Goal: Task Accomplishment & Management: Complete application form

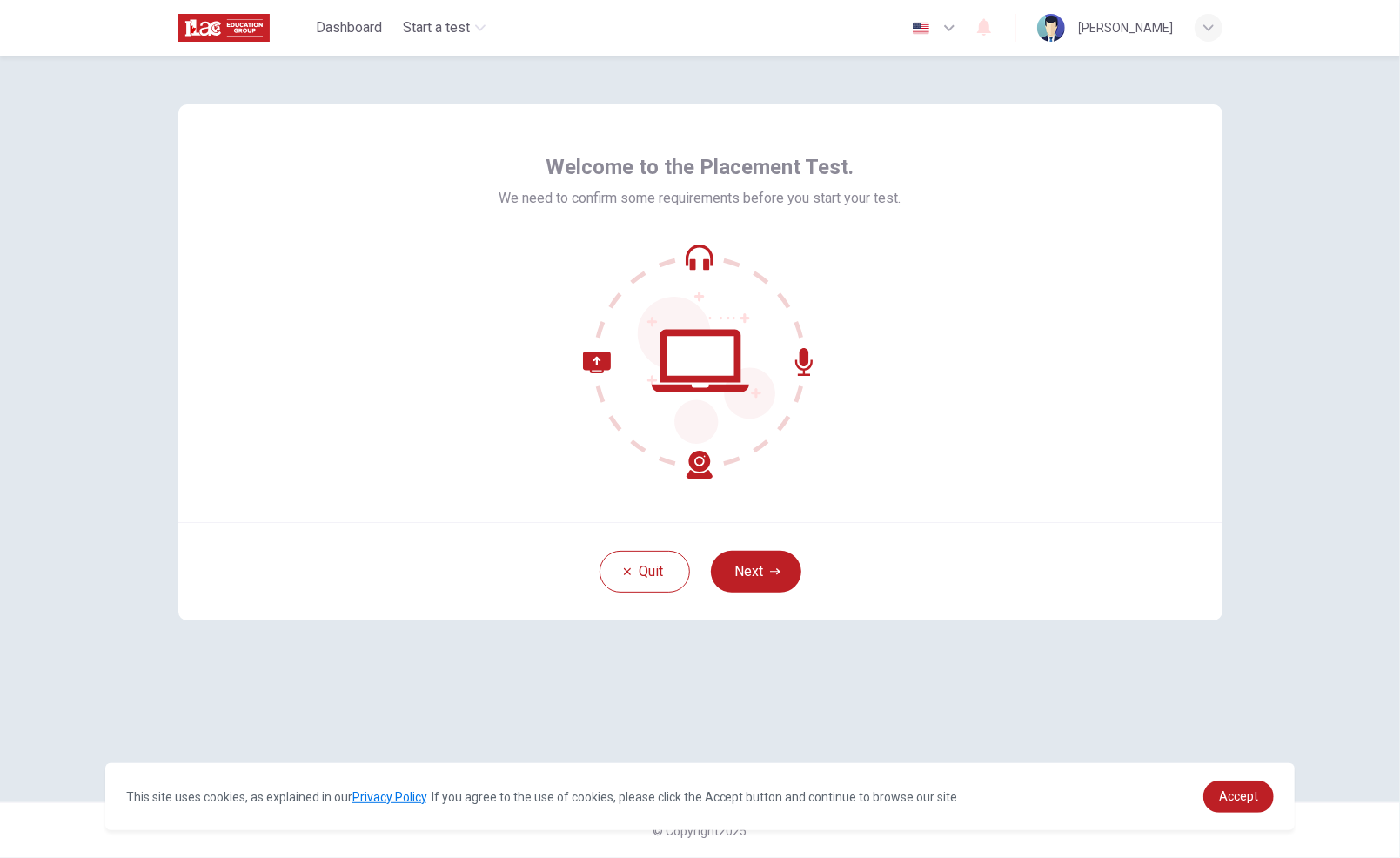
click at [759, 590] on button "Next" at bounding box center [756, 571] width 90 height 42
click at [767, 569] on div "Quit Next" at bounding box center [700, 571] width 1044 height 99
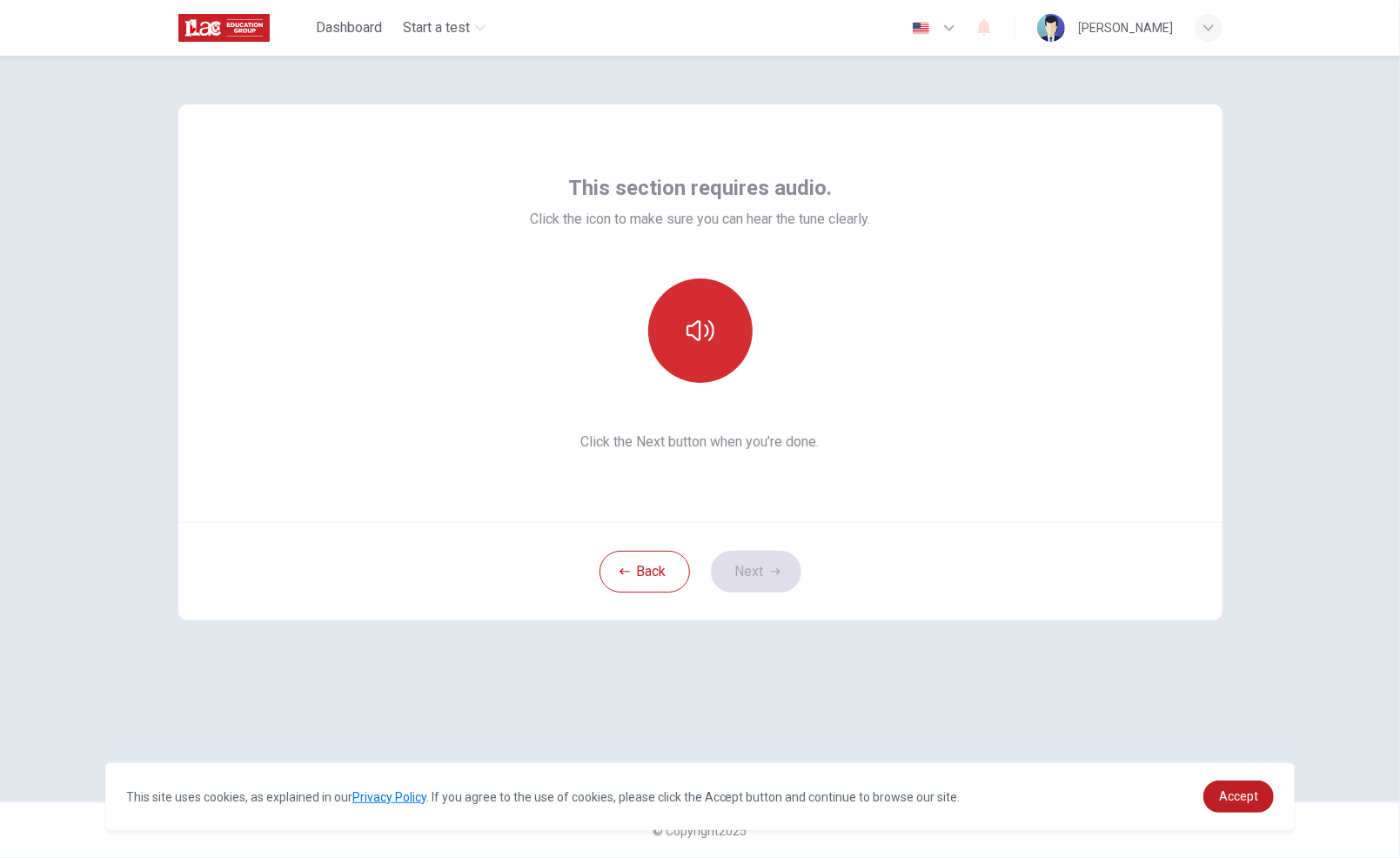
click at [706, 326] on icon "button" at bounding box center [700, 330] width 28 height 21
click at [771, 572] on icon "button" at bounding box center [775, 571] width 10 height 10
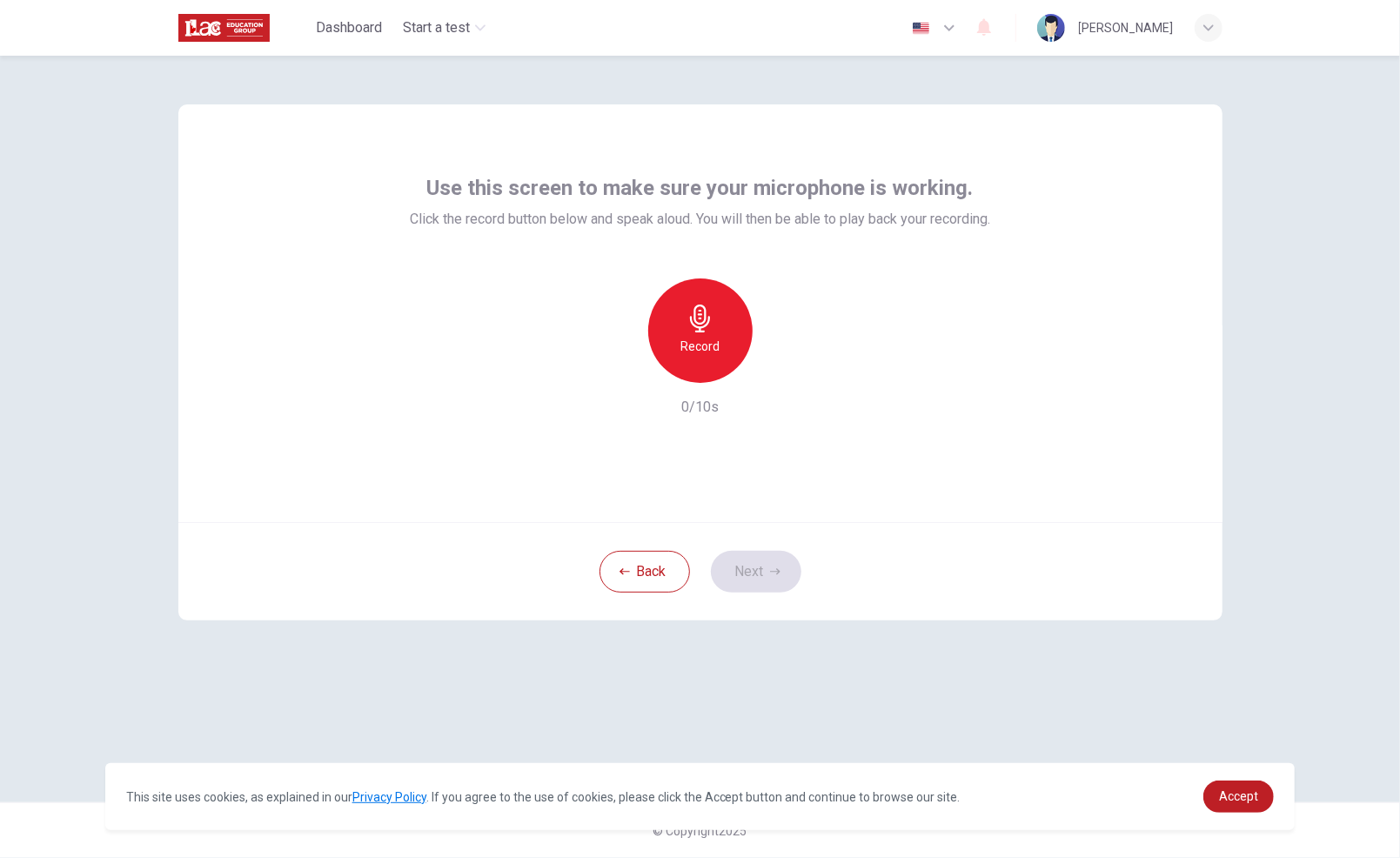
click at [701, 346] on h6 "Record" at bounding box center [700, 346] width 39 height 21
click at [707, 321] on icon "button" at bounding box center [700, 318] width 20 height 28
click at [777, 364] on icon "button" at bounding box center [780, 368] width 7 height 10
click at [773, 571] on icon "button" at bounding box center [775, 571] width 10 height 6
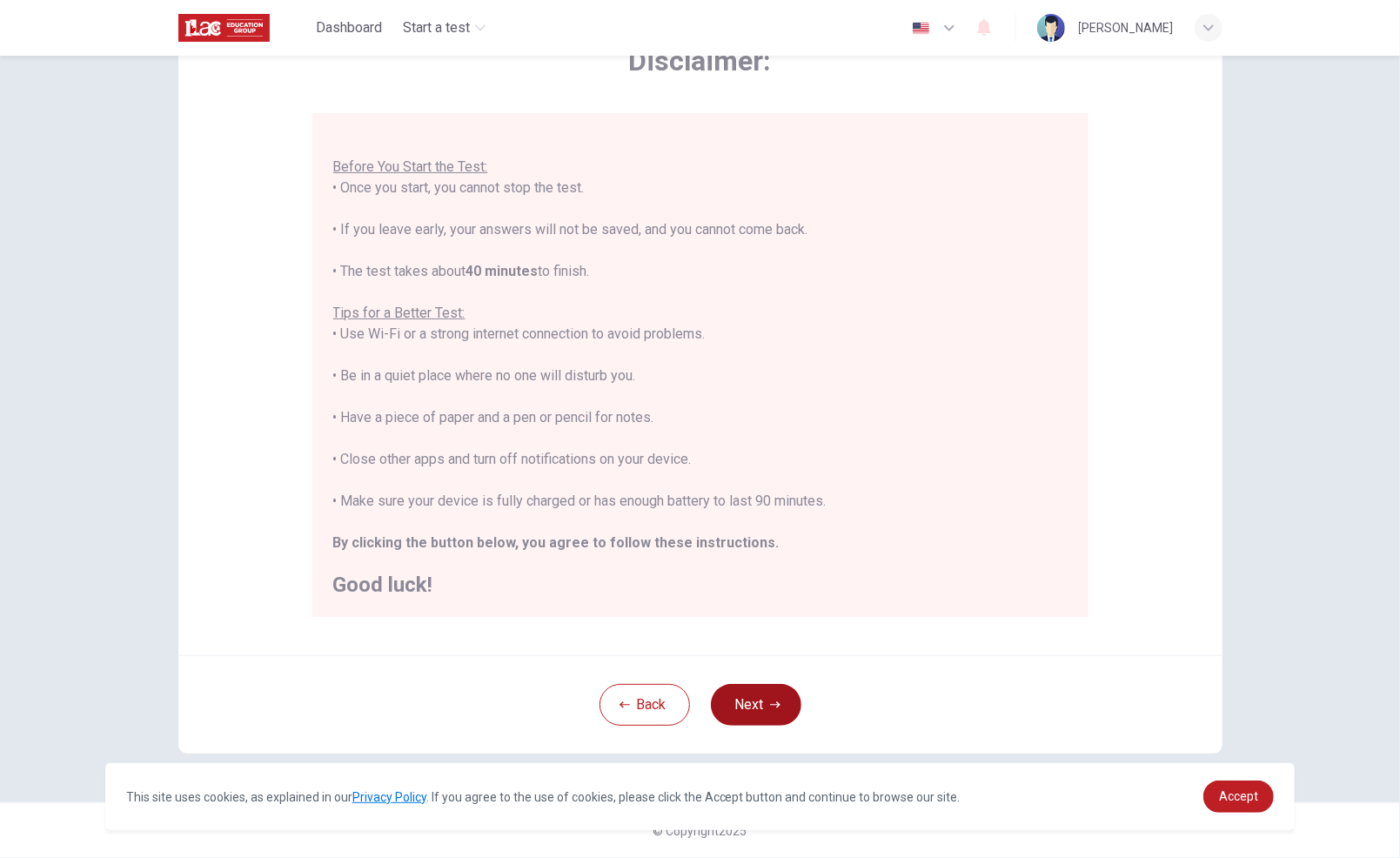
scroll to position [110, 0]
click at [745, 698] on button "Next" at bounding box center [756, 705] width 90 height 42
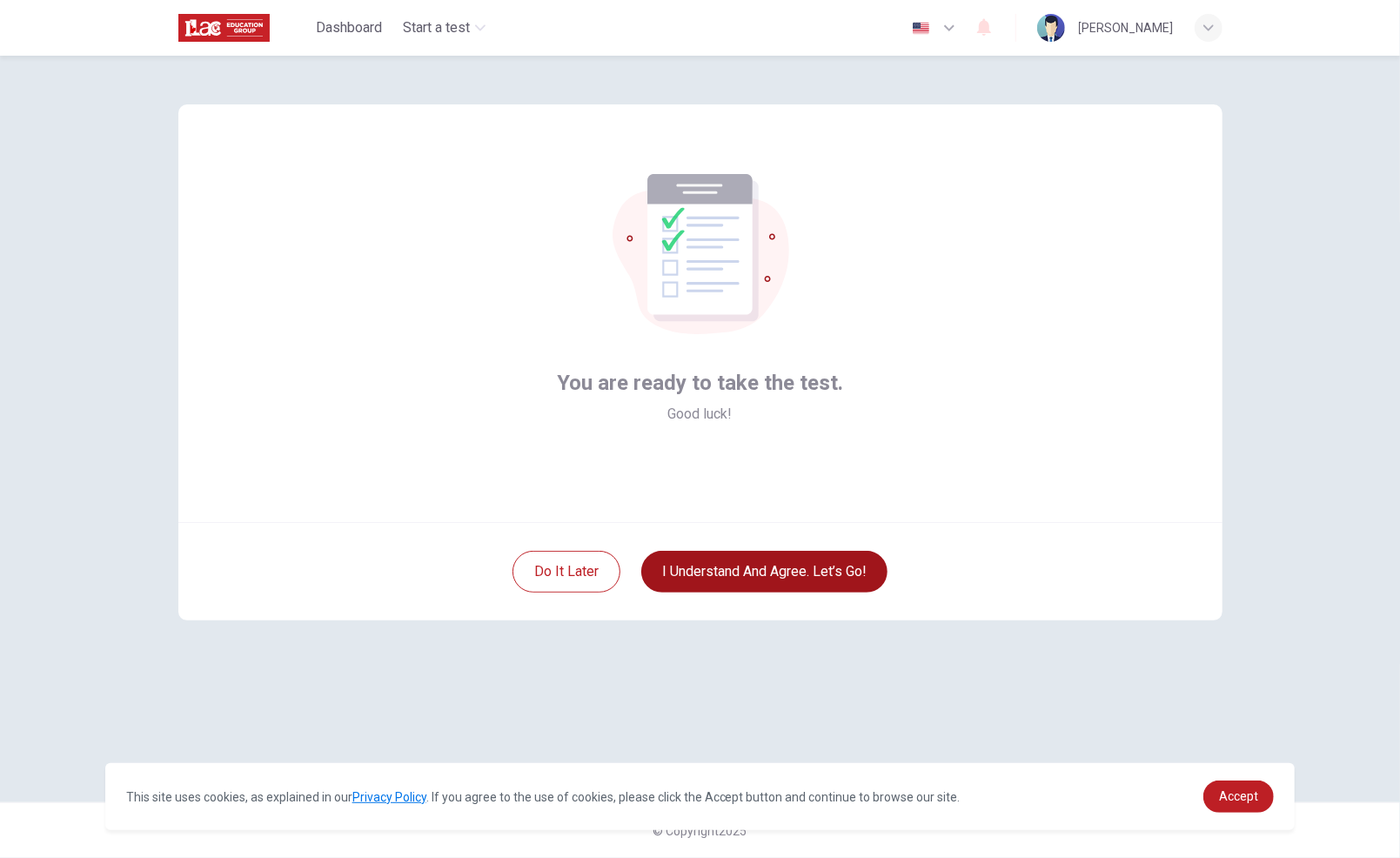
scroll to position [0, 0]
click at [774, 562] on button "I understand and agree. Let’s go!" at bounding box center [764, 571] width 246 height 42
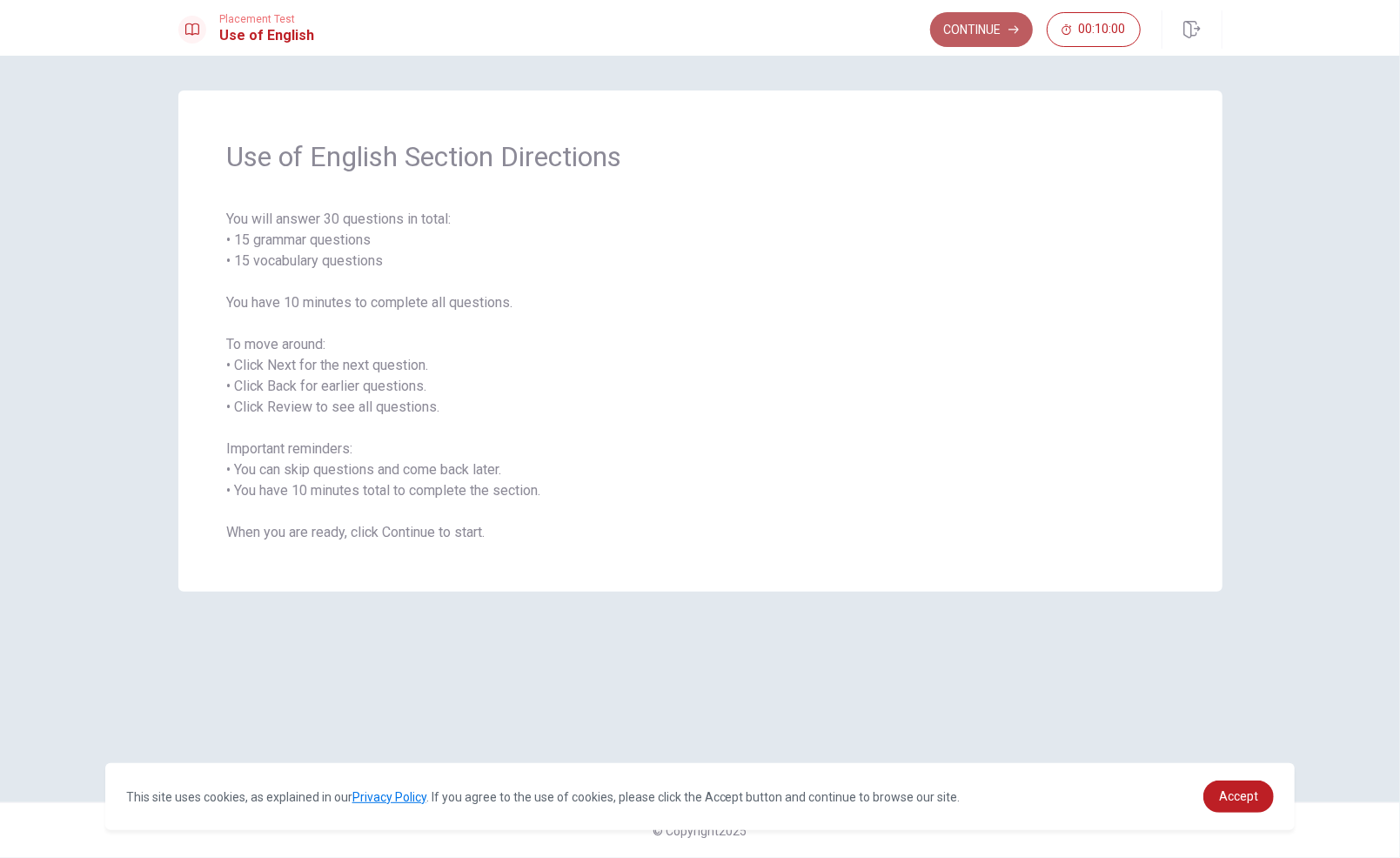
click at [962, 35] on button "Continue" at bounding box center [980, 30] width 102 height 35
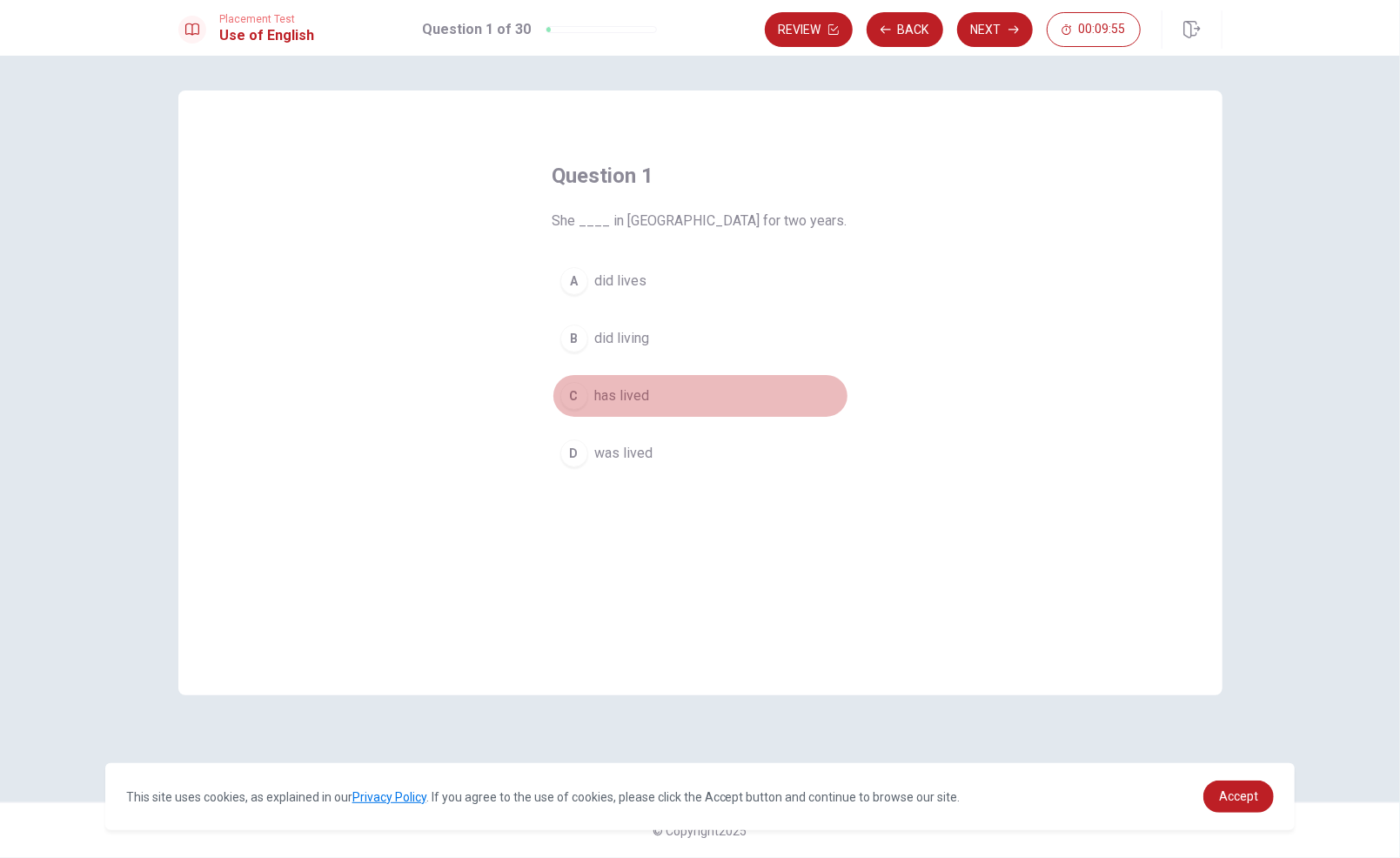
click at [636, 395] on span "has lived" at bounding box center [622, 396] width 54 height 21
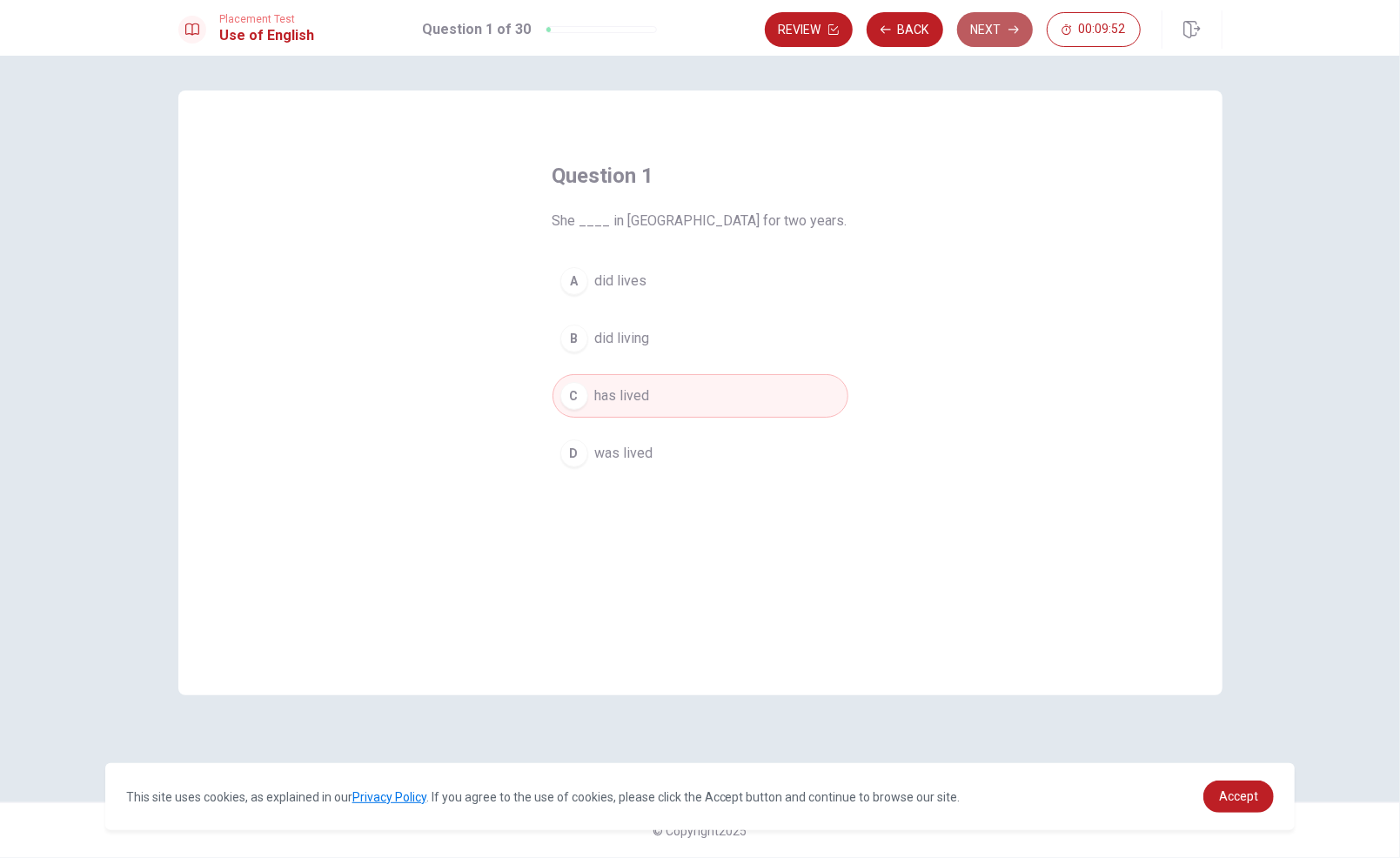
click at [998, 21] on button "Next" at bounding box center [995, 30] width 76 height 35
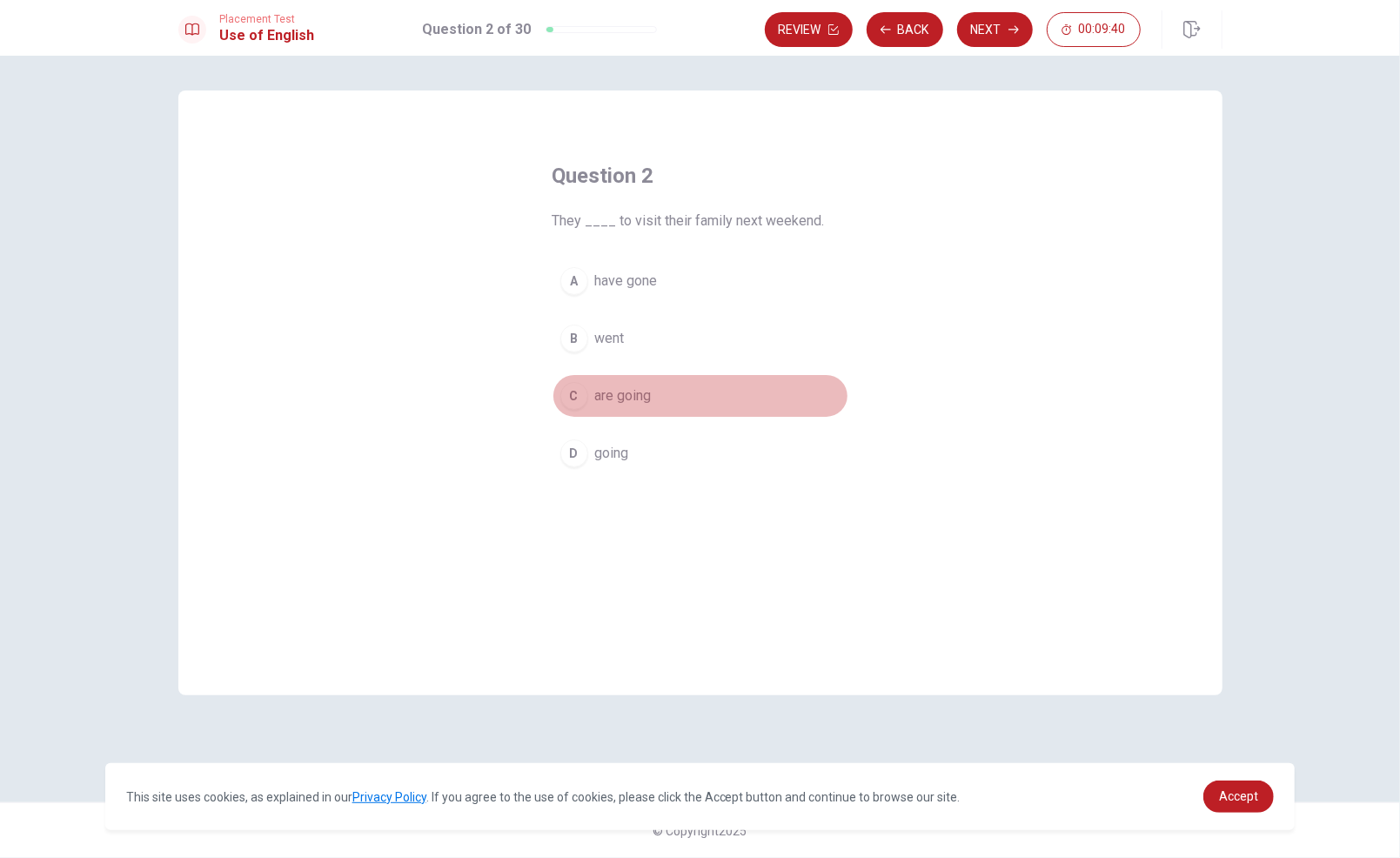
click at [627, 390] on span "are going" at bounding box center [623, 396] width 56 height 21
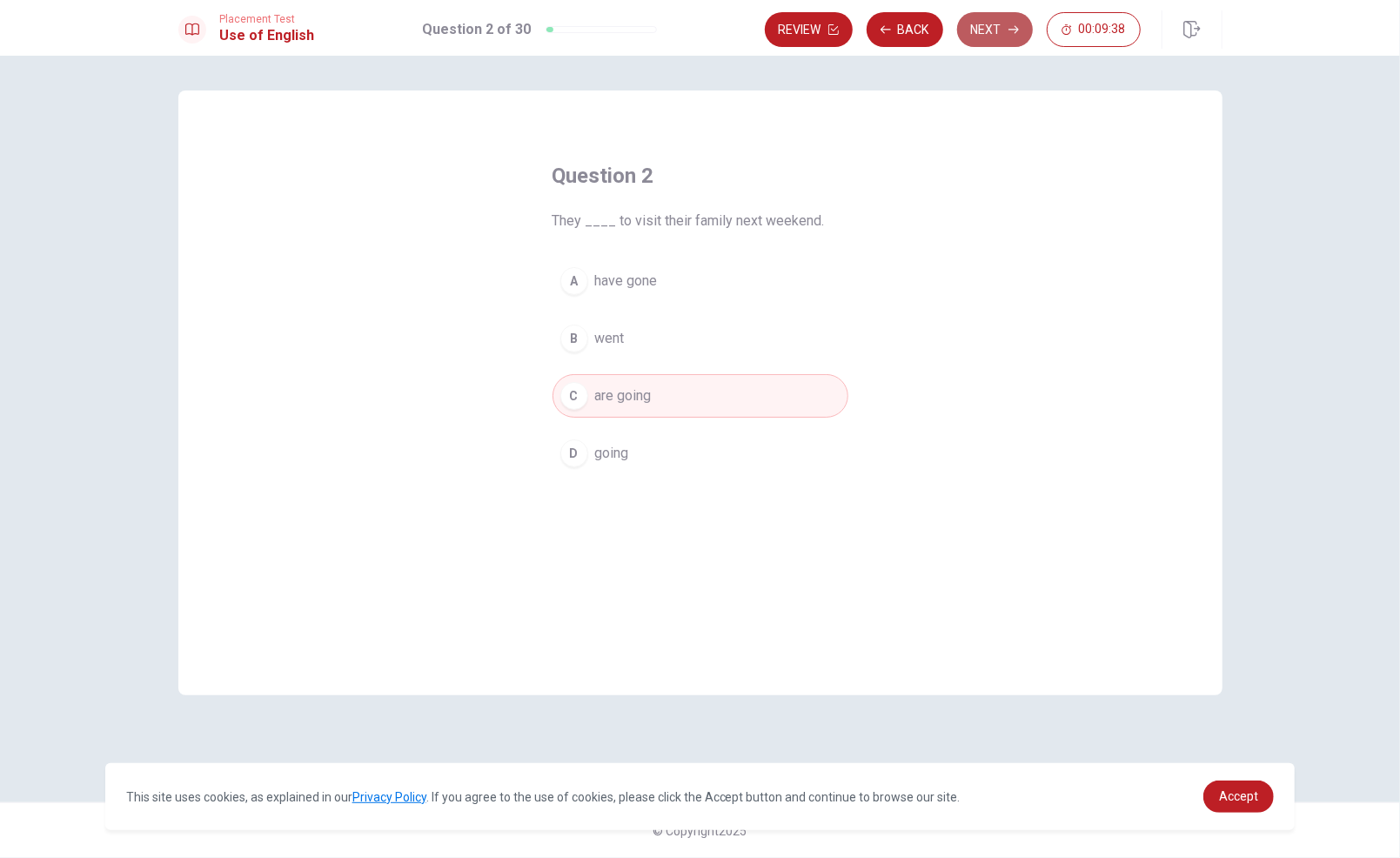
click at [980, 30] on button "Next" at bounding box center [995, 30] width 76 height 35
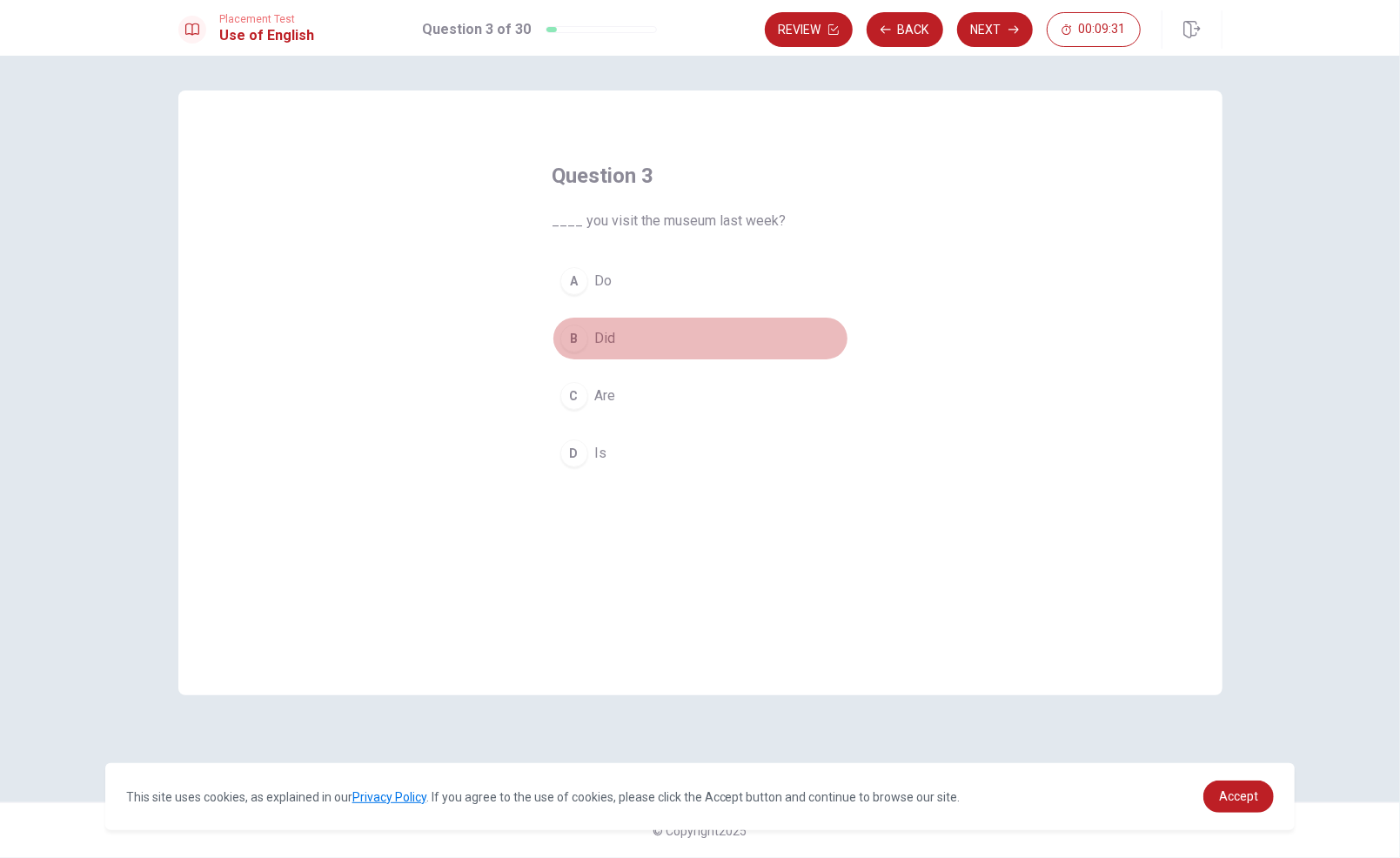
click at [612, 340] on span "Did" at bounding box center [605, 339] width 21 height 21
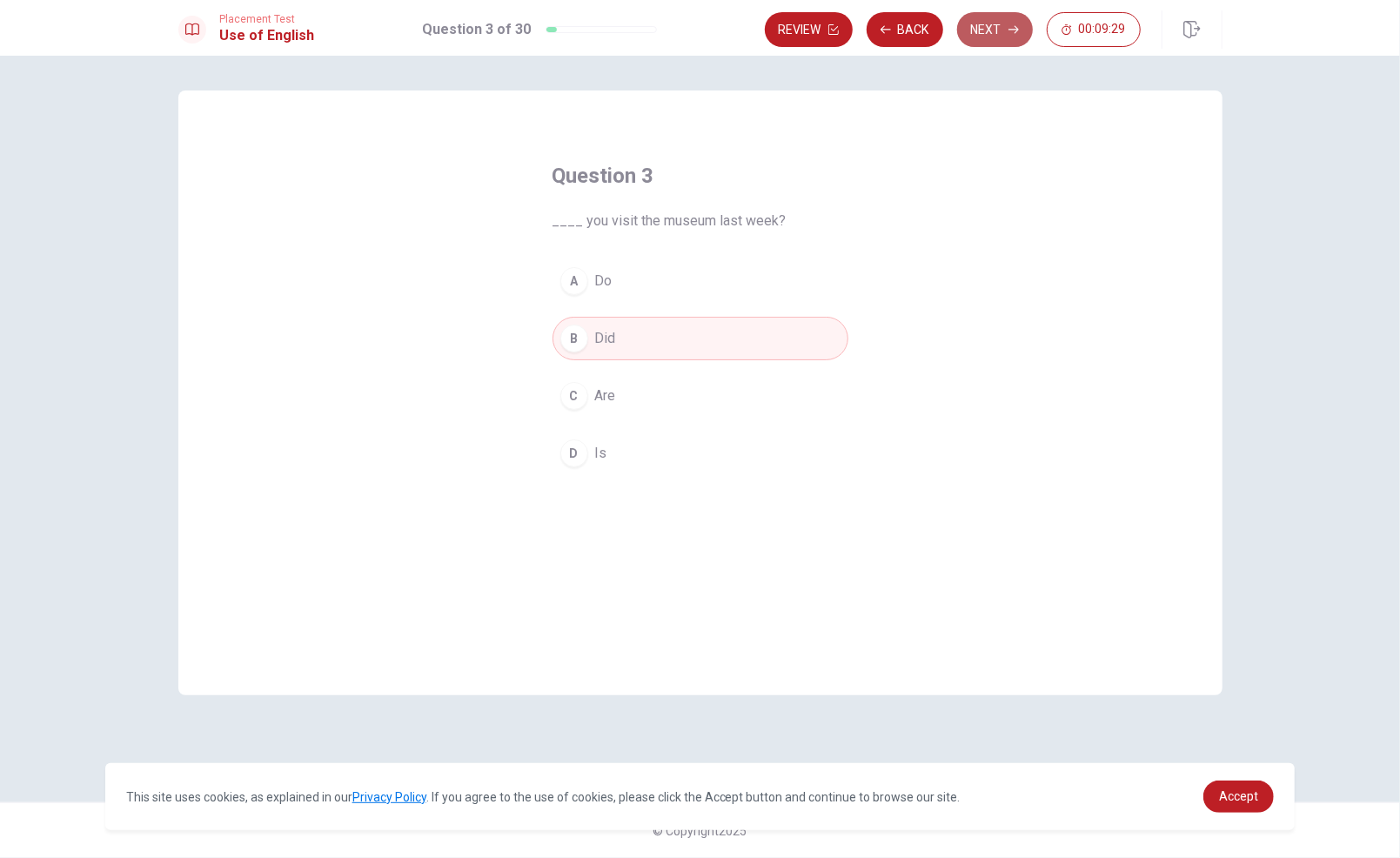
click at [998, 28] on button "Next" at bounding box center [995, 30] width 76 height 35
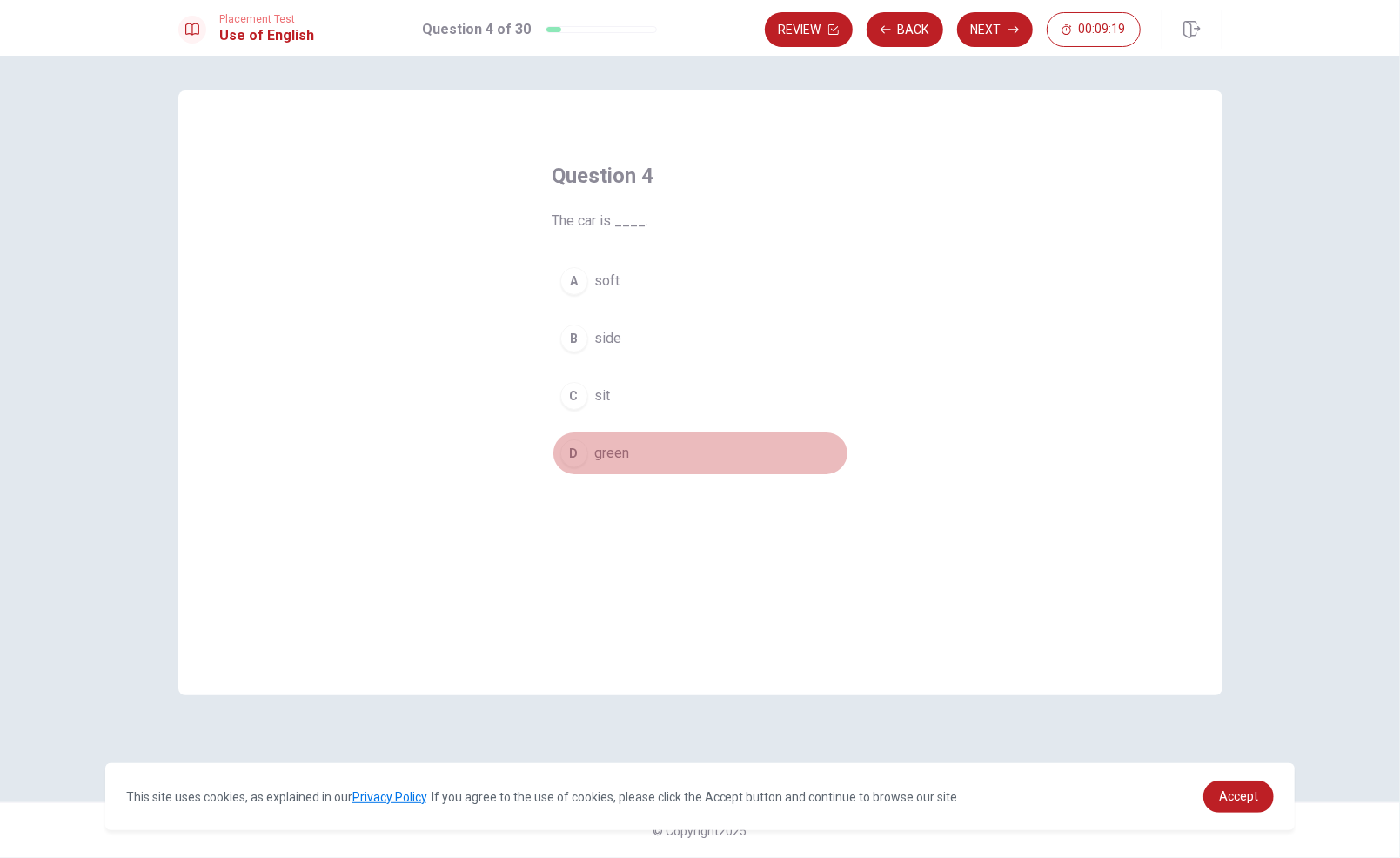
click at [628, 451] on span "green" at bounding box center [612, 453] width 35 height 21
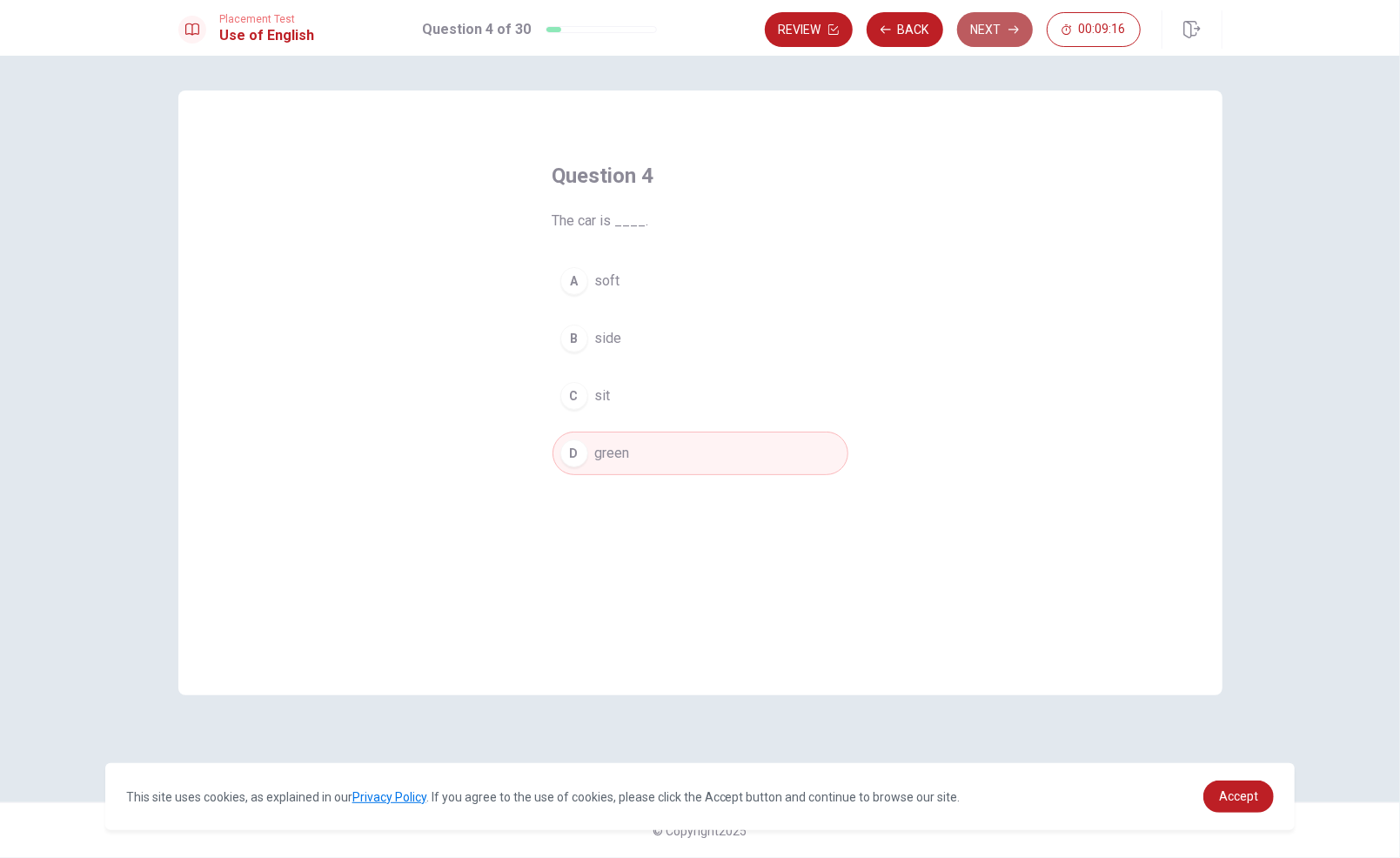
click at [985, 35] on button "Next" at bounding box center [995, 30] width 76 height 35
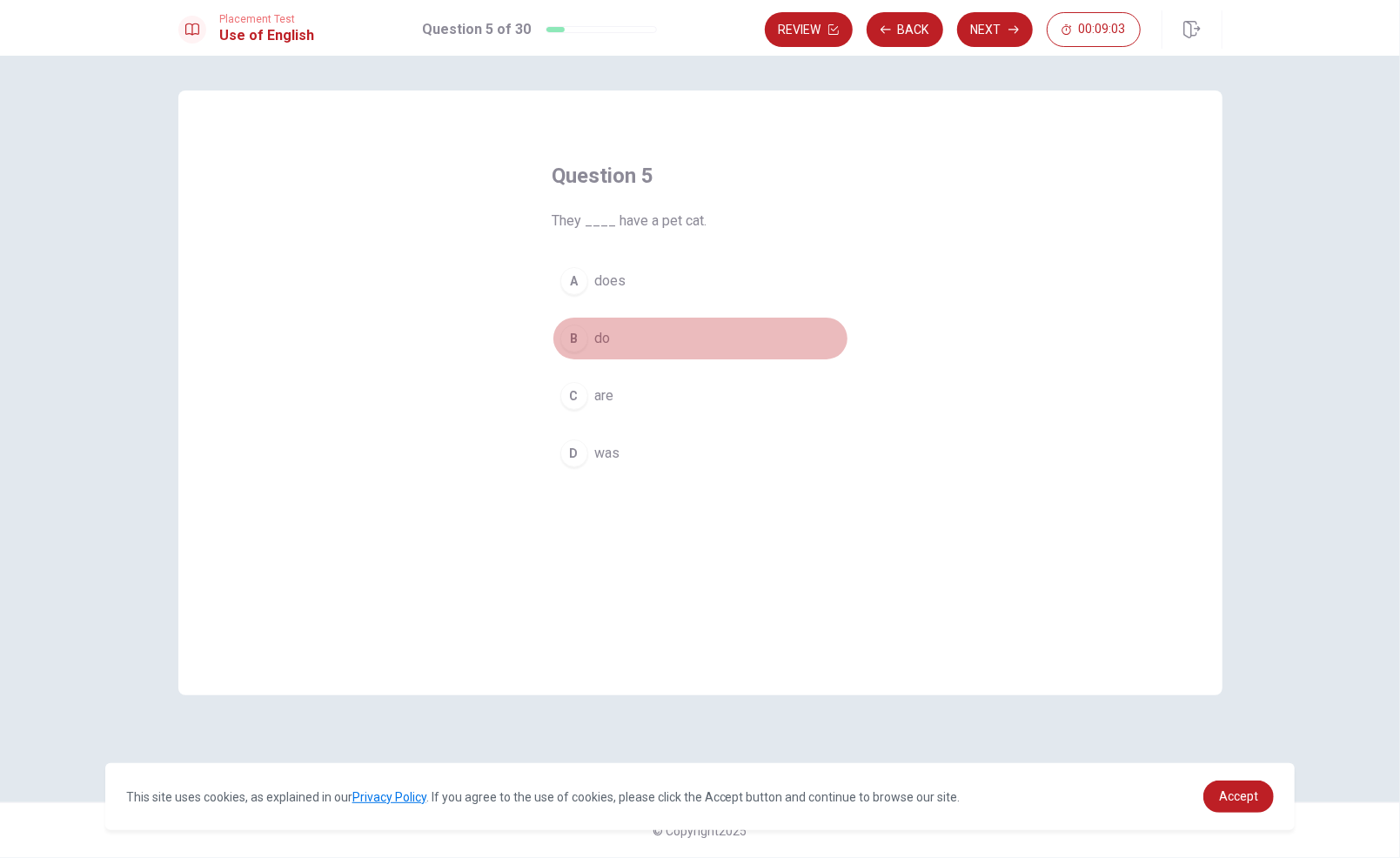
click at [629, 330] on button "B do" at bounding box center [700, 338] width 296 height 43
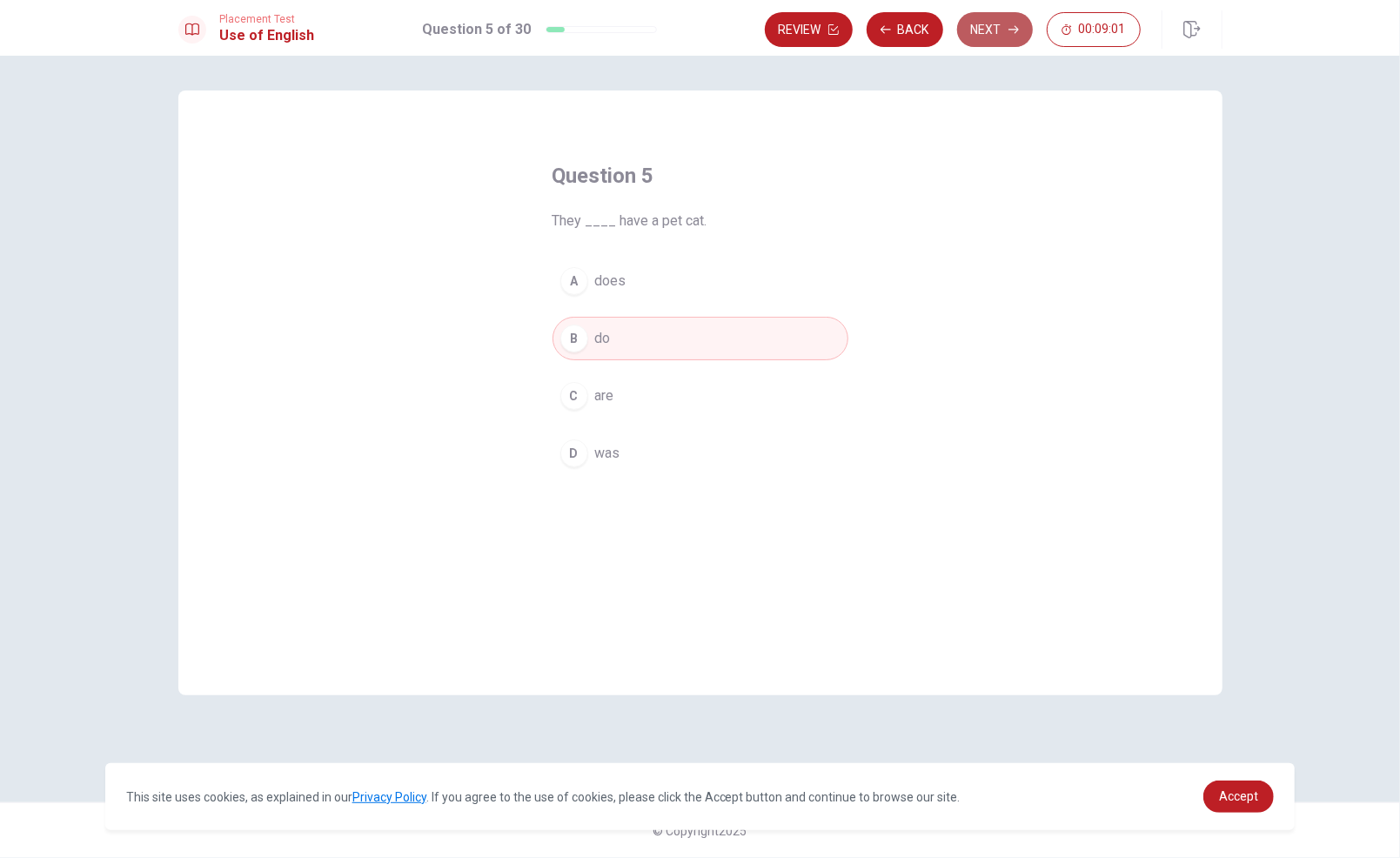
click at [988, 30] on button "Next" at bounding box center [995, 30] width 76 height 35
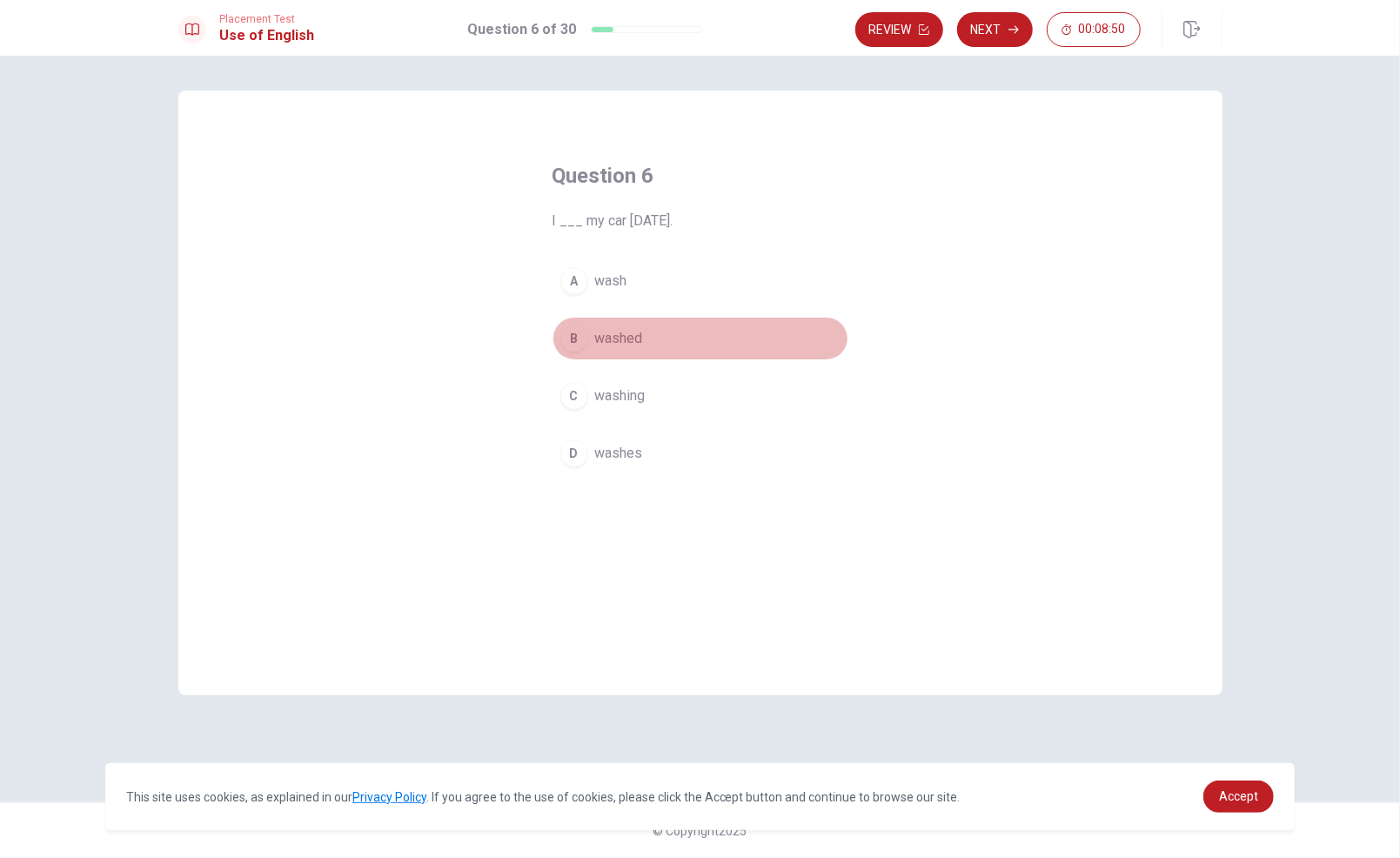
click at [615, 342] on span "washed" at bounding box center [619, 339] width 48 height 21
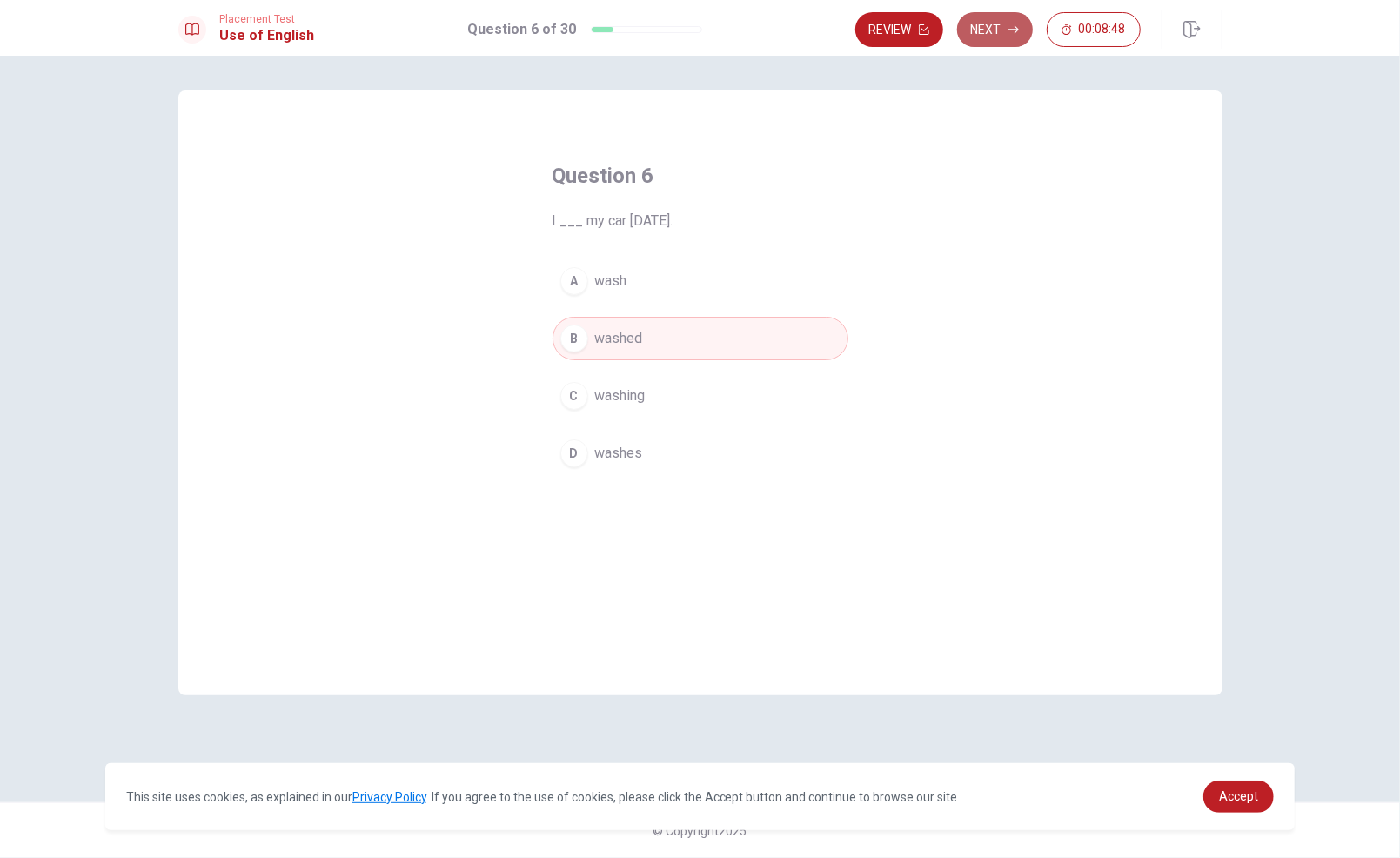
click at [994, 23] on button "Next" at bounding box center [995, 30] width 76 height 35
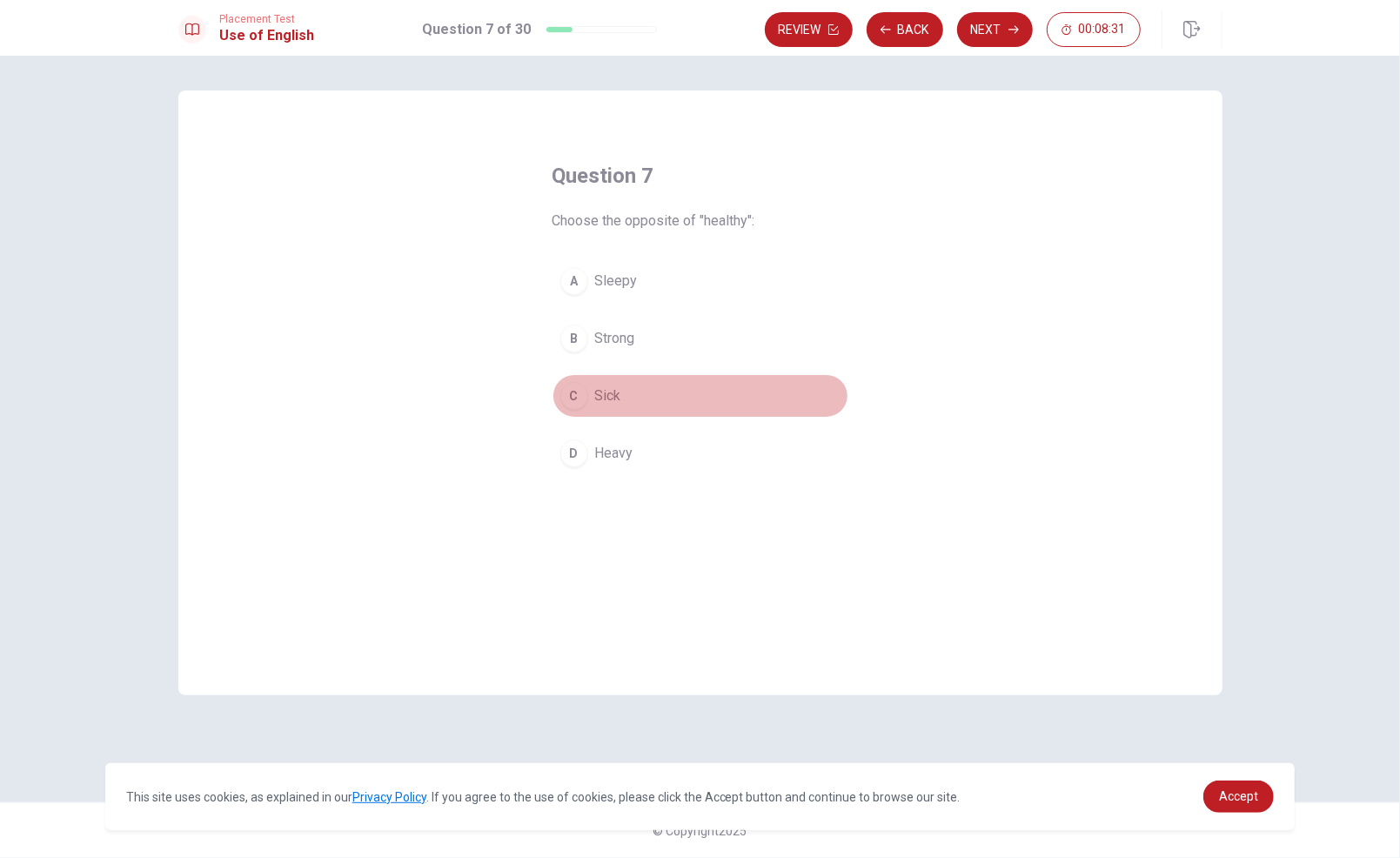
click at [617, 397] on span "Sick" at bounding box center [608, 396] width 26 height 21
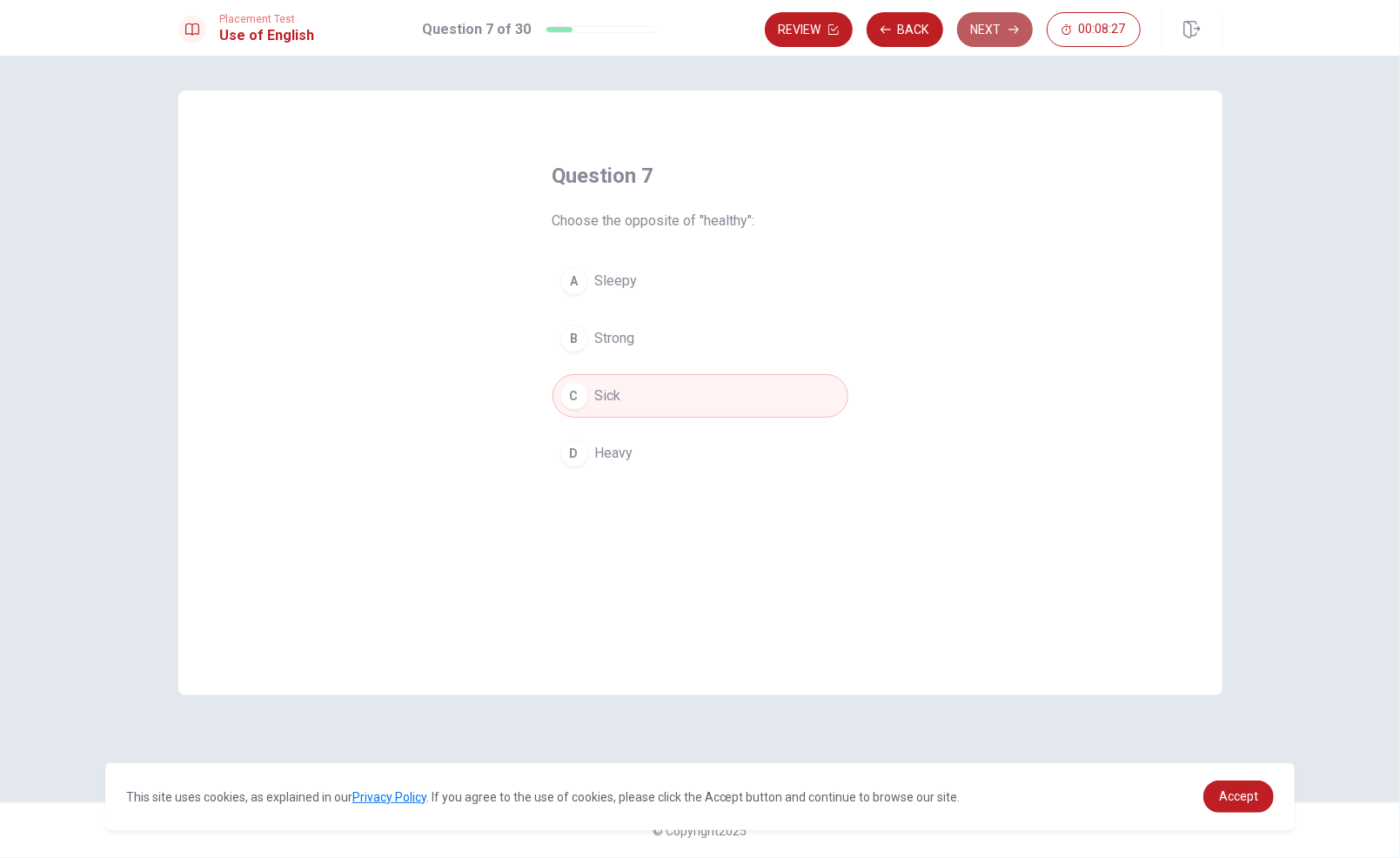
click at [994, 29] on button "Next" at bounding box center [995, 30] width 76 height 35
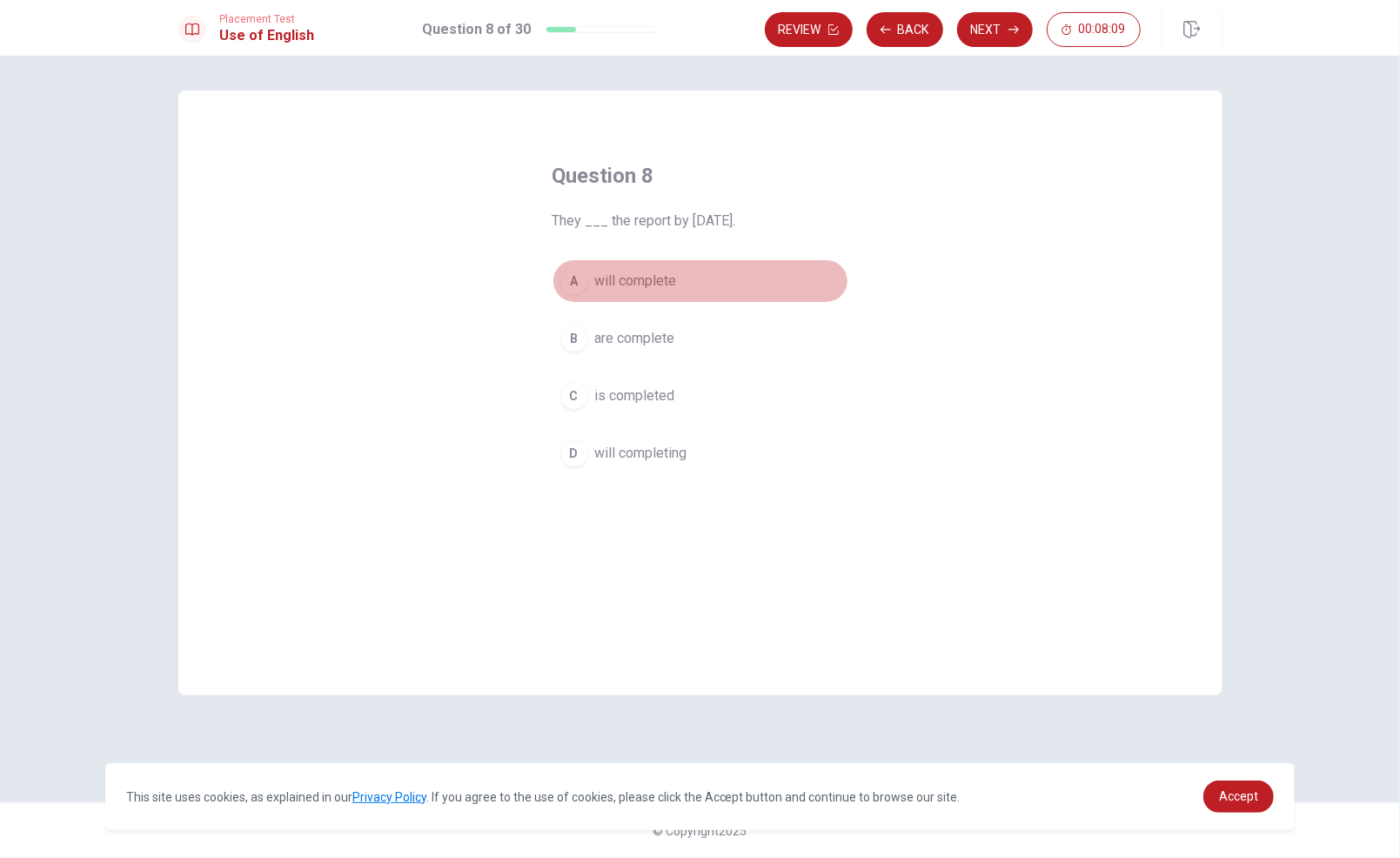
click at [647, 277] on span "will complete" at bounding box center [635, 280] width 82 height 21
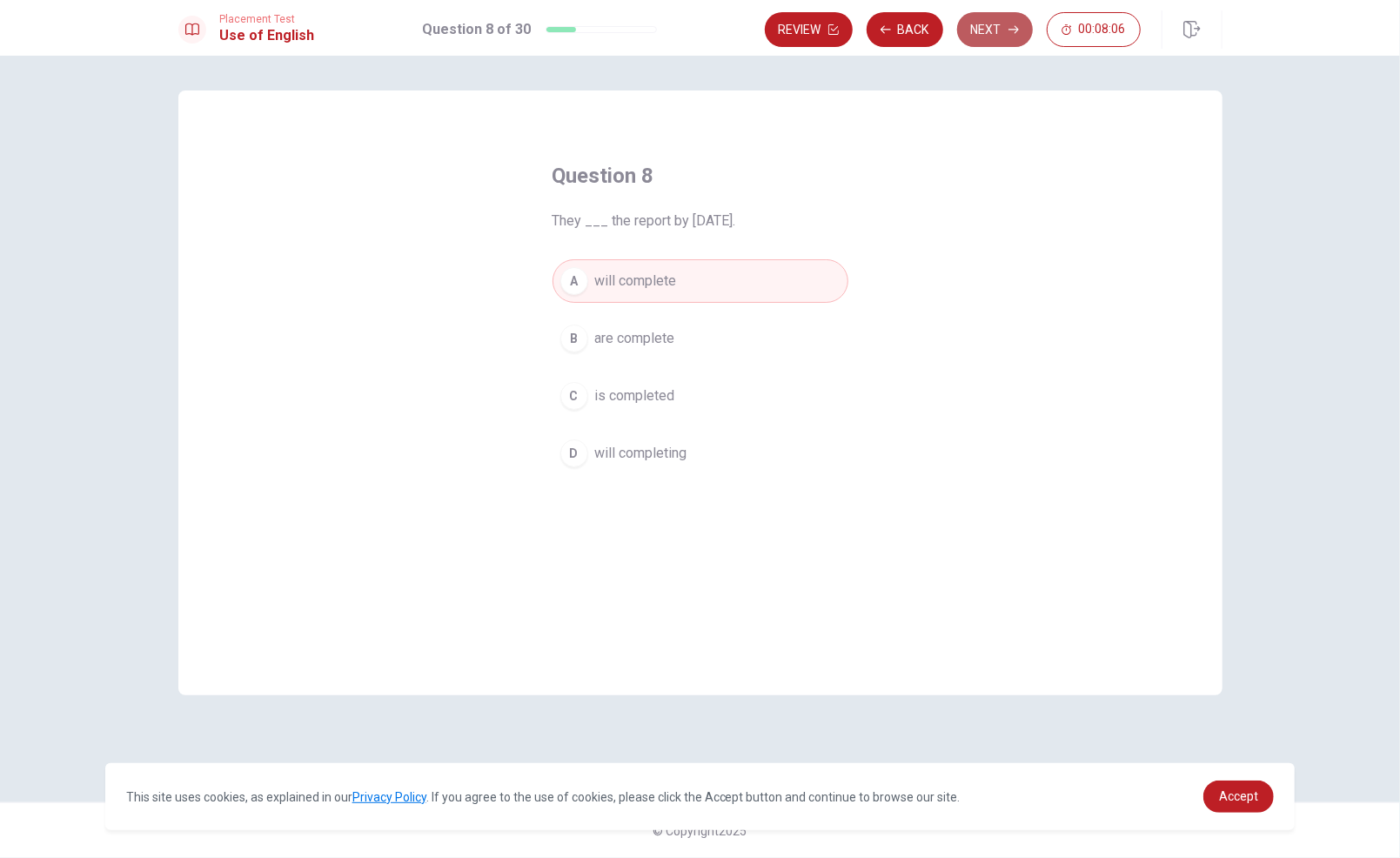
click at [989, 37] on button "Next" at bounding box center [995, 30] width 76 height 35
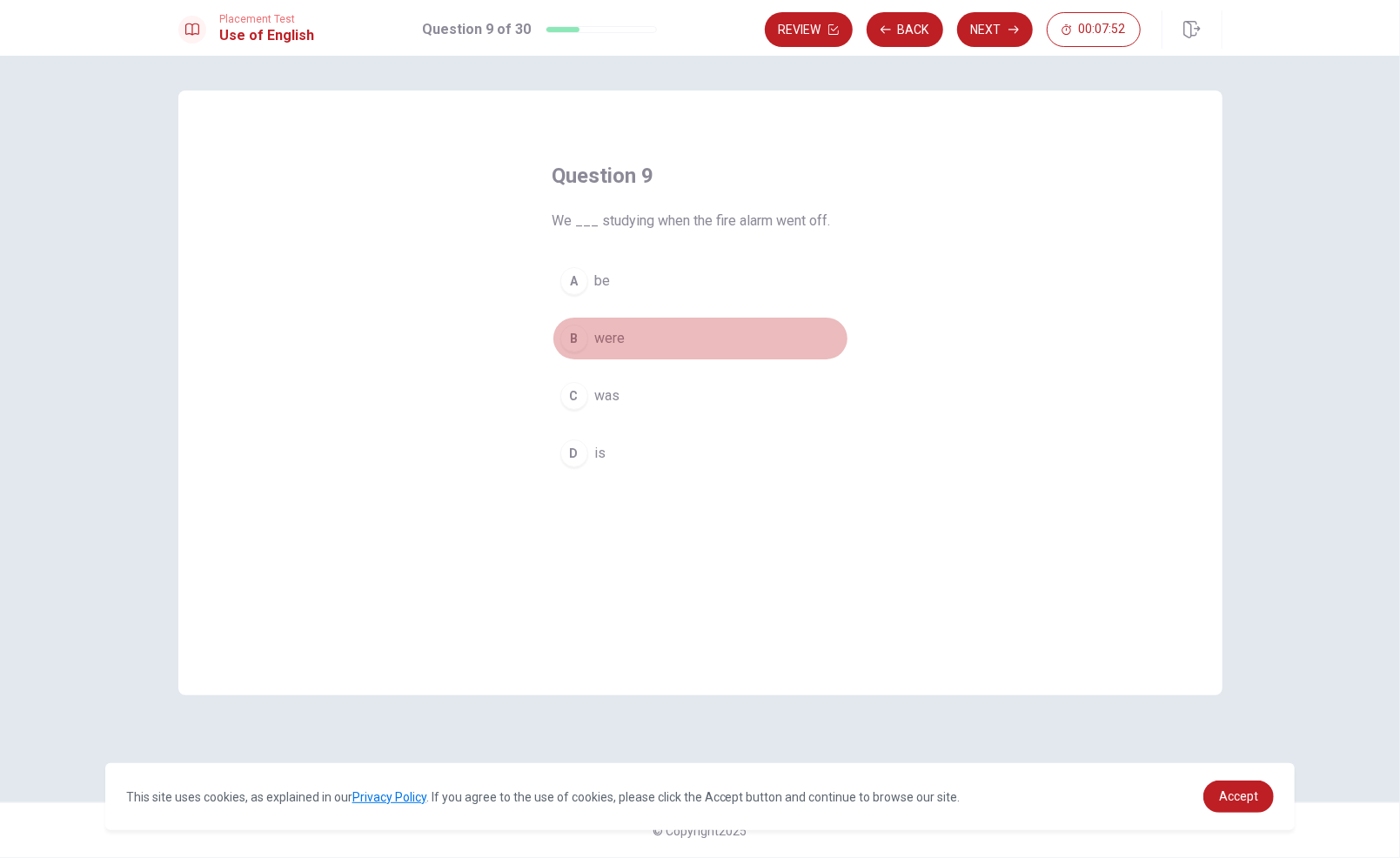
click at [612, 333] on span "were" at bounding box center [610, 339] width 30 height 21
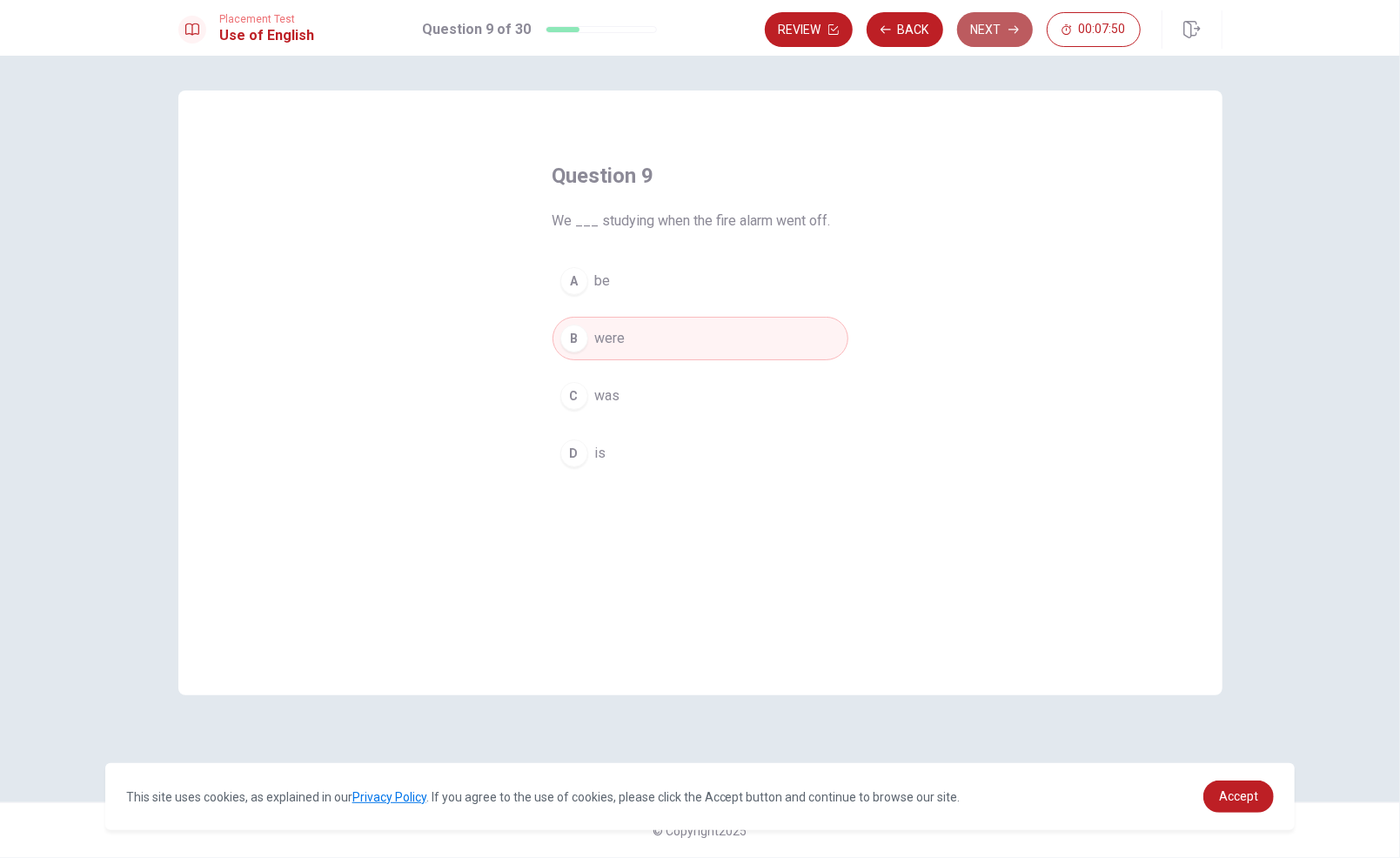
click at [986, 31] on button "Next" at bounding box center [995, 30] width 76 height 35
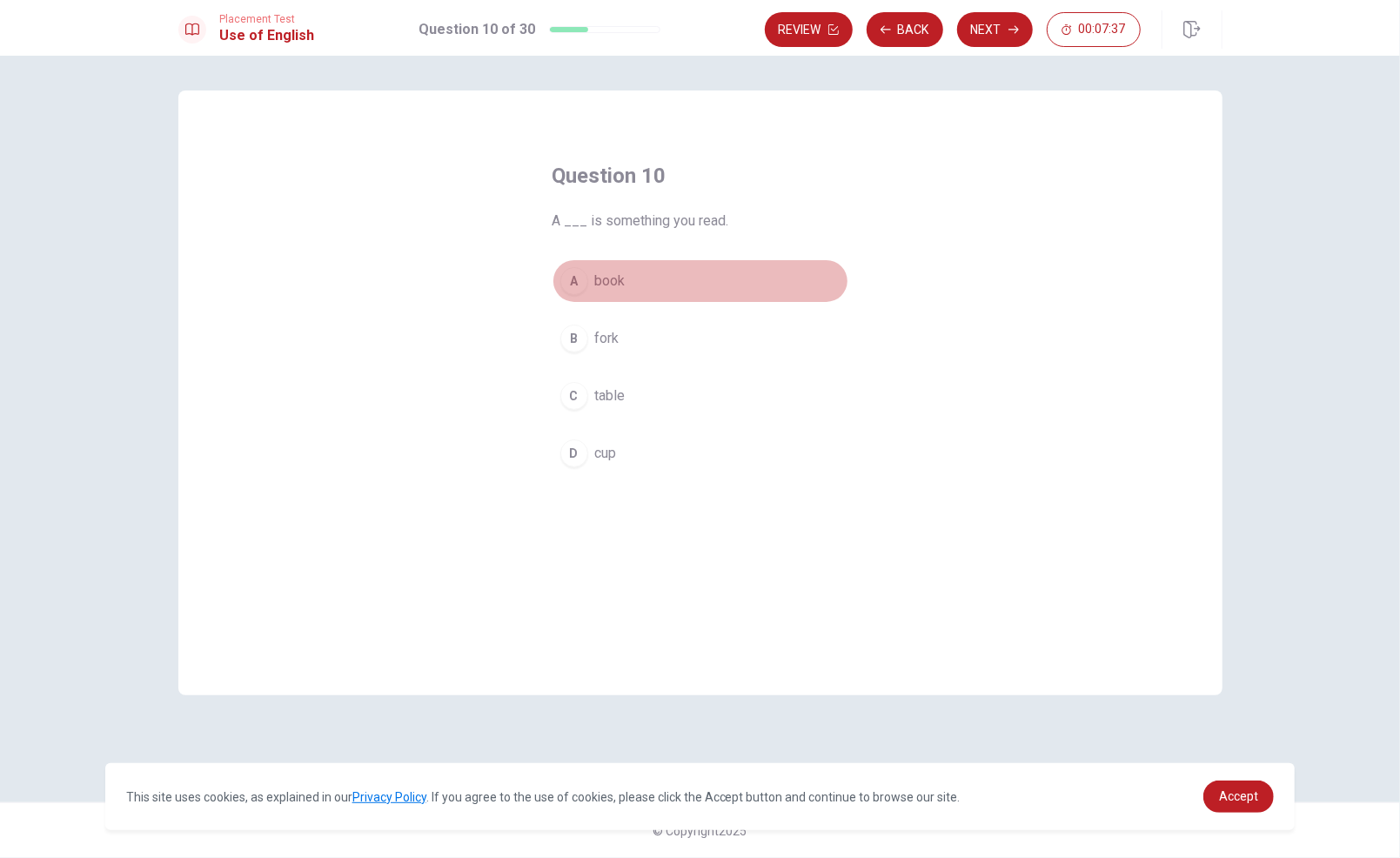
click at [658, 277] on button "A book" at bounding box center [700, 280] width 296 height 43
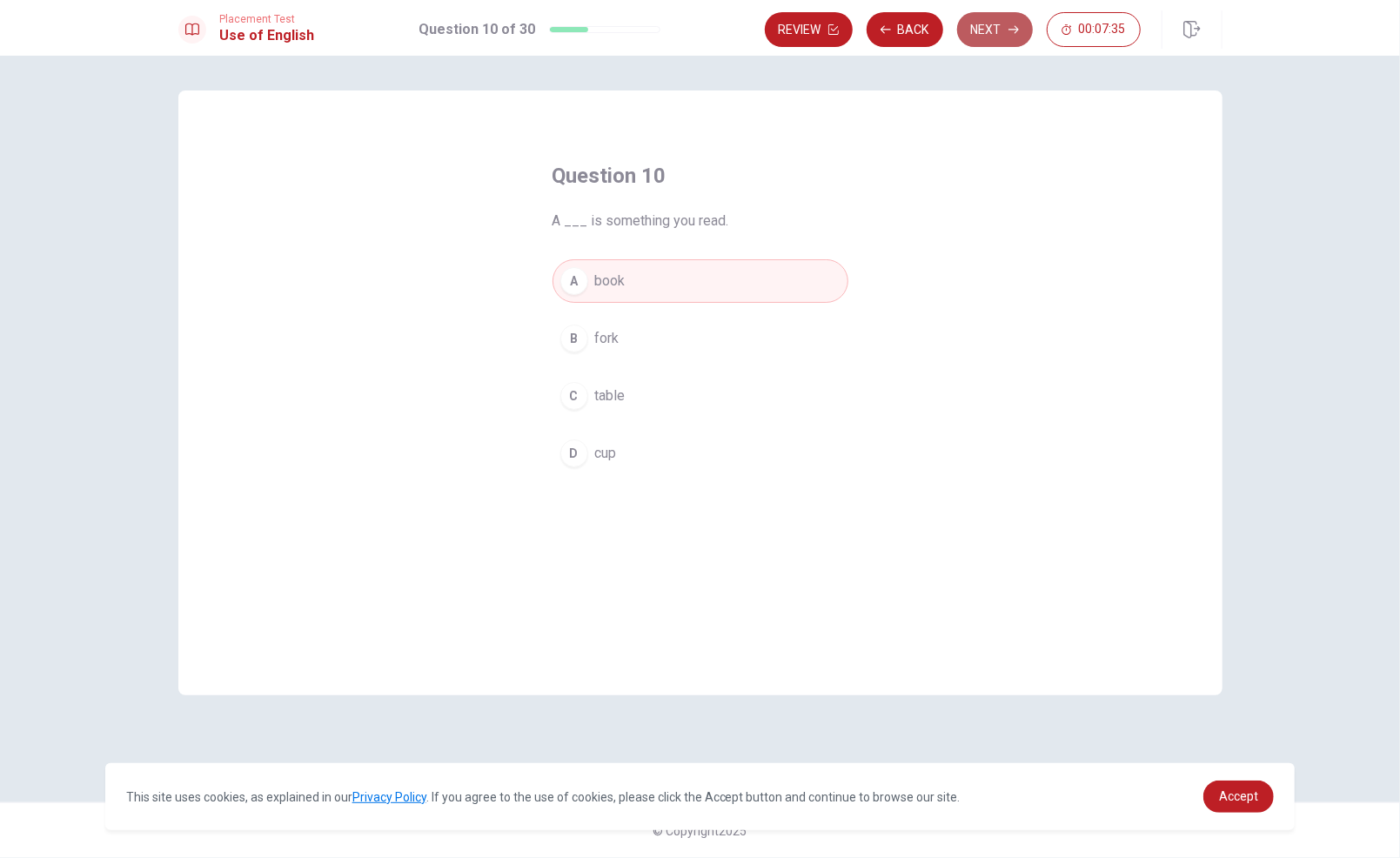
click at [980, 28] on button "Next" at bounding box center [995, 30] width 76 height 35
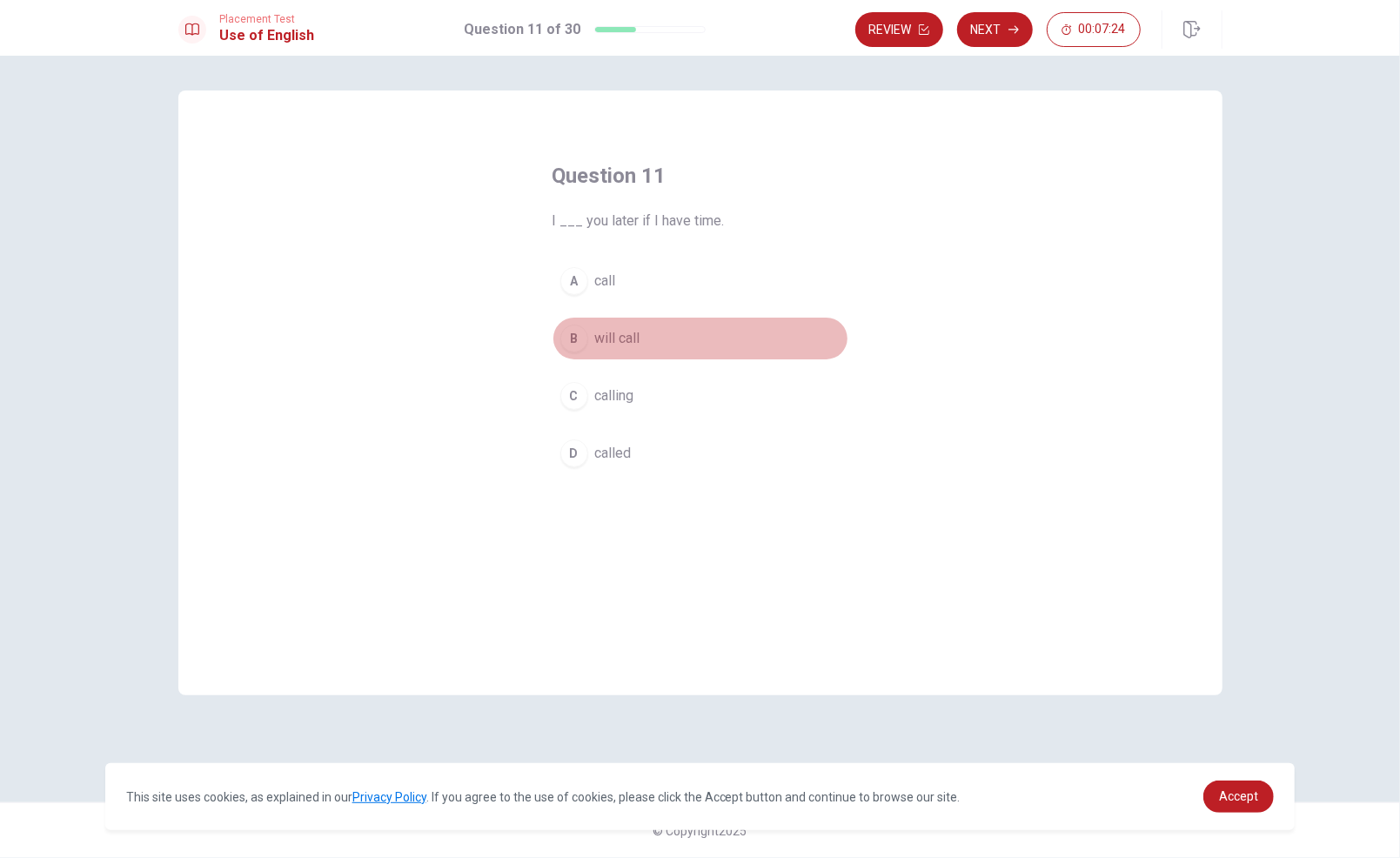
click at [626, 337] on span "will call" at bounding box center [617, 339] width 45 height 21
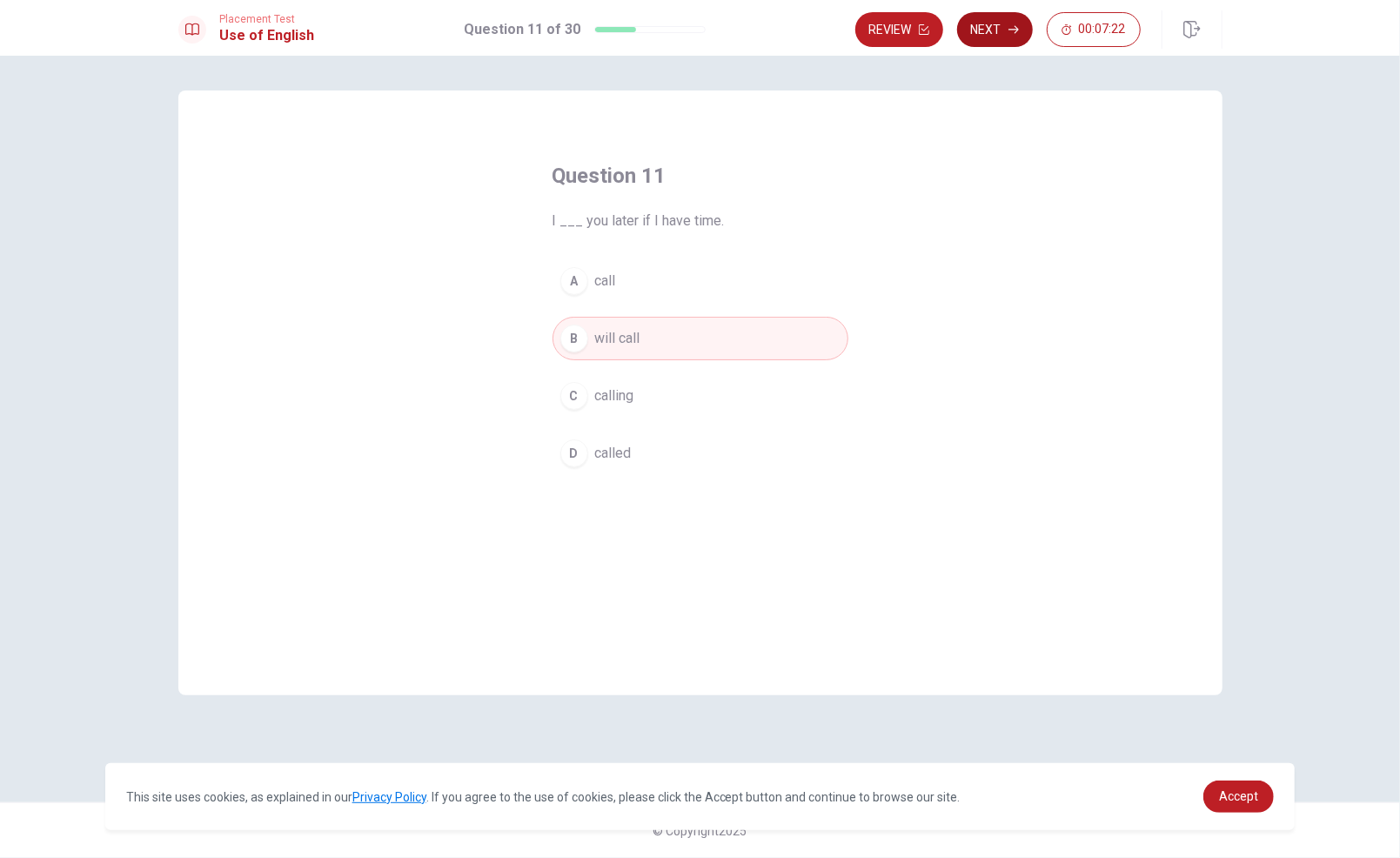
click at [997, 18] on button "Next" at bounding box center [995, 30] width 76 height 35
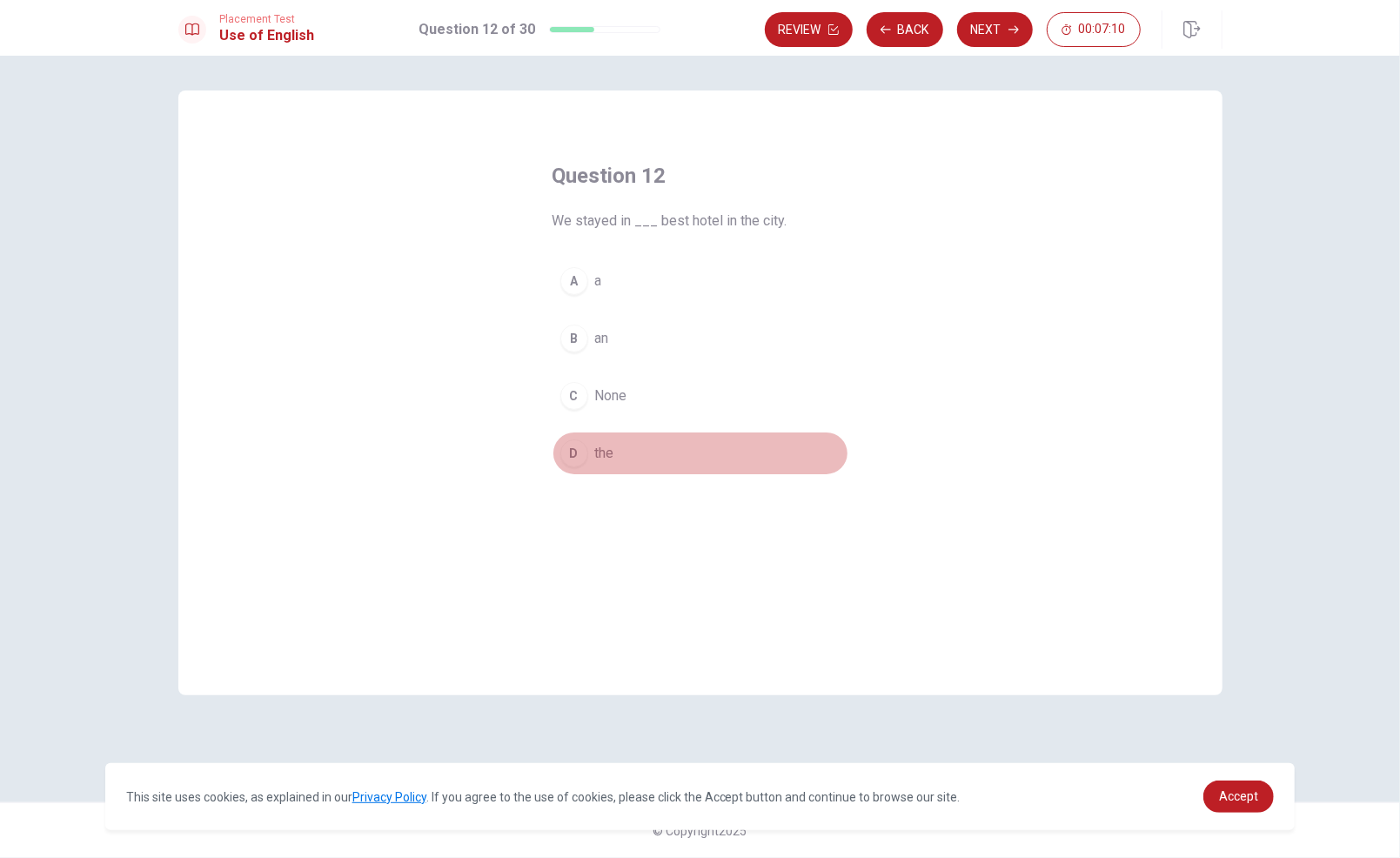
click at [615, 449] on button "D the" at bounding box center [700, 453] width 296 height 43
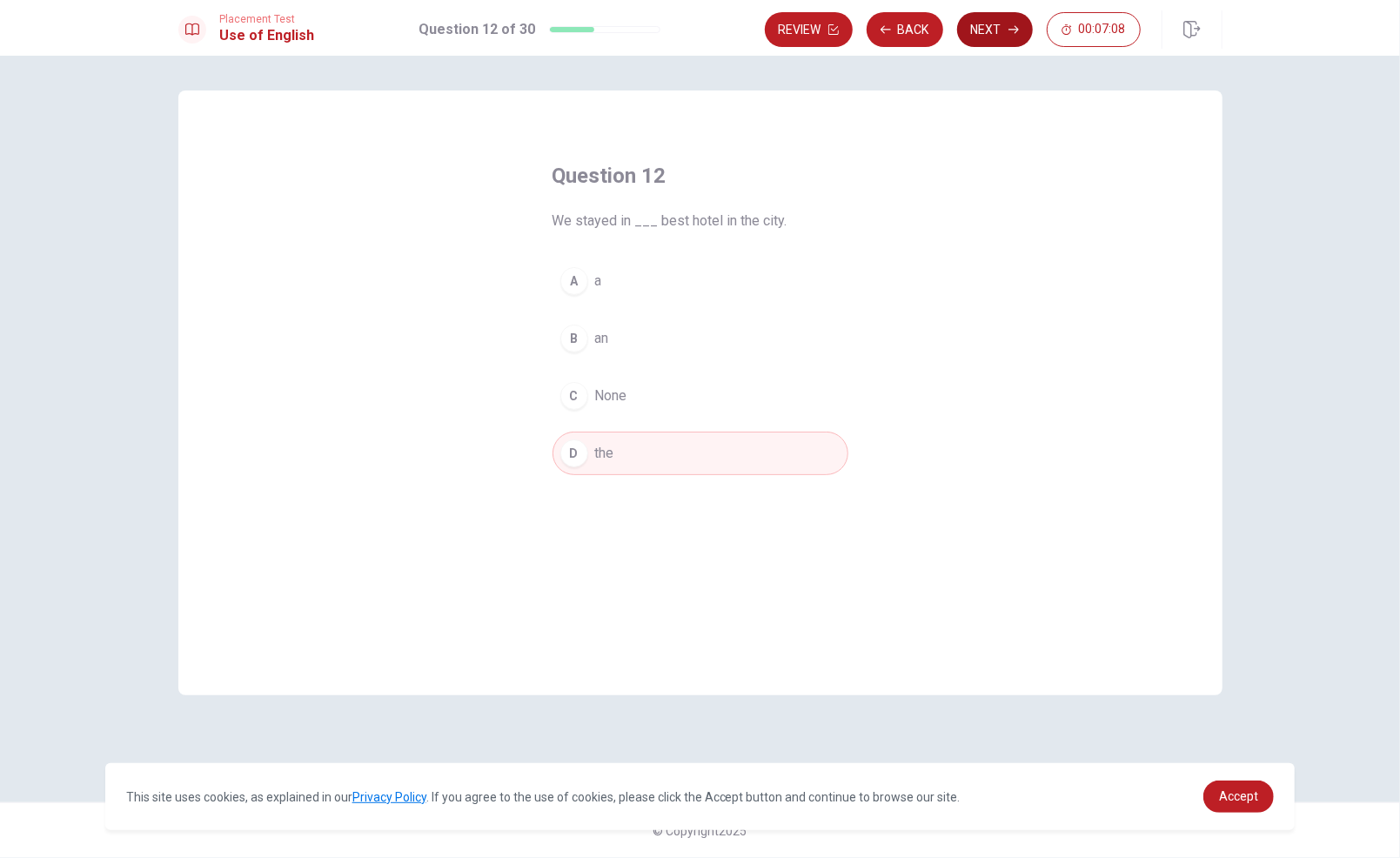
click at [980, 40] on button "Next" at bounding box center [995, 30] width 76 height 35
click at [665, 333] on button "B to get" at bounding box center [700, 338] width 296 height 43
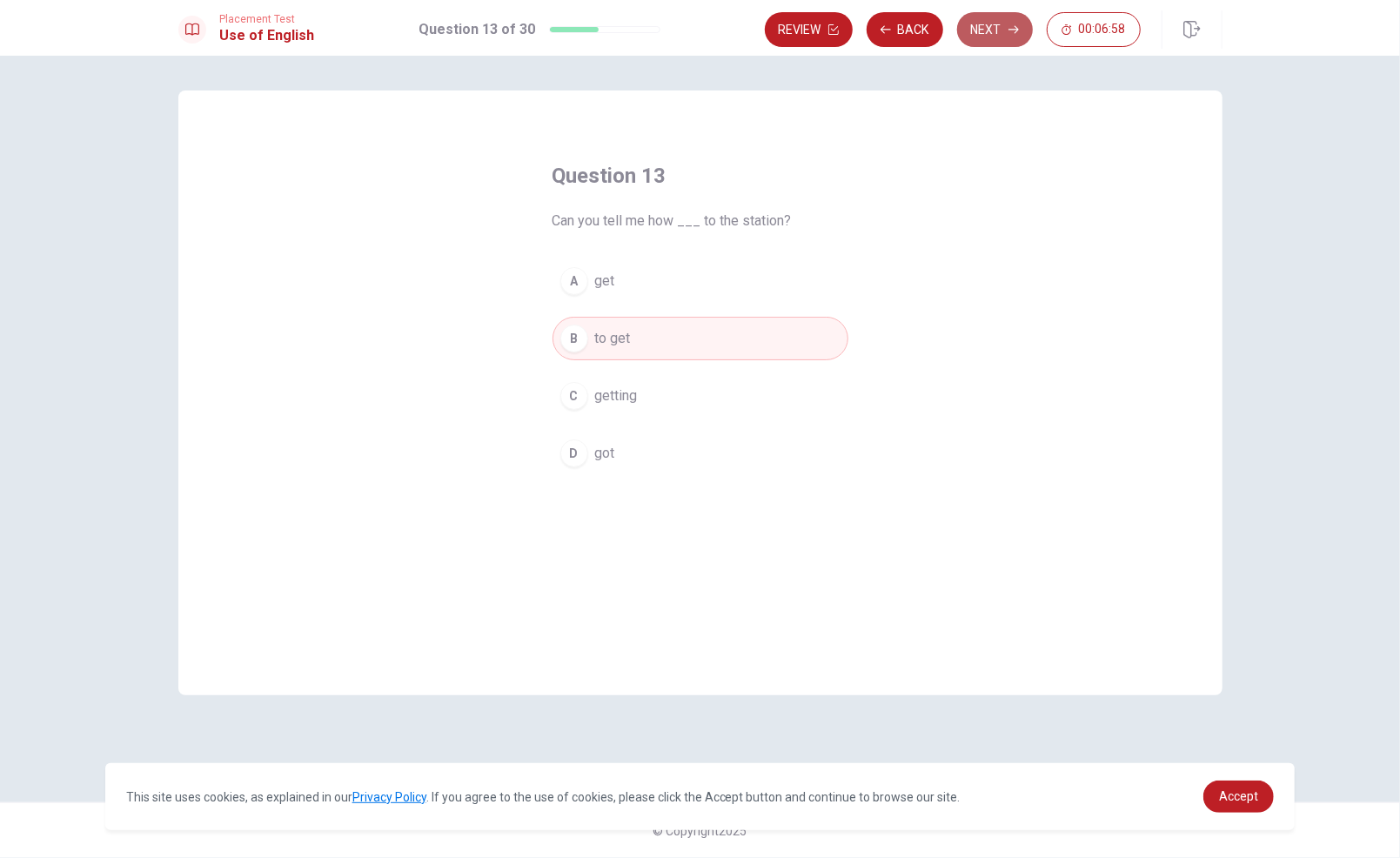
click at [988, 30] on button "Next" at bounding box center [995, 30] width 76 height 35
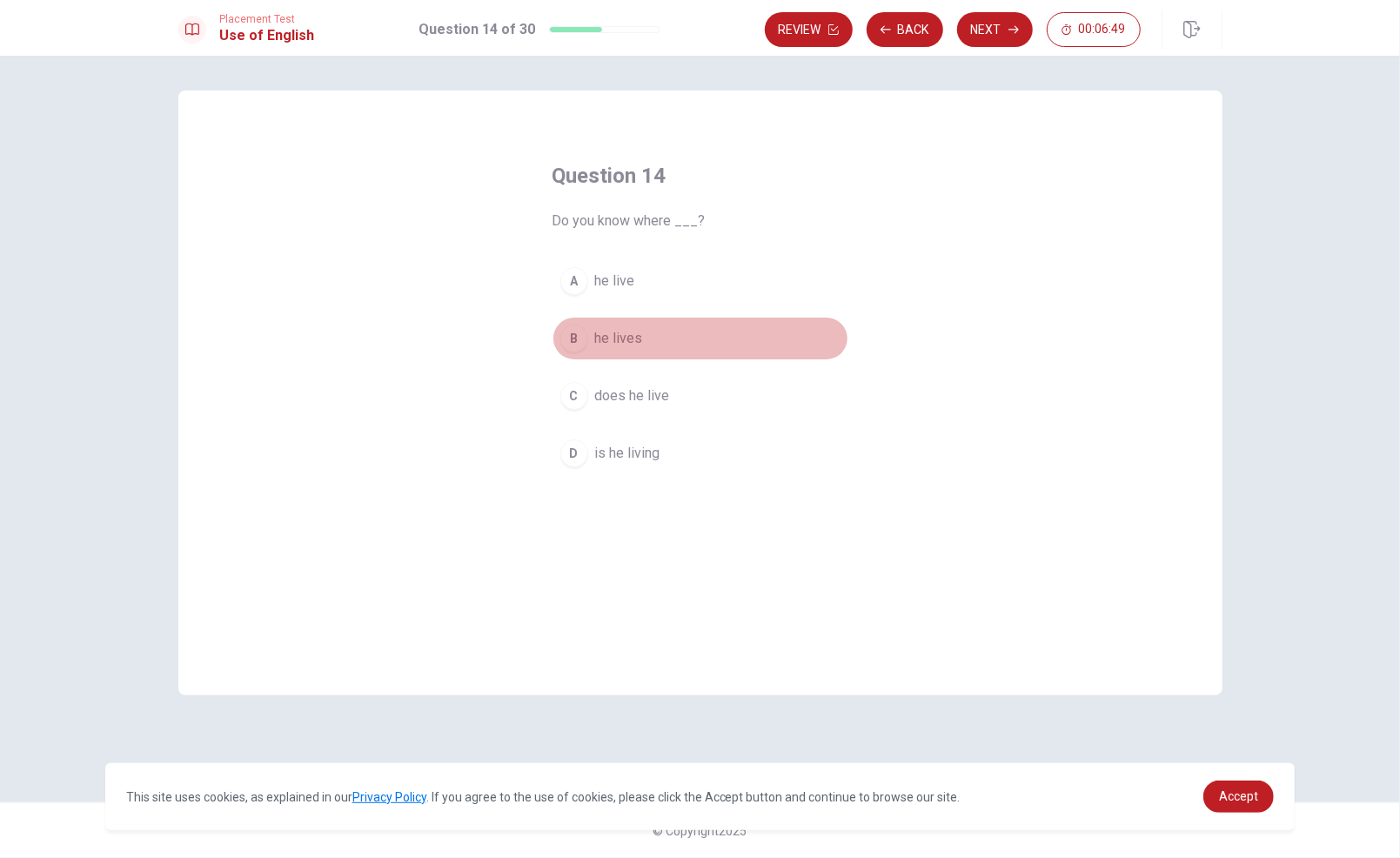
click at [648, 330] on button "B he lives" at bounding box center [700, 338] width 296 height 43
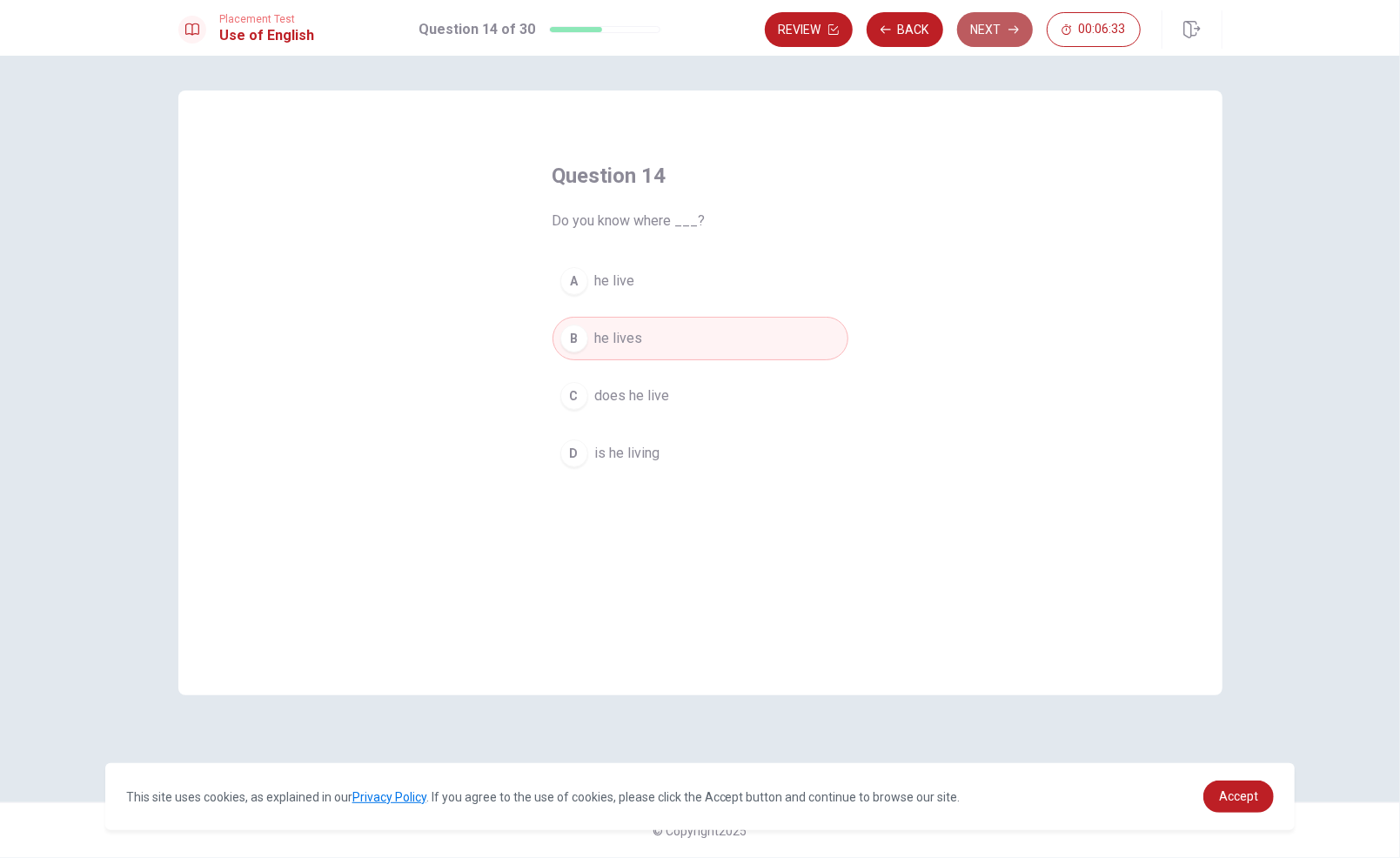
click at [974, 39] on button "Next" at bounding box center [995, 30] width 76 height 35
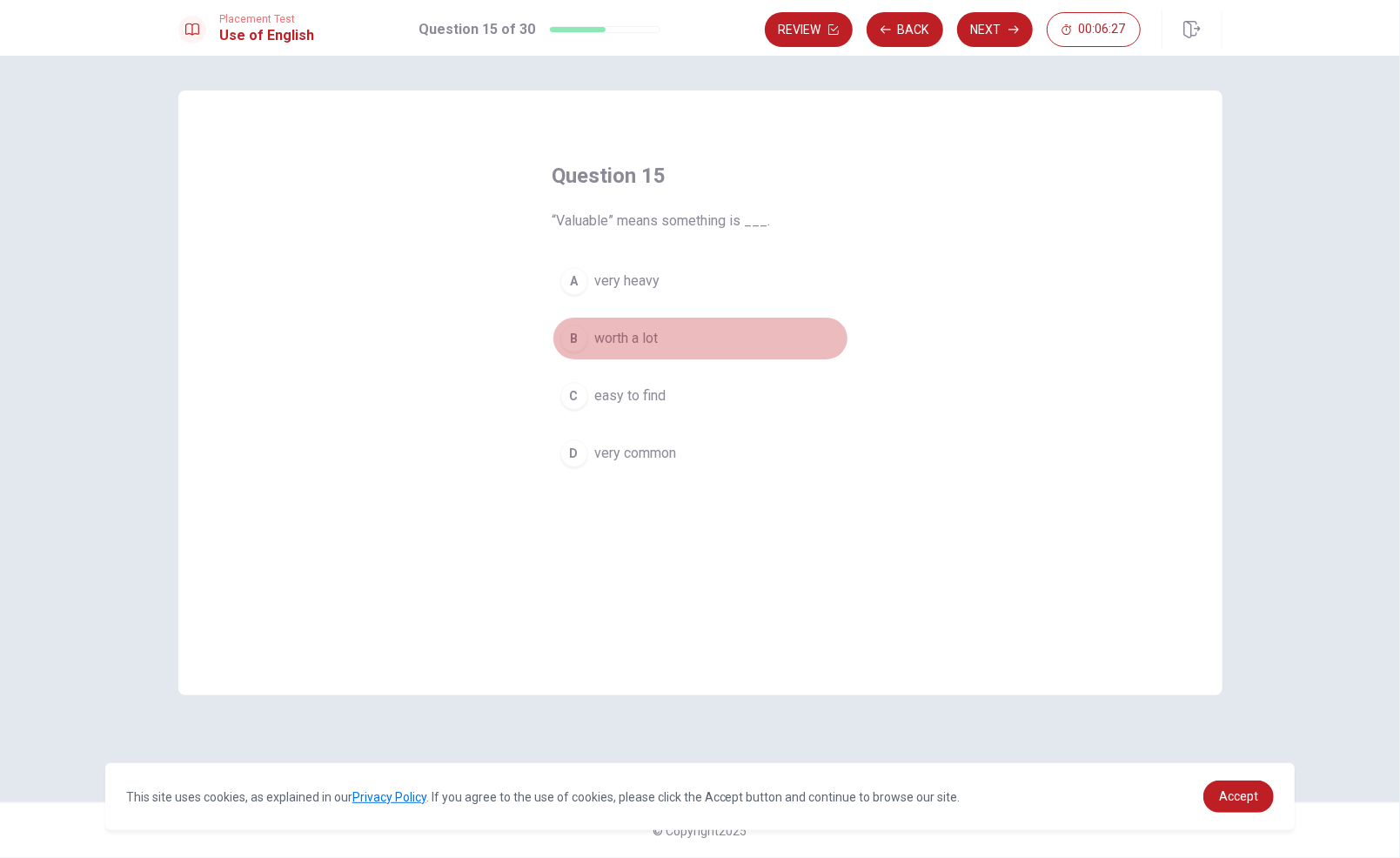
click at [647, 339] on span "worth a lot" at bounding box center [626, 339] width 64 height 21
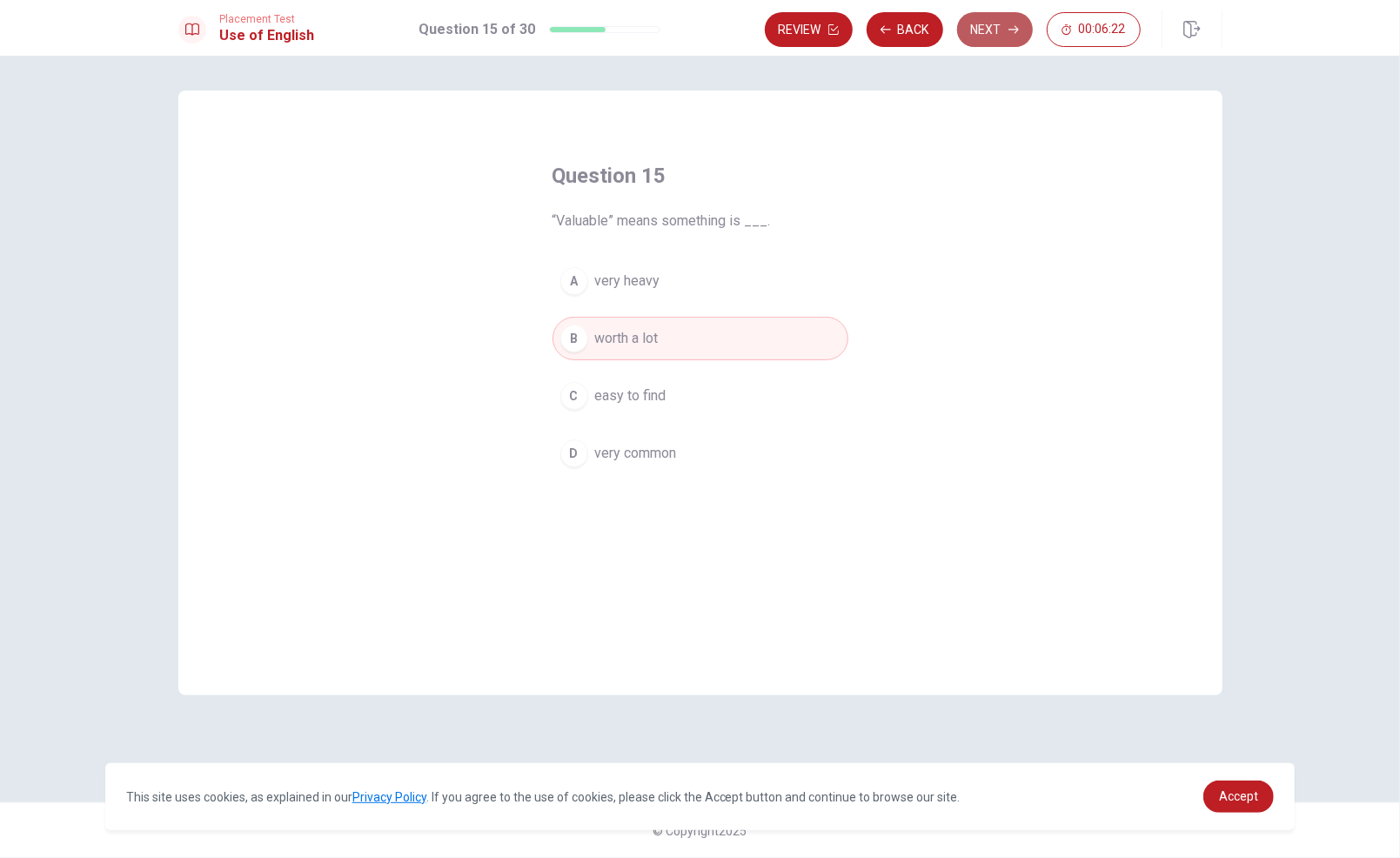
click at [991, 38] on button "Next" at bounding box center [995, 30] width 76 height 35
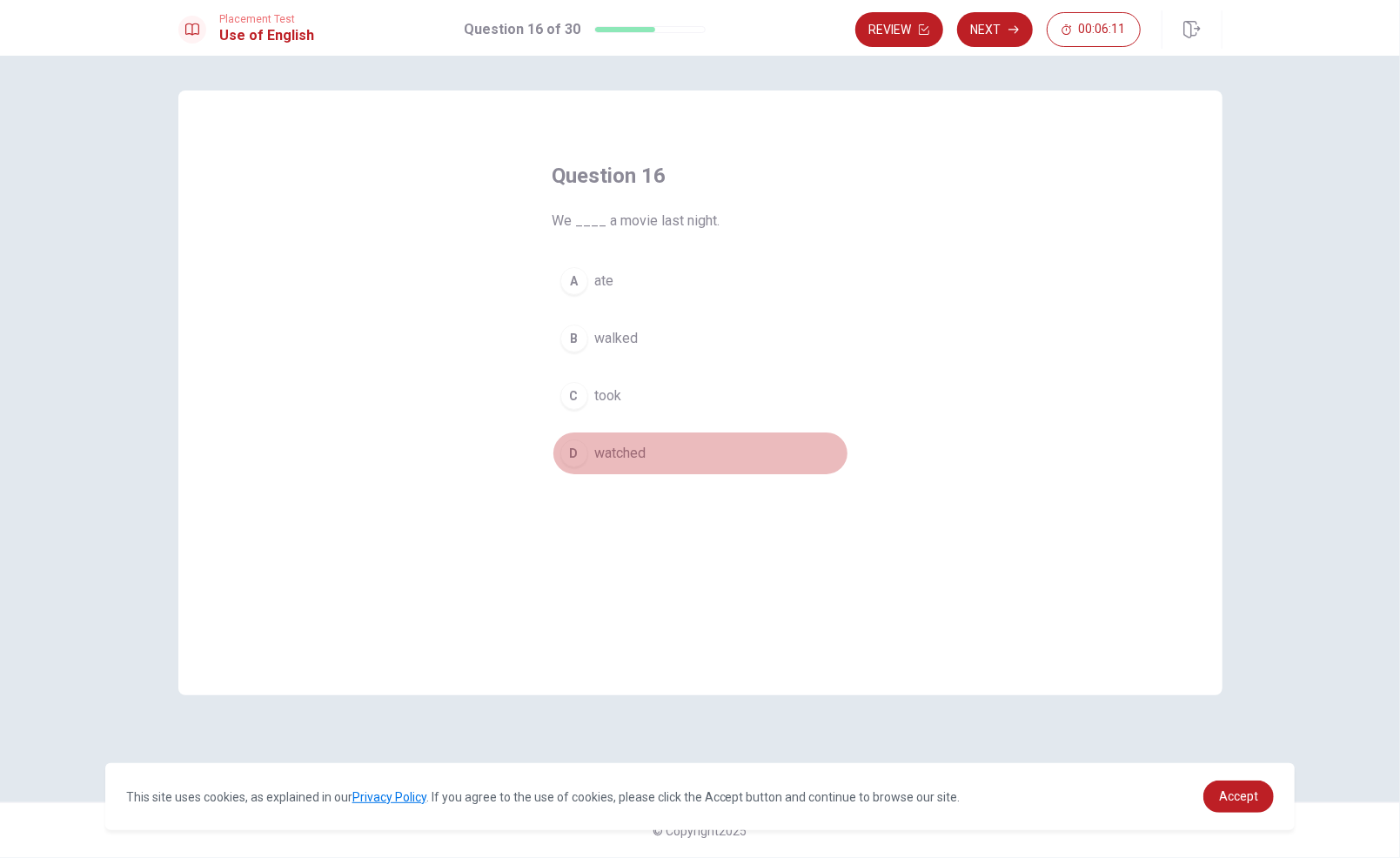
click at [633, 451] on span "watched" at bounding box center [621, 453] width 52 height 21
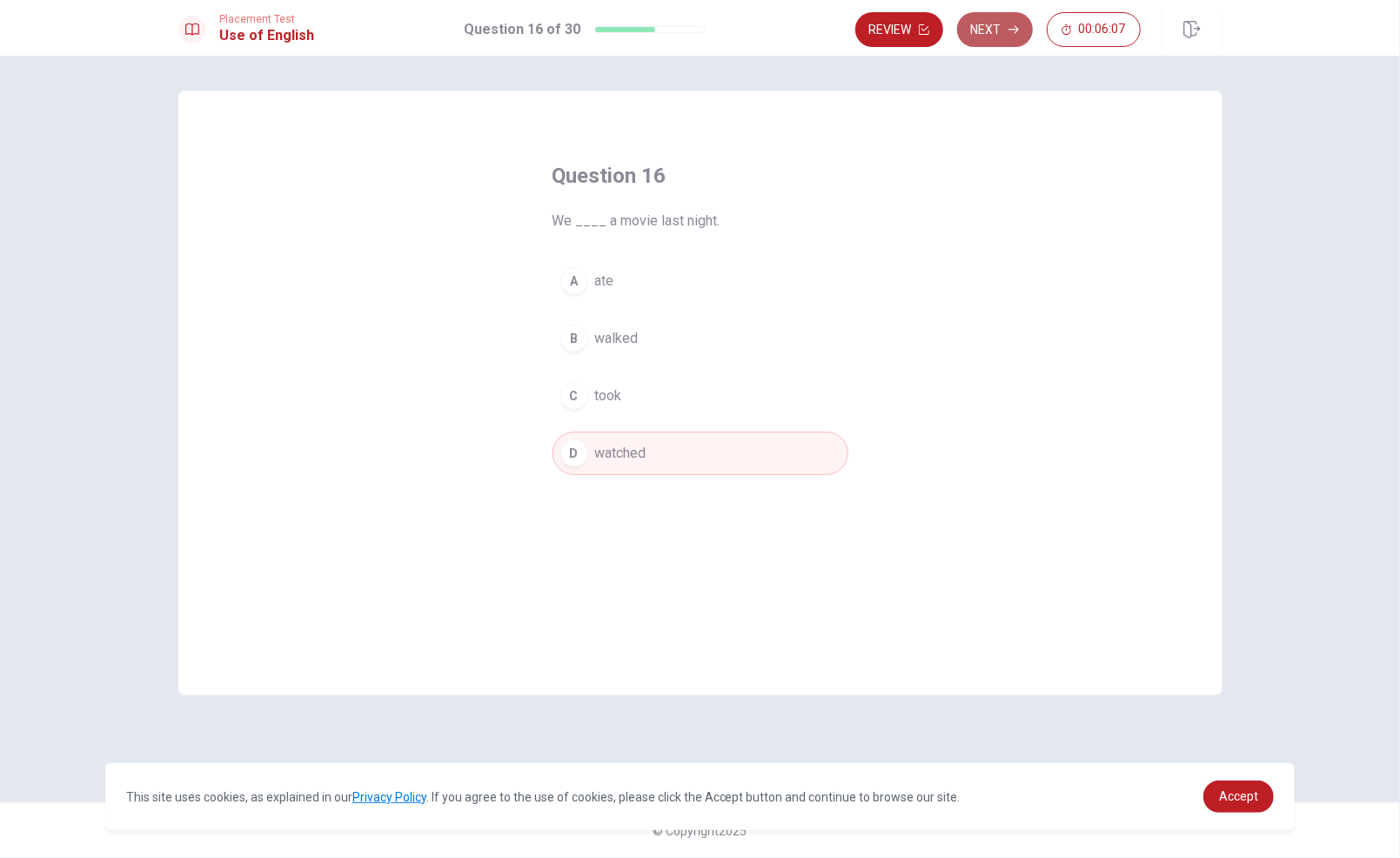
click at [996, 30] on button "Next" at bounding box center [995, 30] width 76 height 35
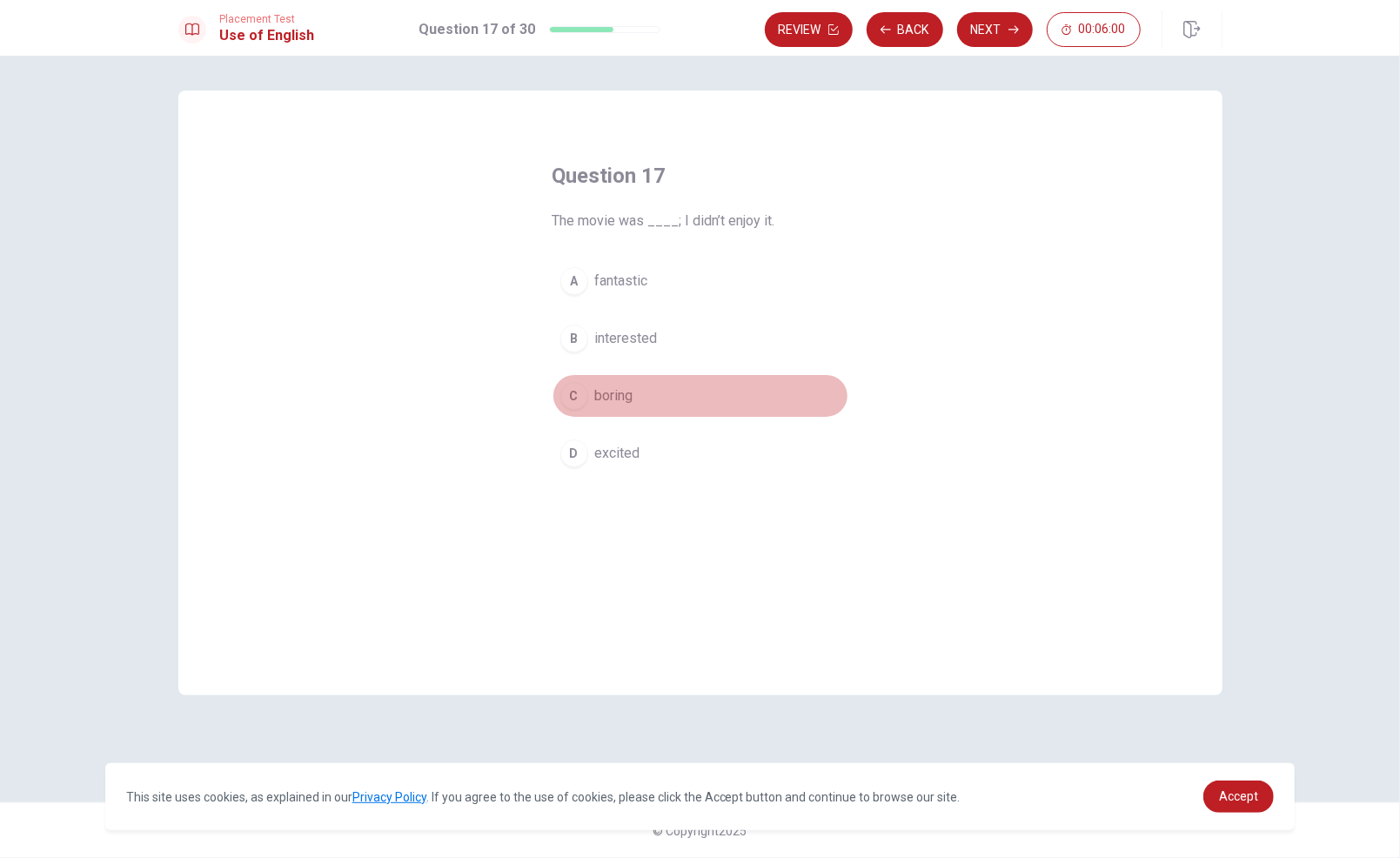
click at [615, 394] on span "boring" at bounding box center [614, 396] width 39 height 21
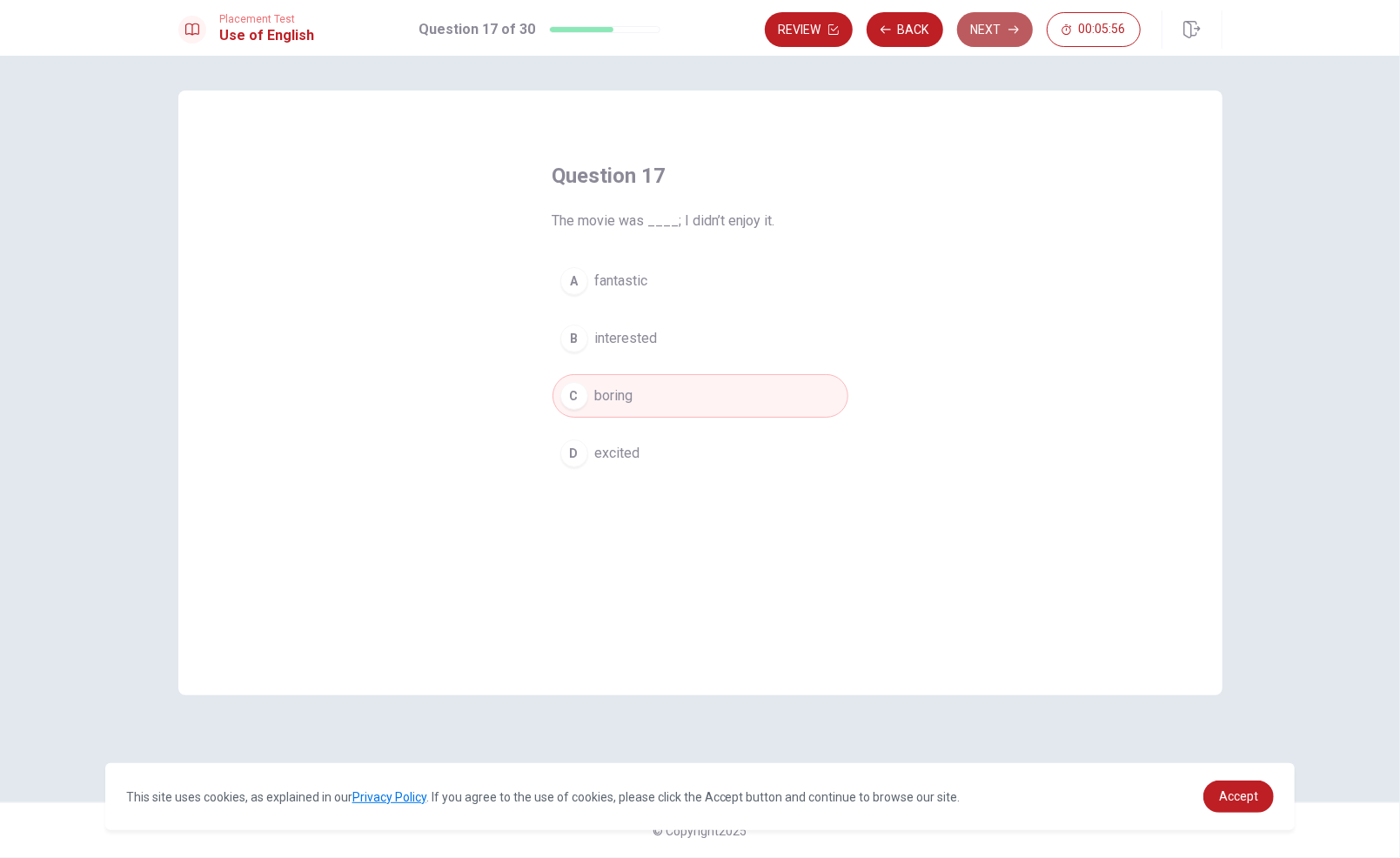
click at [1006, 24] on button "Next" at bounding box center [995, 30] width 76 height 35
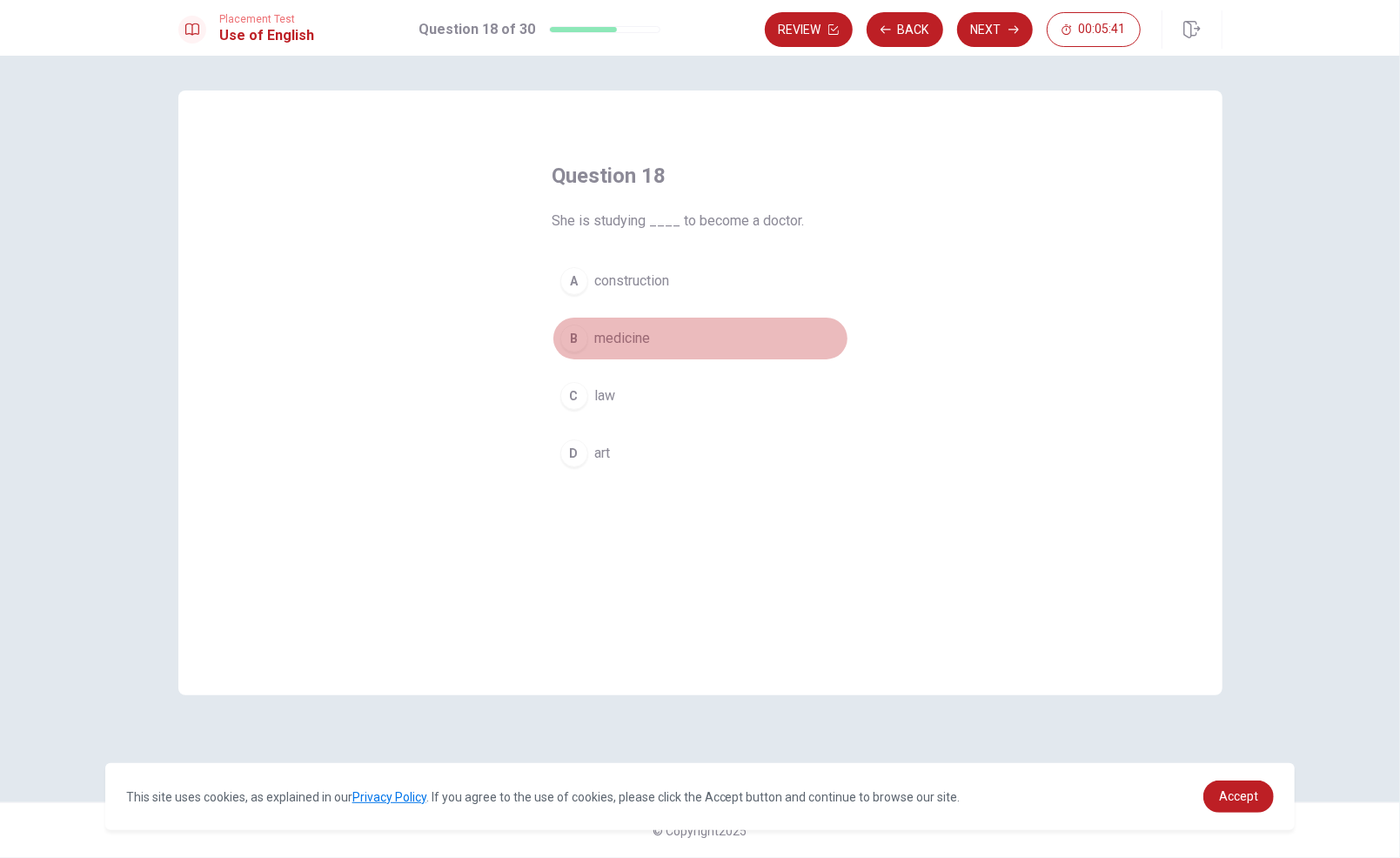
click at [648, 337] on span "medicine" at bounding box center [623, 339] width 55 height 21
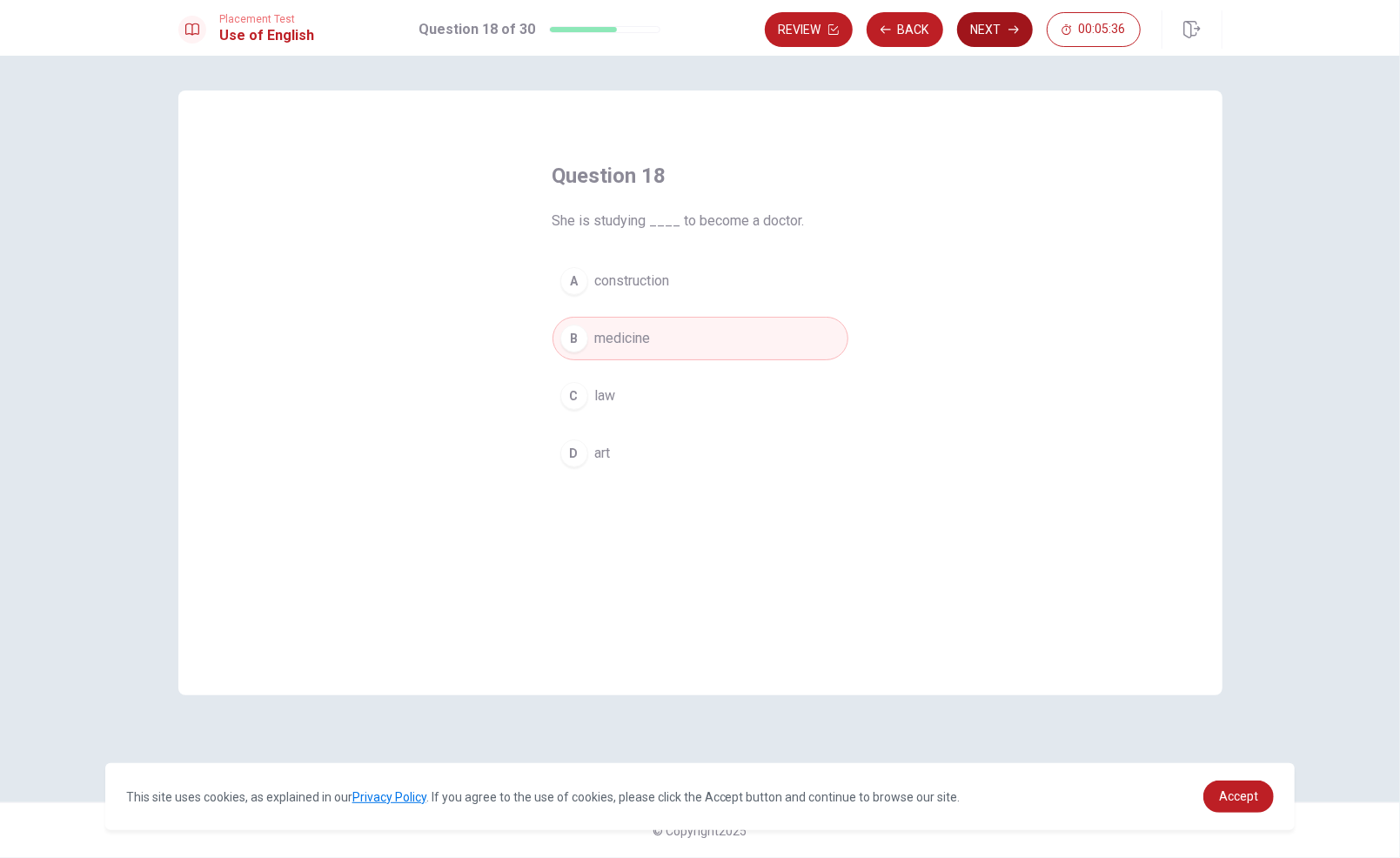
click at [1006, 35] on button "Next" at bounding box center [995, 30] width 76 height 35
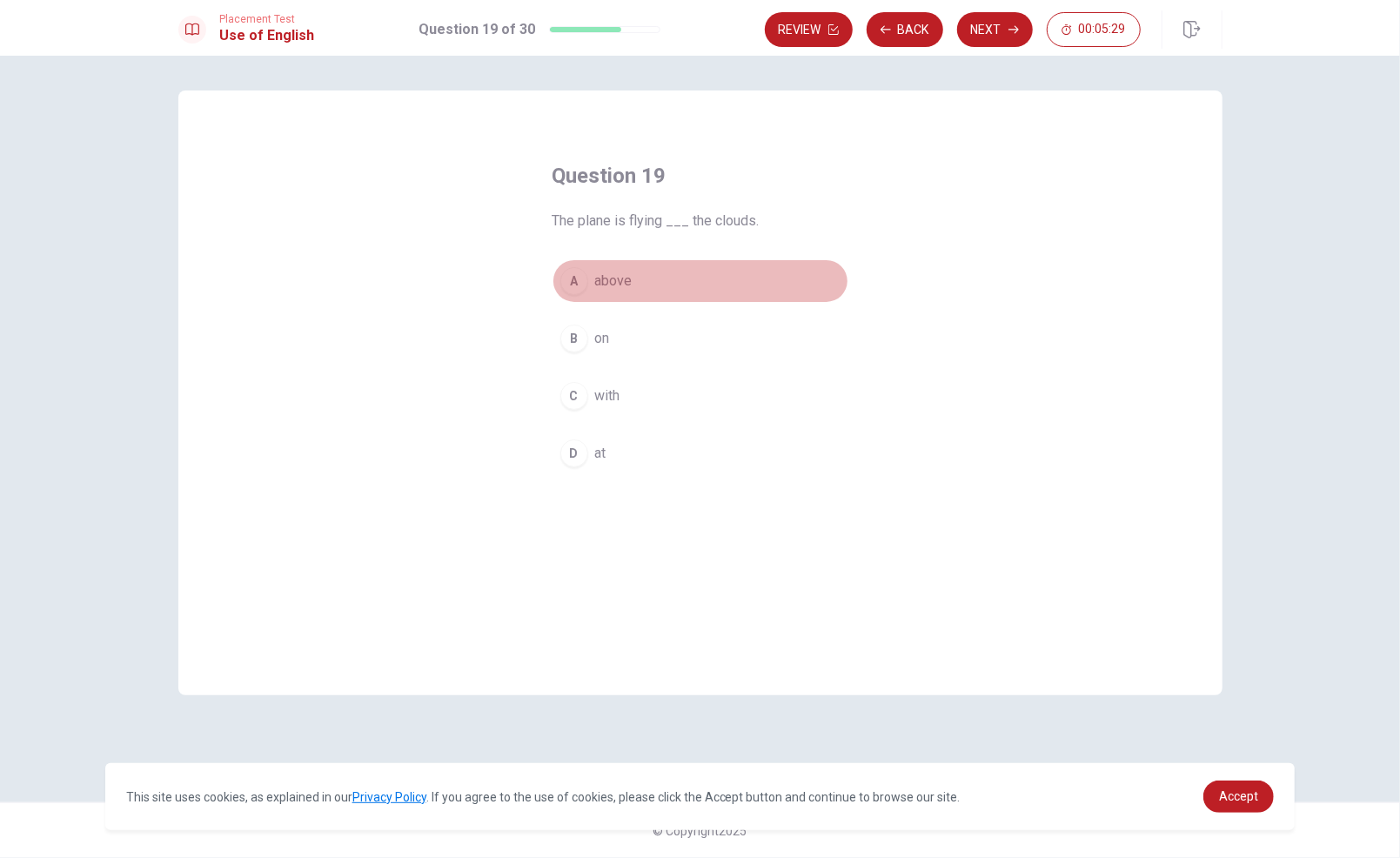
click at [634, 275] on button "A above" at bounding box center [700, 280] width 296 height 43
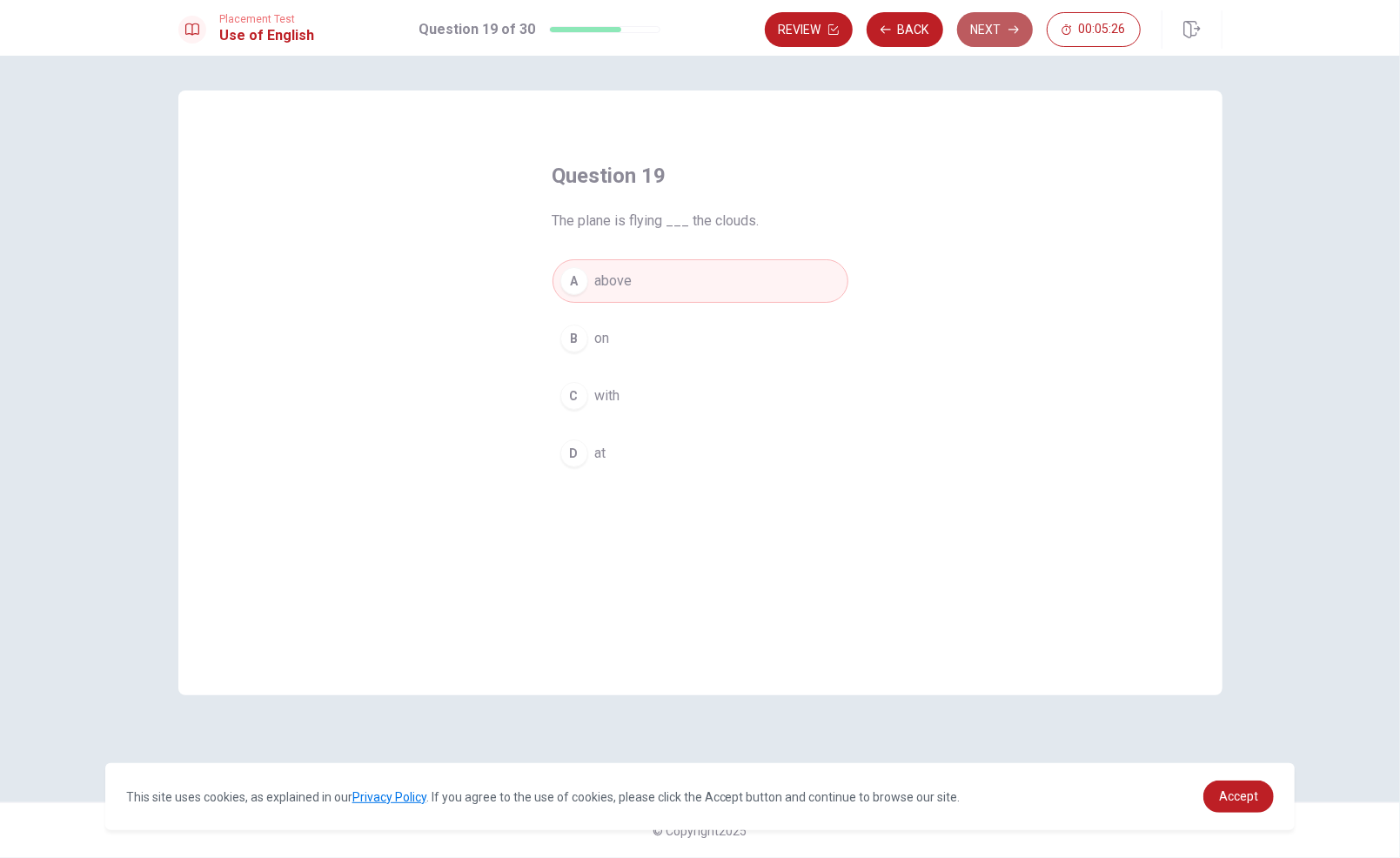
click at [997, 25] on button "Next" at bounding box center [995, 30] width 76 height 35
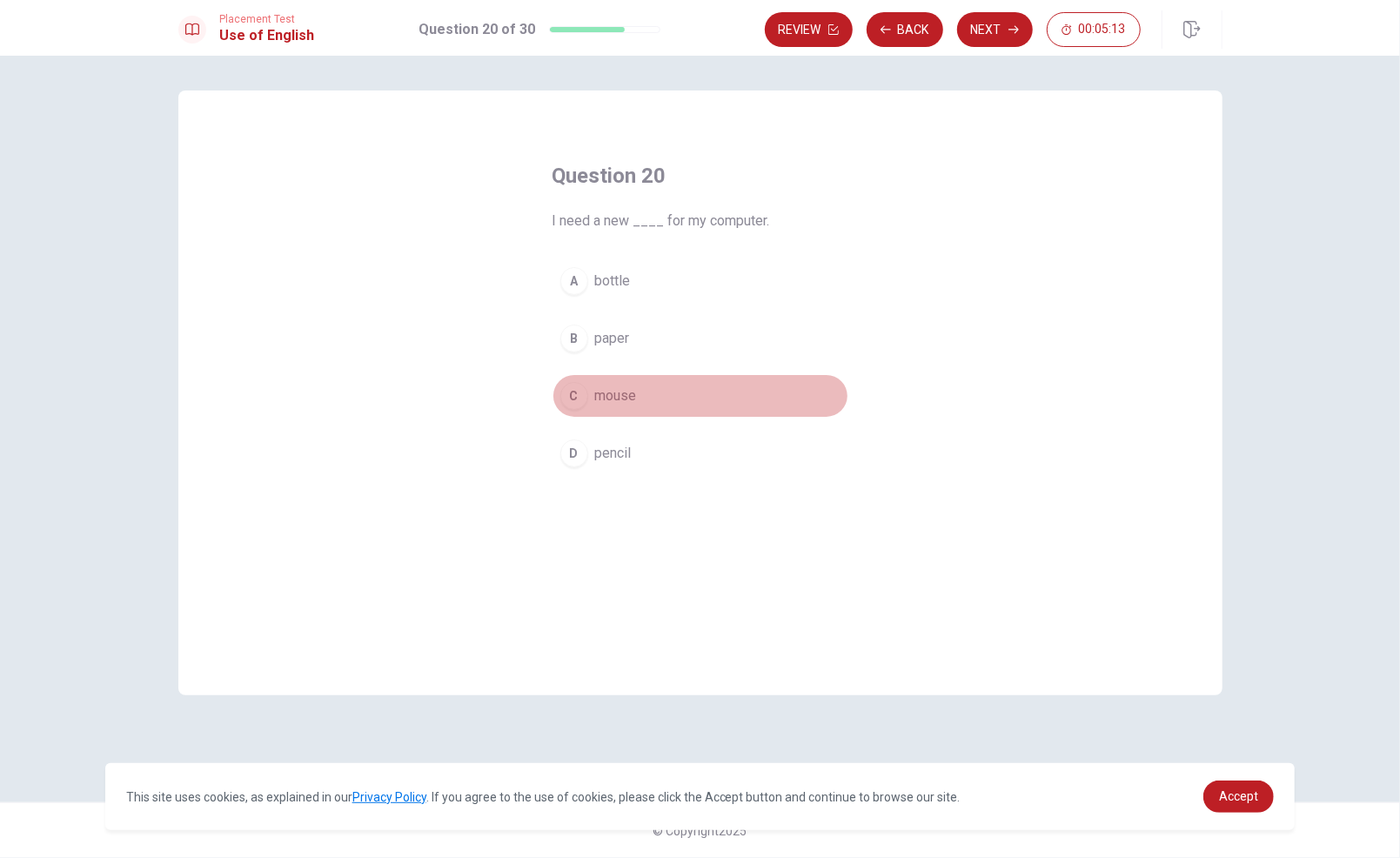
click at [647, 389] on button "C mouse" at bounding box center [700, 396] width 296 height 43
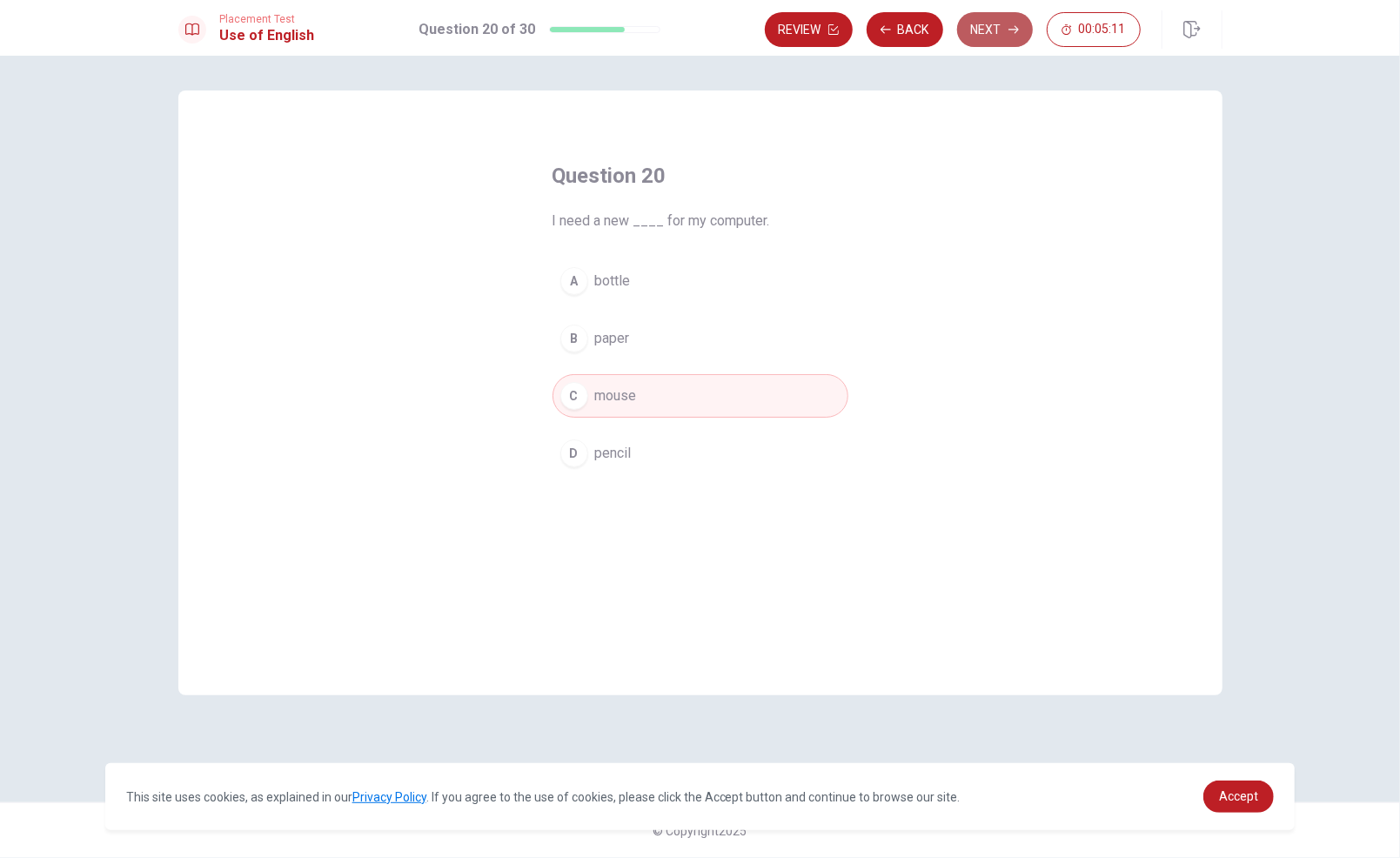
click at [975, 26] on button "Next" at bounding box center [995, 30] width 76 height 35
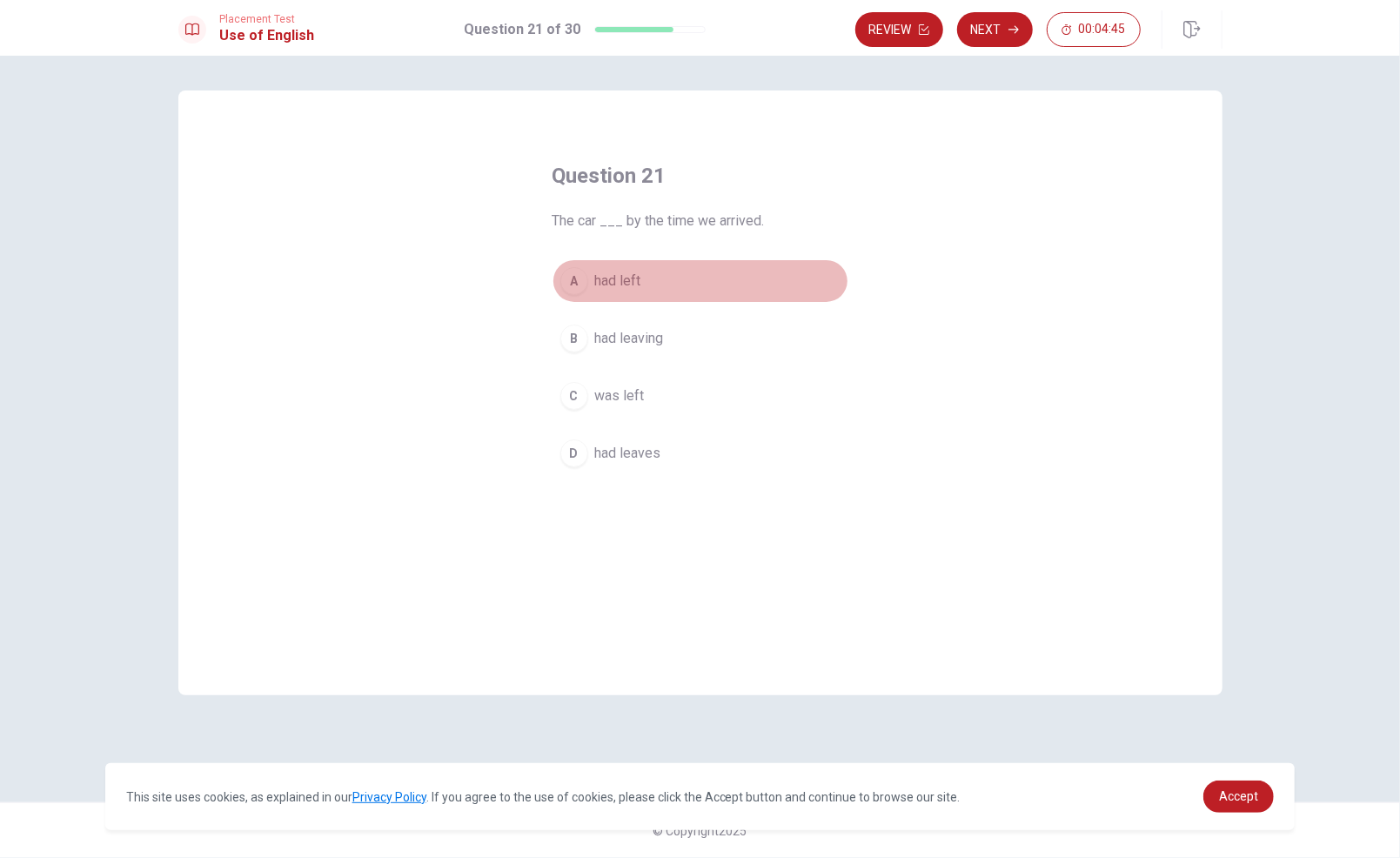
click at [659, 277] on button "A had left" at bounding box center [700, 280] width 296 height 43
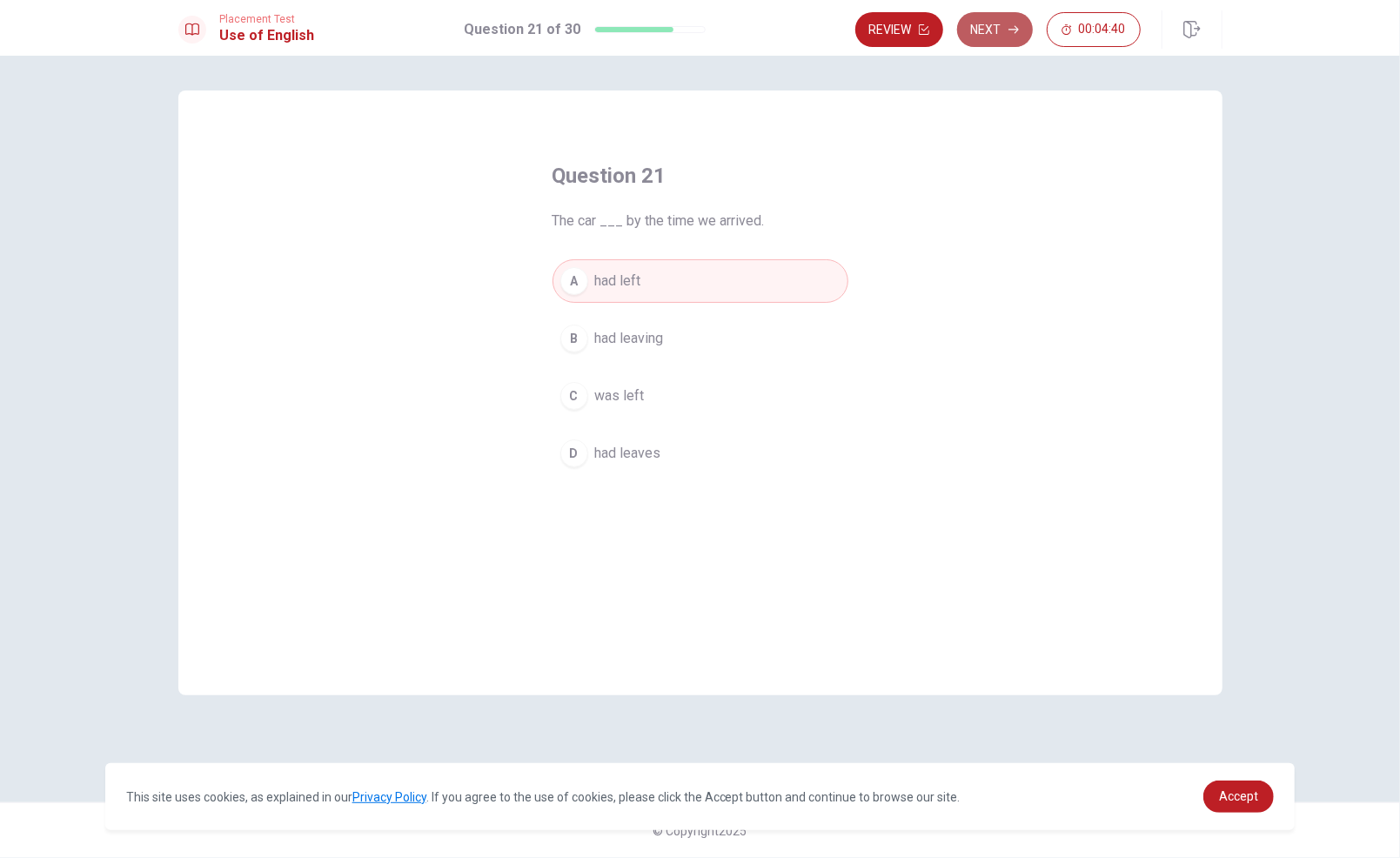
click at [1004, 23] on button "Next" at bounding box center [995, 30] width 76 height 35
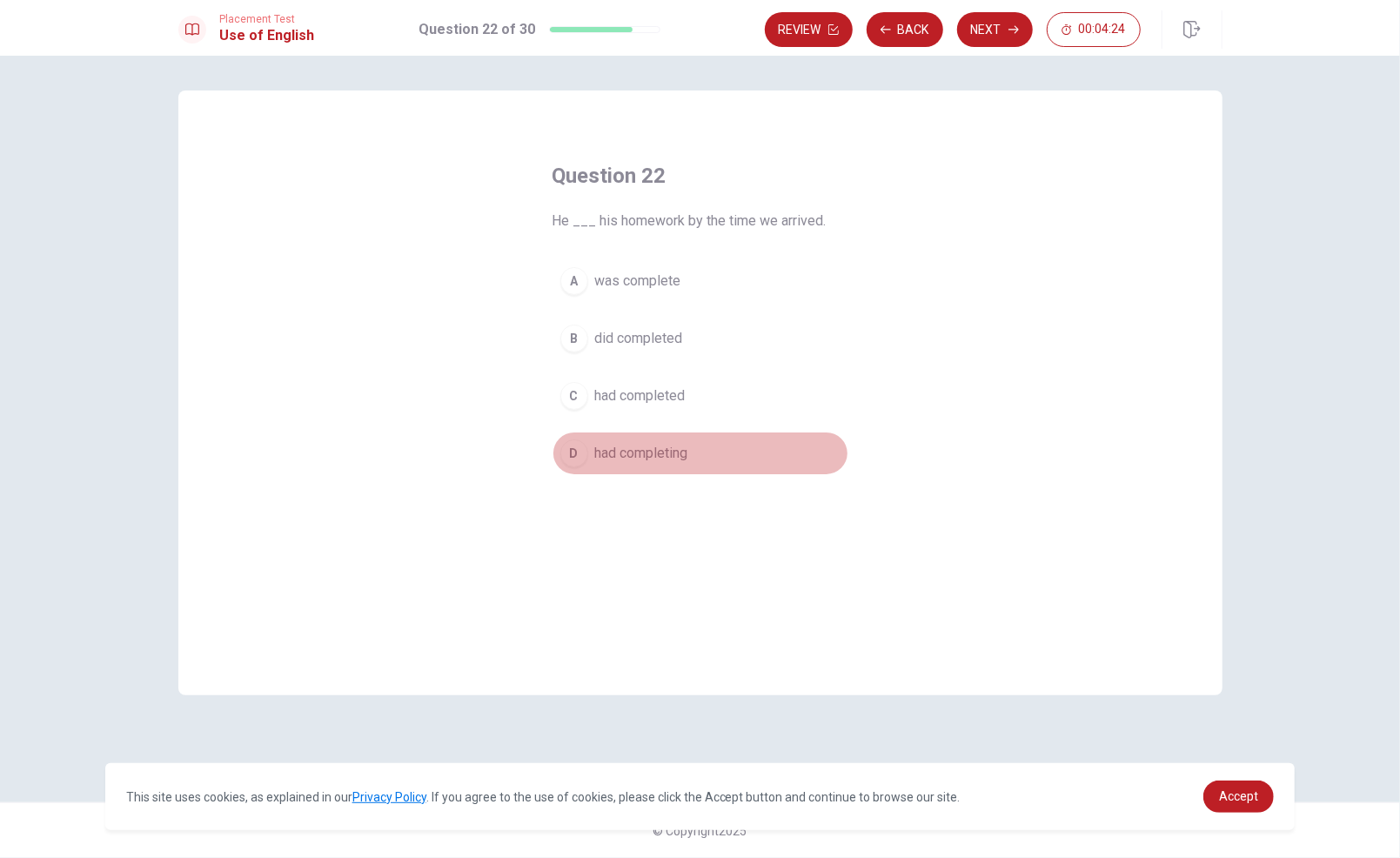
click at [655, 453] on span "had completing" at bounding box center [641, 453] width 93 height 21
click at [765, 381] on button "C had completed" at bounding box center [700, 396] width 296 height 43
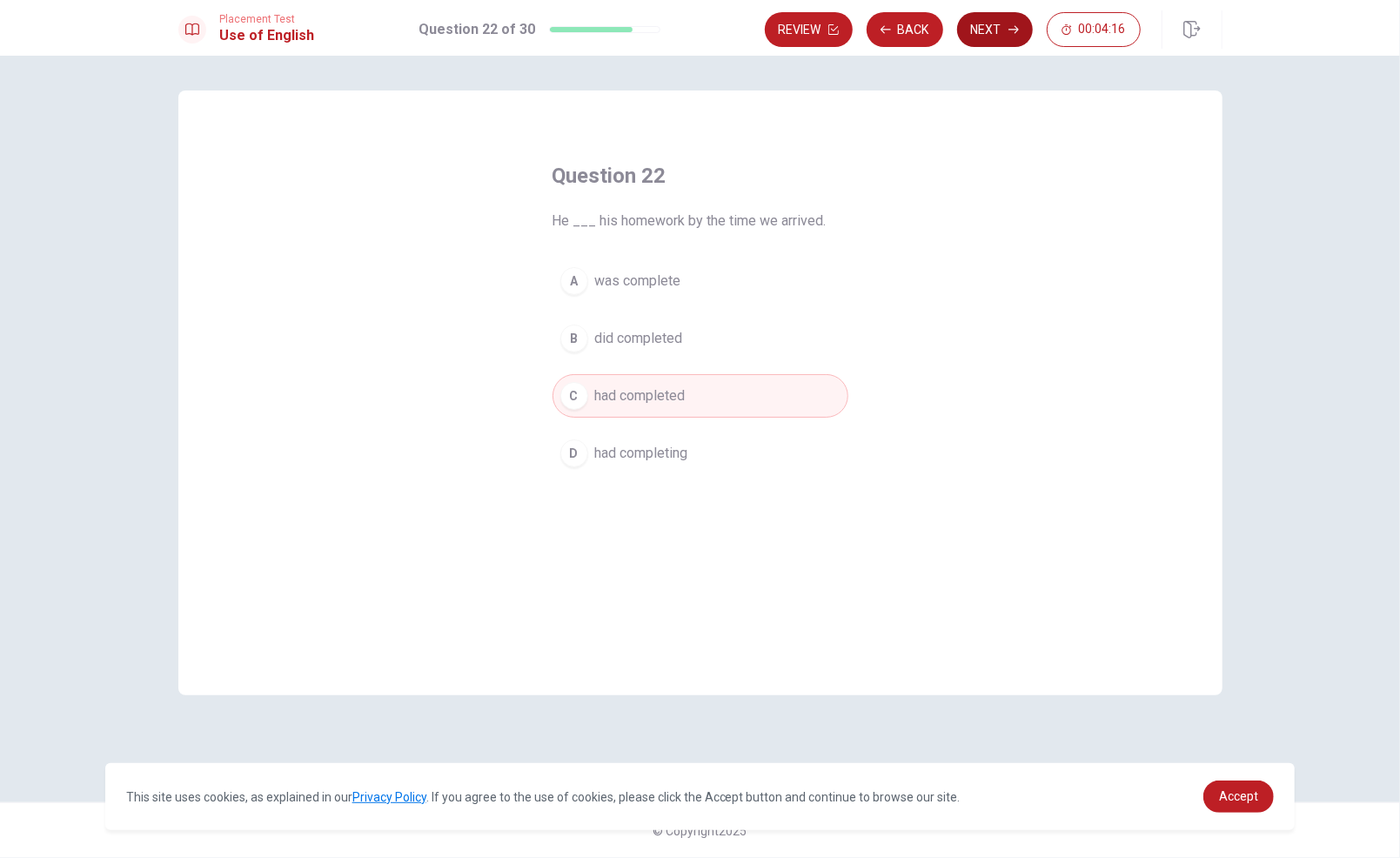
click at [984, 26] on button "Next" at bounding box center [995, 30] width 76 height 35
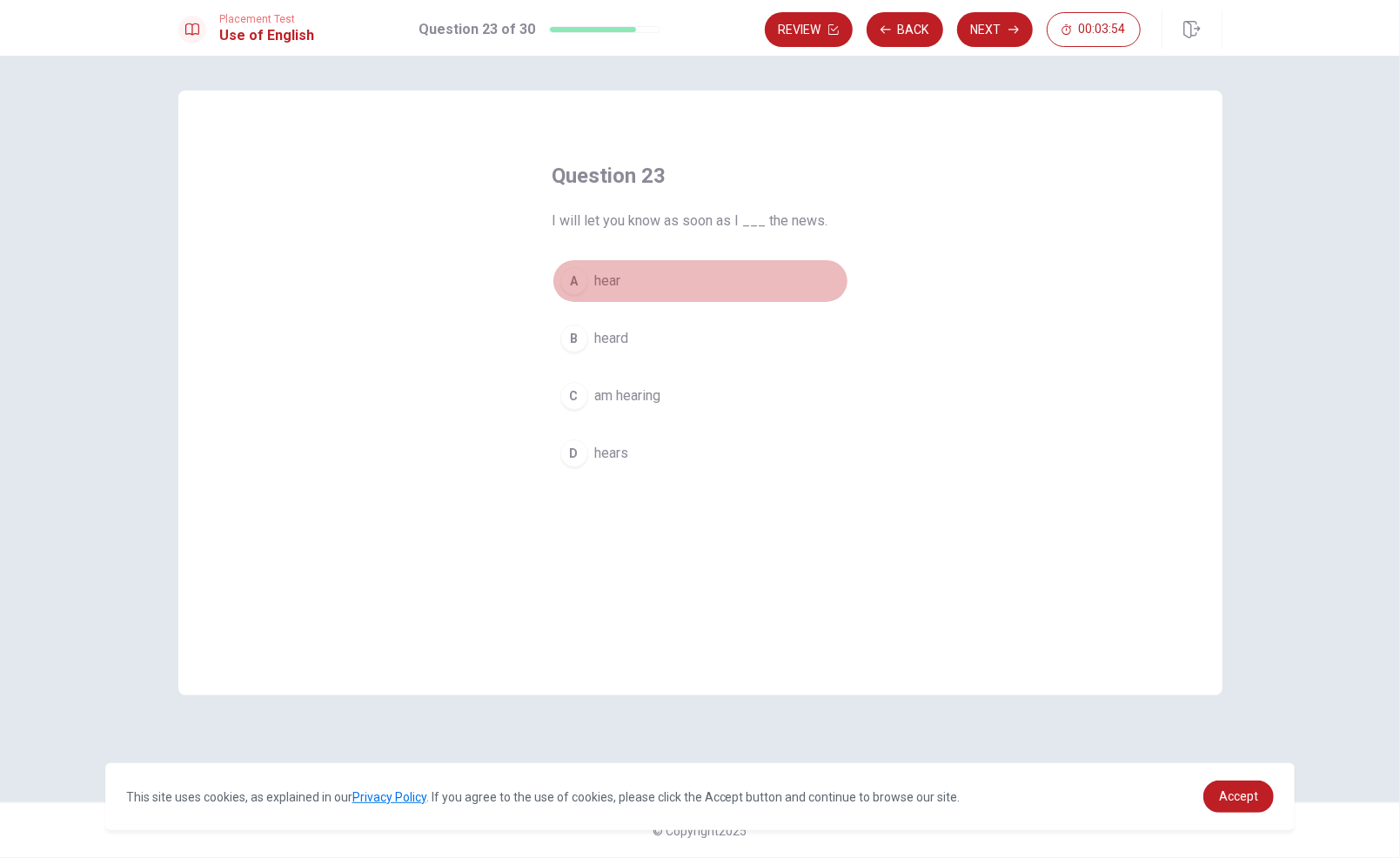
click at [645, 269] on button "A hear" at bounding box center [700, 280] width 296 height 43
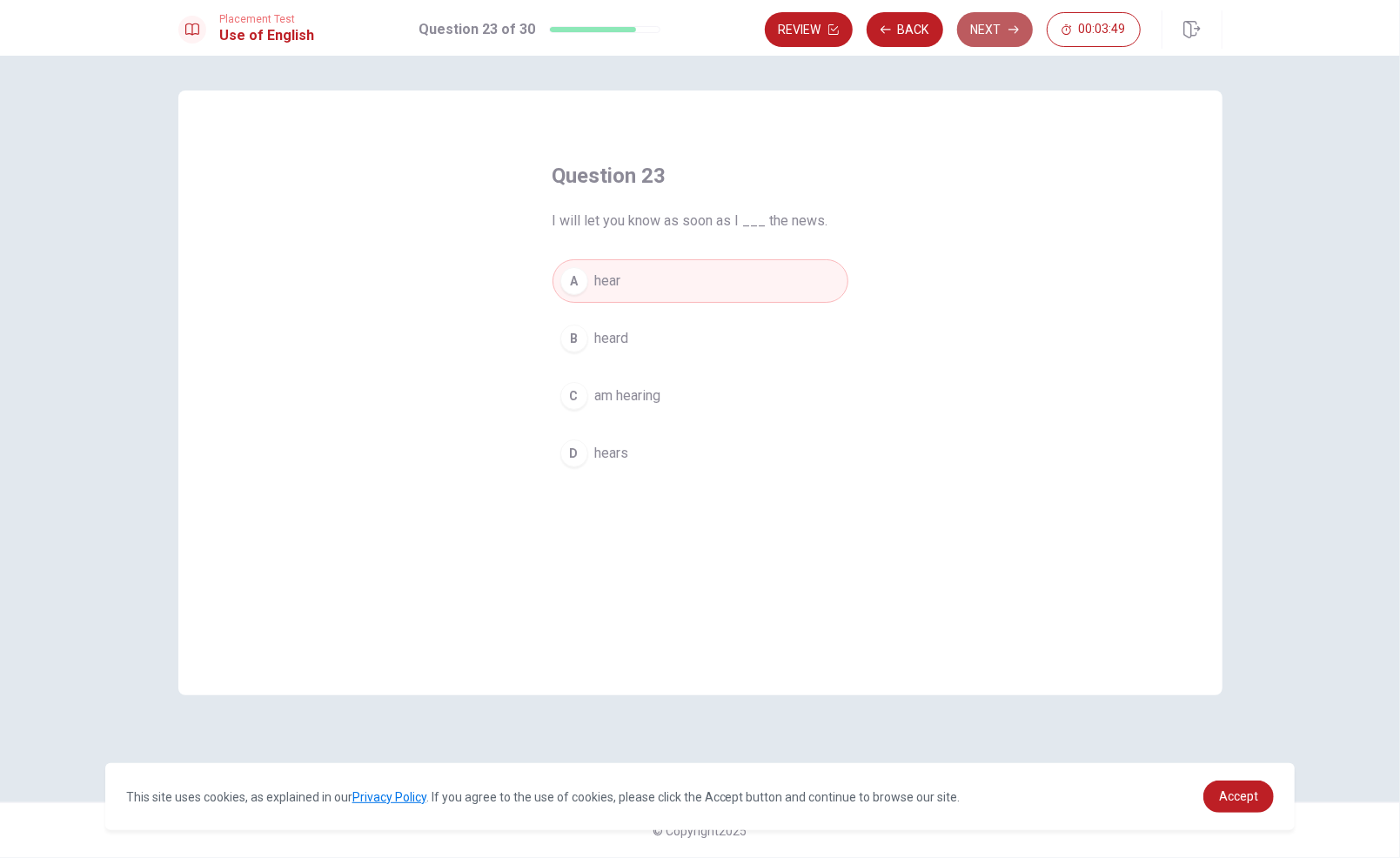
click at [982, 26] on button "Next" at bounding box center [995, 30] width 76 height 35
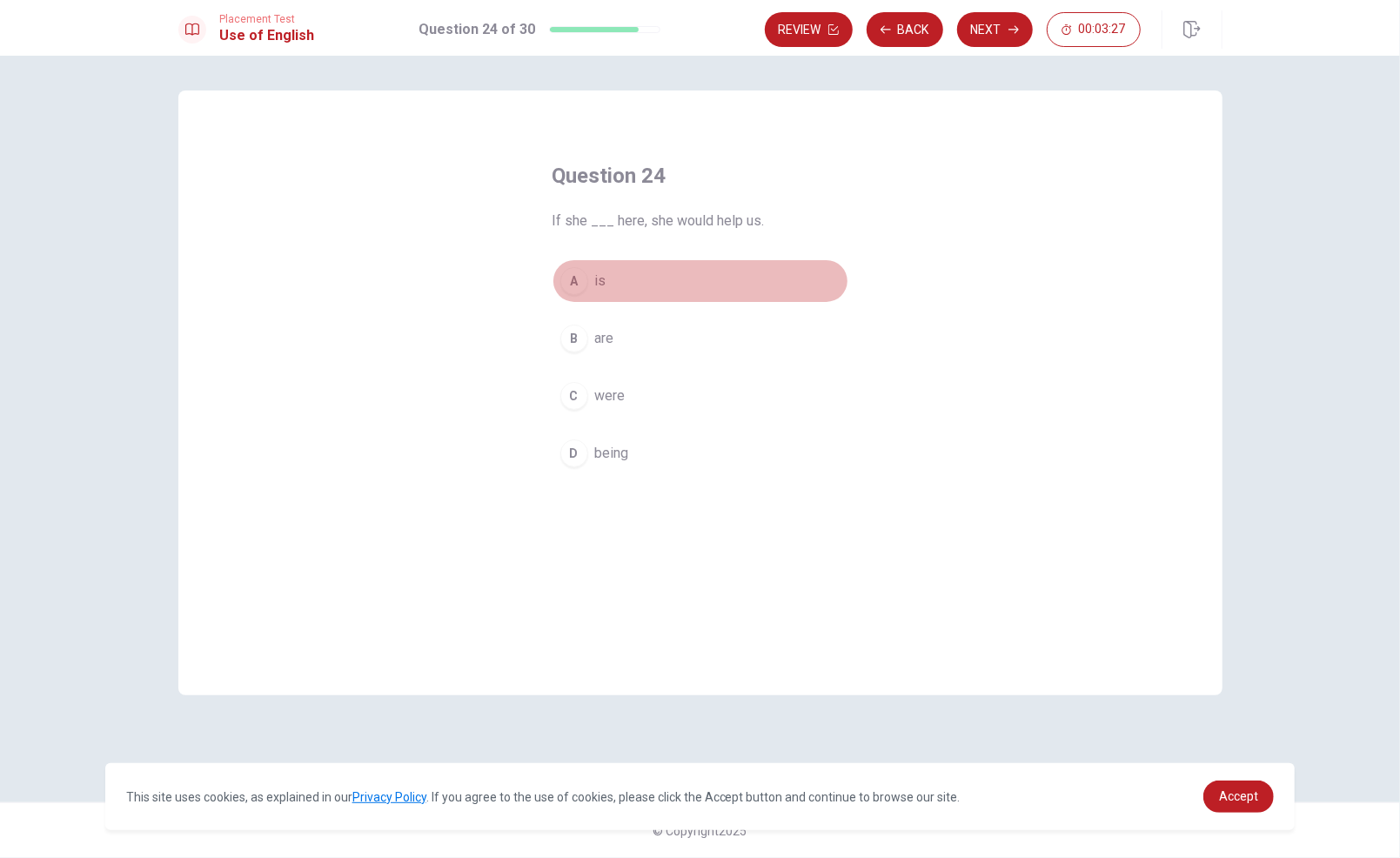
click at [641, 275] on button "A is" at bounding box center [700, 280] width 296 height 43
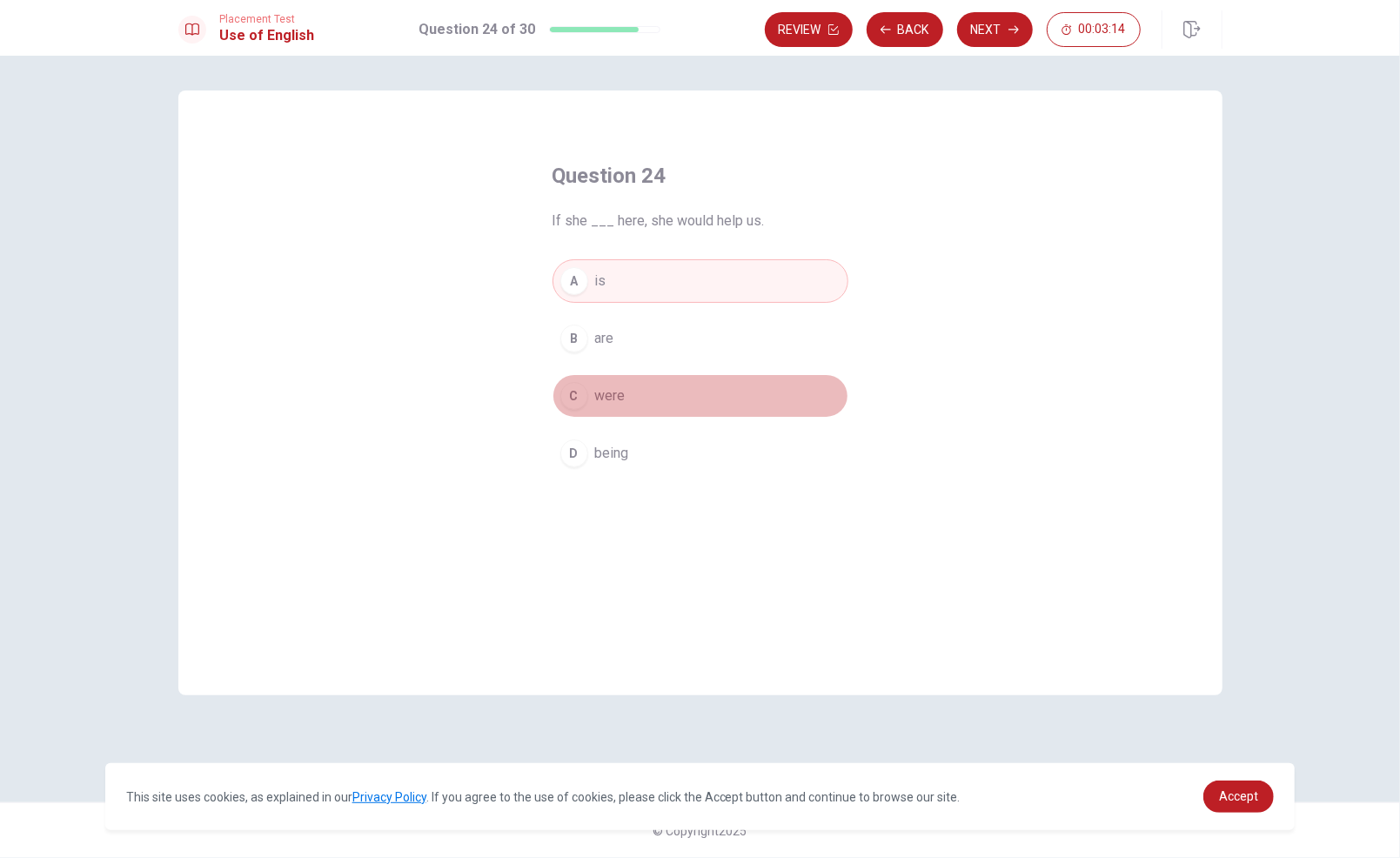
click at [676, 377] on button "C were" at bounding box center [700, 396] width 296 height 43
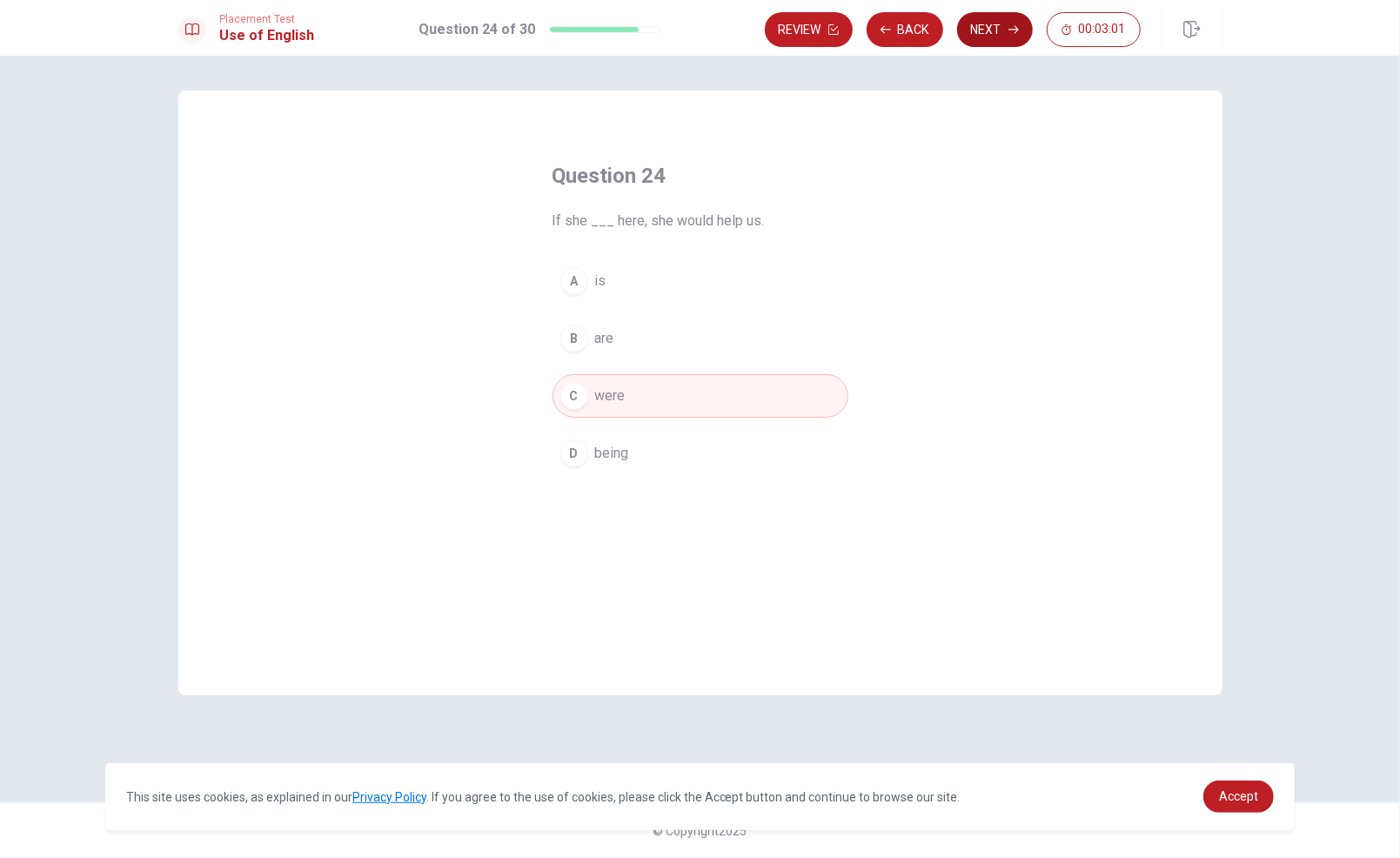
click at [1000, 32] on button "Next" at bounding box center [995, 30] width 76 height 35
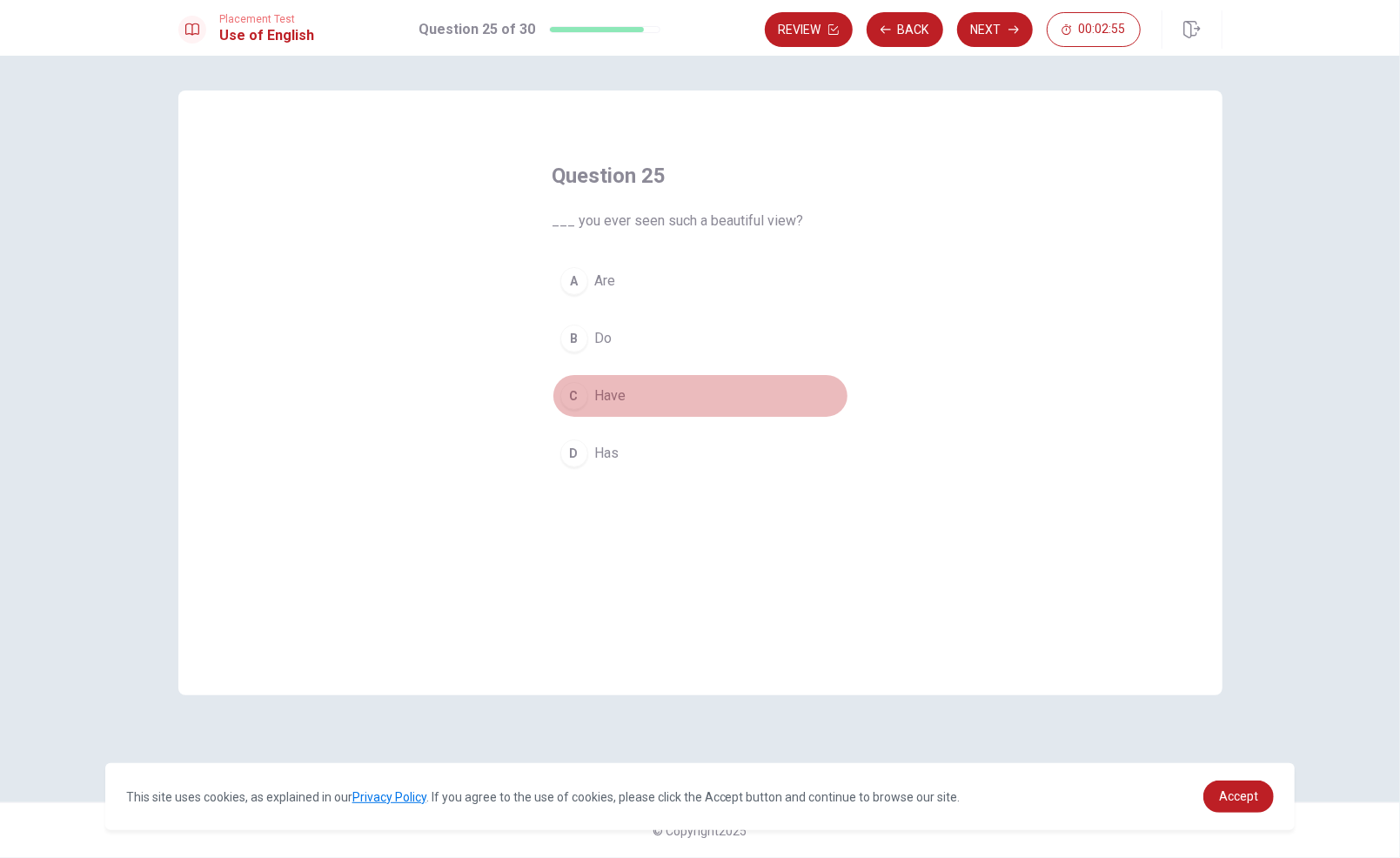
click at [639, 387] on button "C Have" at bounding box center [700, 396] width 296 height 43
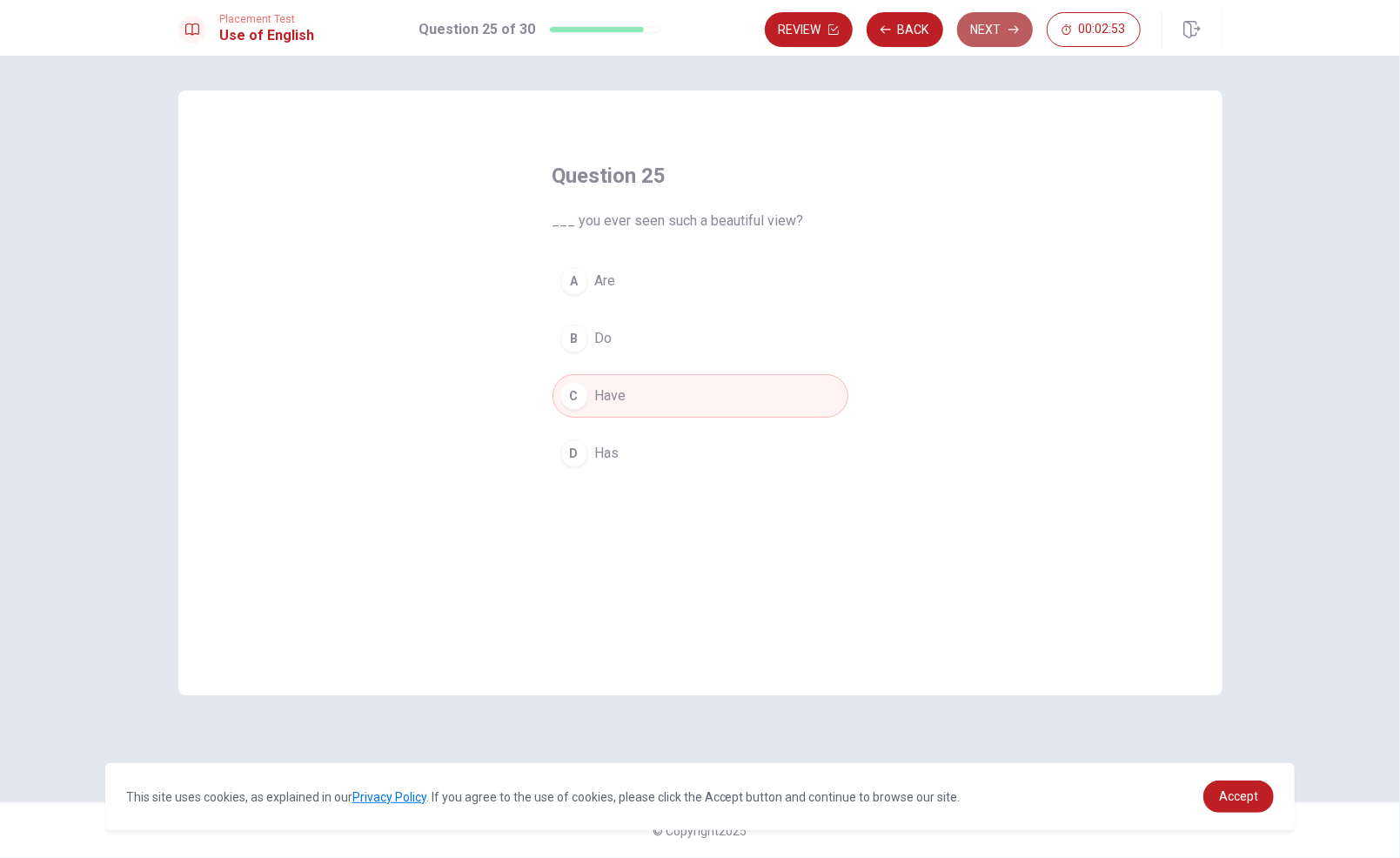
click at [980, 38] on button "Next" at bounding box center [995, 30] width 76 height 35
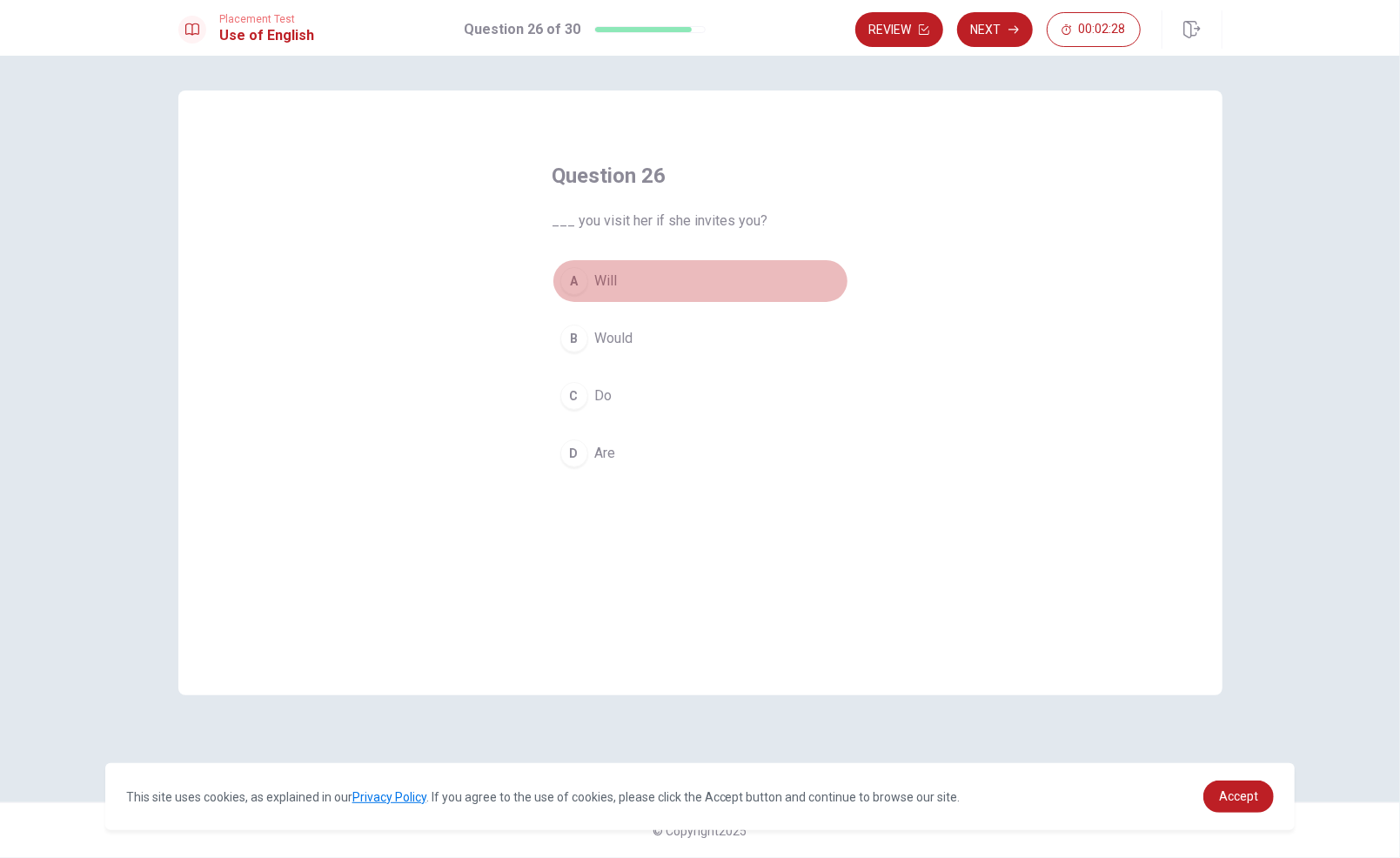
click at [626, 280] on button "A Will" at bounding box center [700, 280] width 296 height 43
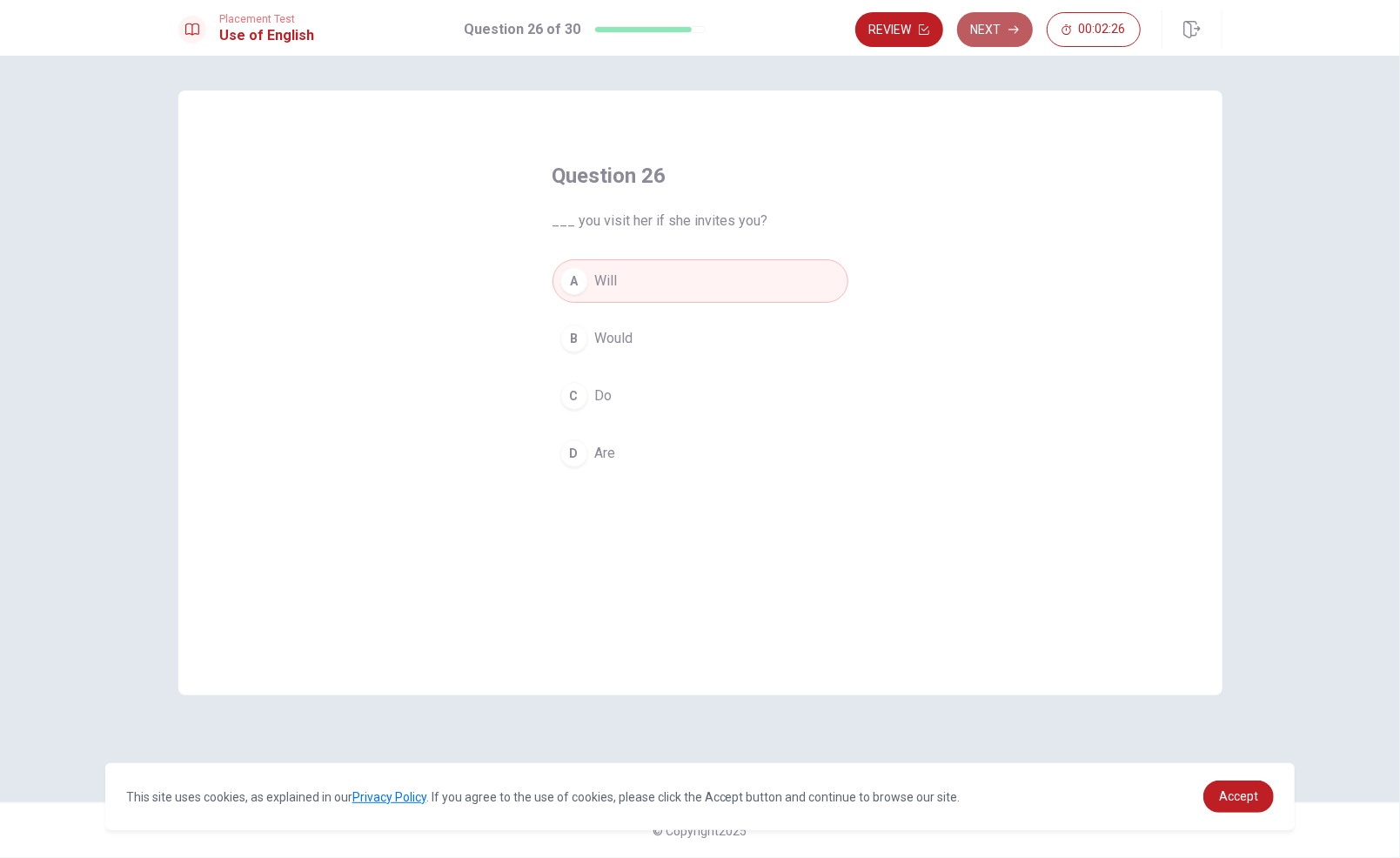
click at [1003, 16] on button "Next" at bounding box center [995, 30] width 76 height 35
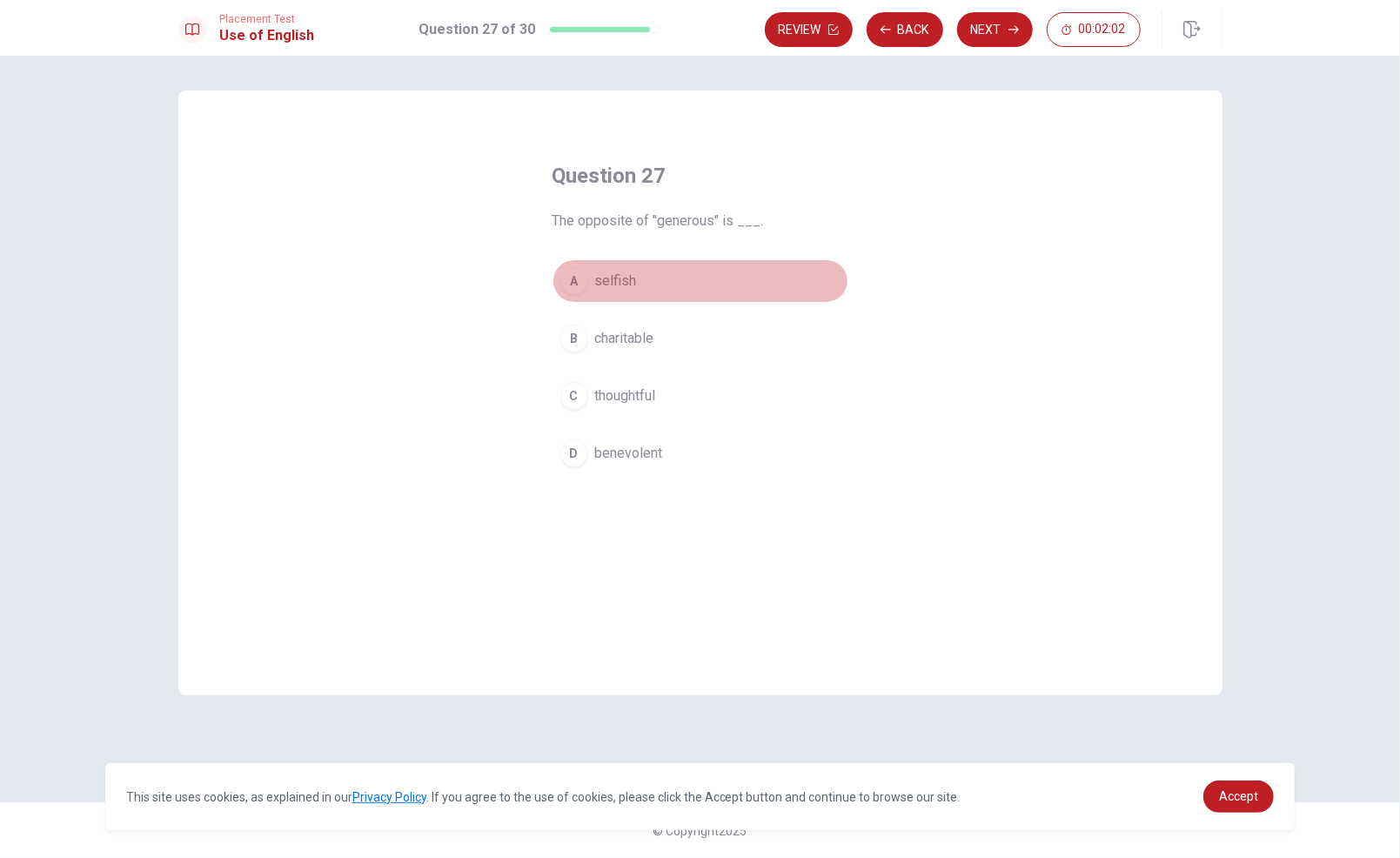
click at [629, 270] on span "selfish" at bounding box center [615, 280] width 42 height 21
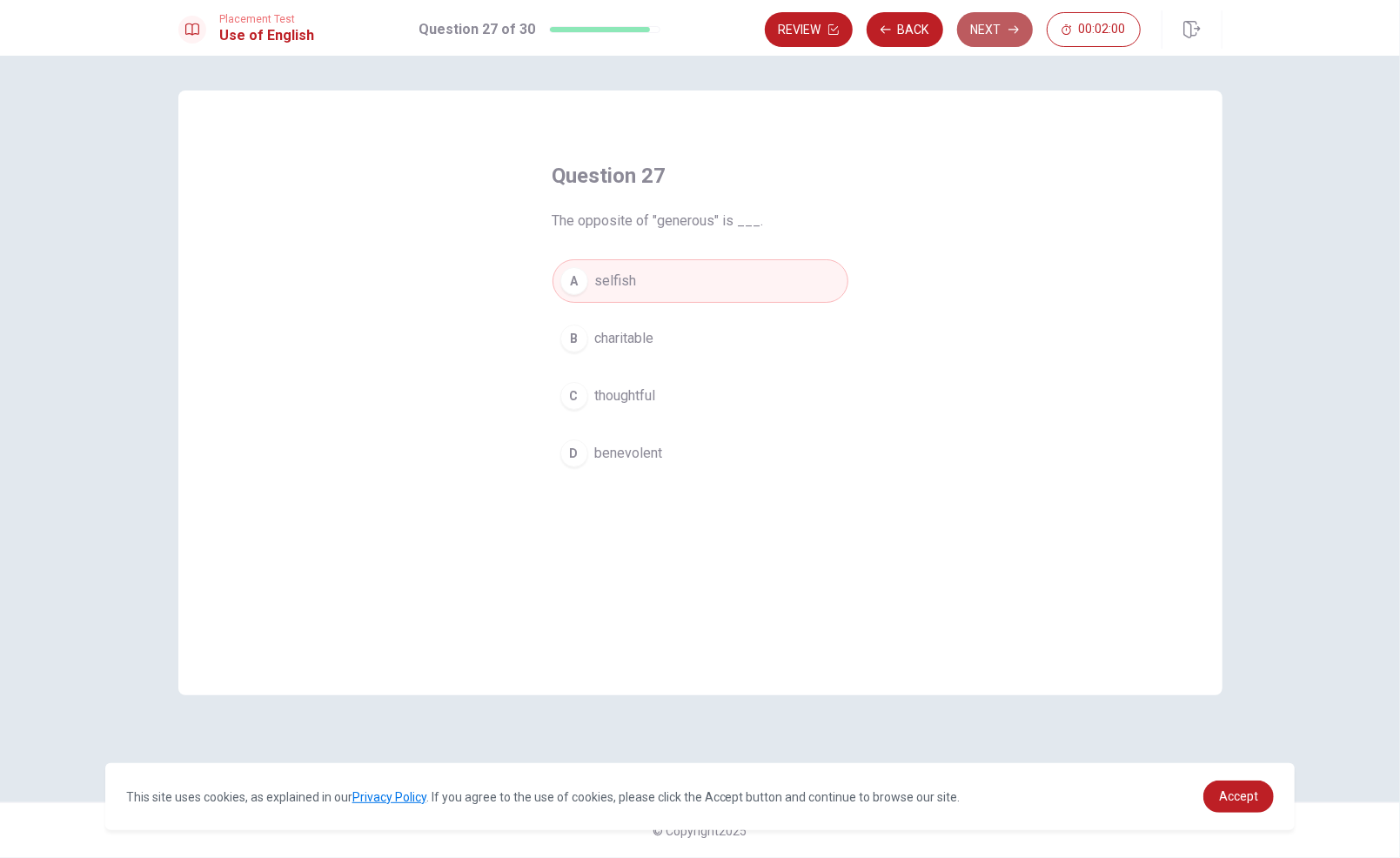
click at [984, 28] on button "Next" at bounding box center [995, 30] width 76 height 35
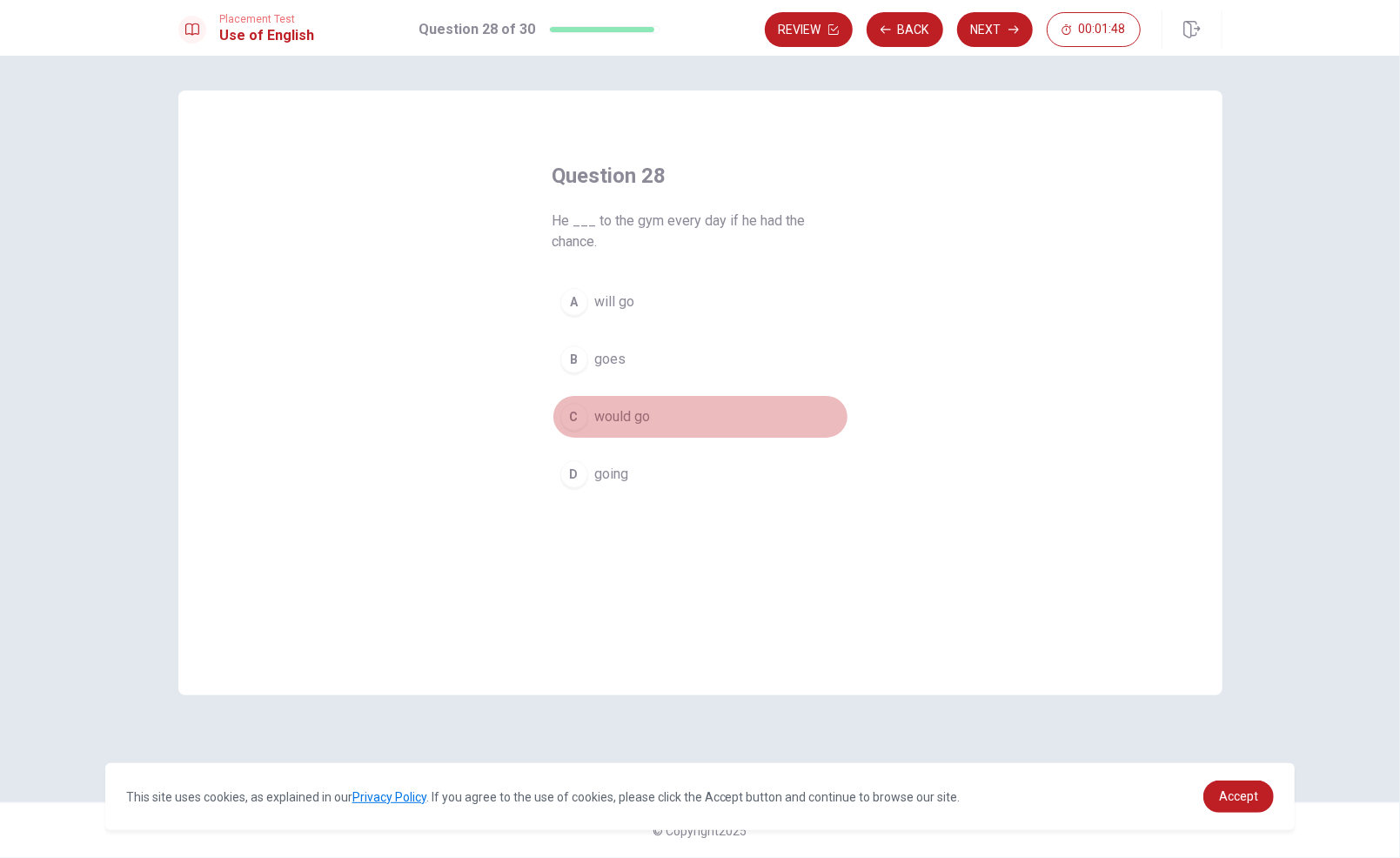
click at [680, 418] on button "C would go" at bounding box center [700, 416] width 296 height 43
click at [1010, 23] on button "Next" at bounding box center [995, 30] width 76 height 35
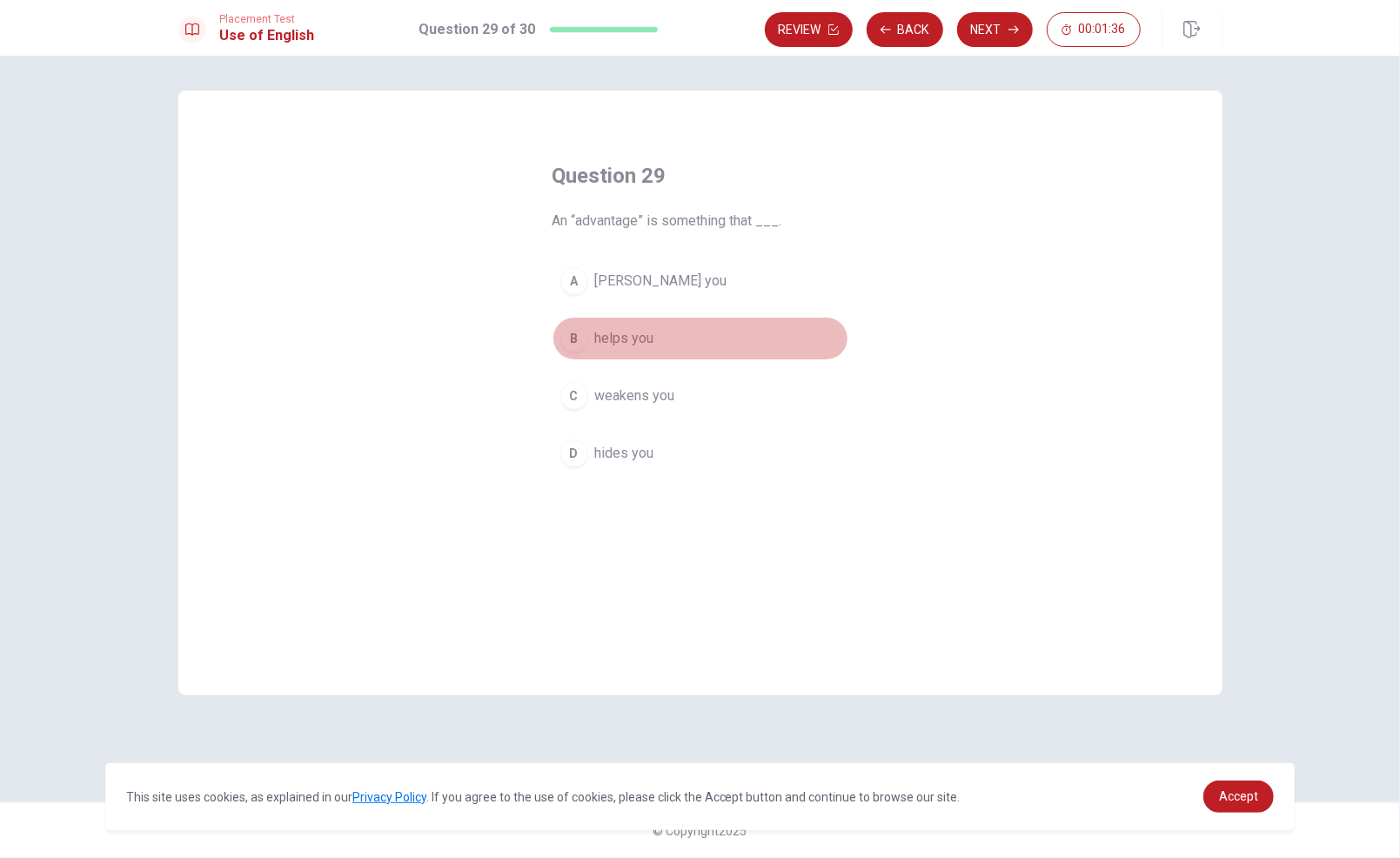
click at [659, 338] on button "B helps you" at bounding box center [700, 338] width 296 height 43
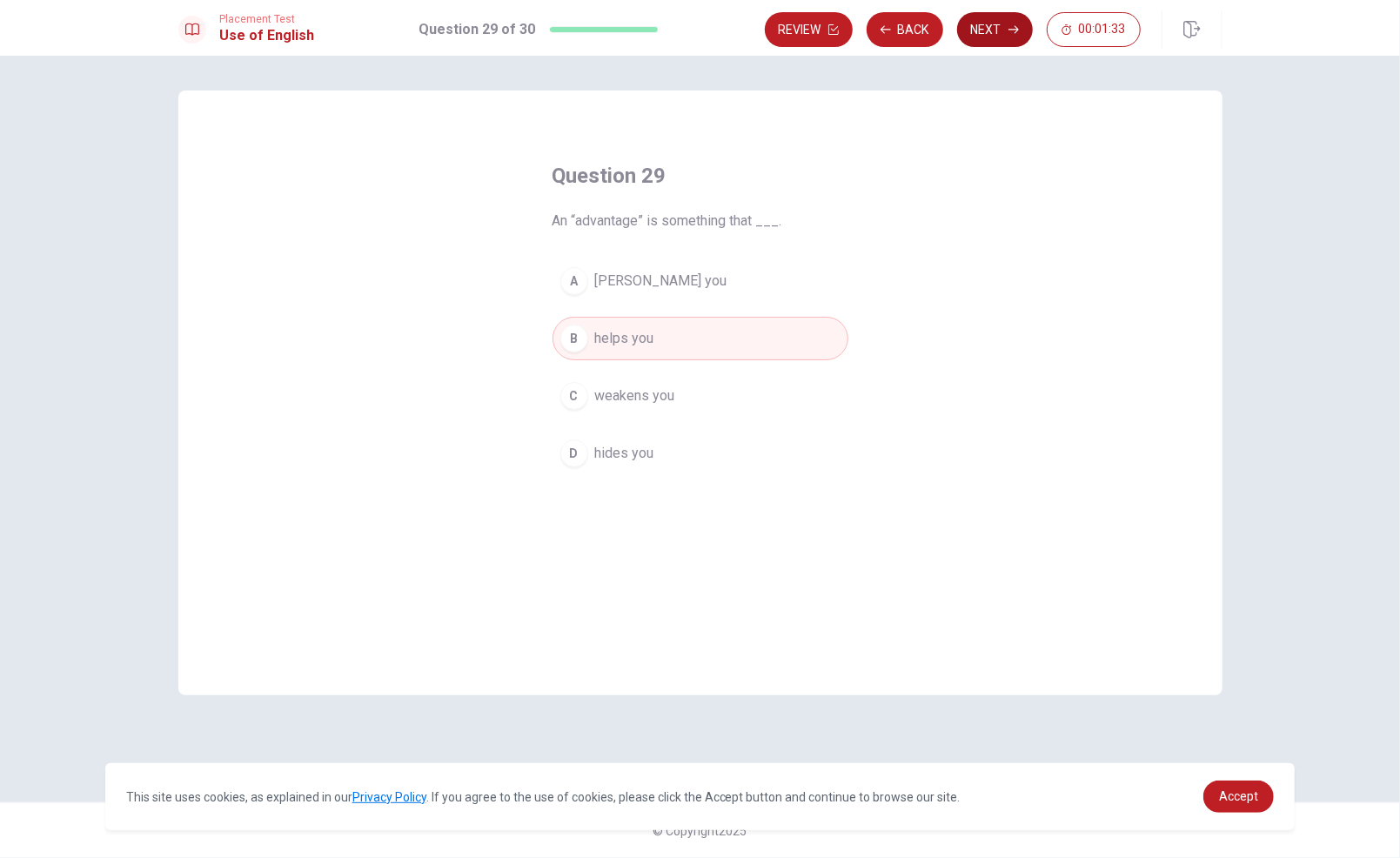
click at [998, 29] on button "Next" at bounding box center [995, 30] width 76 height 35
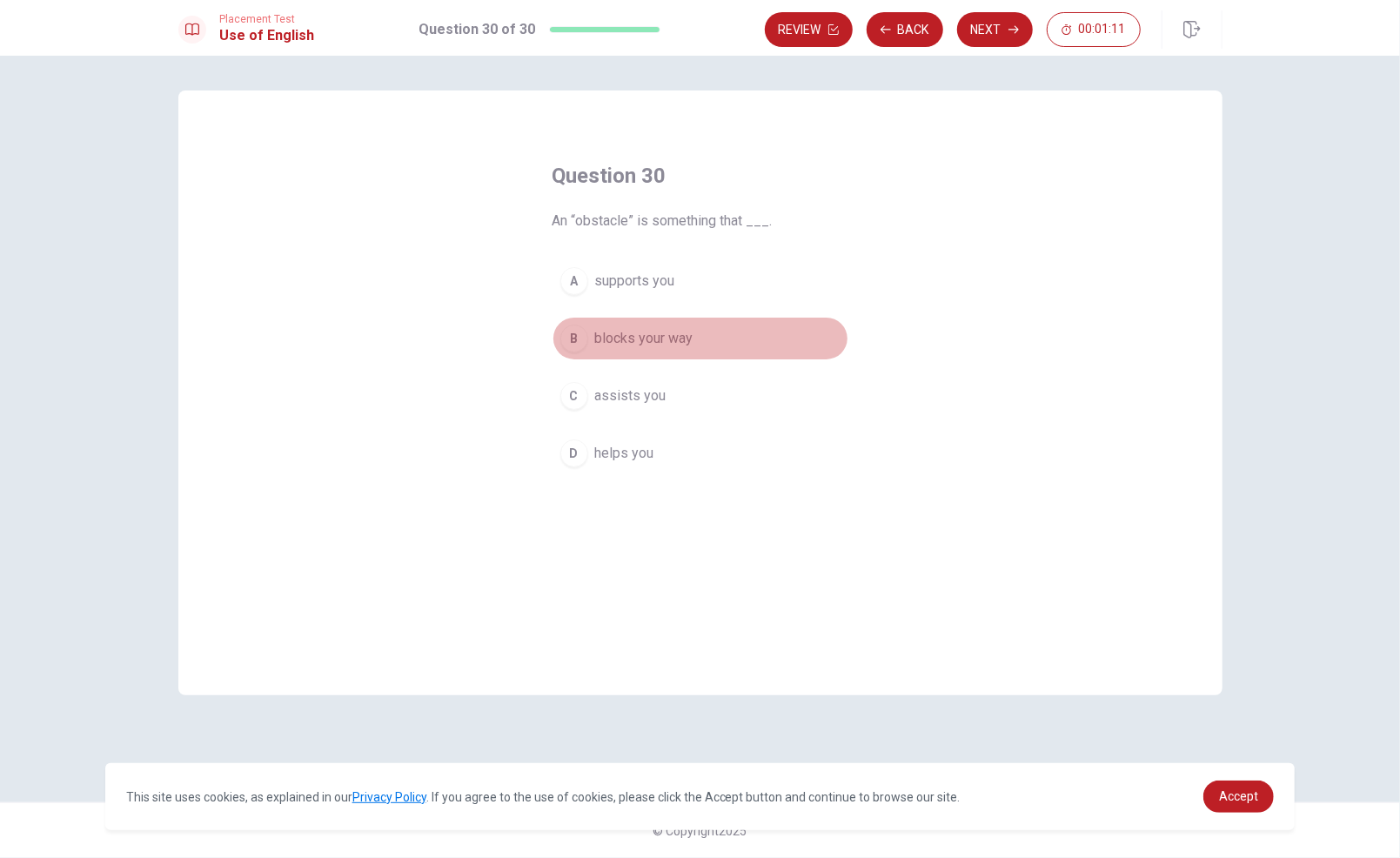
click at [669, 328] on span "blocks your way" at bounding box center [644, 339] width 99 height 21
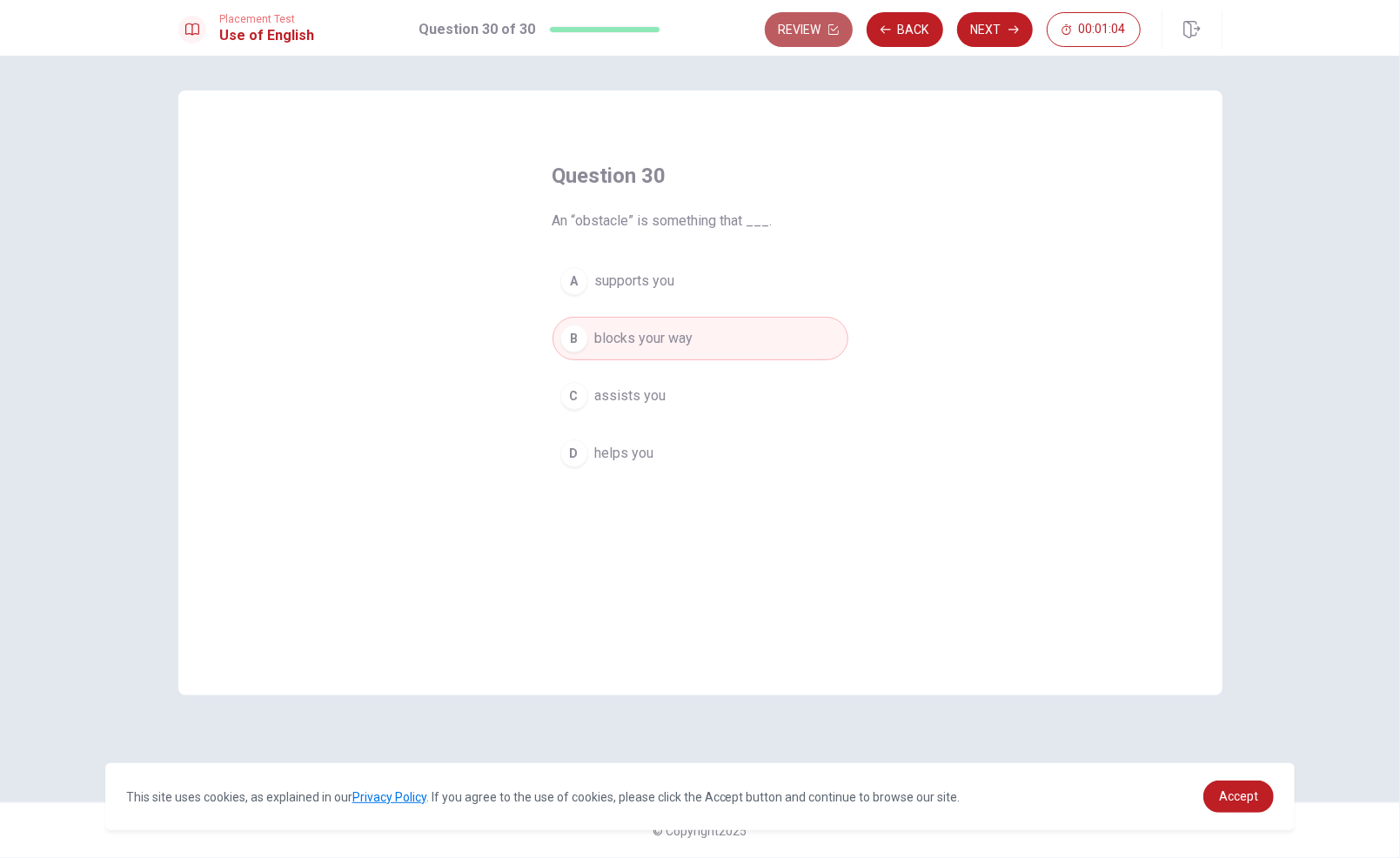
click at [812, 30] on button "Review" at bounding box center [808, 30] width 88 height 35
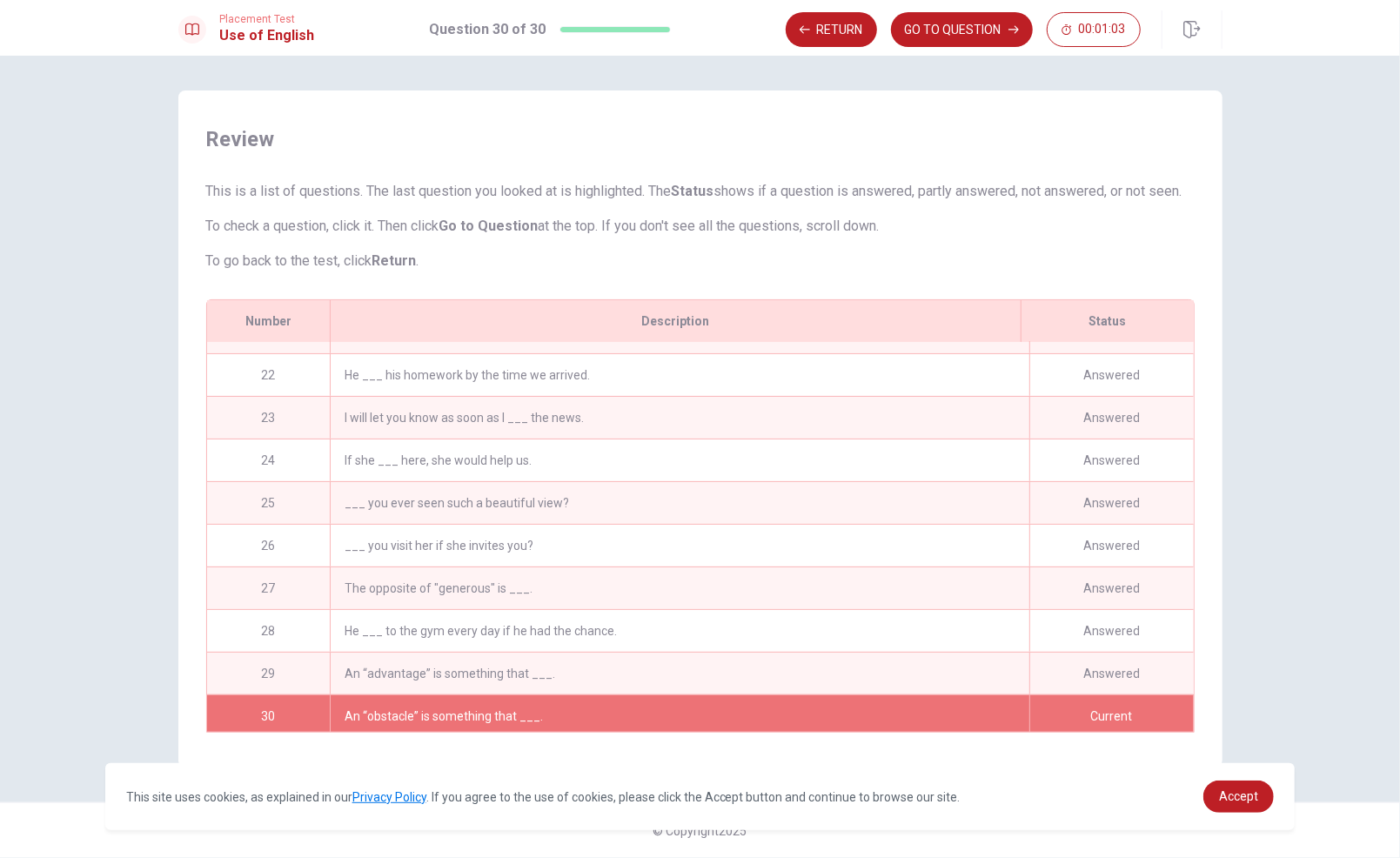
scroll to position [888, 0]
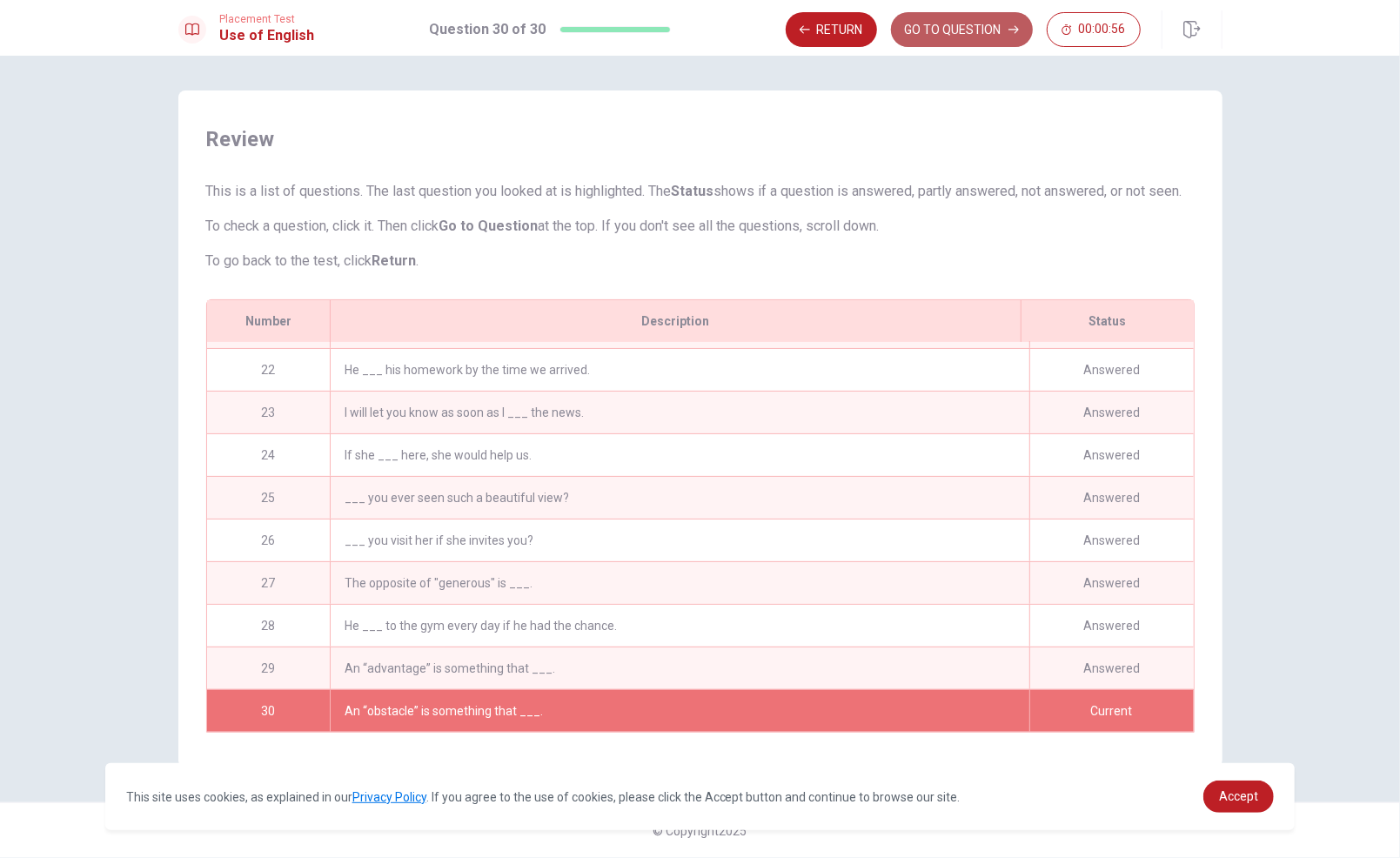
click at [964, 36] on button "GO TO QUESTION" at bounding box center [962, 30] width 142 height 35
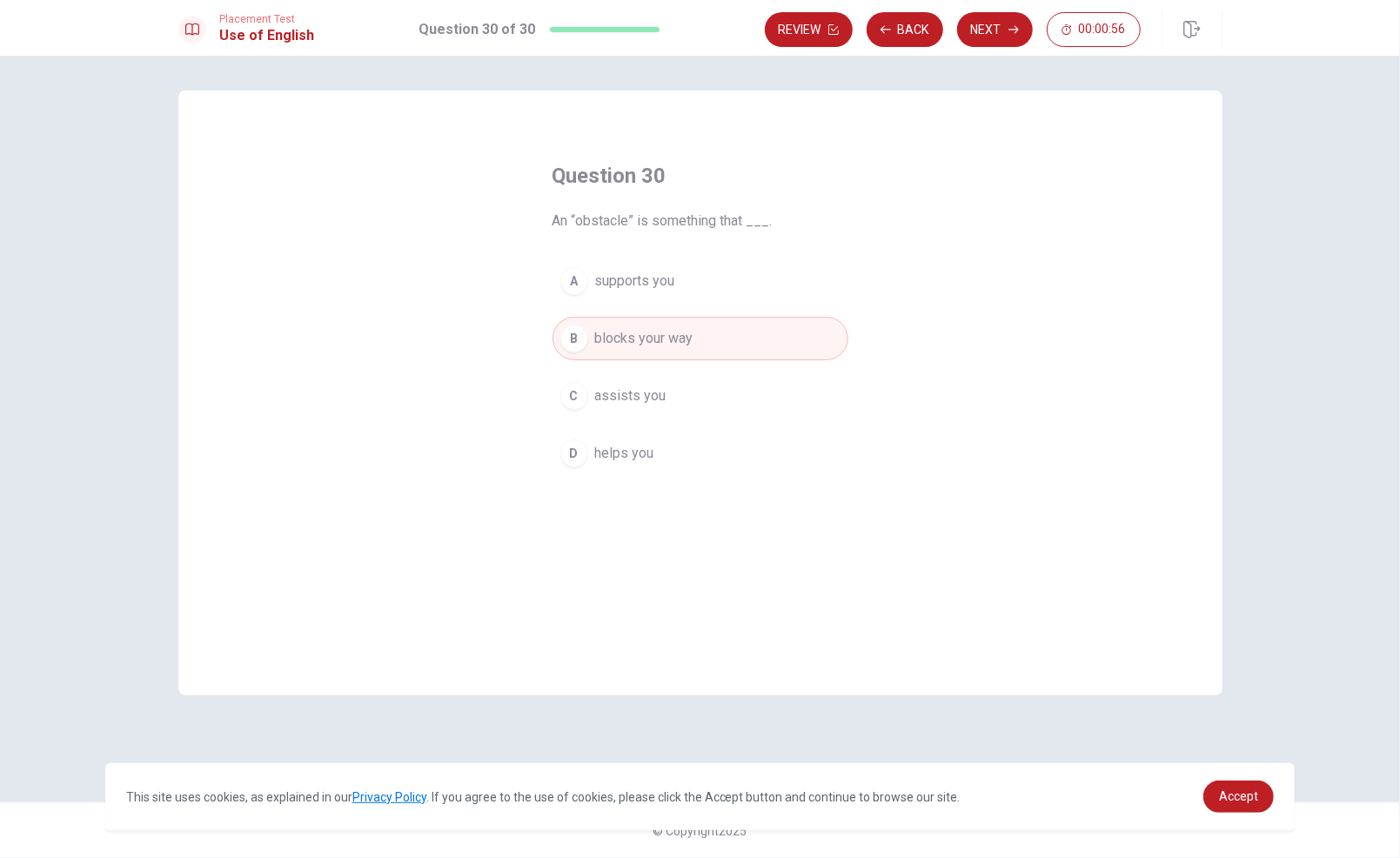
scroll to position [0, 0]
click at [831, 39] on button "Review" at bounding box center [808, 30] width 88 height 35
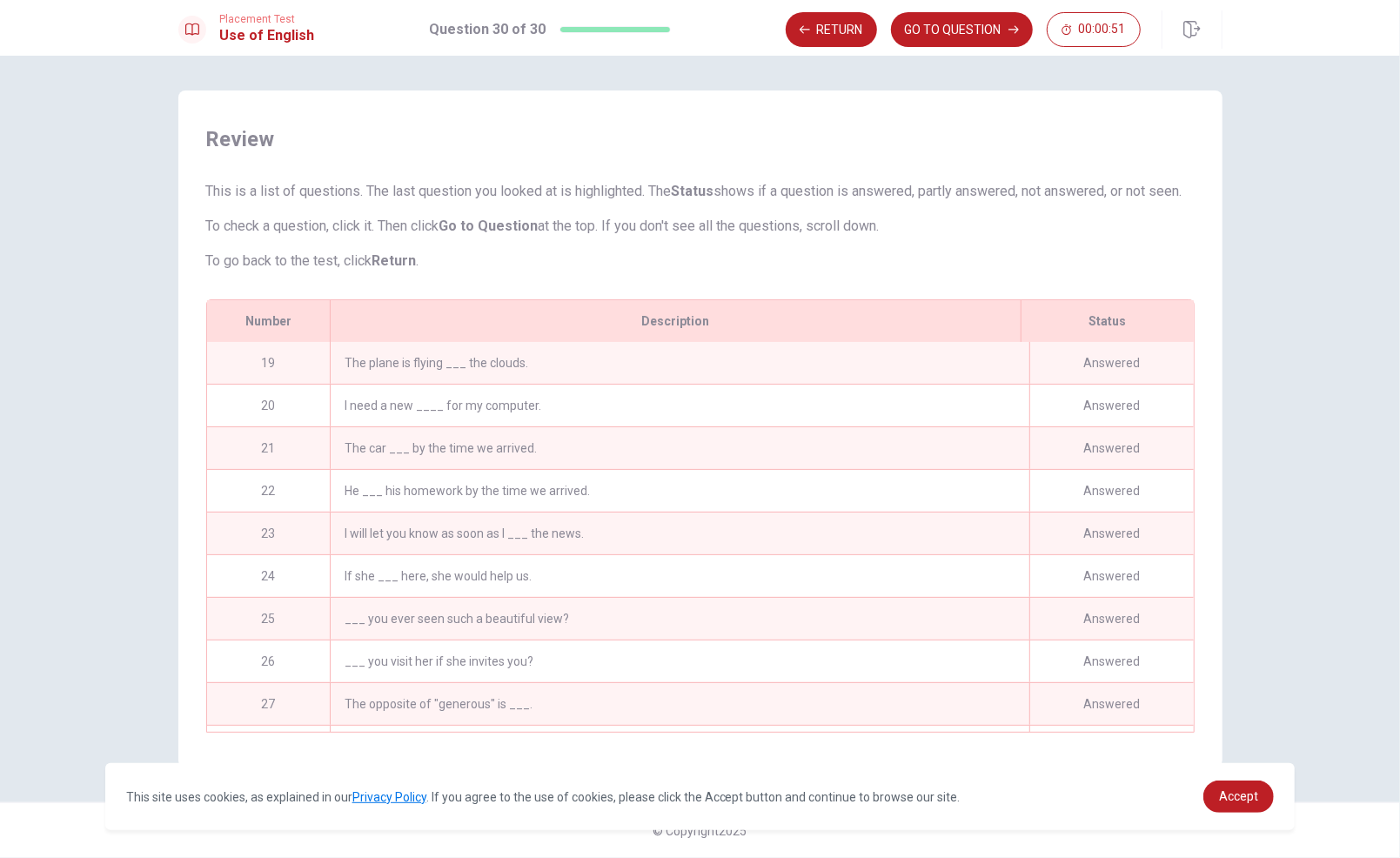
scroll to position [888, 0]
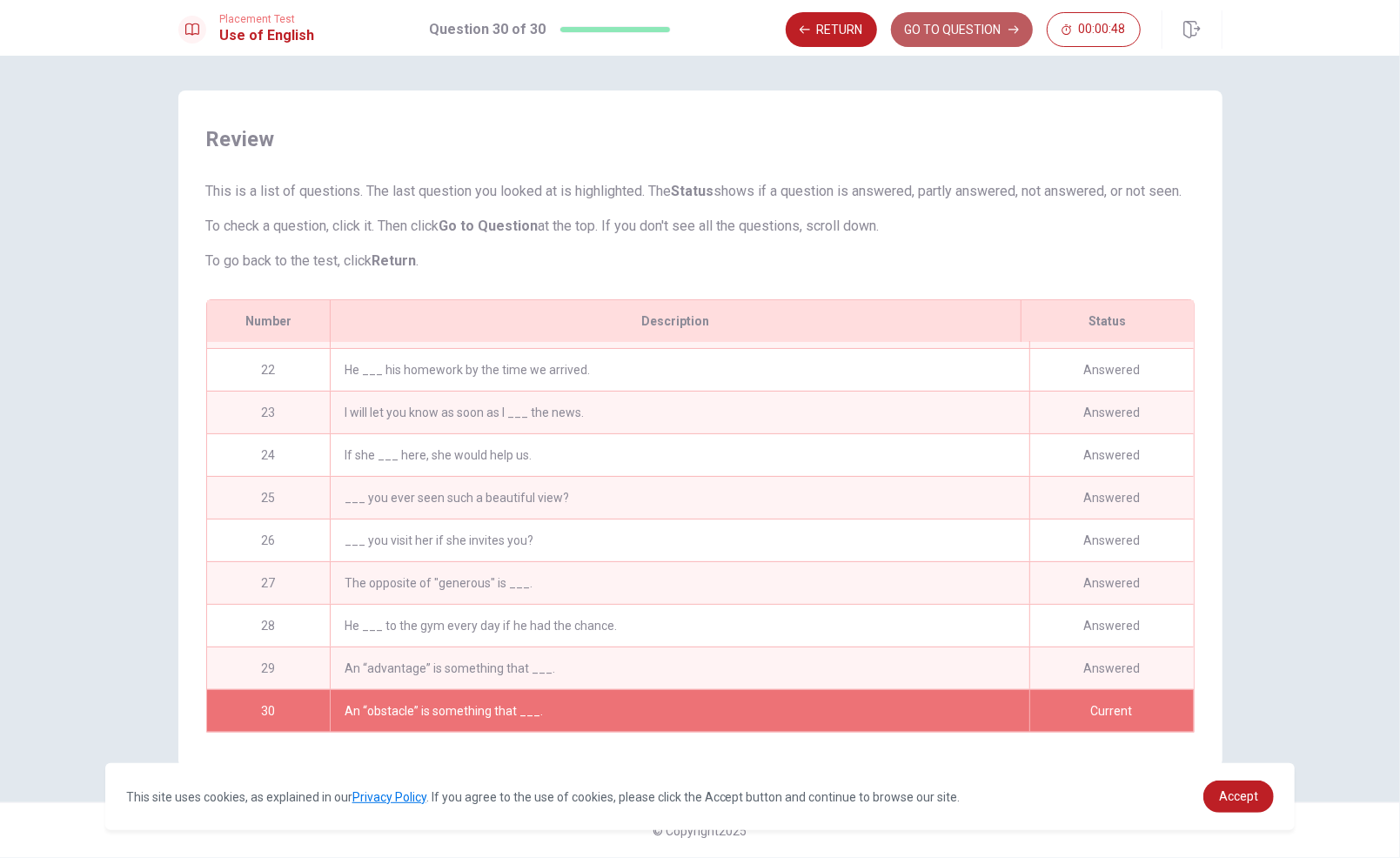
click at [964, 44] on button "GO TO QUESTION" at bounding box center [962, 30] width 142 height 35
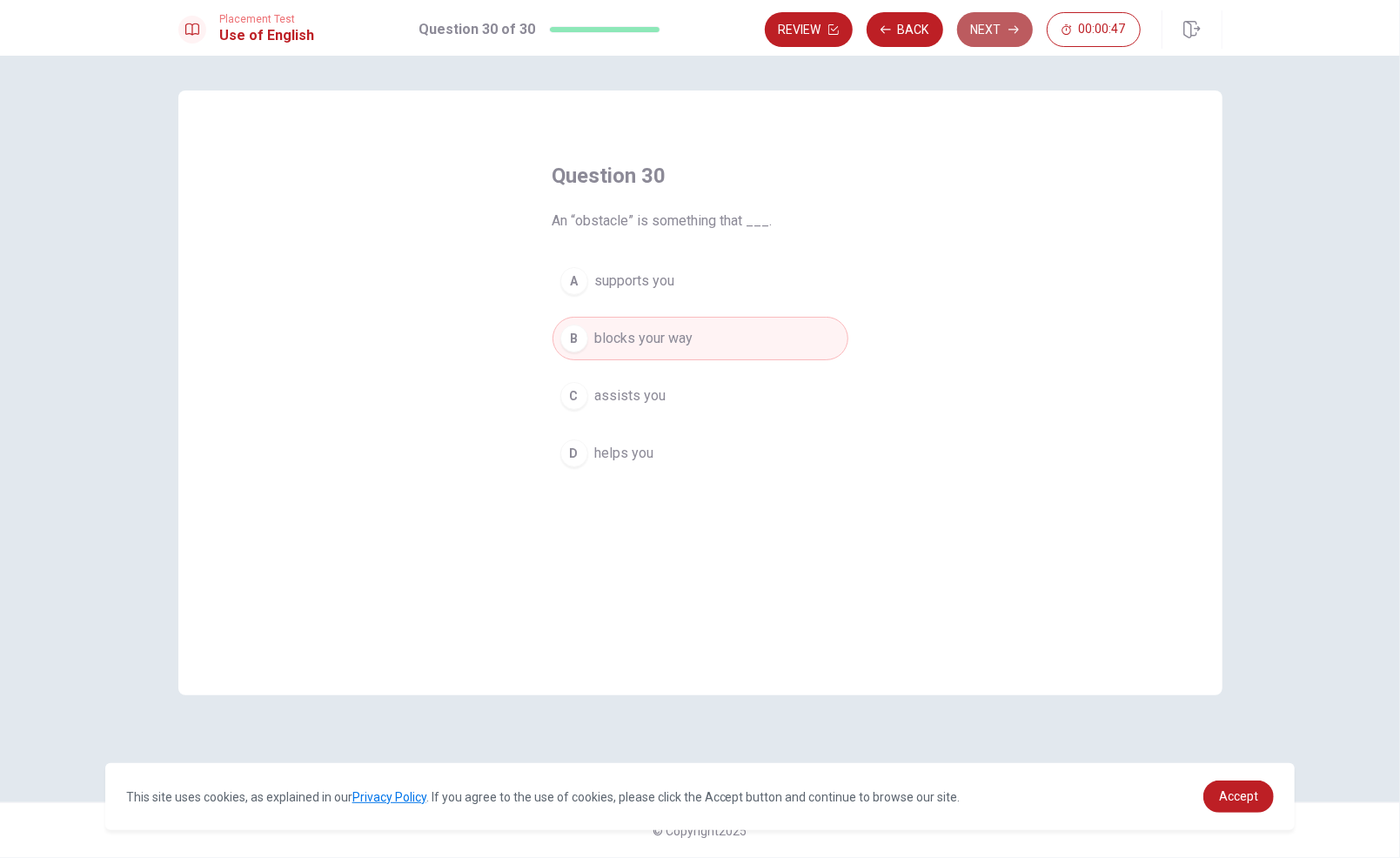
click at [994, 28] on button "Next" at bounding box center [995, 30] width 76 height 35
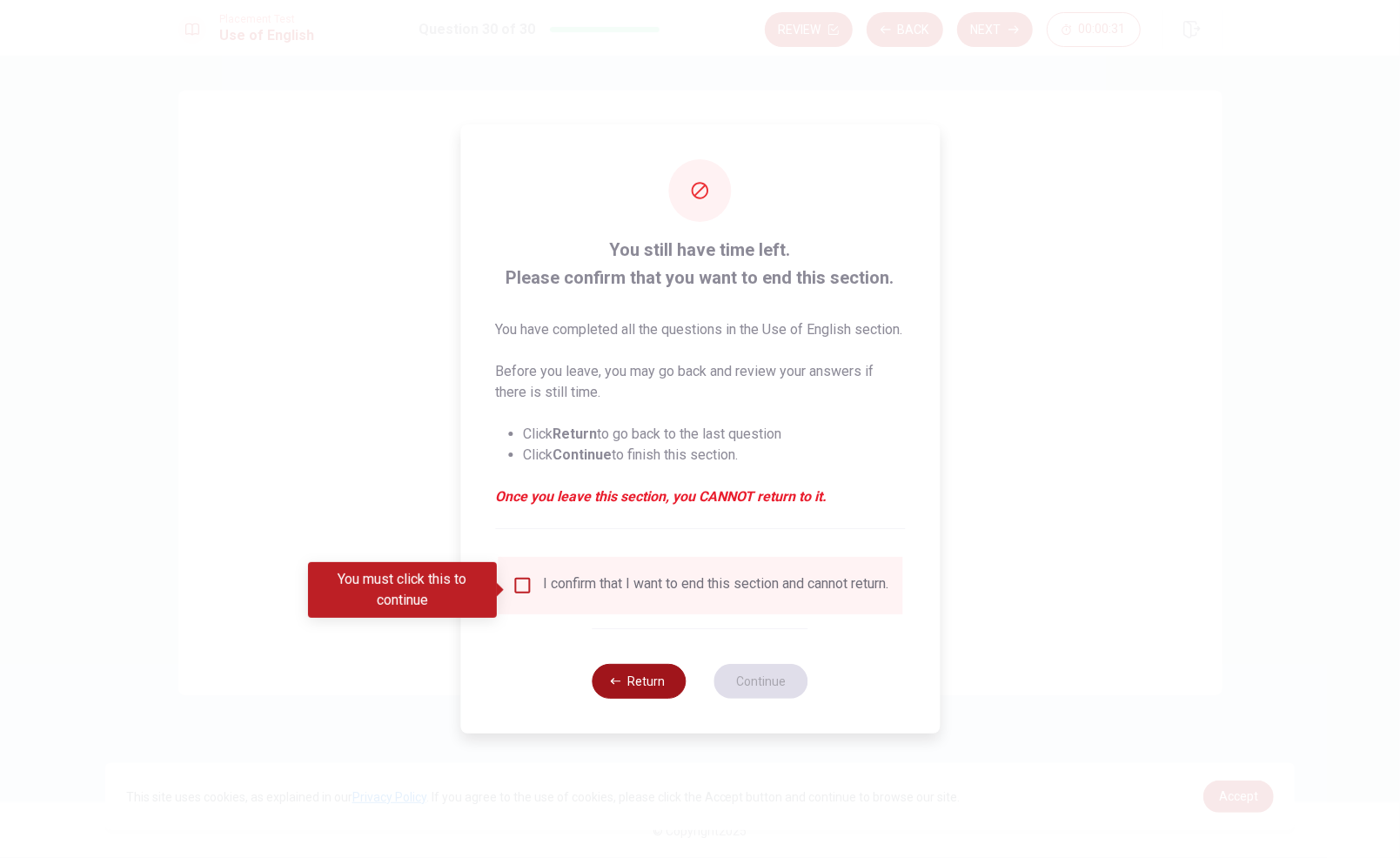
click at [623, 699] on button "Return" at bounding box center [639, 682] width 94 height 35
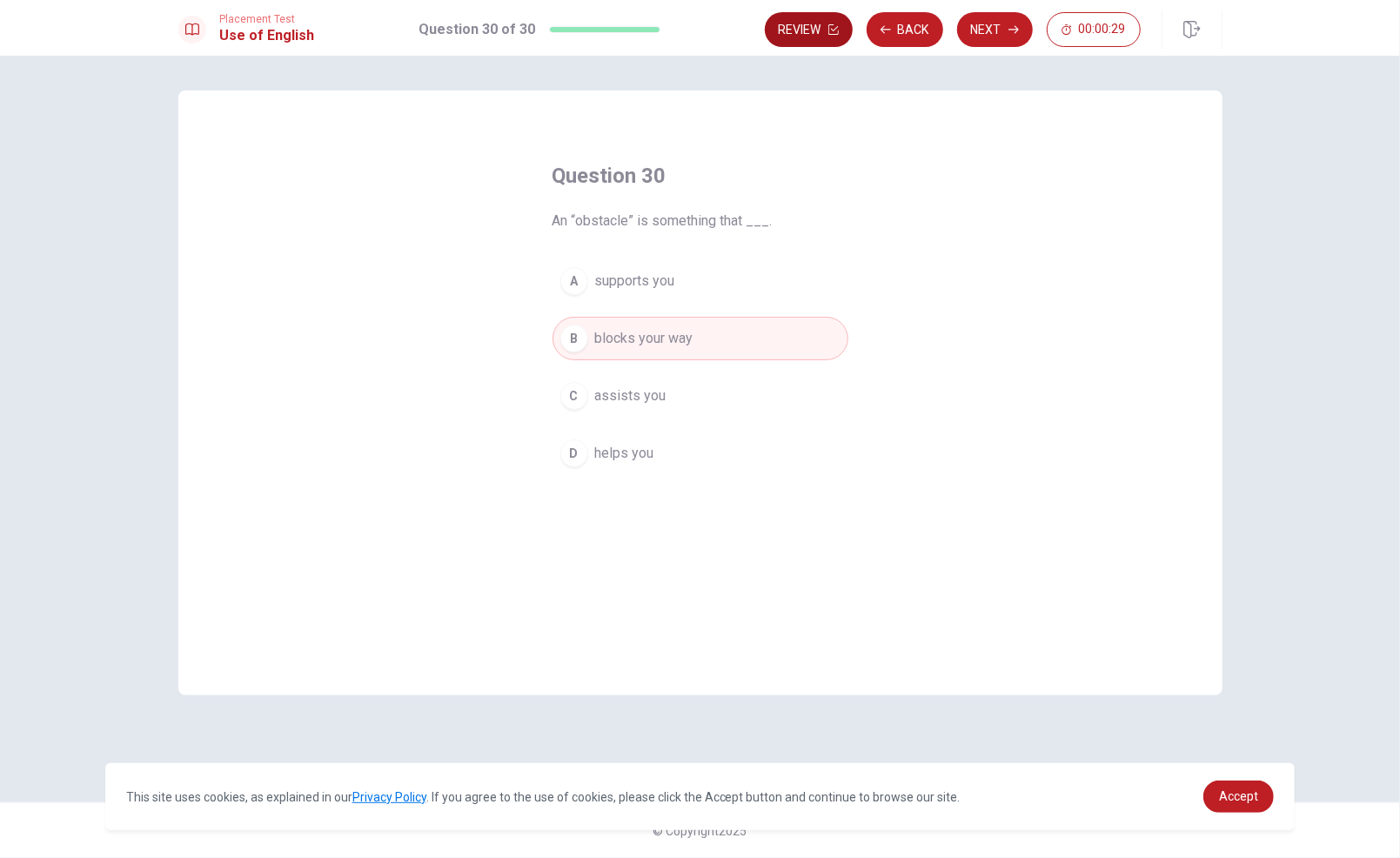
click at [817, 23] on button "Review" at bounding box center [808, 30] width 88 height 35
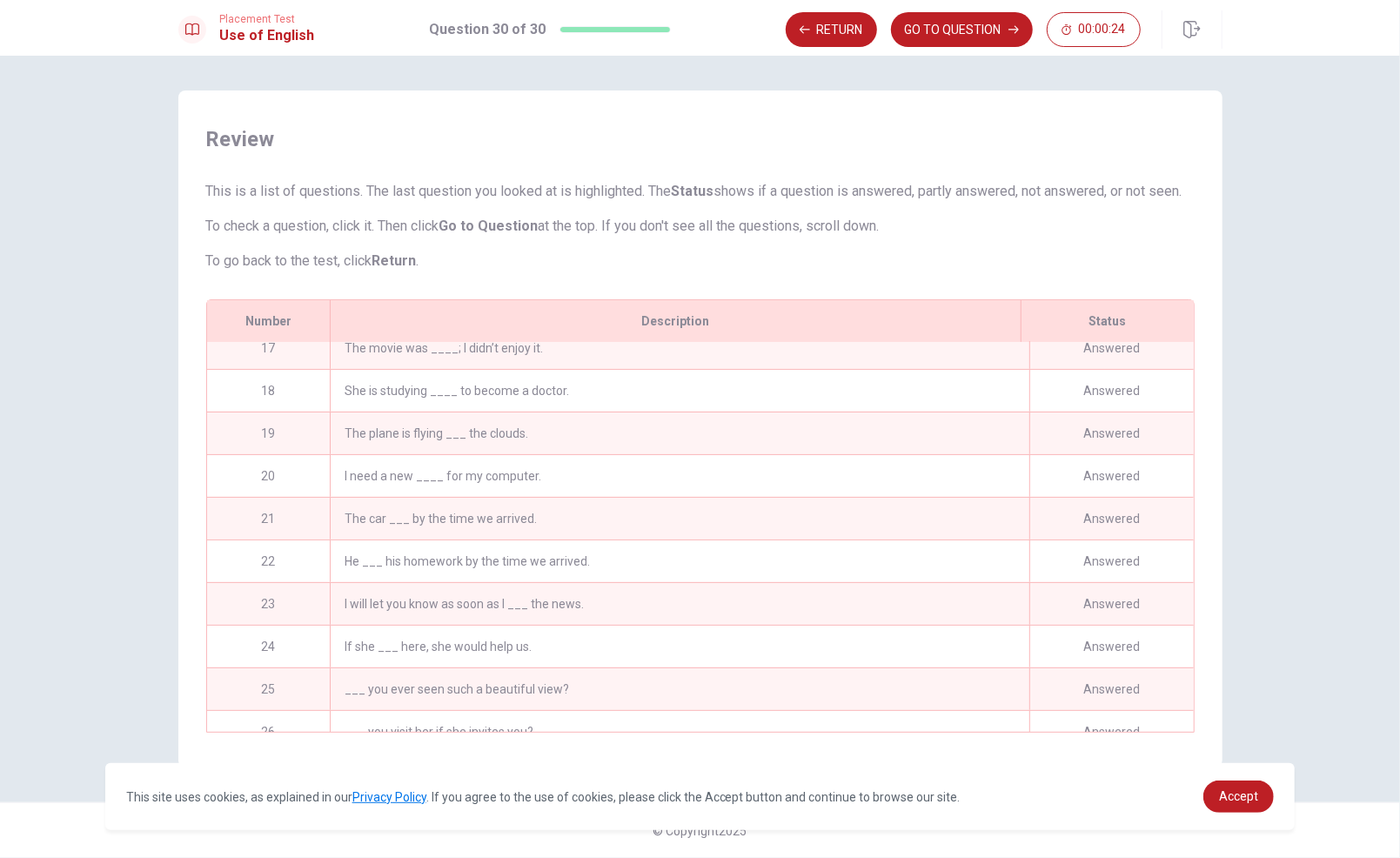
scroll to position [697, 0]
click at [730, 631] on div "If she ___ here, she would help us." at bounding box center [680, 647] width 699 height 42
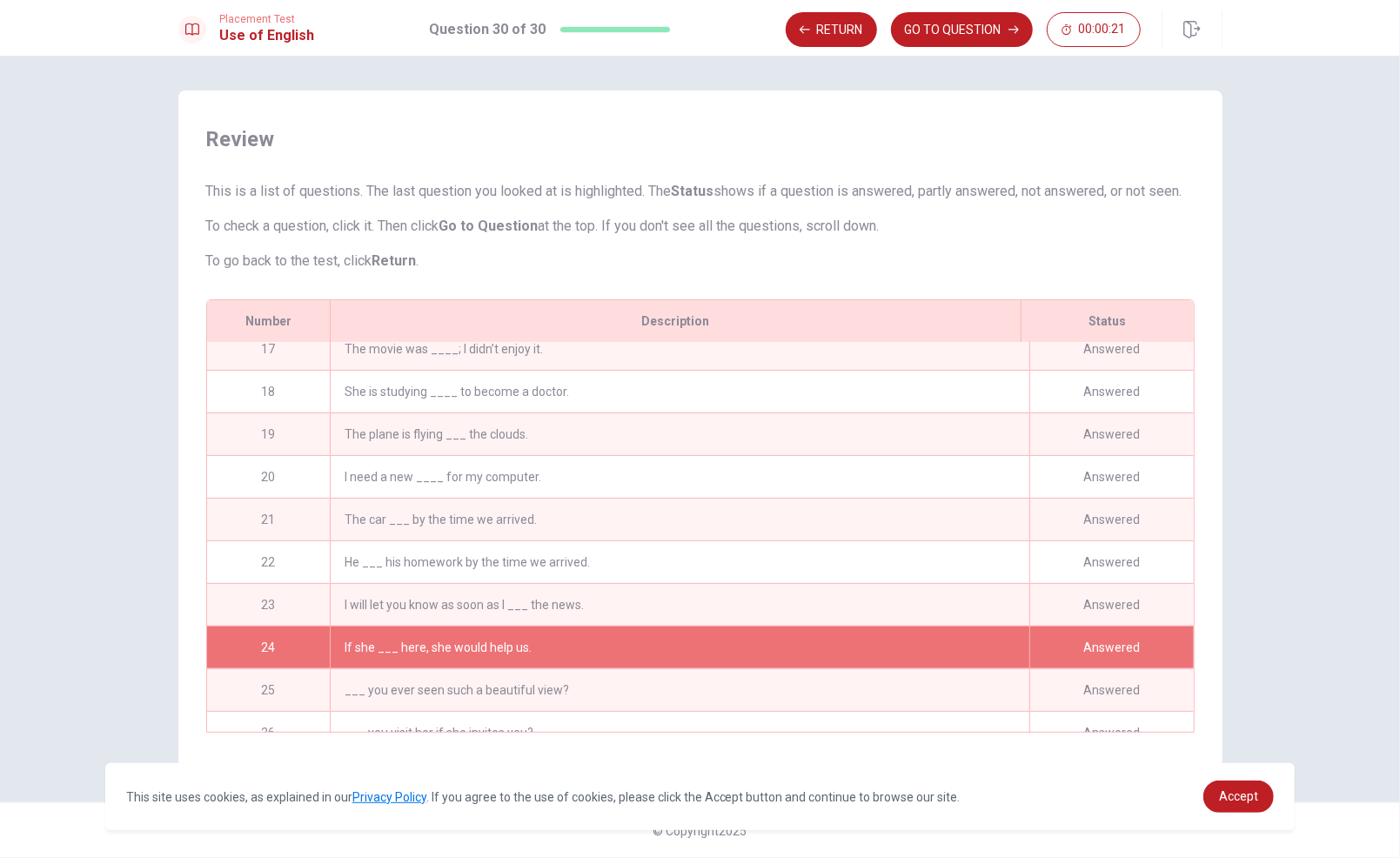
click at [730, 631] on div "If she ___ here, she would help us." at bounding box center [680, 647] width 699 height 42
click at [921, 28] on button "GO TO QUESTION" at bounding box center [962, 30] width 142 height 35
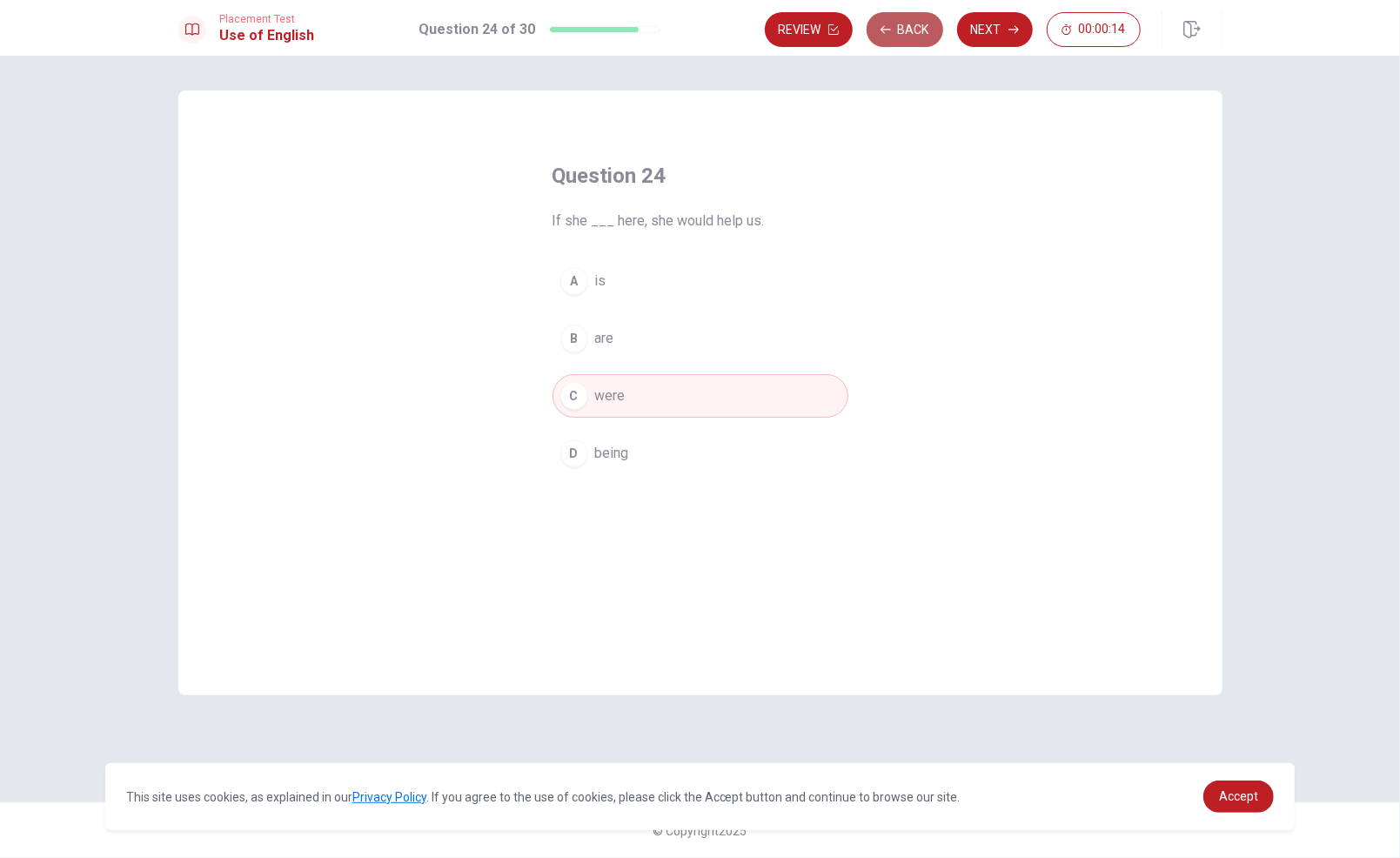
click at [899, 31] on button "Back" at bounding box center [905, 30] width 77 height 35
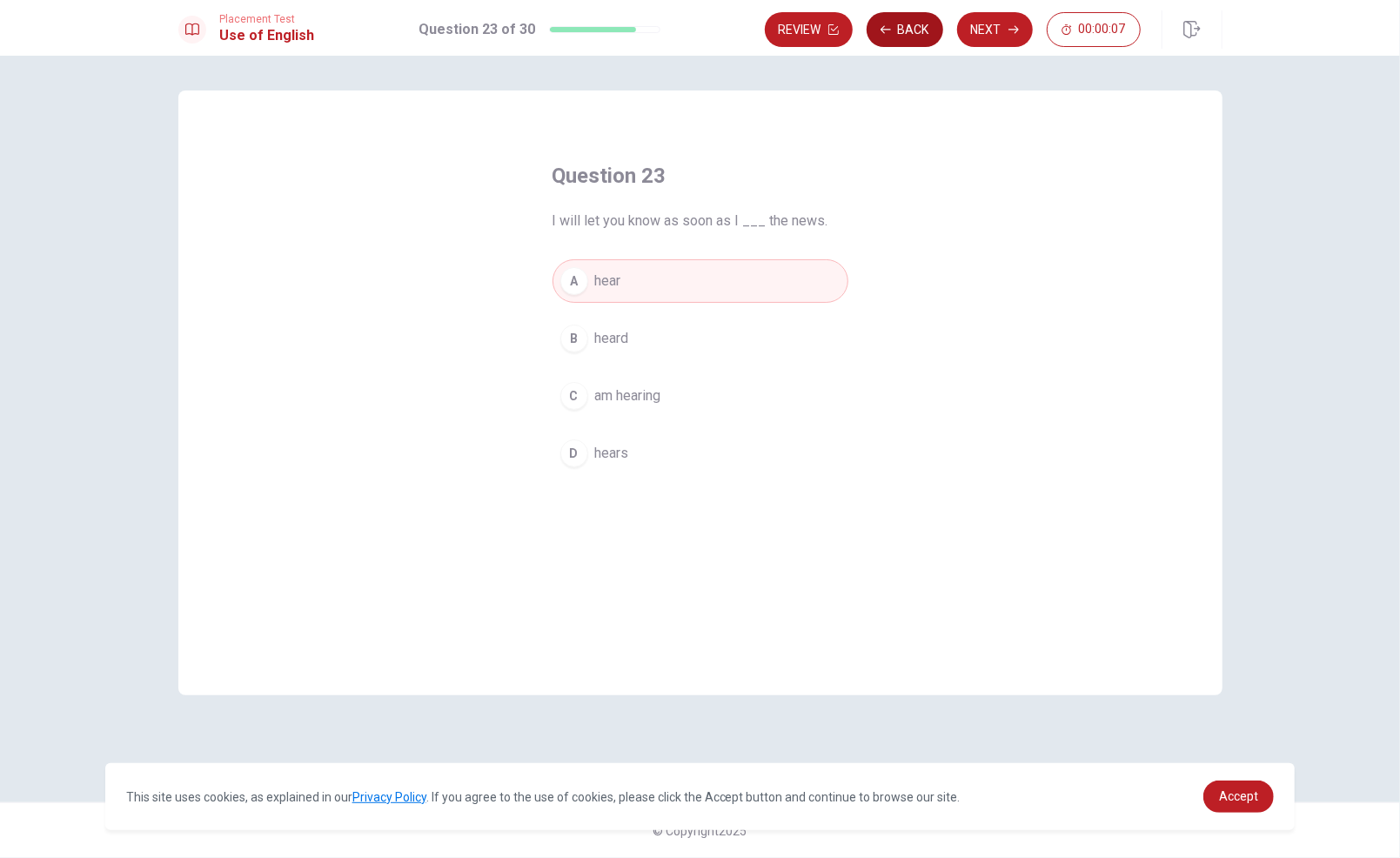
click at [899, 31] on button "Back" at bounding box center [905, 30] width 77 height 35
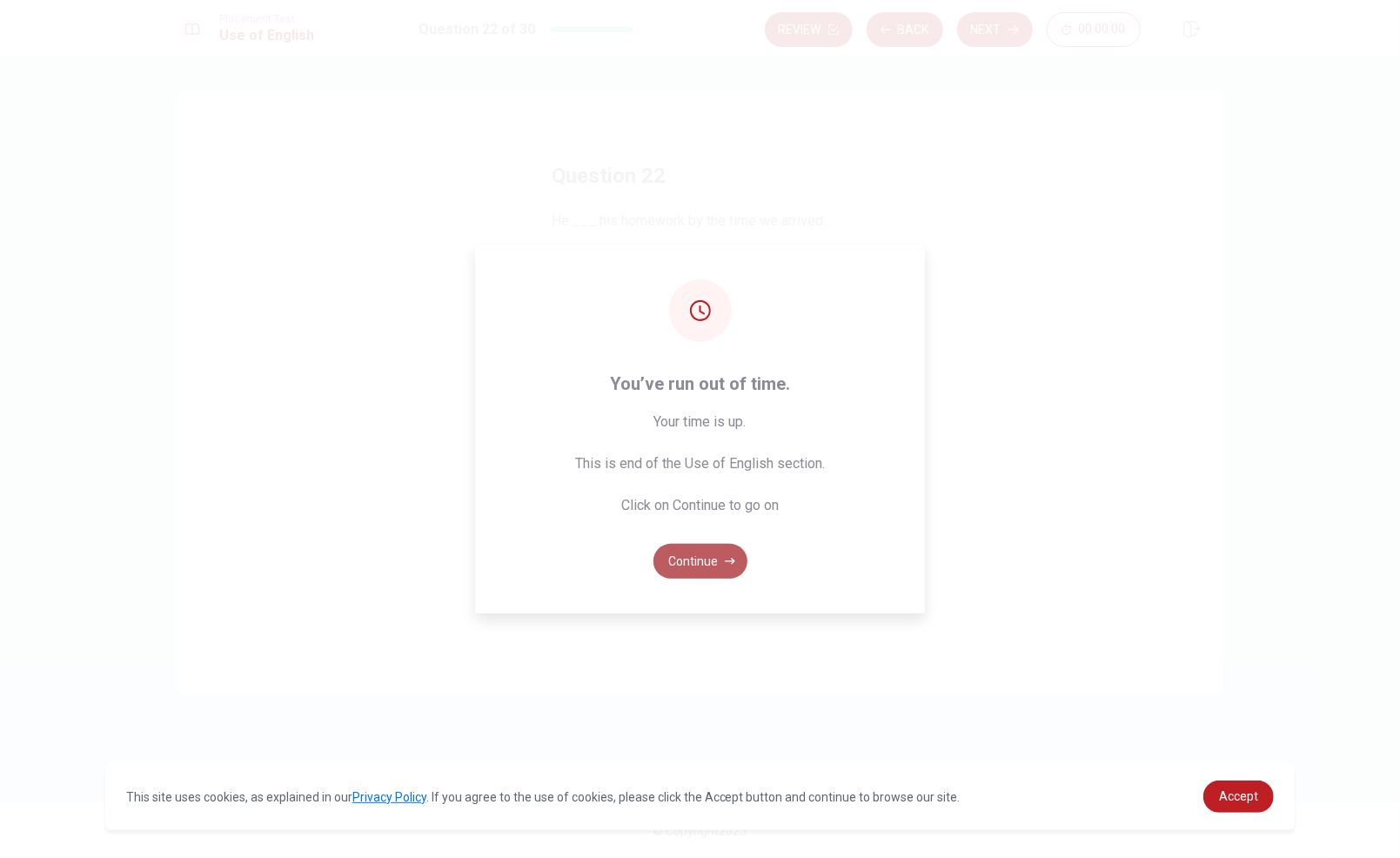
click at [718, 555] on button "Continue" at bounding box center [700, 562] width 94 height 35
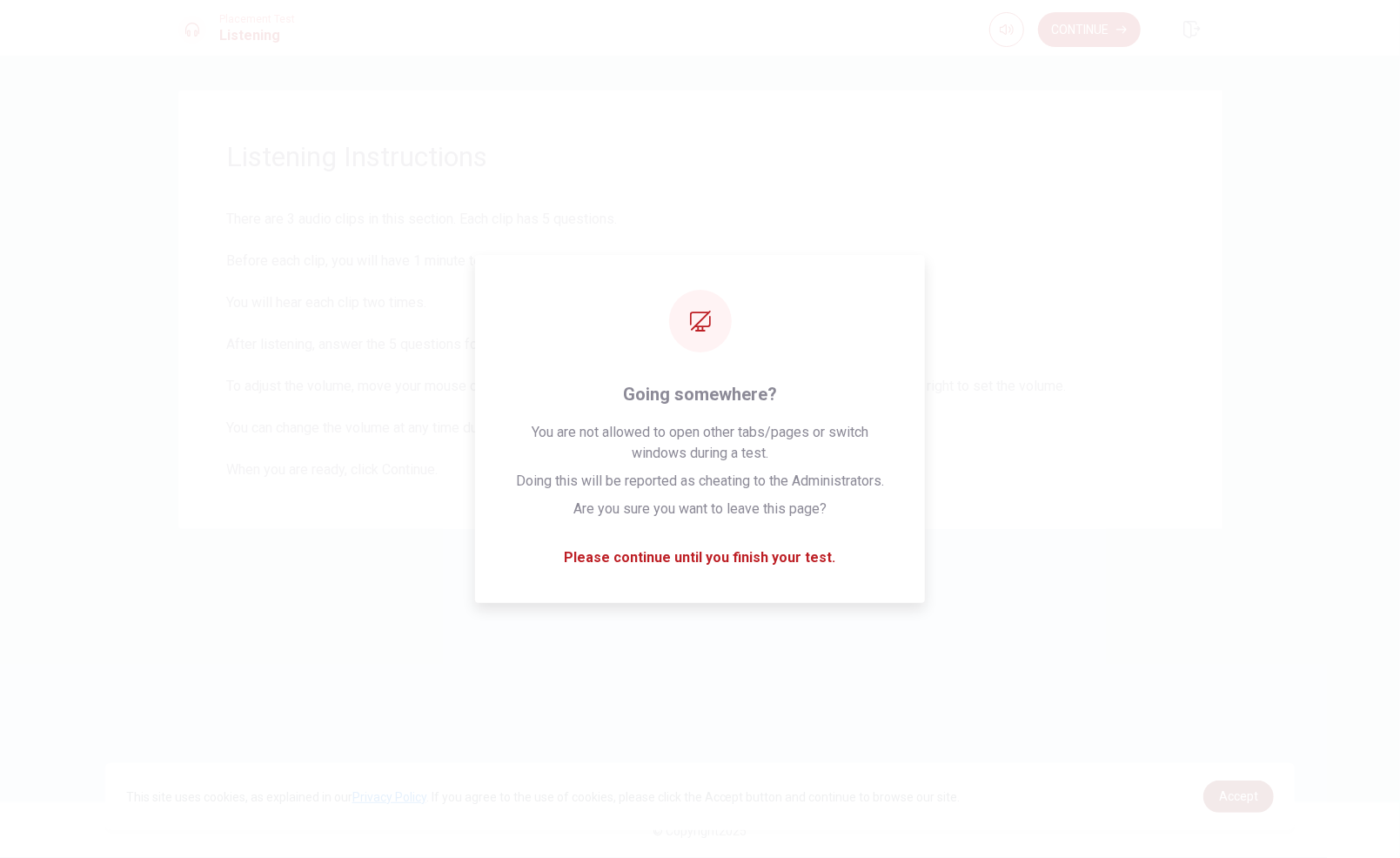
click at [1253, 797] on span "Accept" at bounding box center [1239, 796] width 39 height 14
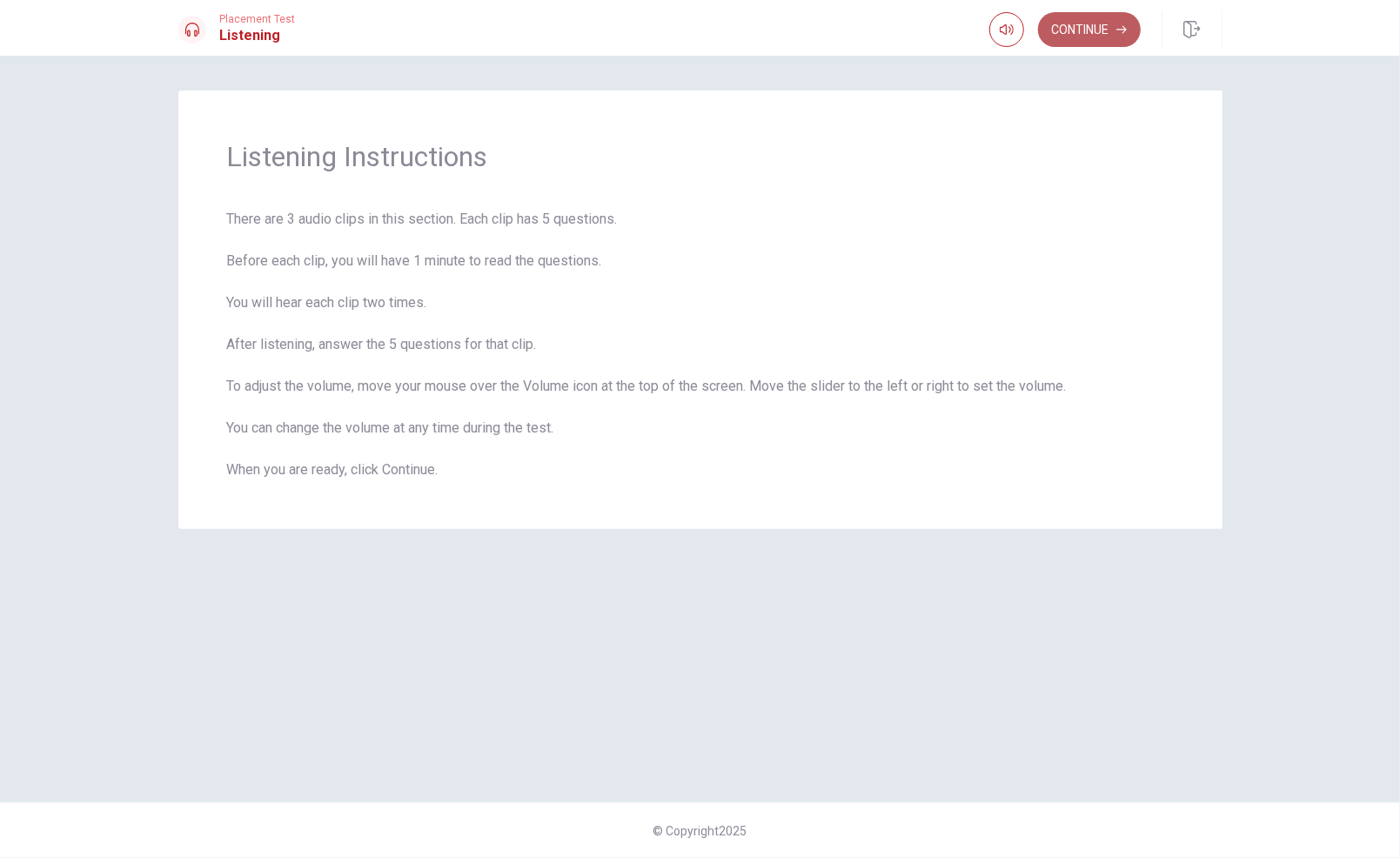
click at [1080, 26] on button "Continue" at bounding box center [1088, 30] width 102 height 35
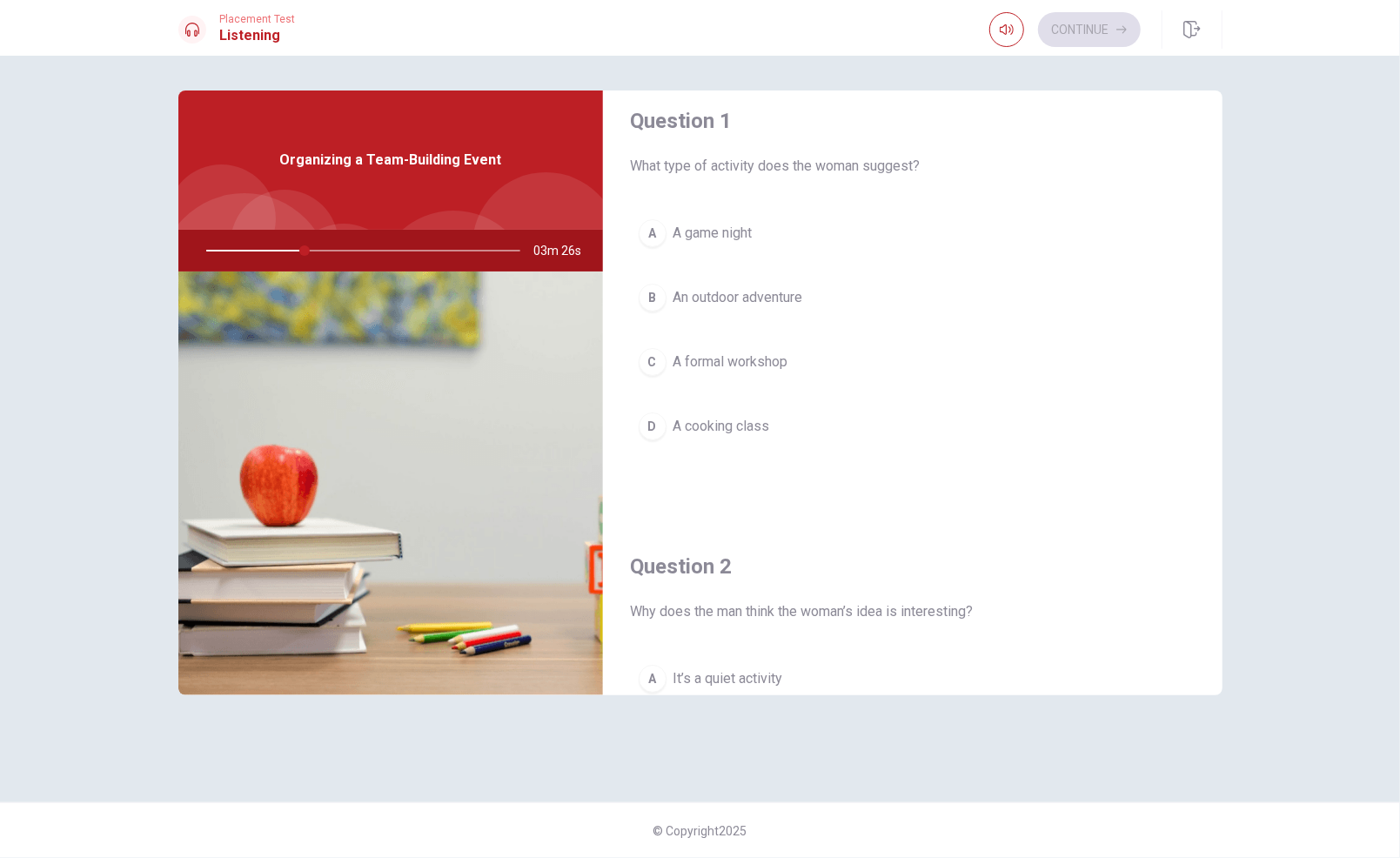
scroll to position [19, 0]
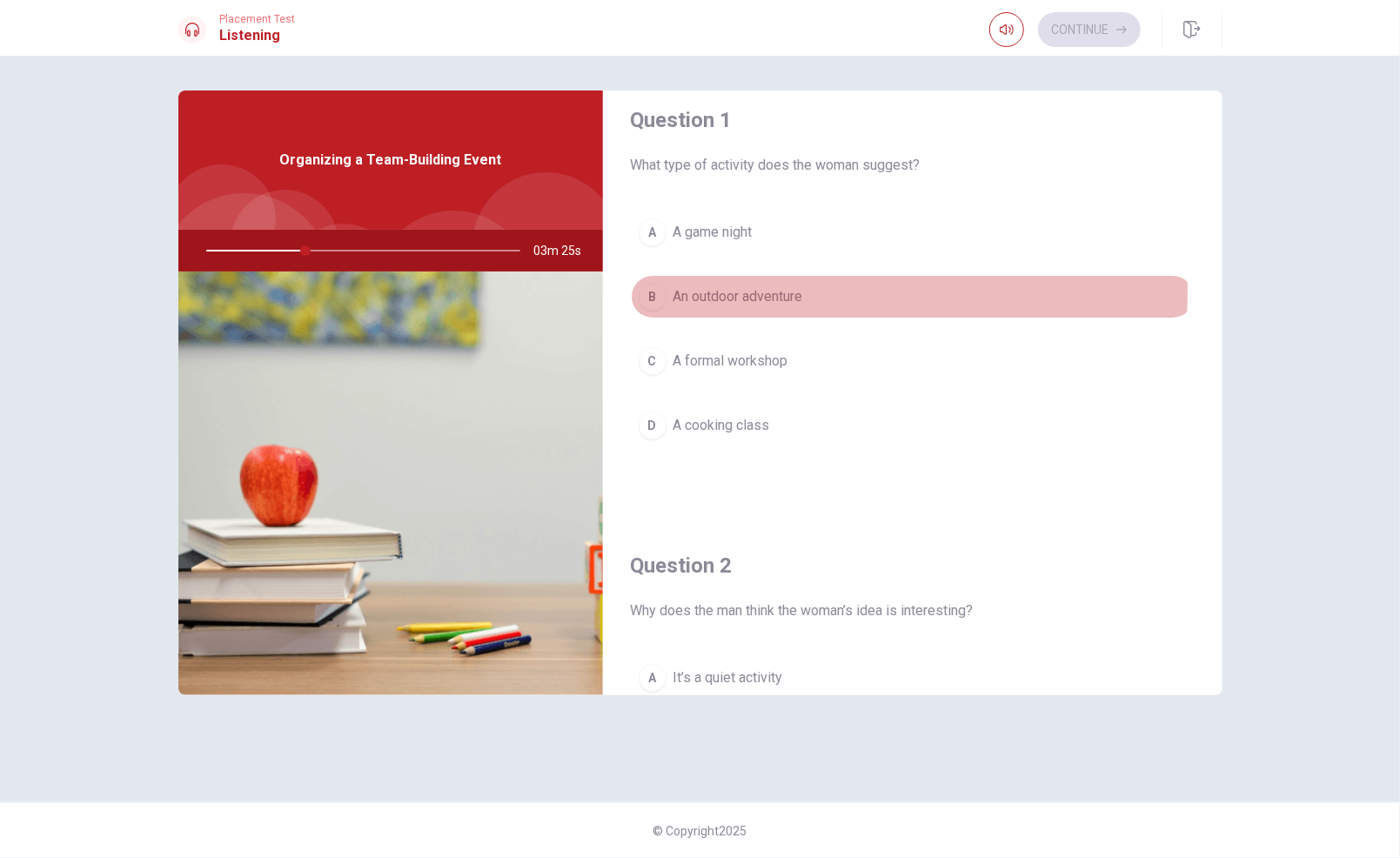
click at [772, 291] on span "An outdoor adventure" at bounding box center [738, 296] width 130 height 21
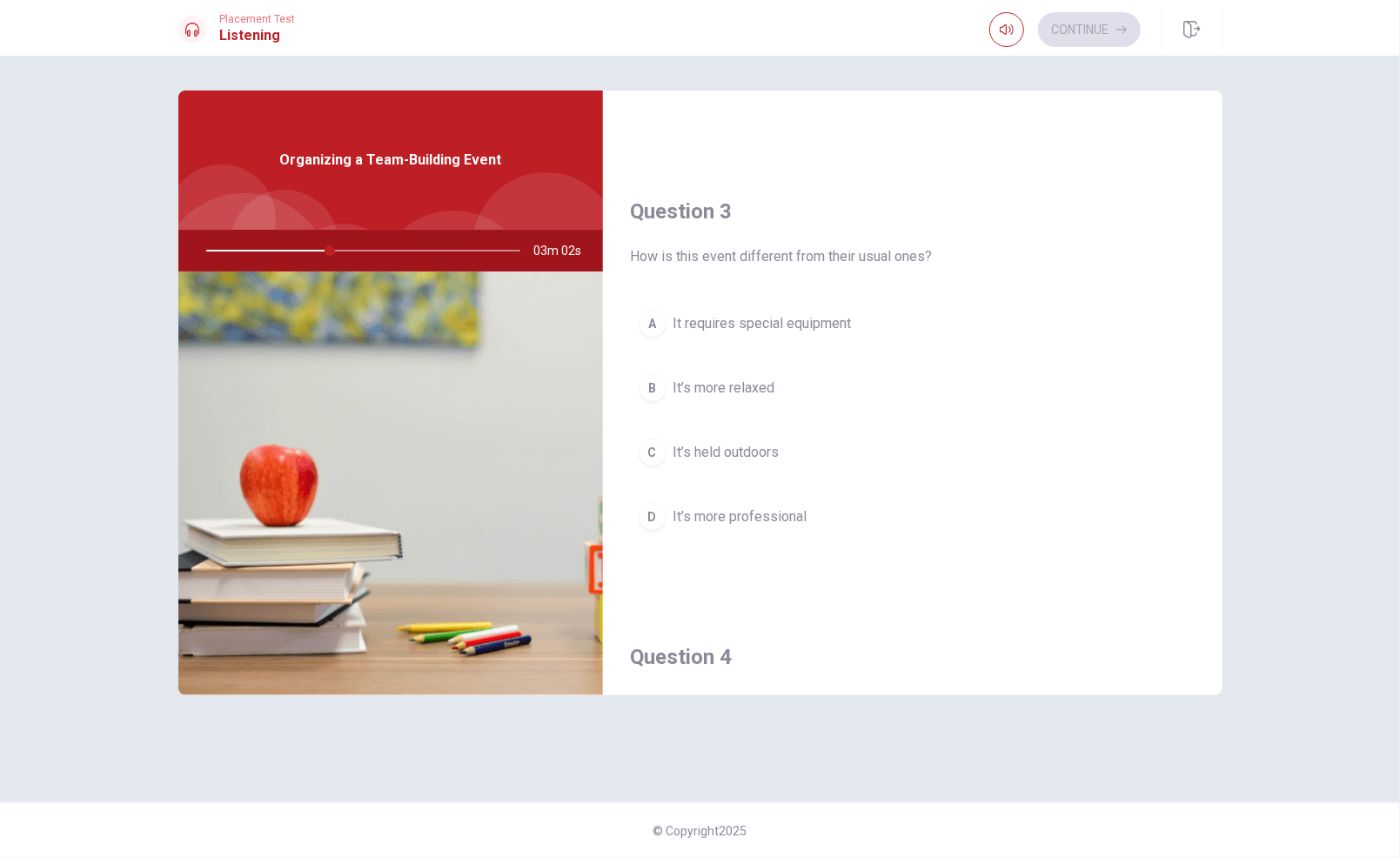
scroll to position [823, 0]
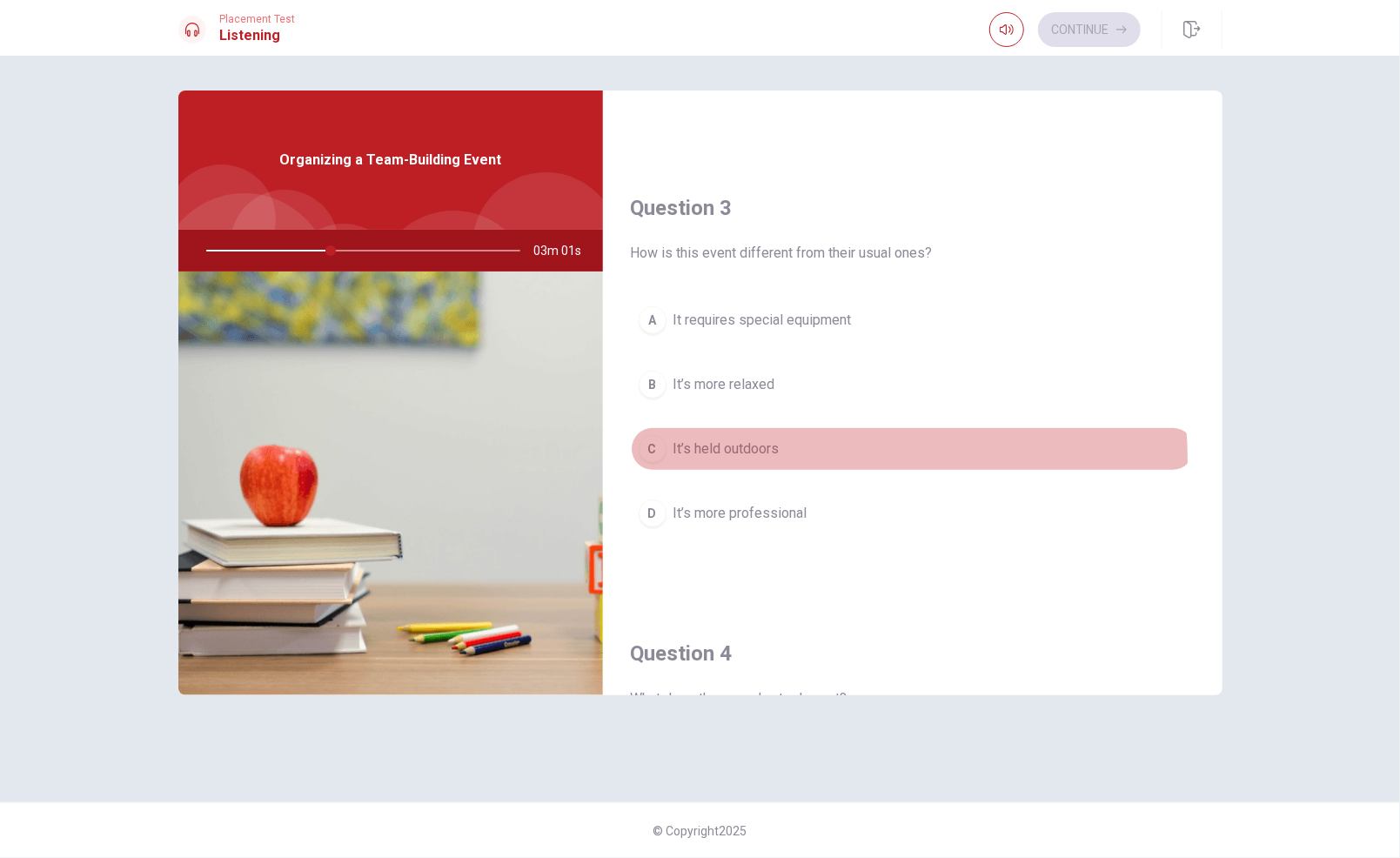
click at [807, 454] on button "C It’s held outdoors" at bounding box center [912, 448] width 564 height 43
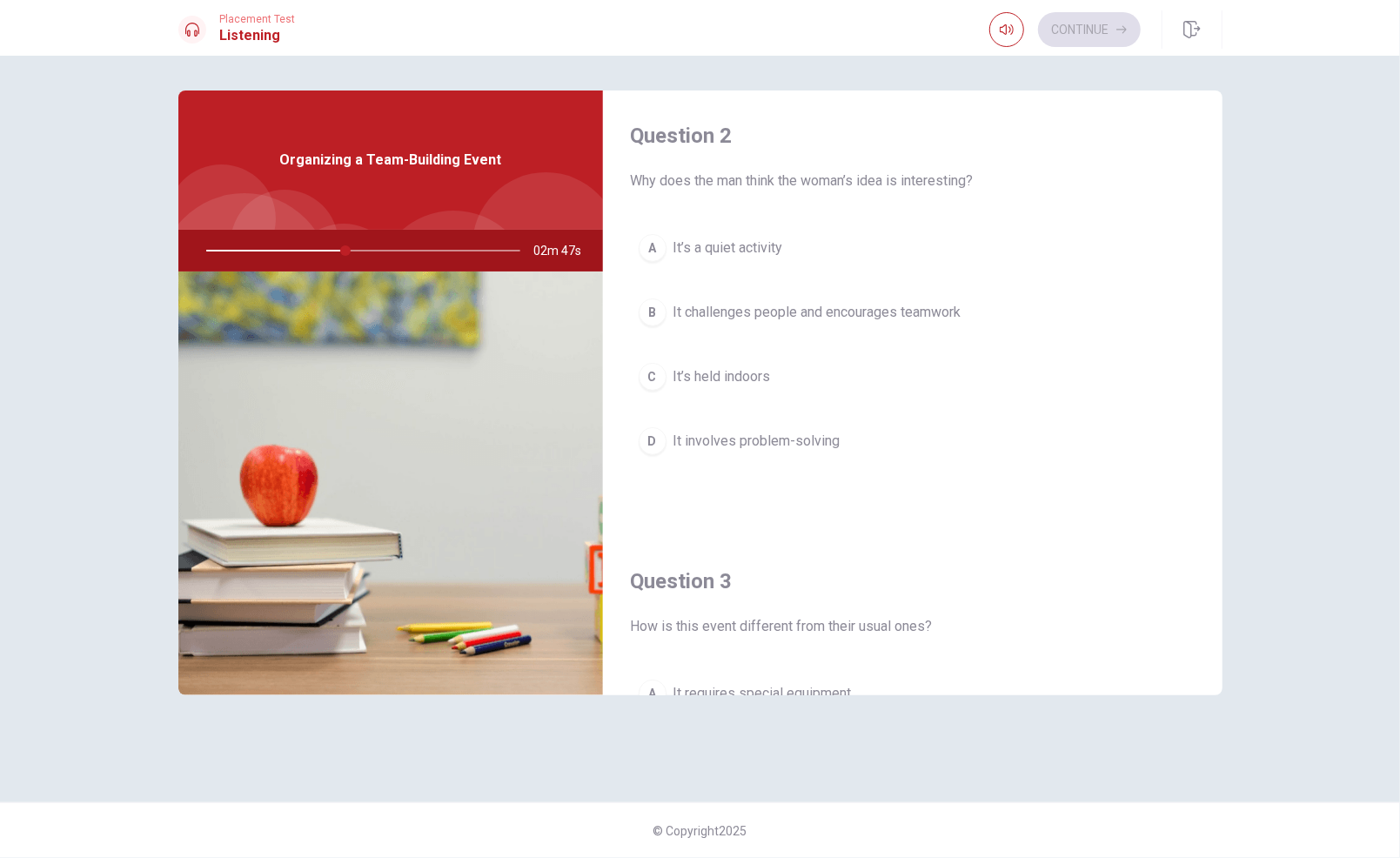
scroll to position [454, 0]
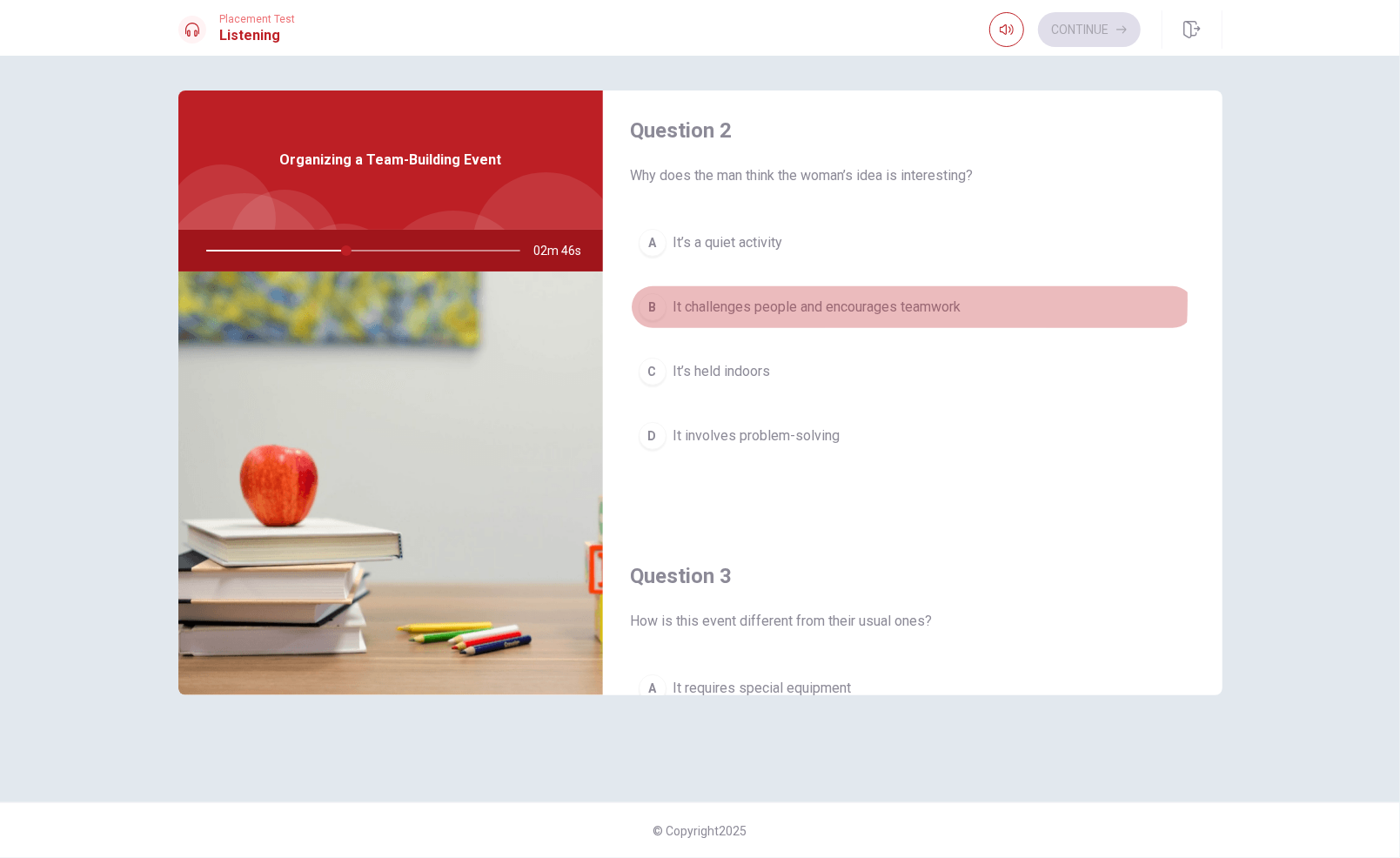
click at [791, 298] on span "It challenges people and encourages teamwork" at bounding box center [817, 307] width 288 height 21
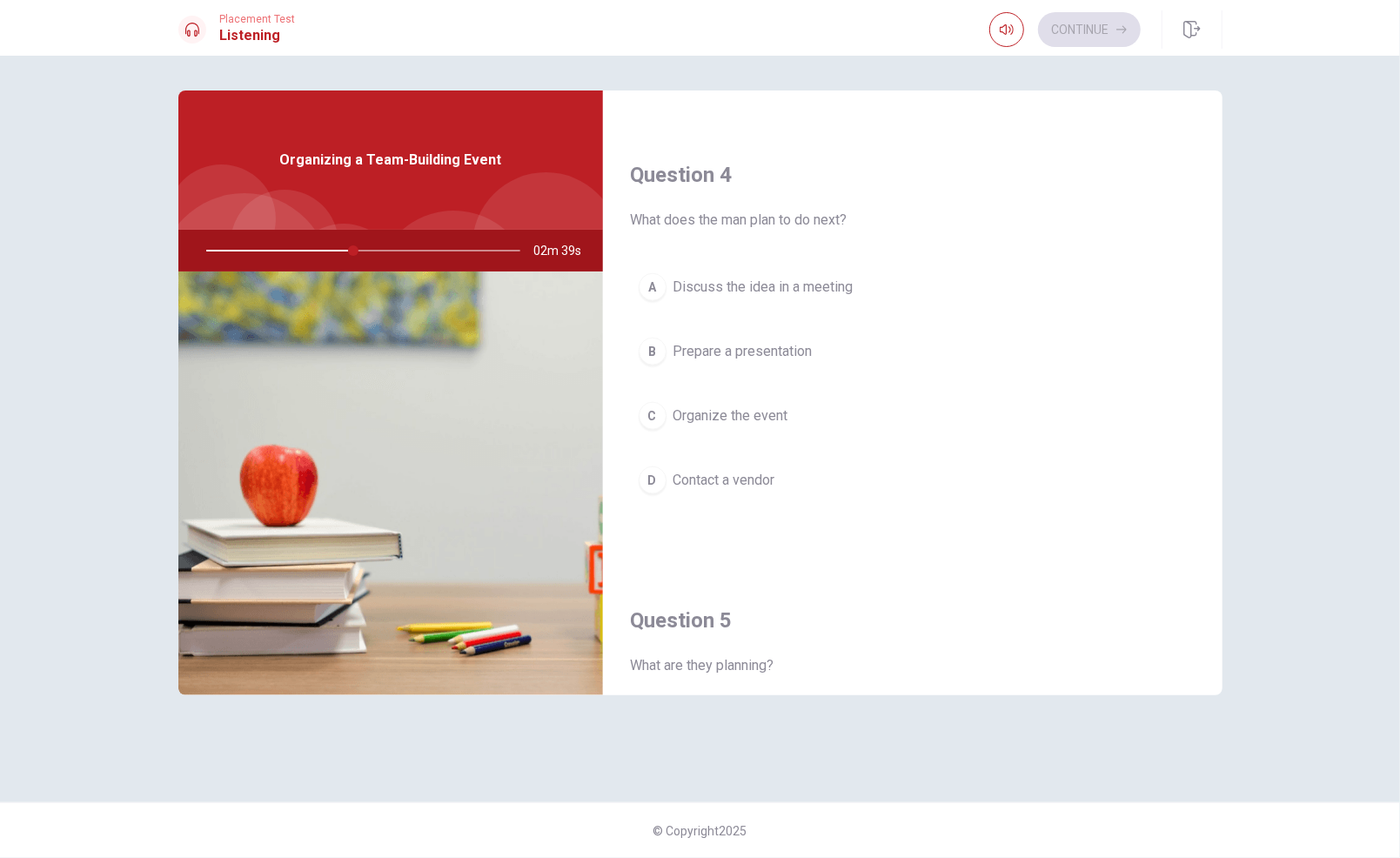
scroll to position [1300, 0]
click at [773, 408] on span "Organize the event" at bounding box center [730, 417] width 115 height 21
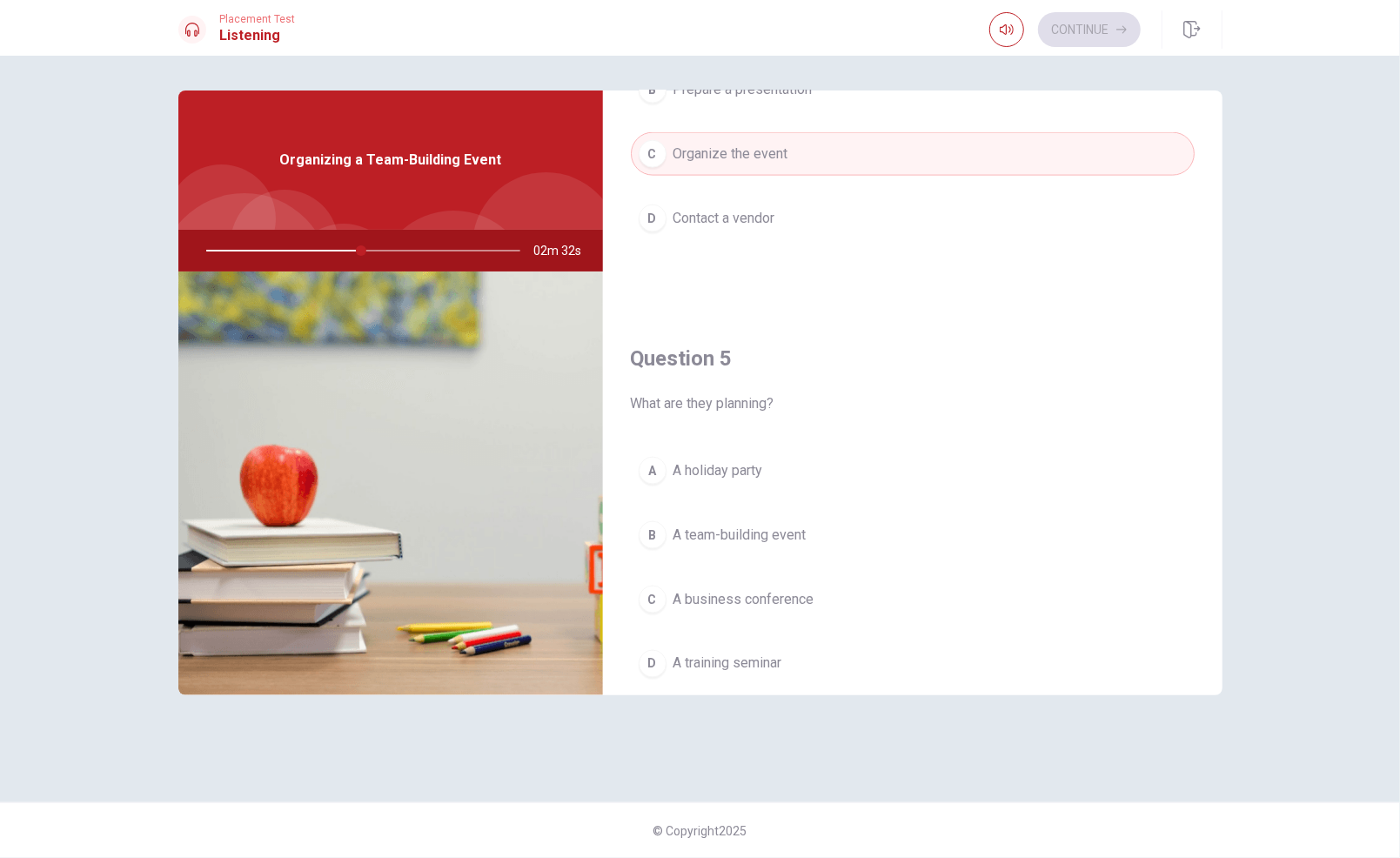
scroll to position [1611, 0]
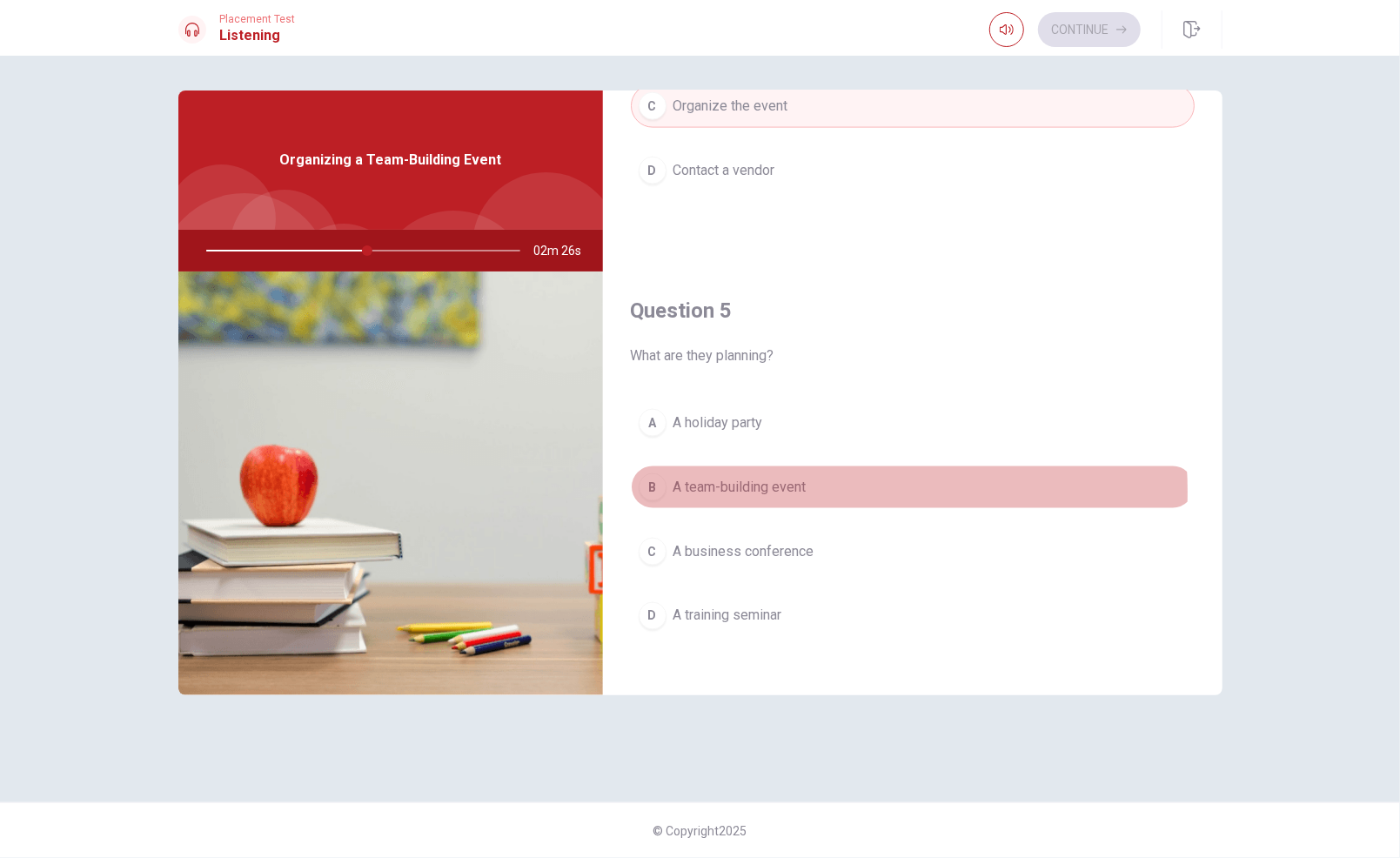
click at [800, 482] on span "A team-building event" at bounding box center [740, 487] width 133 height 21
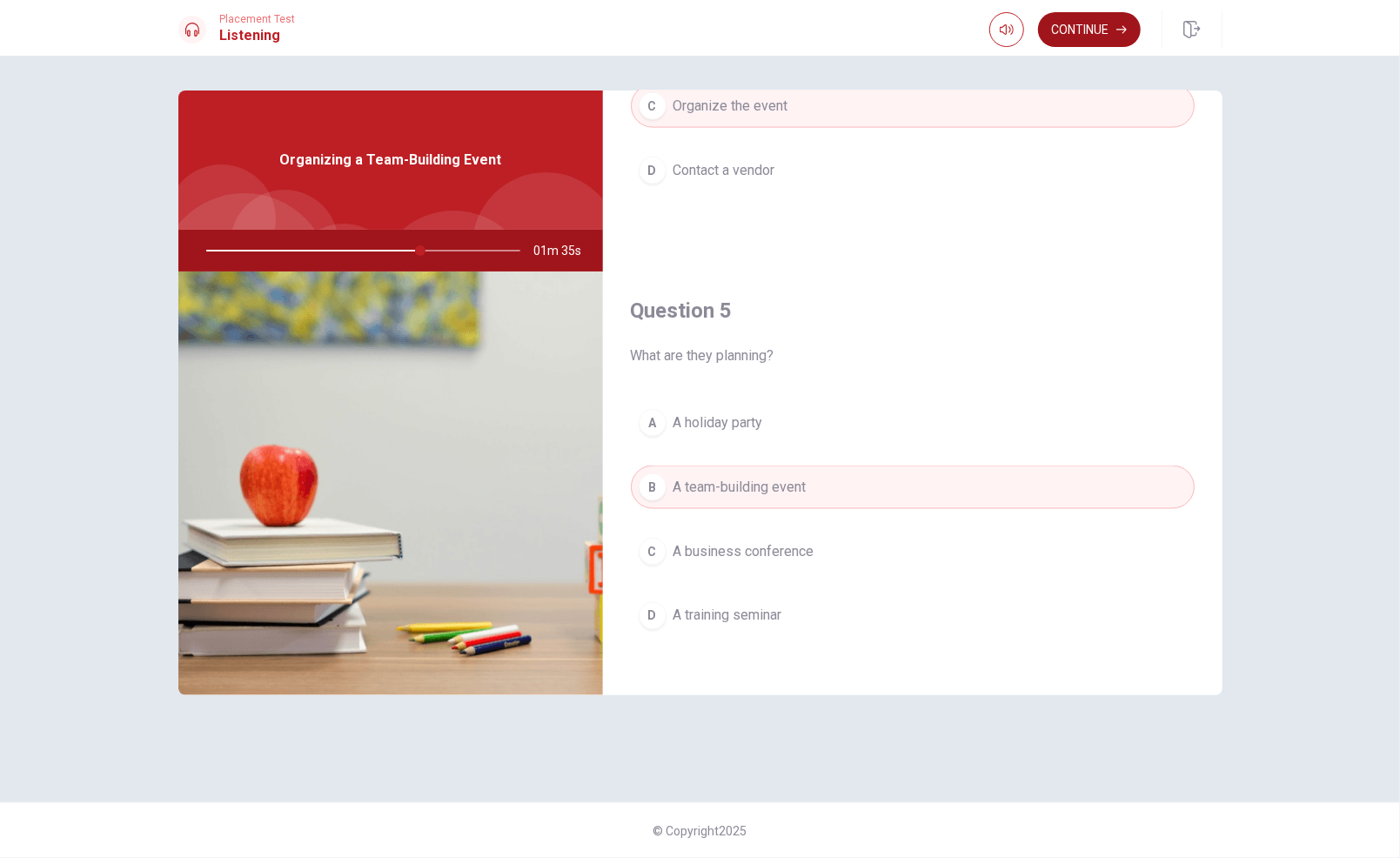
click at [1096, 23] on button "Continue" at bounding box center [1088, 30] width 102 height 35
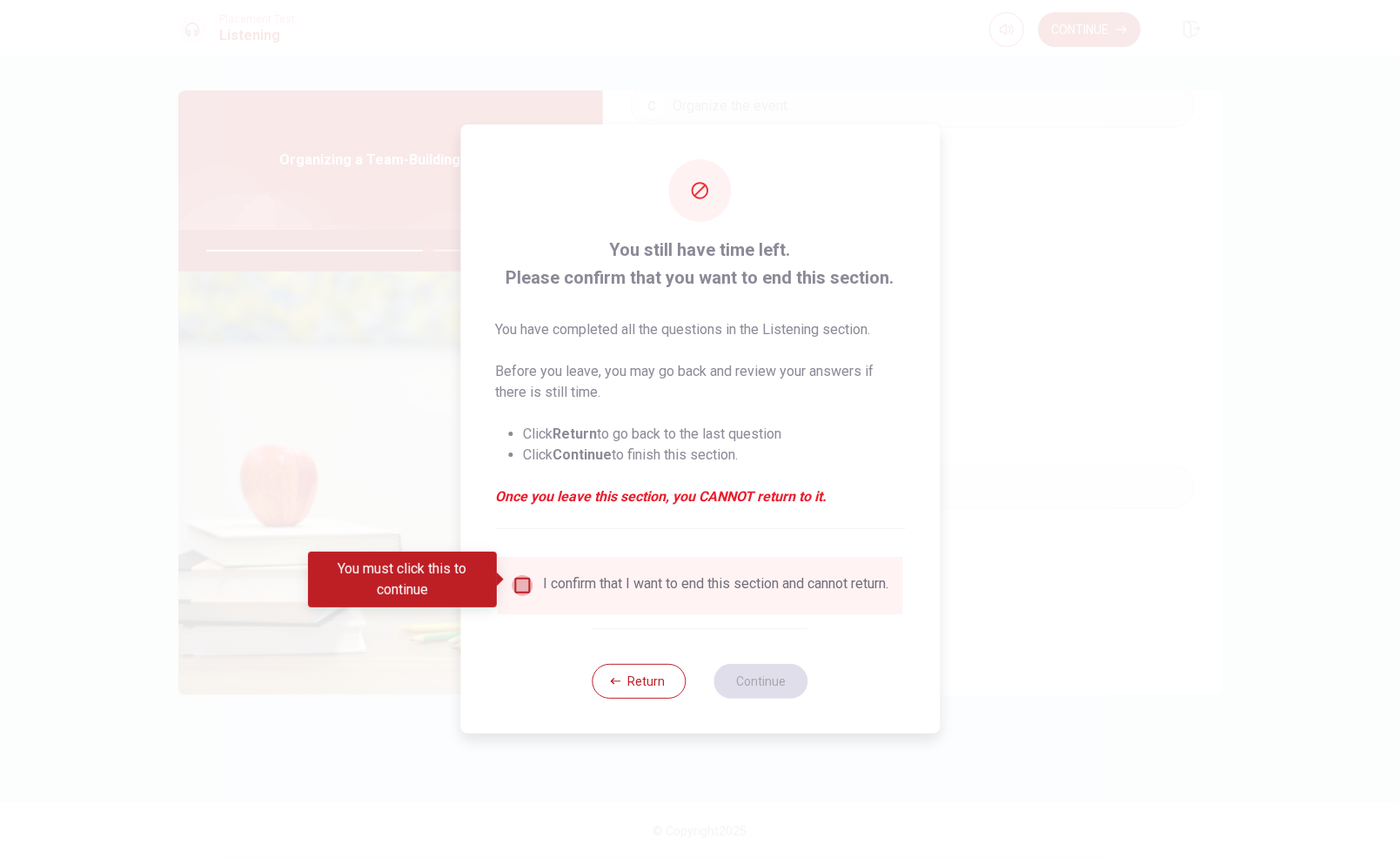
click at [521, 578] on input "You must click this to continue" at bounding box center [522, 586] width 21 height 21
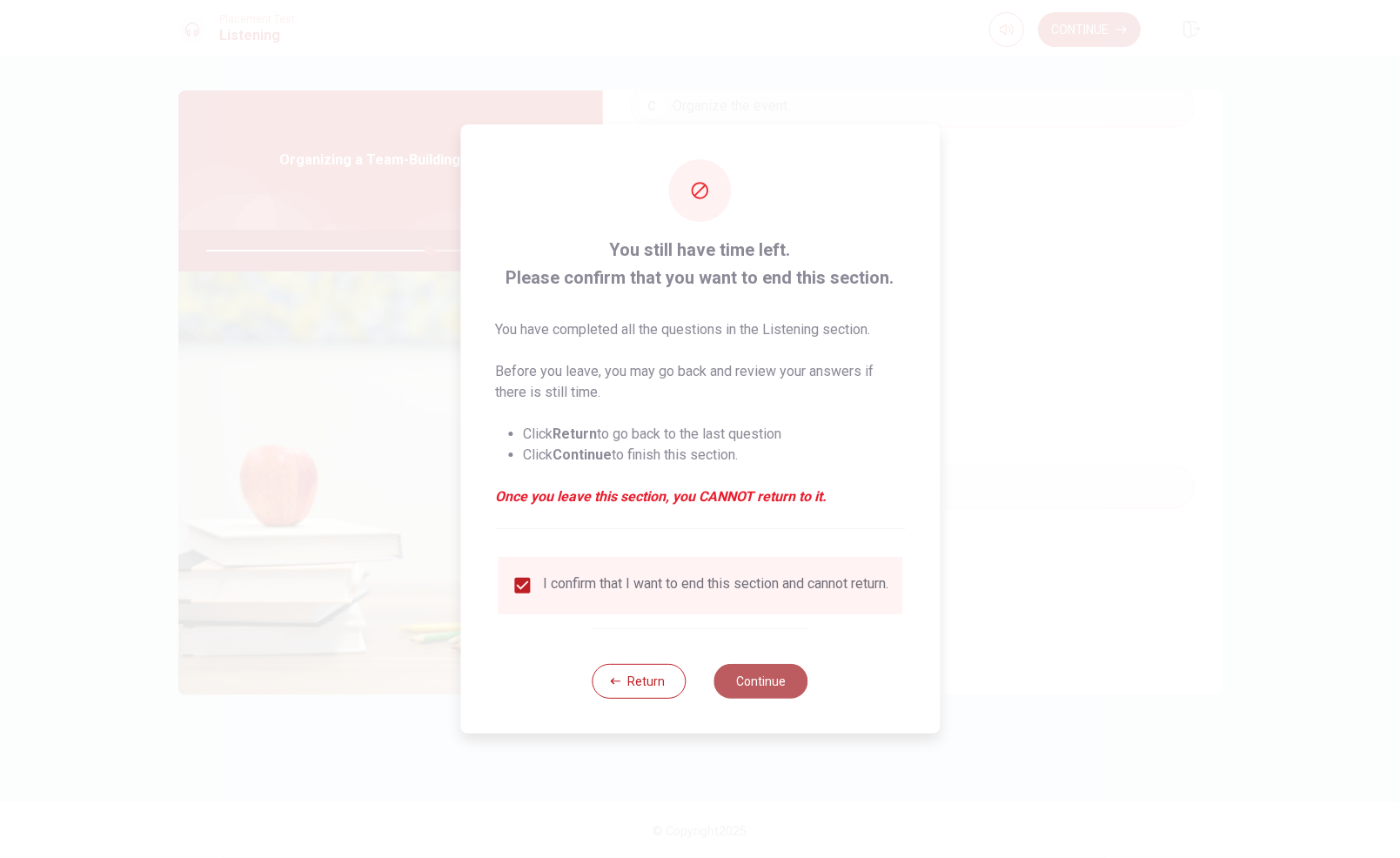
click at [774, 683] on button "Continue" at bounding box center [762, 682] width 94 height 35
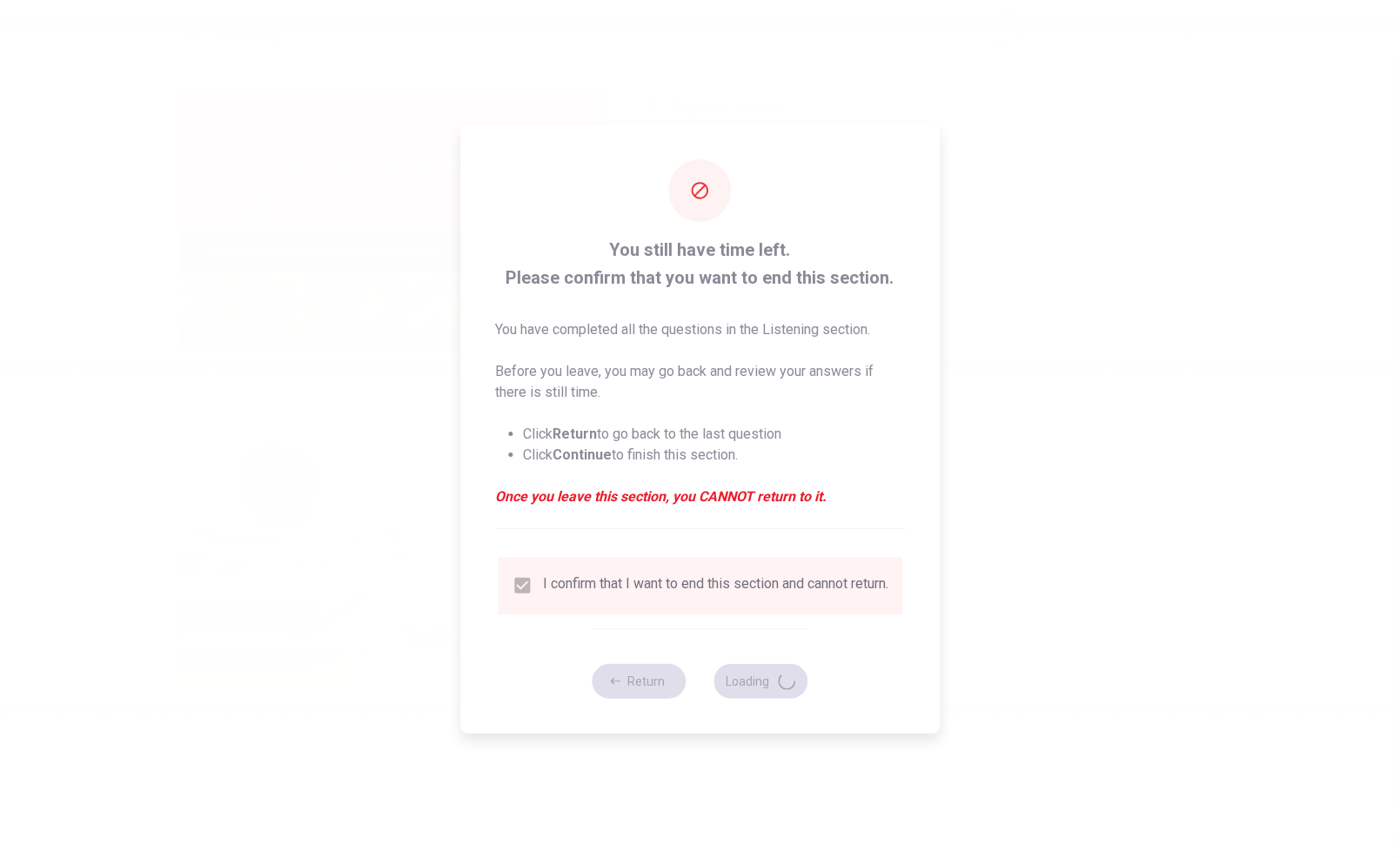
type input "72"
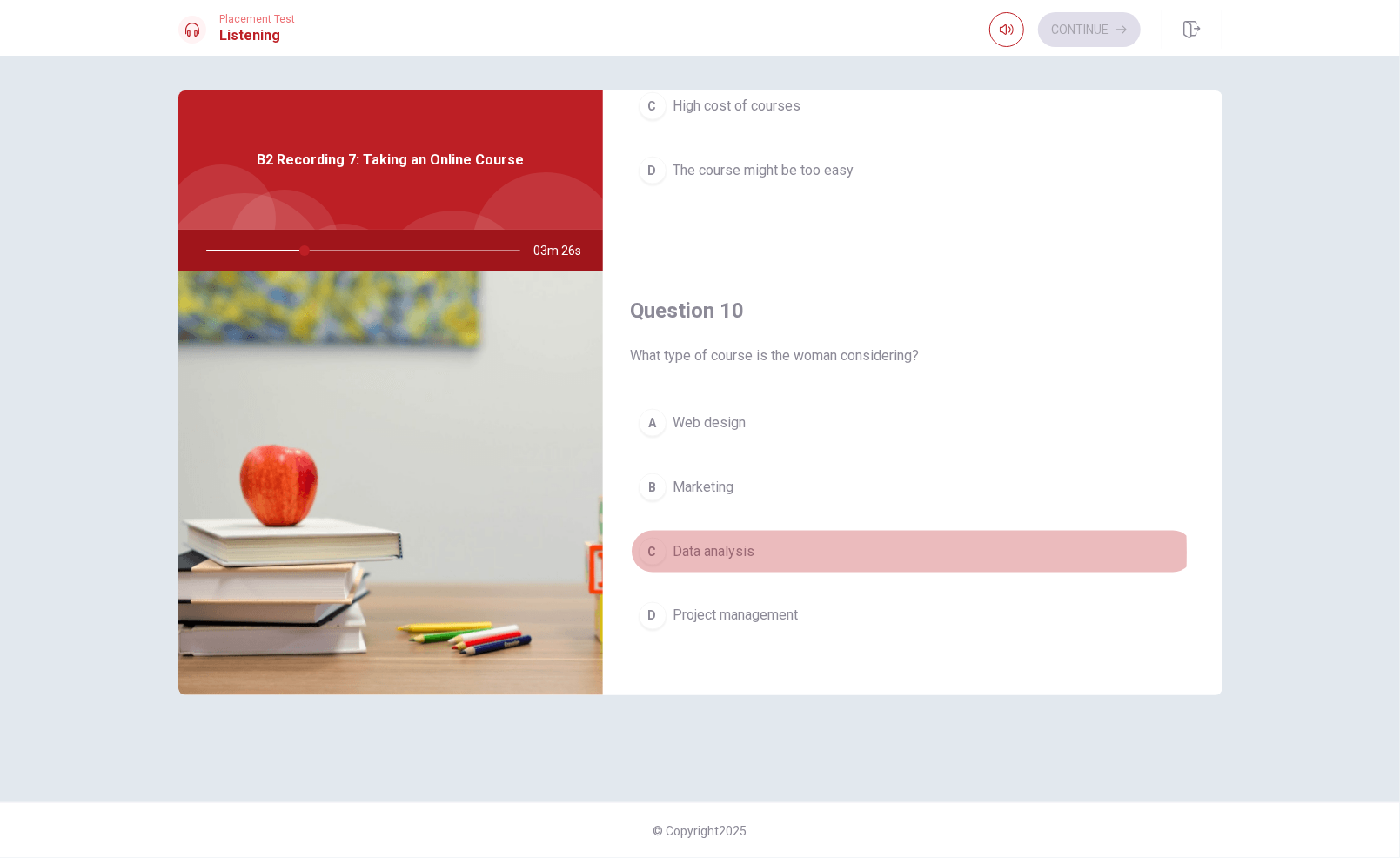
click at [729, 542] on span "Data analysis" at bounding box center [714, 552] width 82 height 21
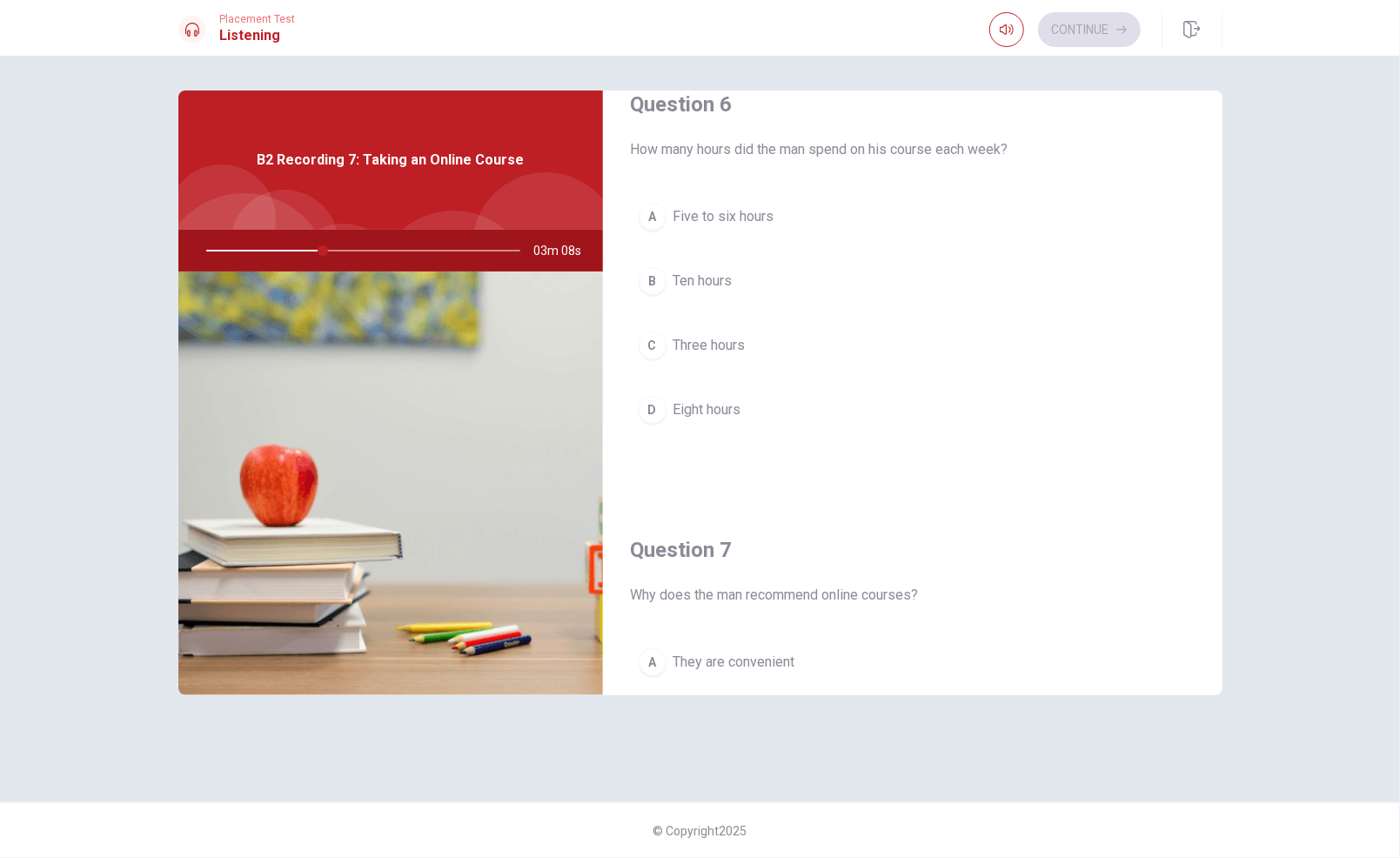
scroll to position [0, 0]
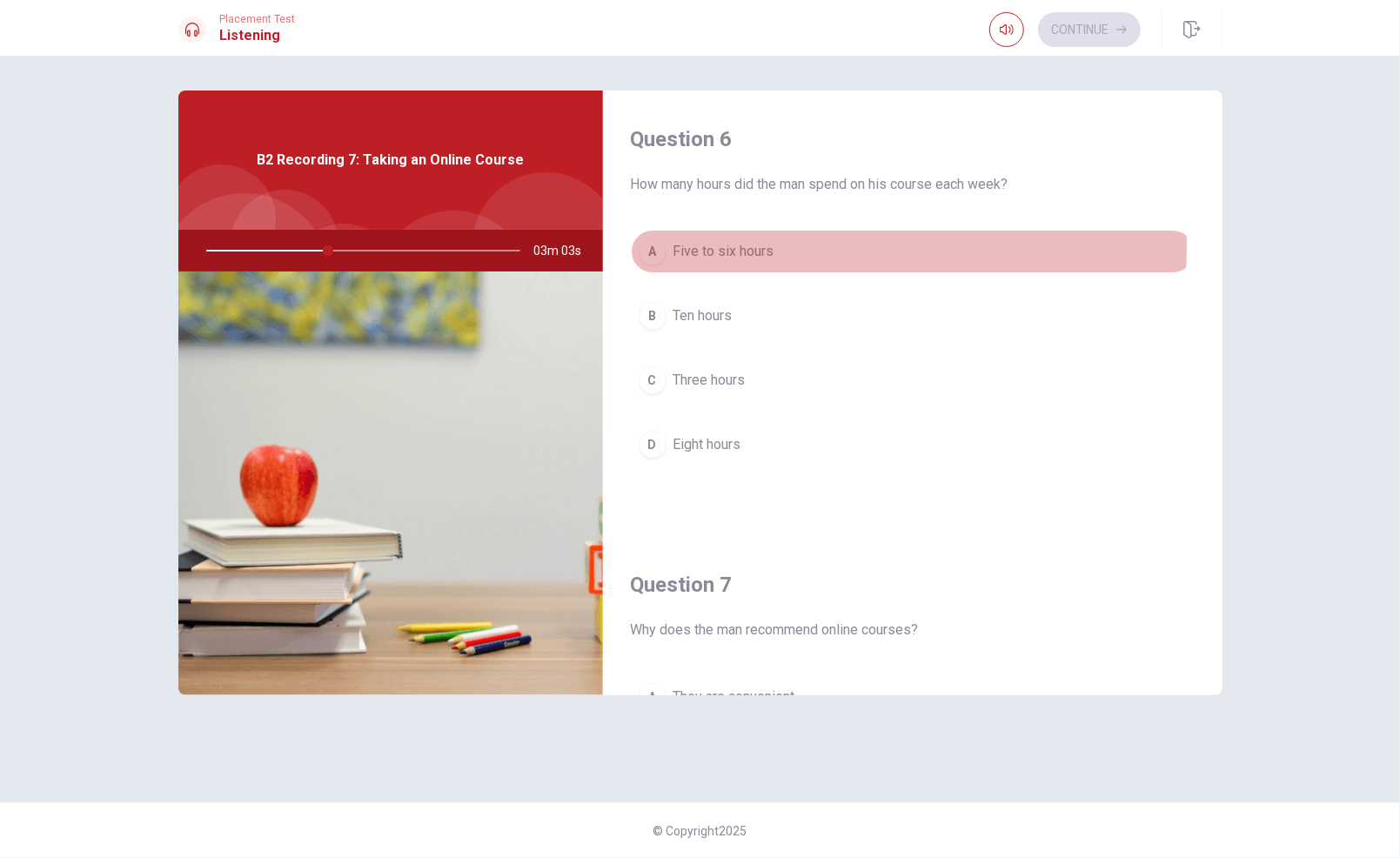
click at [723, 247] on span "Five to six hours" at bounding box center [723, 251] width 101 height 21
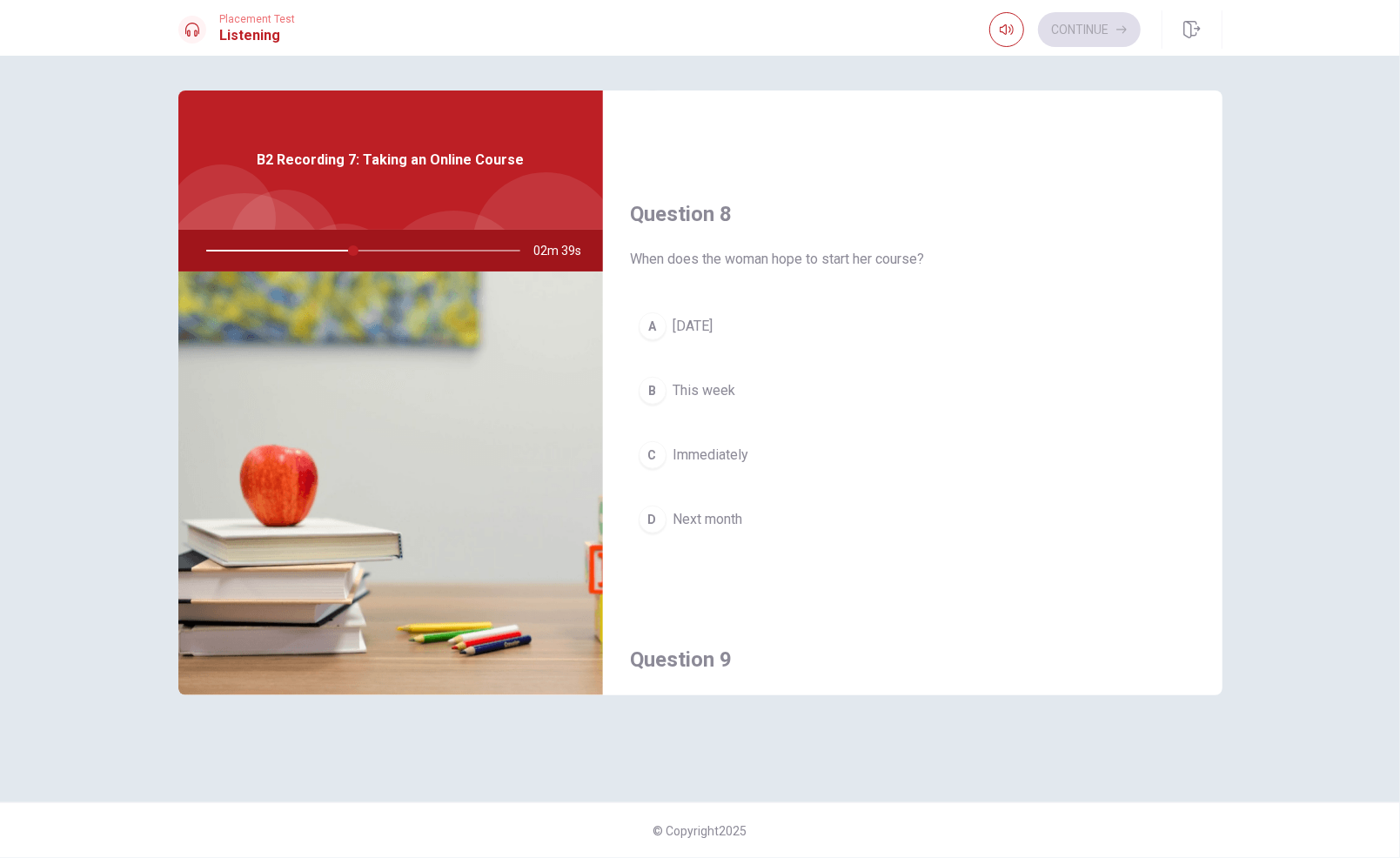
scroll to position [820, 0]
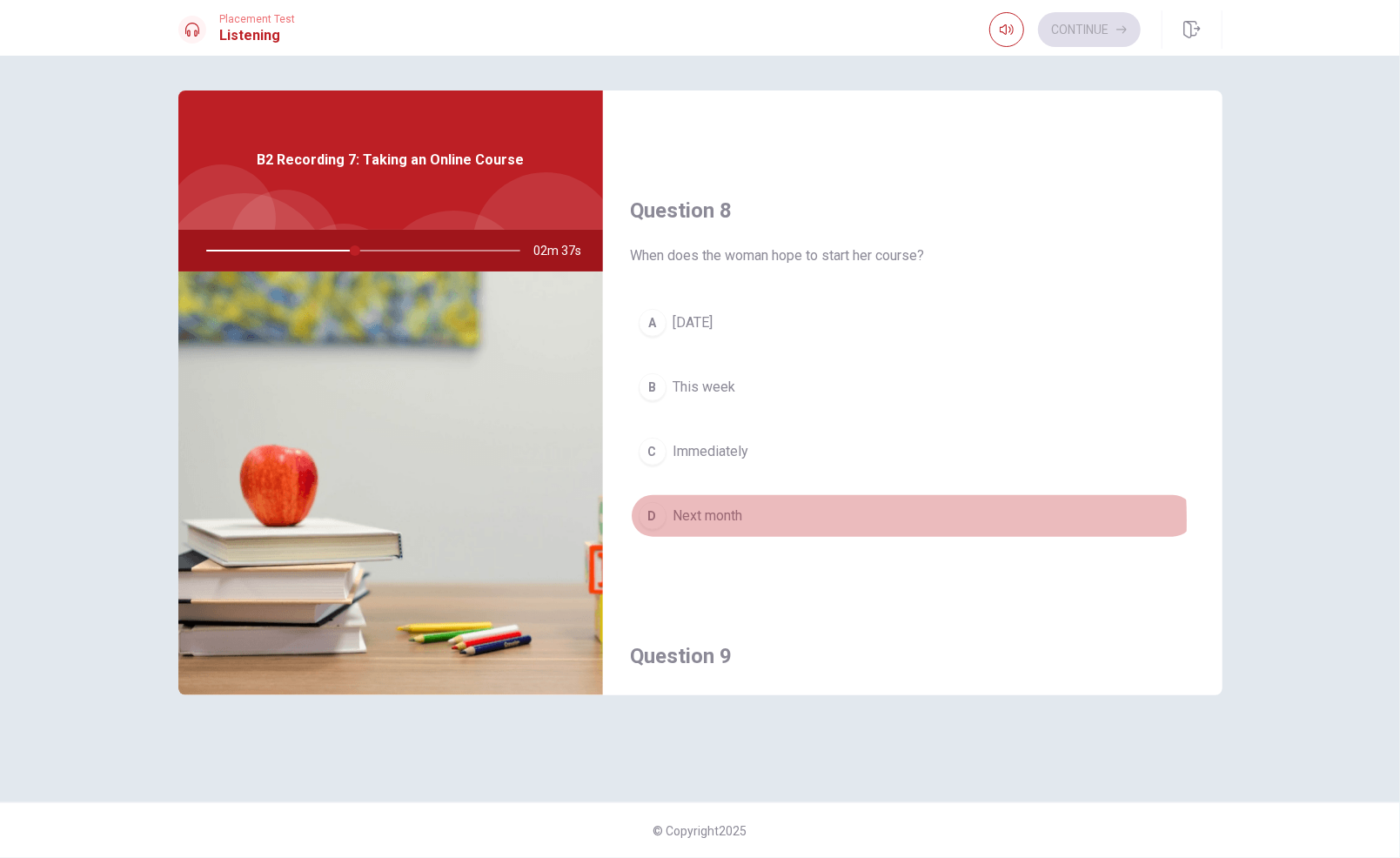
click at [753, 514] on button "D Next month" at bounding box center [912, 516] width 564 height 43
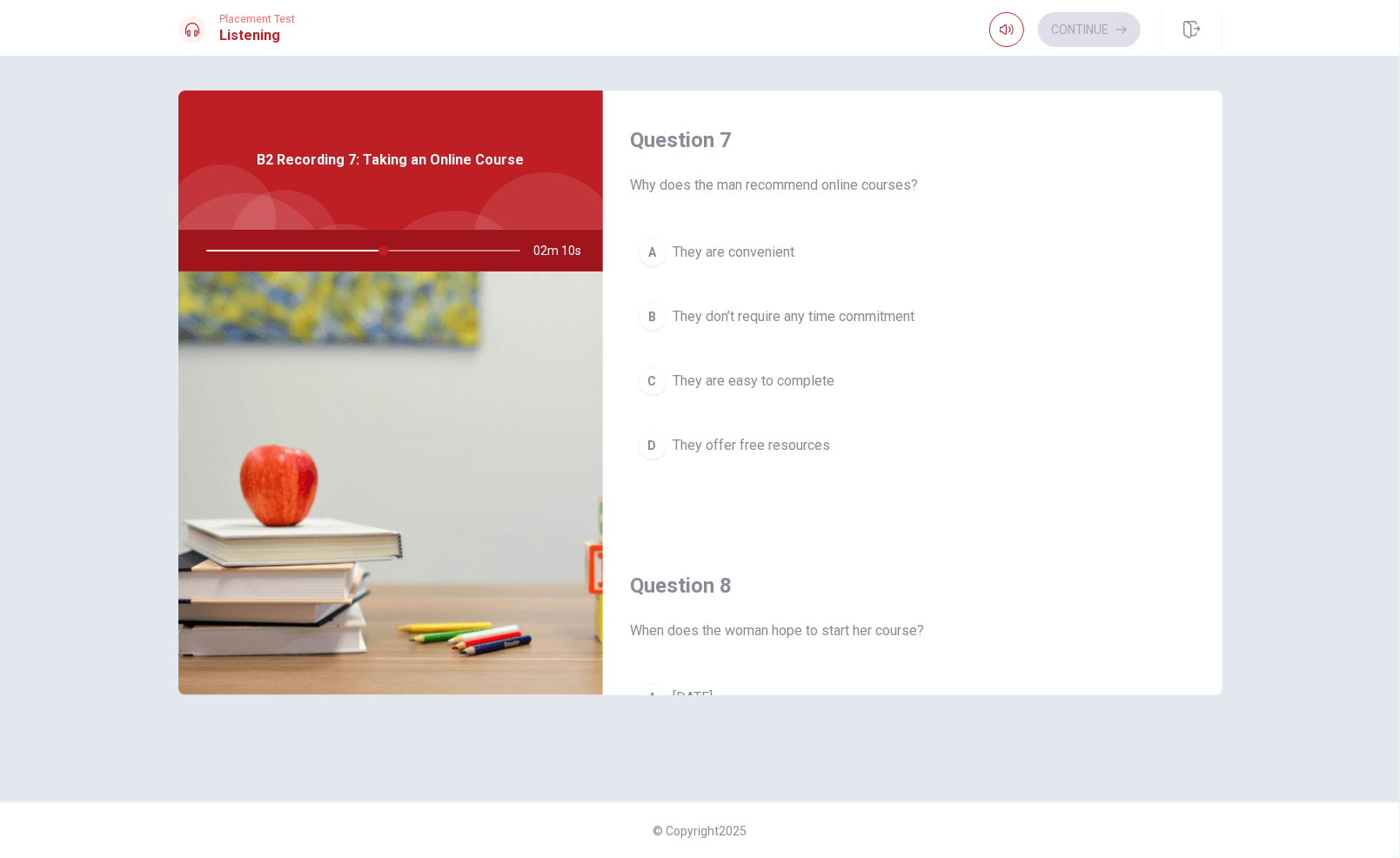
scroll to position [446, 0]
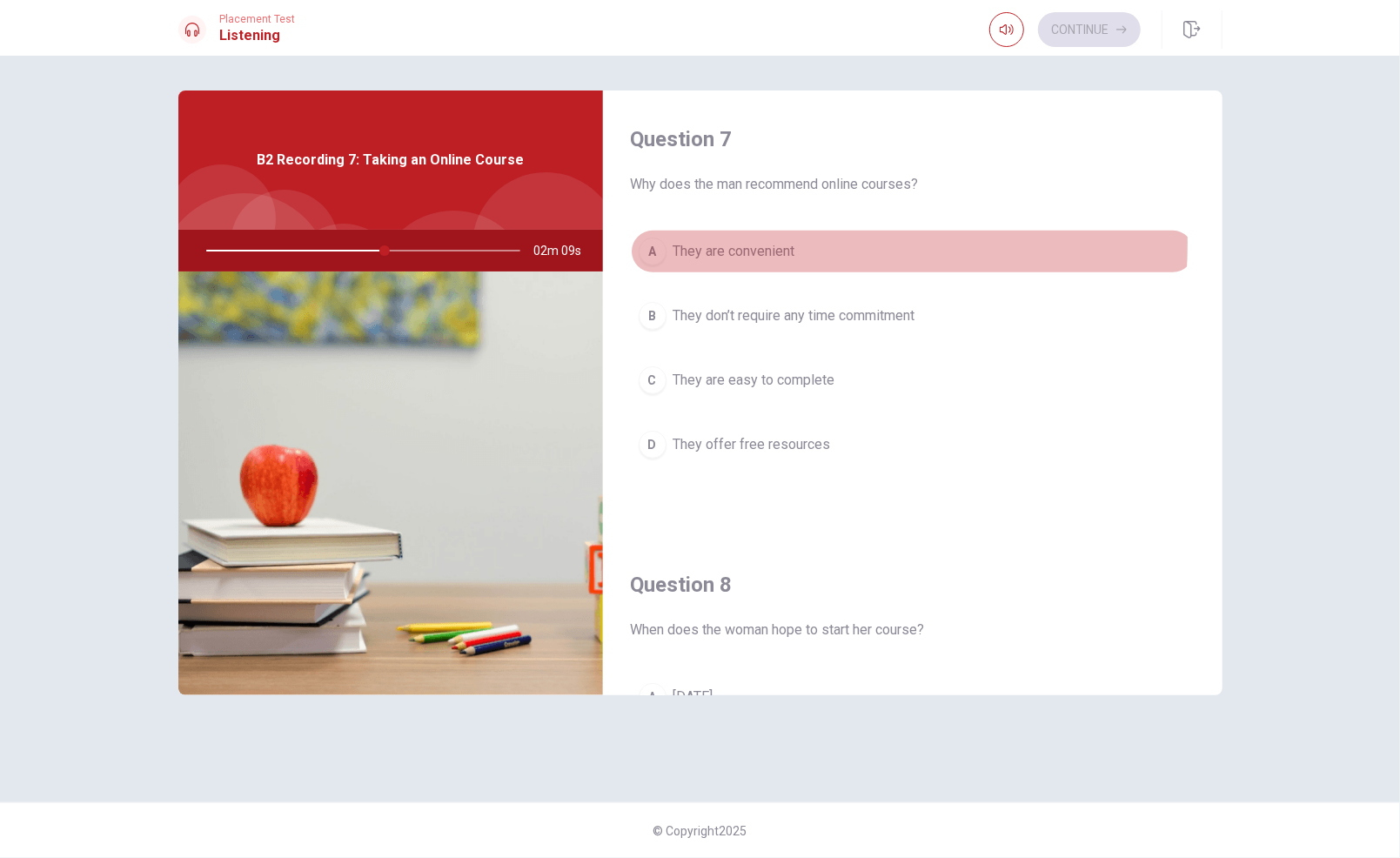
click at [716, 241] on span "They are convenient" at bounding box center [734, 251] width 122 height 21
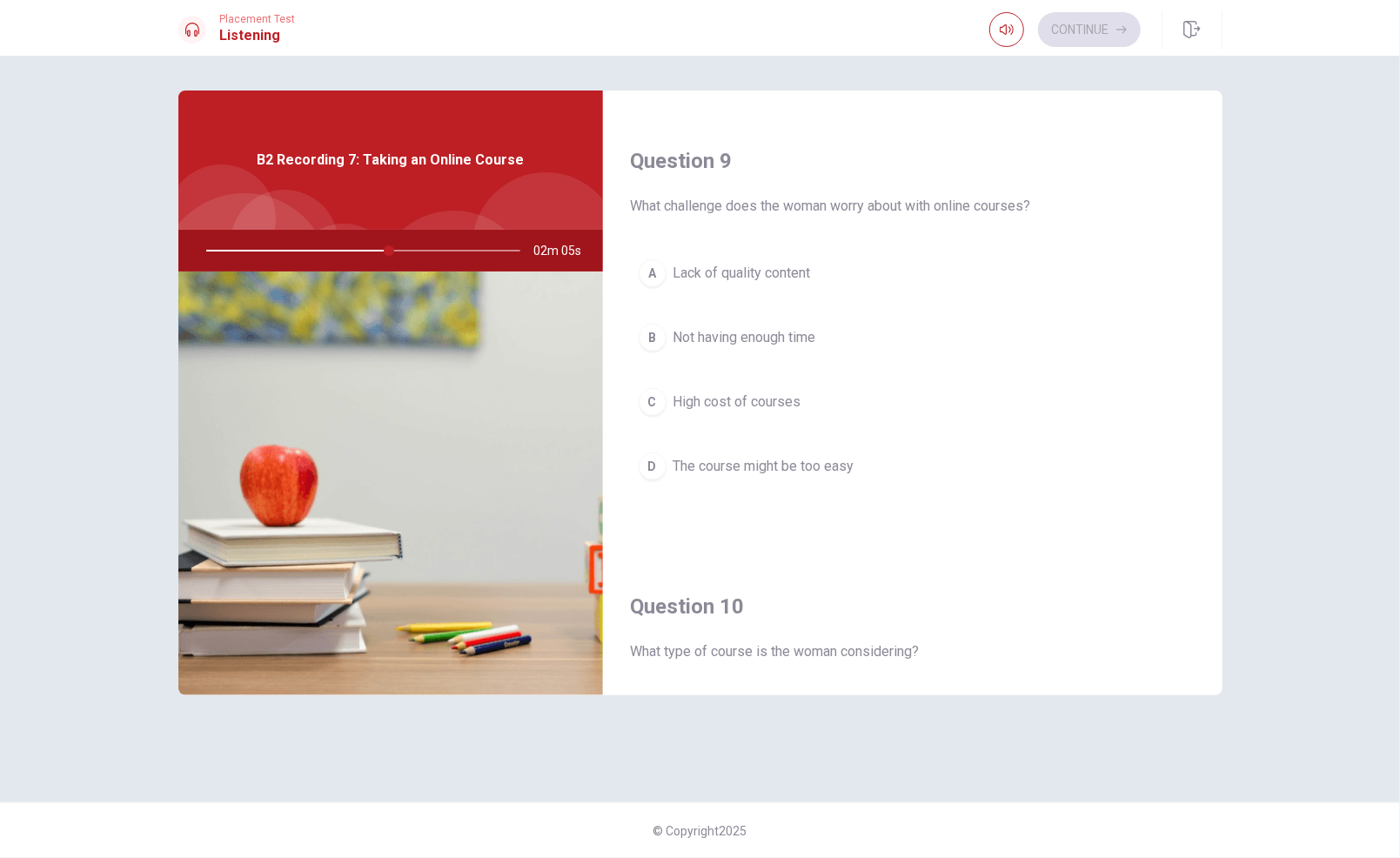
scroll to position [1320, 0]
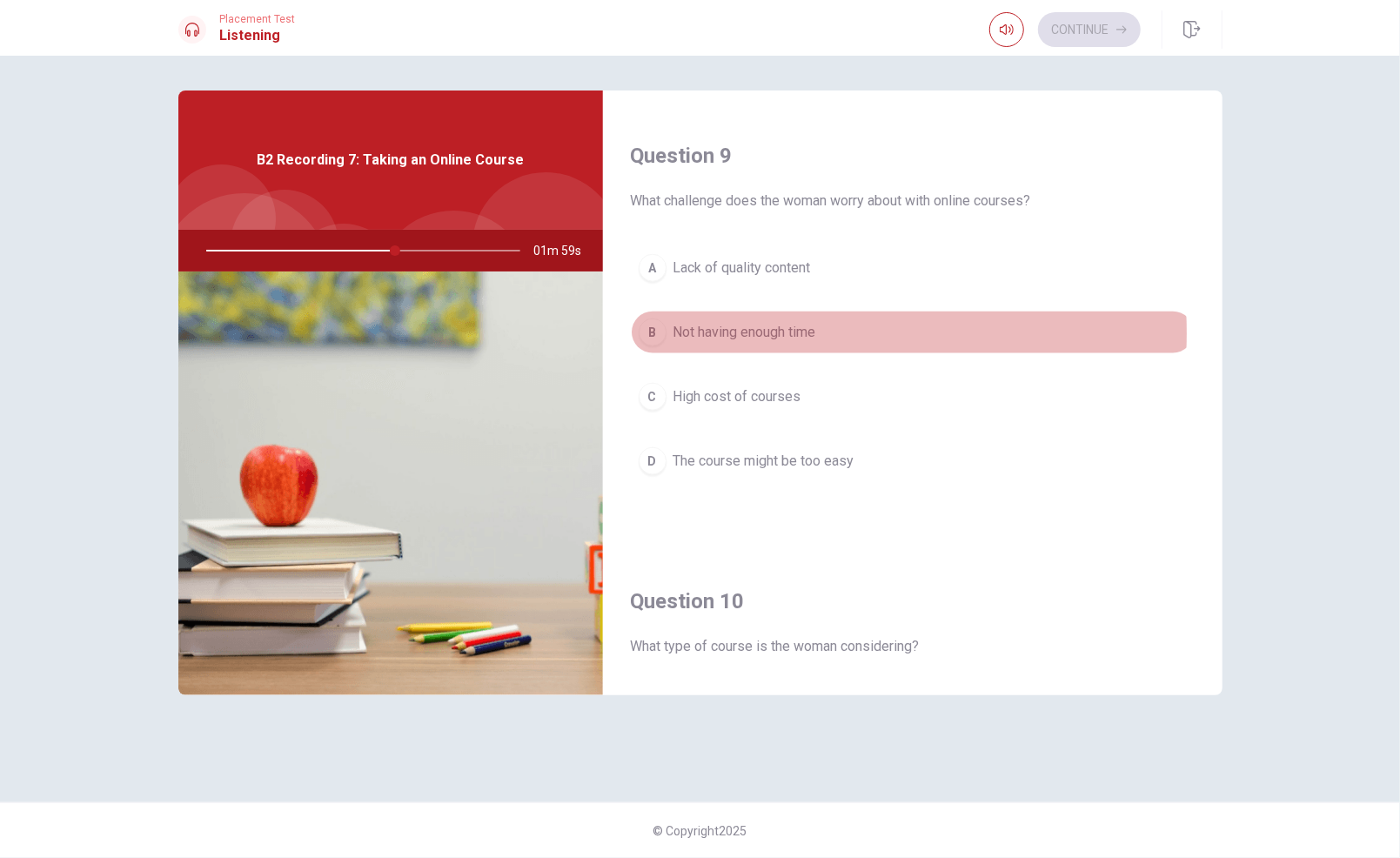
click at [788, 326] on span "Not having enough time" at bounding box center [744, 332] width 143 height 21
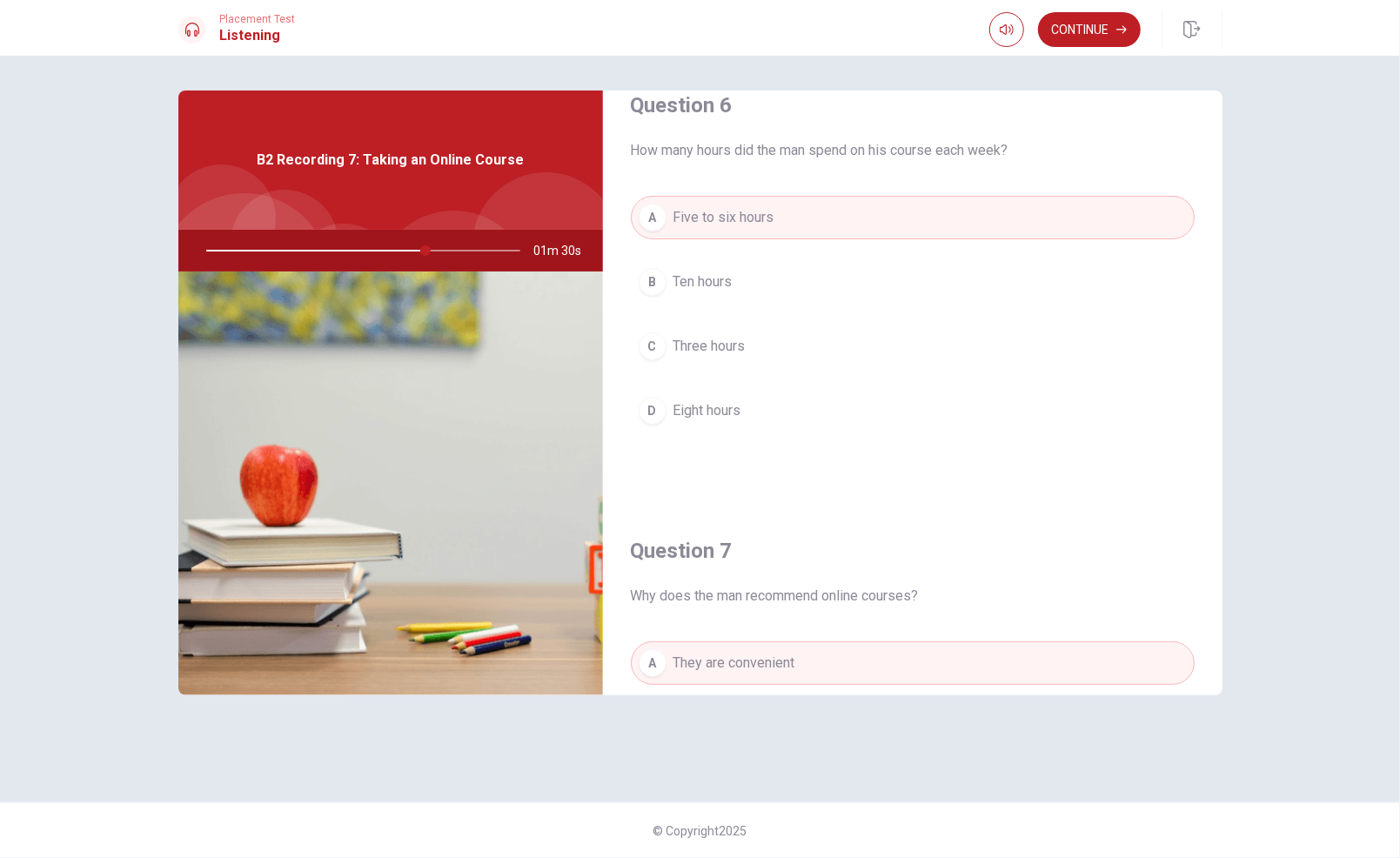
scroll to position [0, 0]
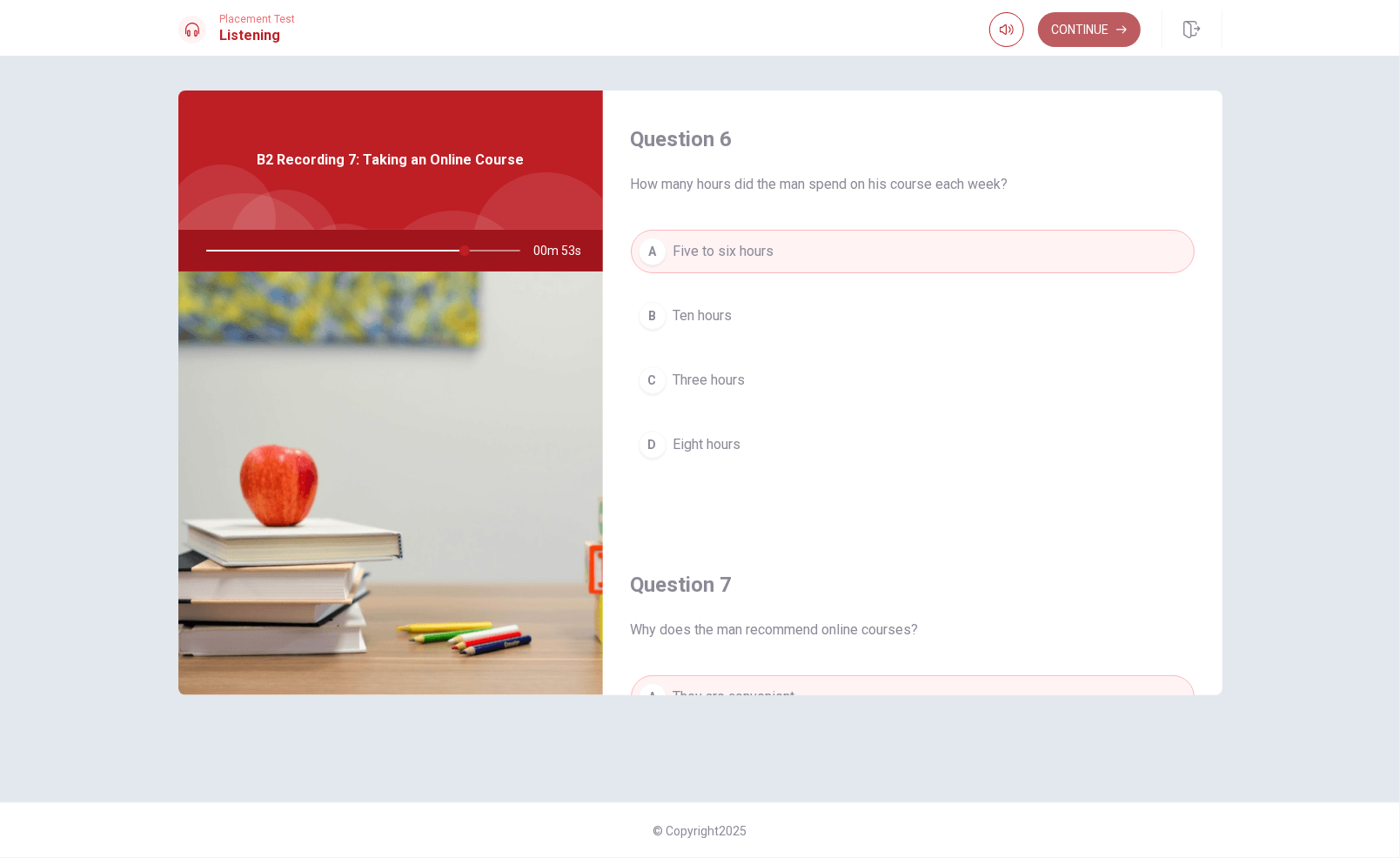
click at [1094, 39] on button "Continue" at bounding box center [1088, 30] width 102 height 35
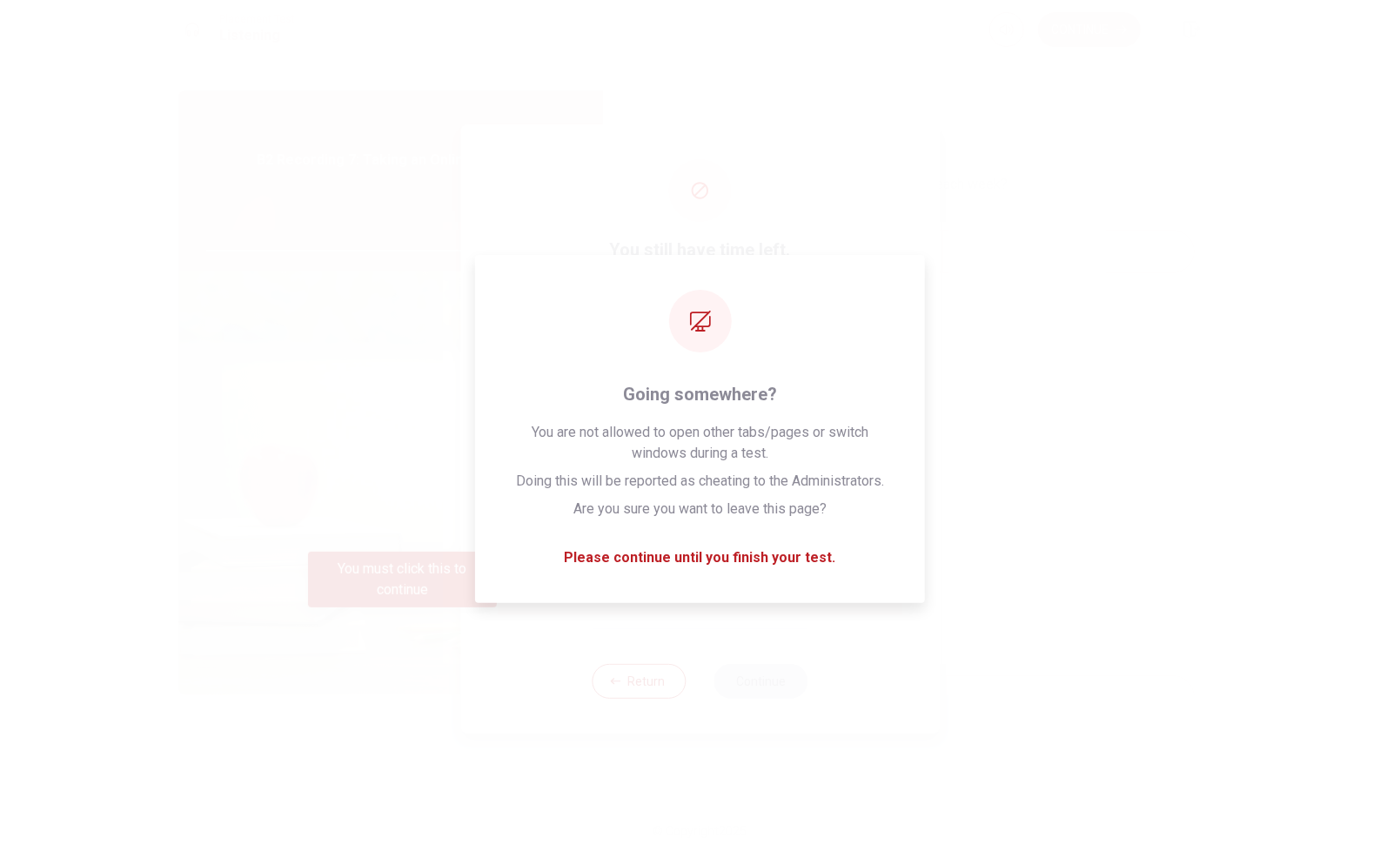
click at [708, 596] on div "I confirm that I want to end this section and cannot return." at bounding box center [716, 586] width 346 height 21
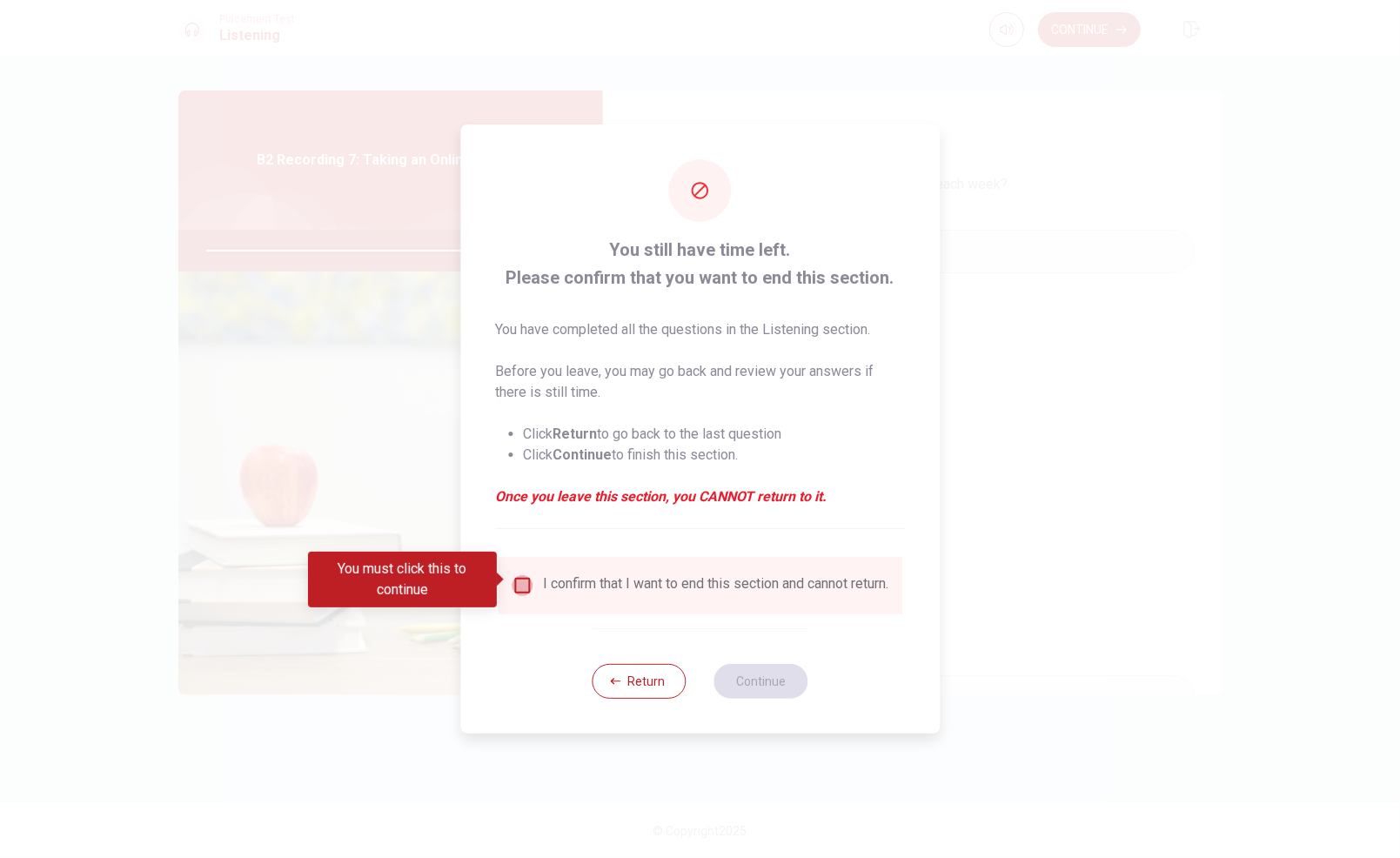
click at [515, 583] on input "You must click this to continue" at bounding box center [522, 586] width 21 height 21
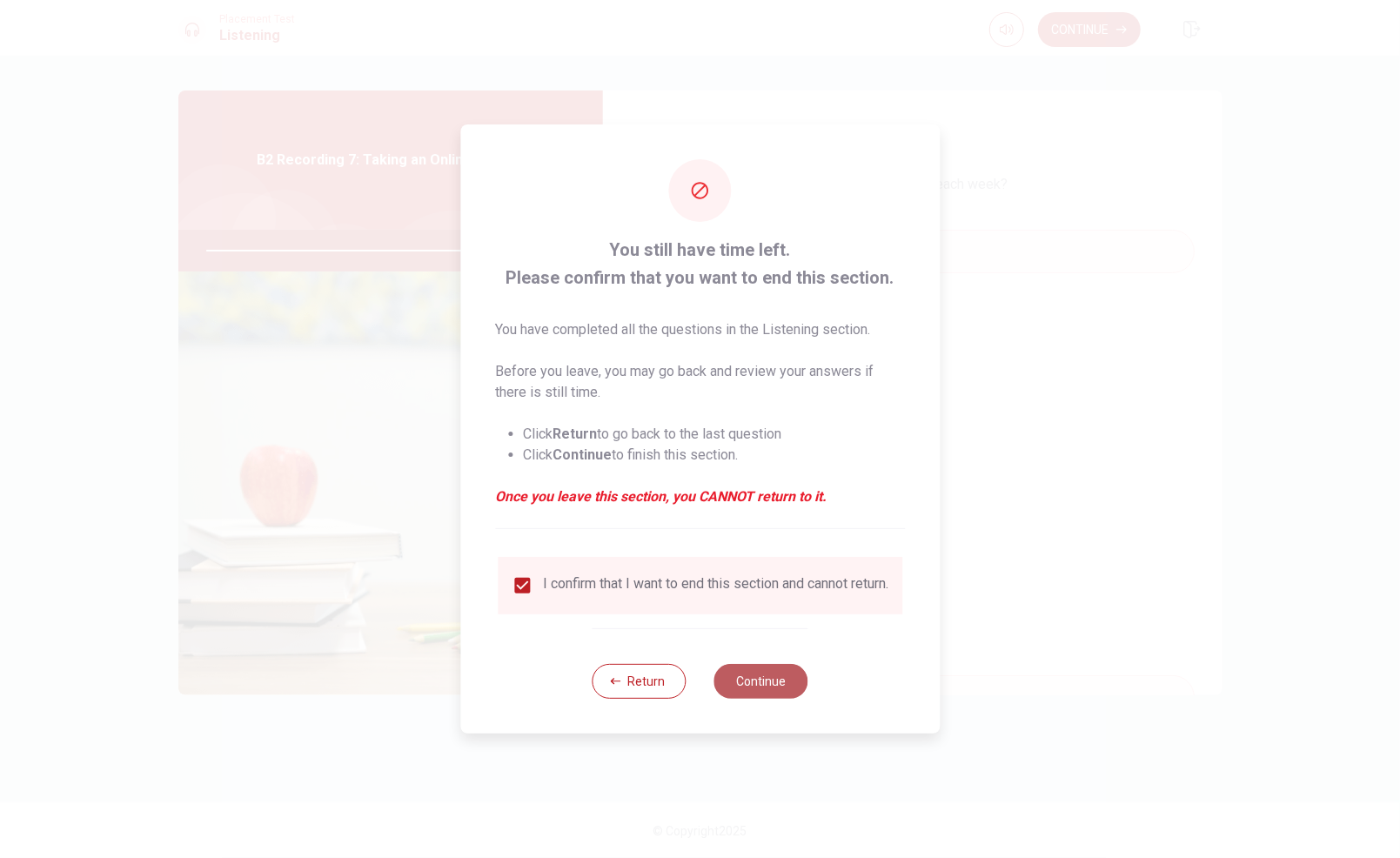
click at [767, 687] on button "Continue" at bounding box center [762, 682] width 94 height 35
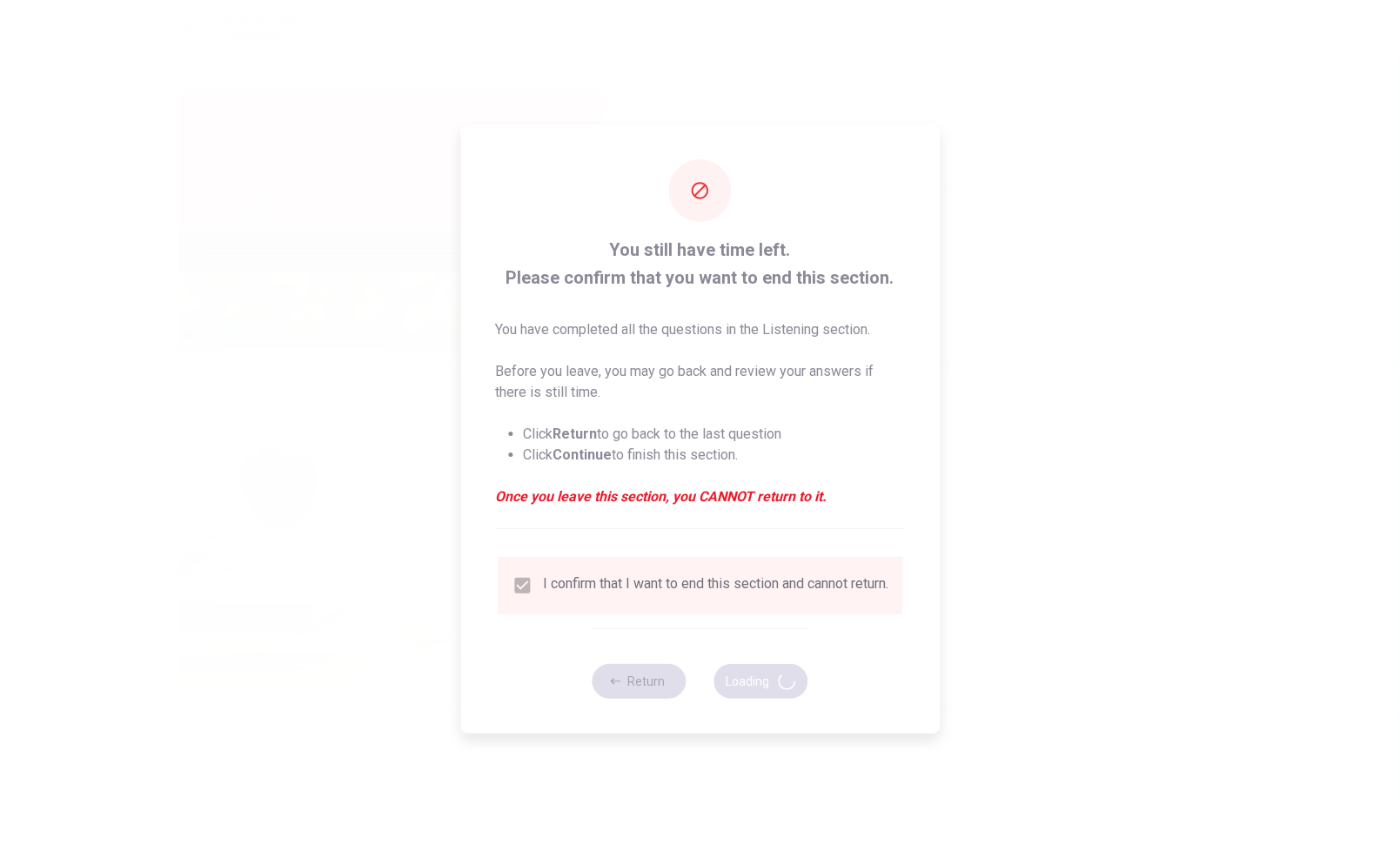
type input "88"
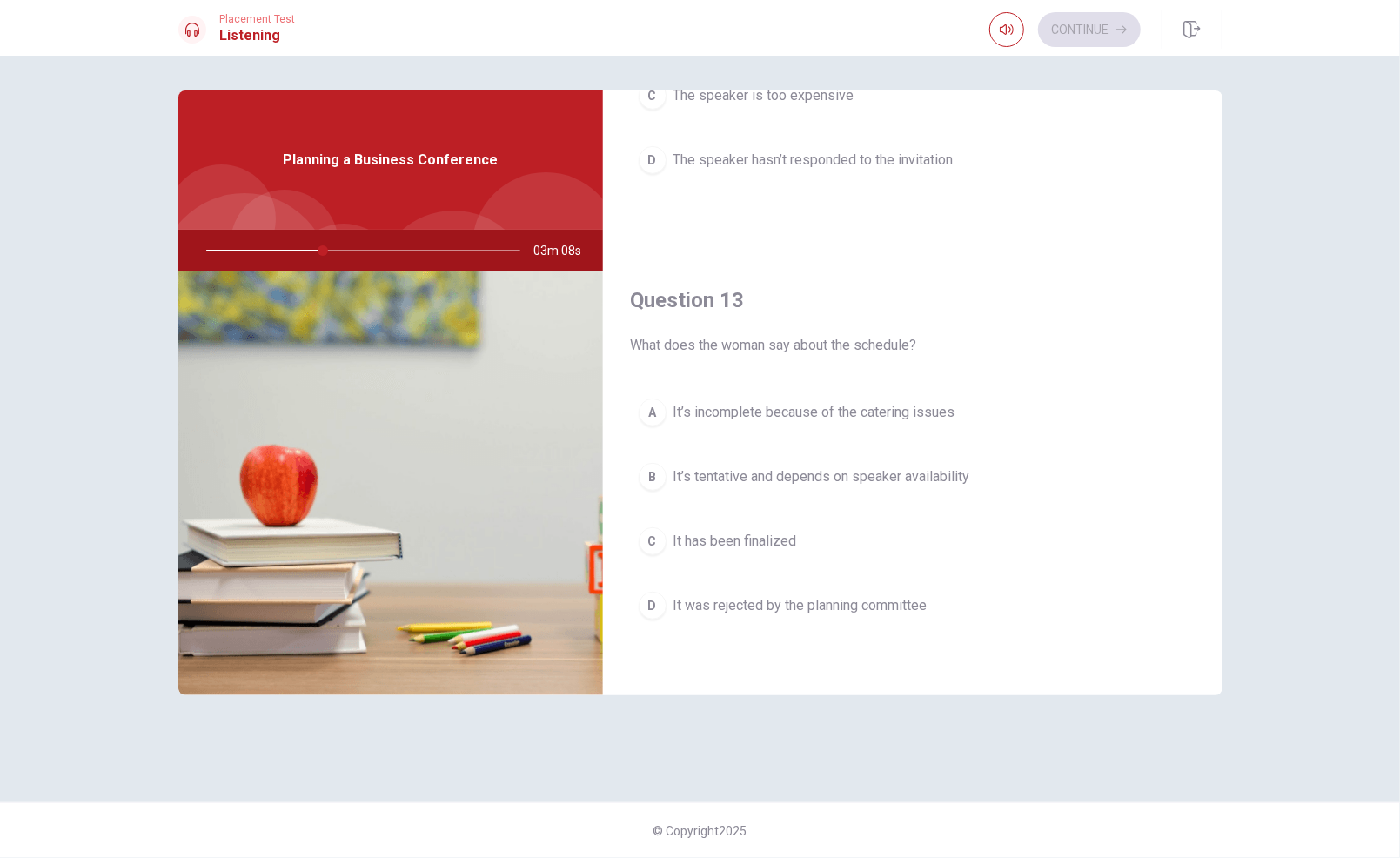
scroll to position [731, 0]
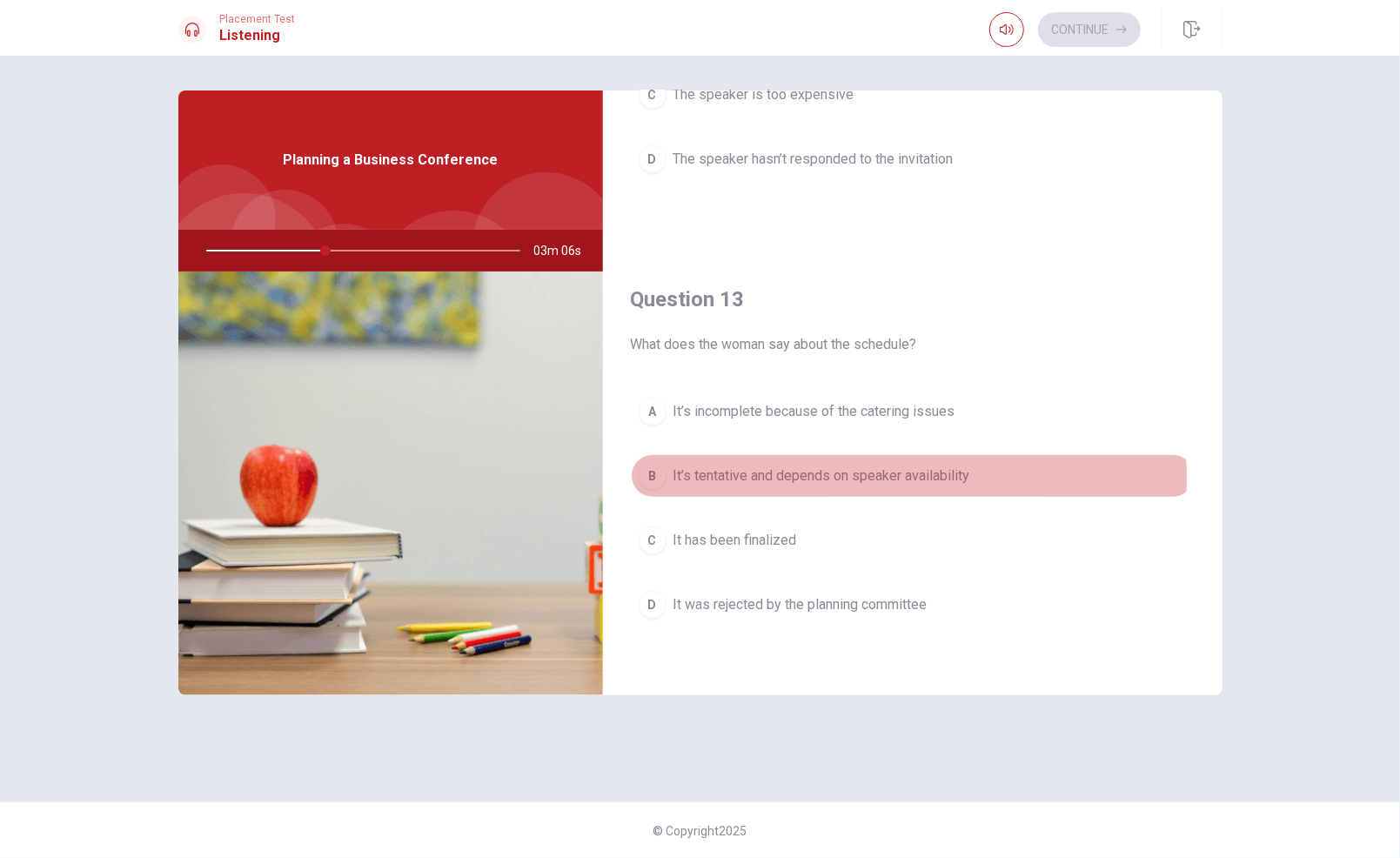
click at [841, 471] on span "It’s tentative and depends on speaker availability" at bounding box center [822, 476] width 297 height 21
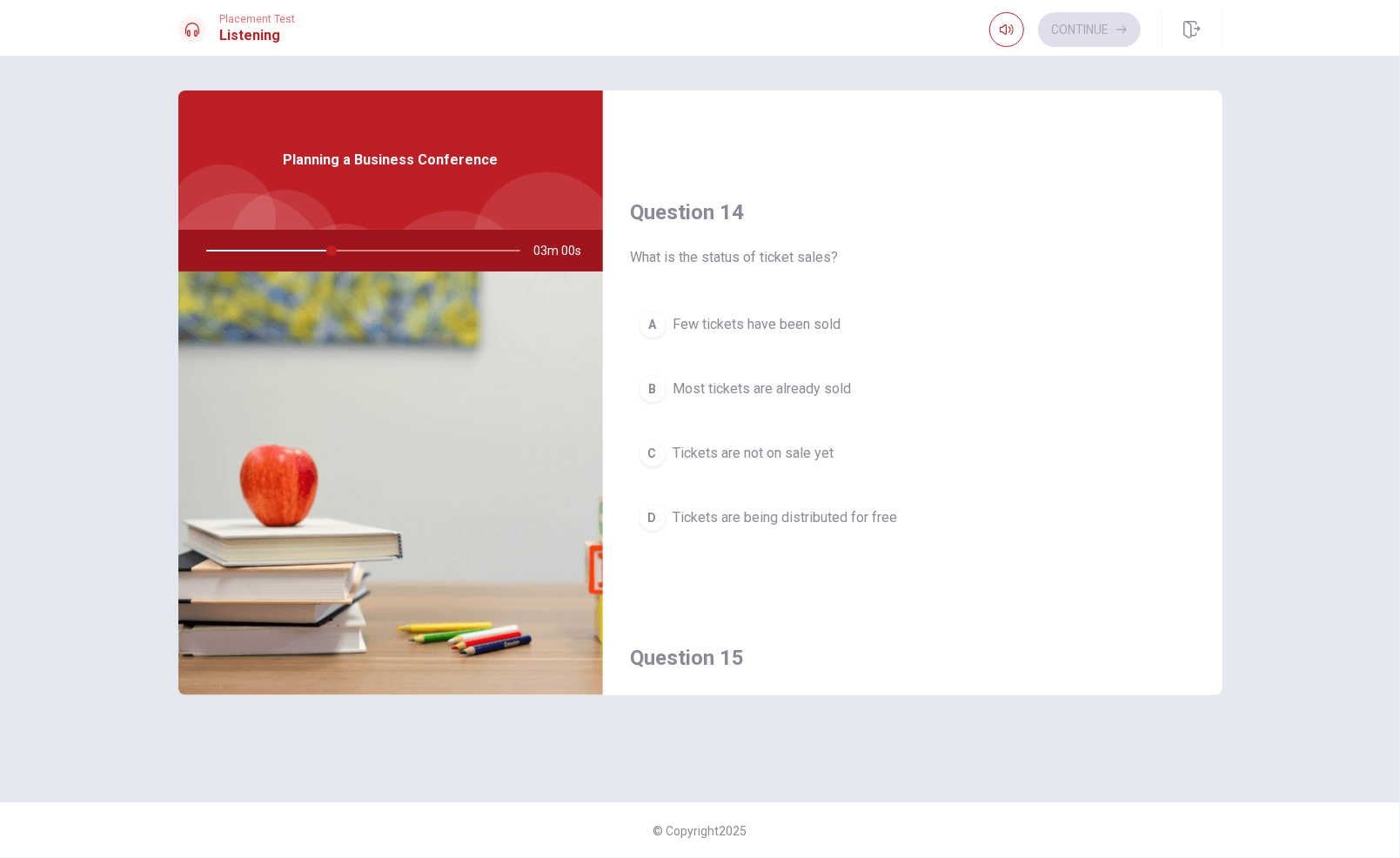
scroll to position [1265, 0]
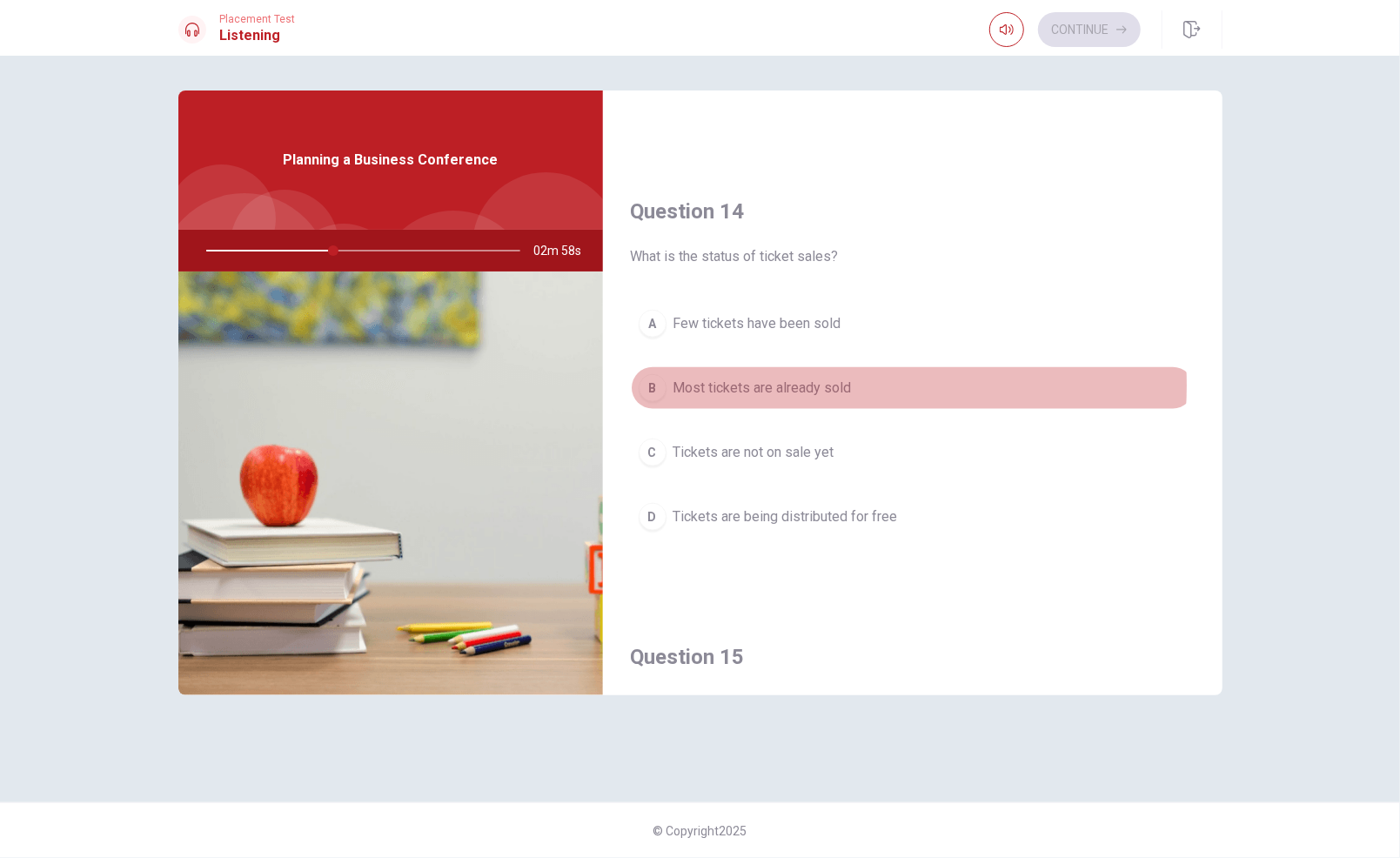
click at [822, 377] on span "Most tickets are already sold" at bounding box center [762, 387] width 178 height 21
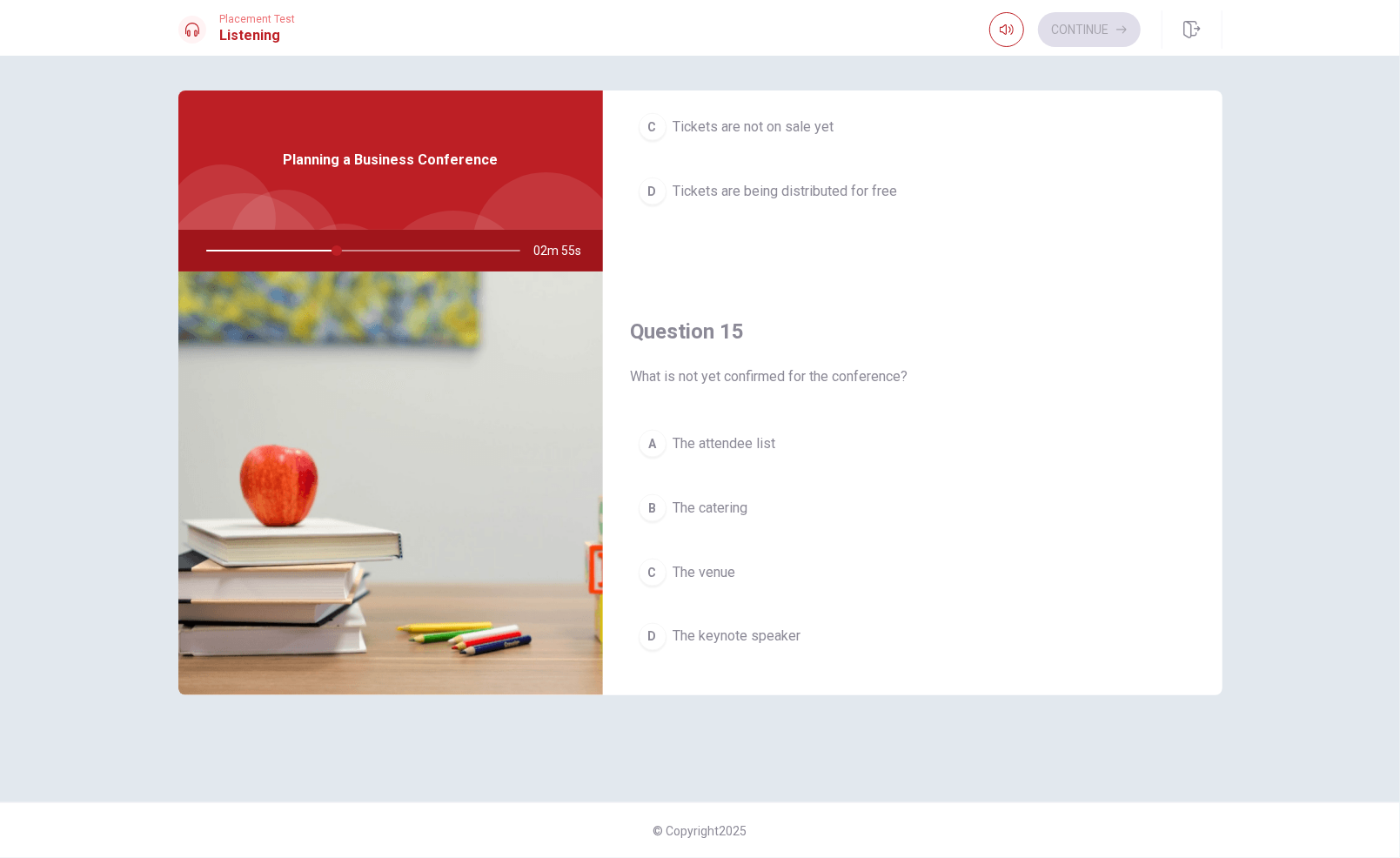
scroll to position [1611, 0]
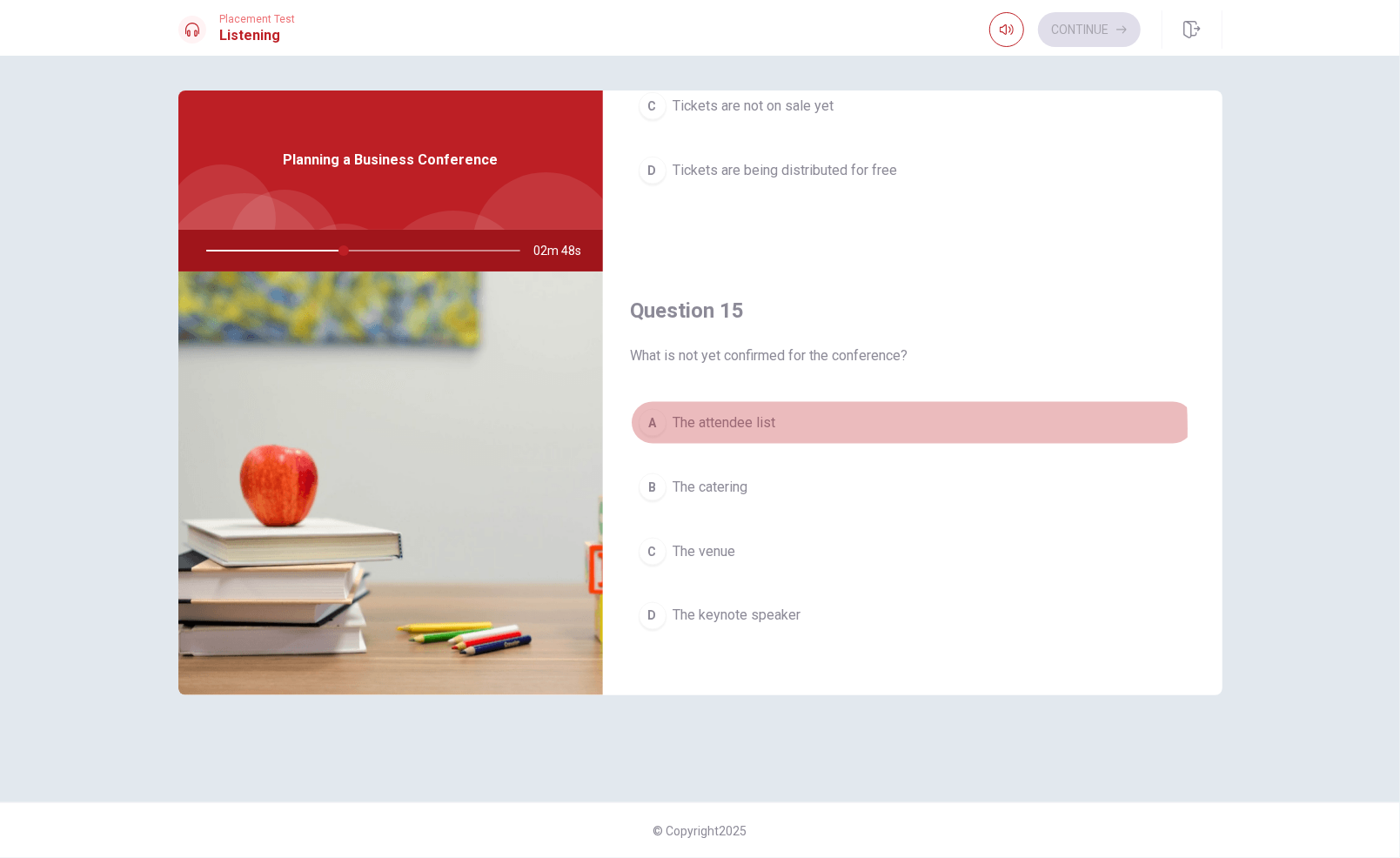
click at [778, 420] on button "A The attendee list" at bounding box center [912, 423] width 564 height 43
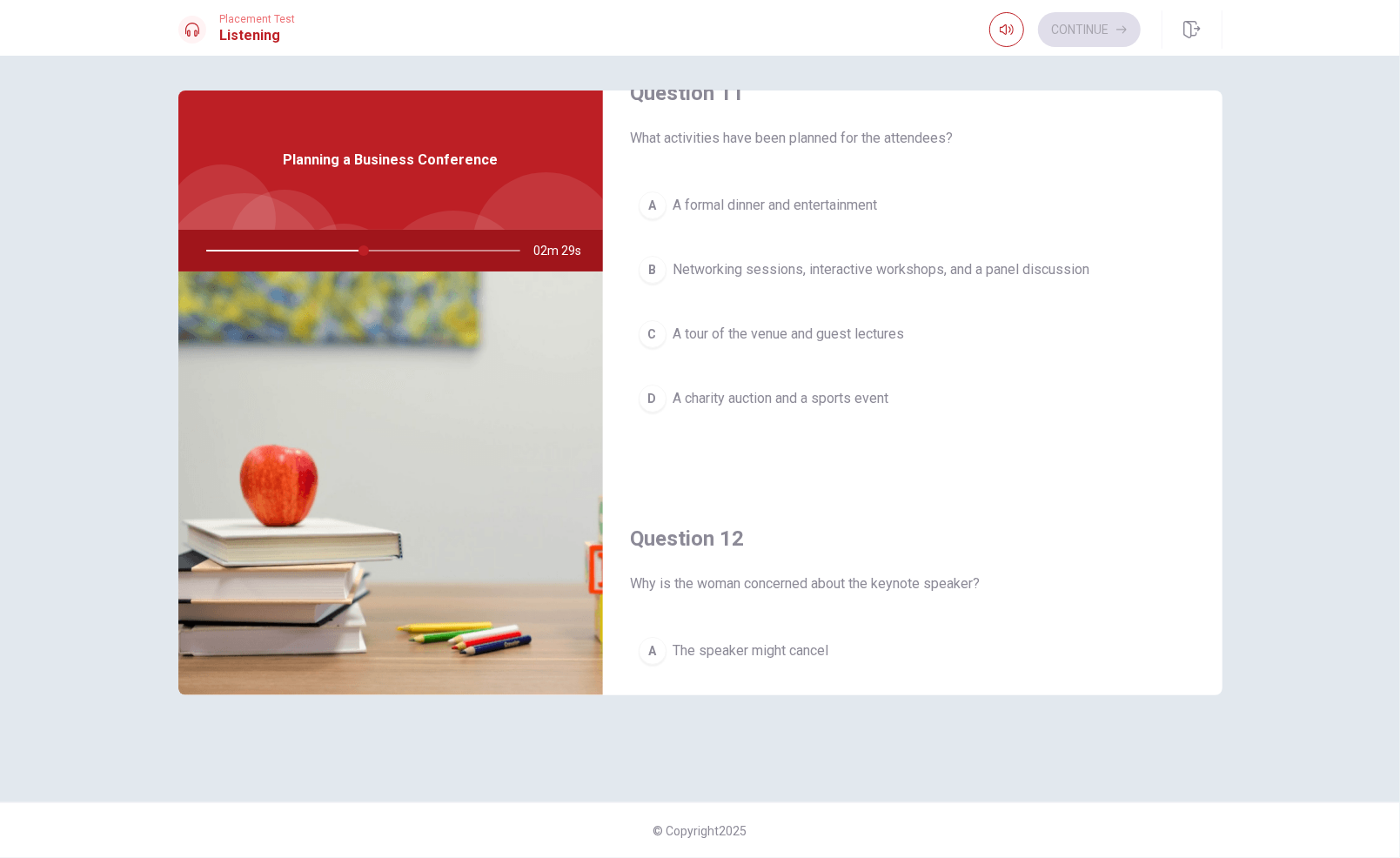
scroll to position [47, 0]
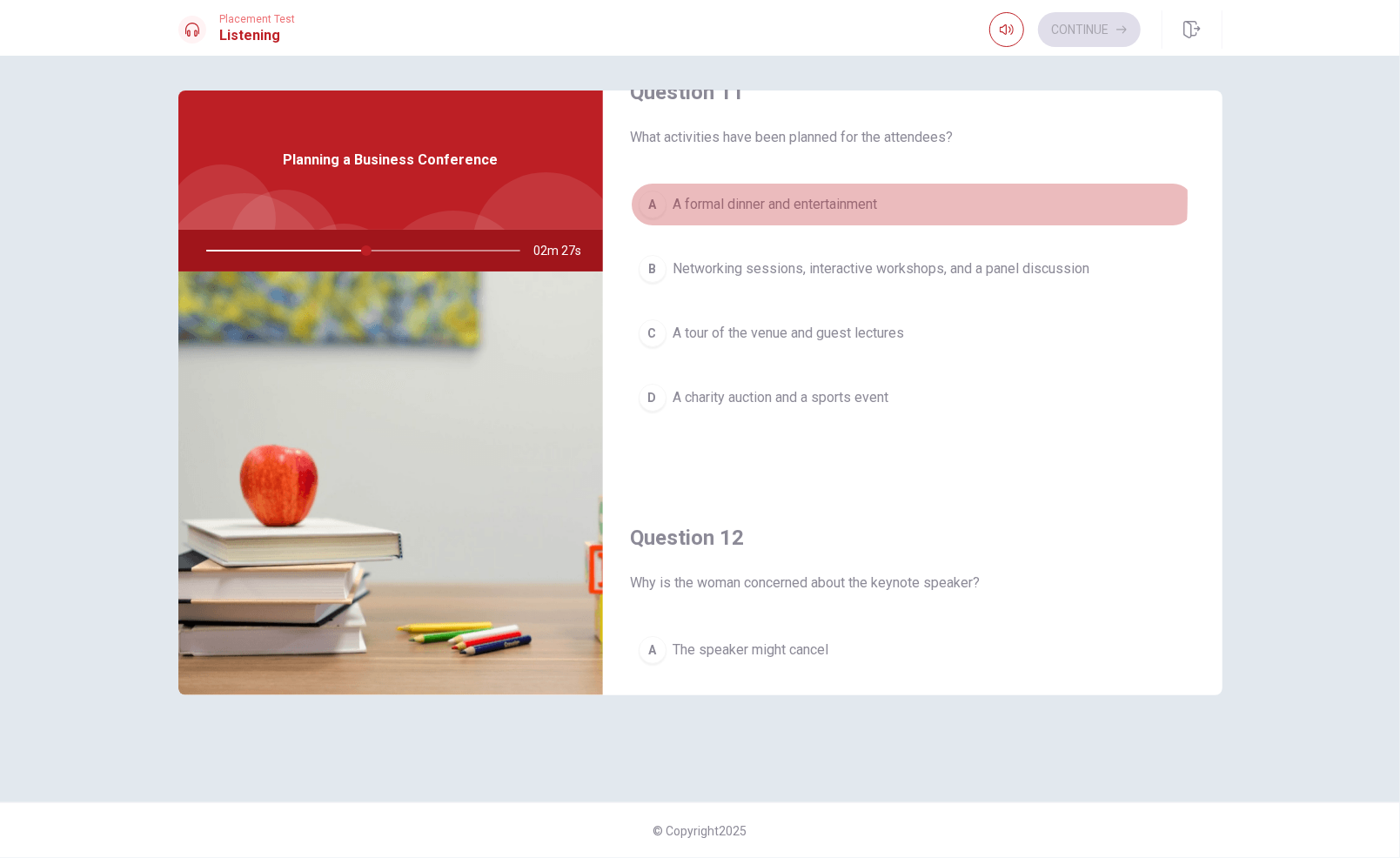
click at [754, 198] on span "A formal dinner and entertainment" at bounding box center [776, 204] width 205 height 21
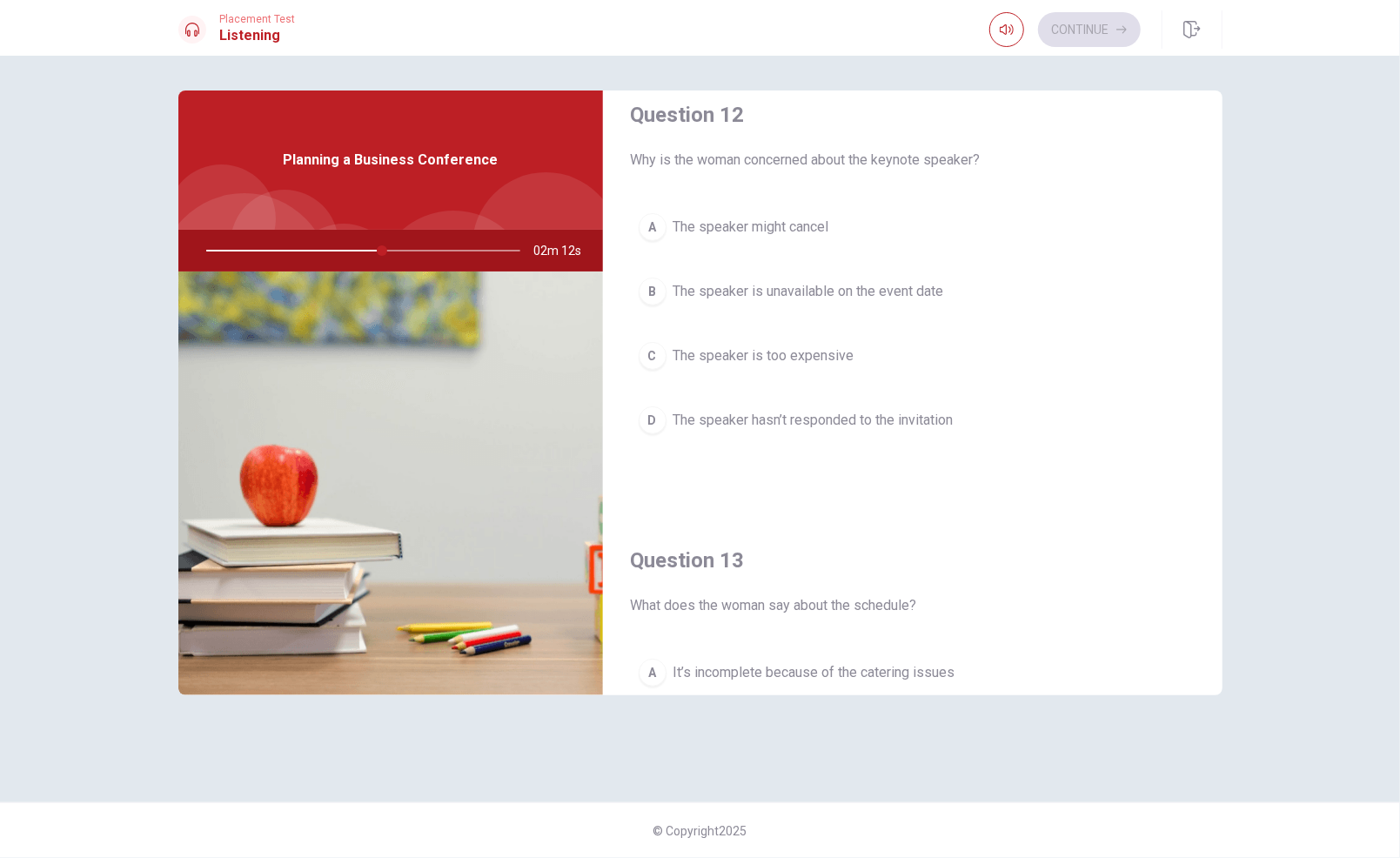
scroll to position [471, 0]
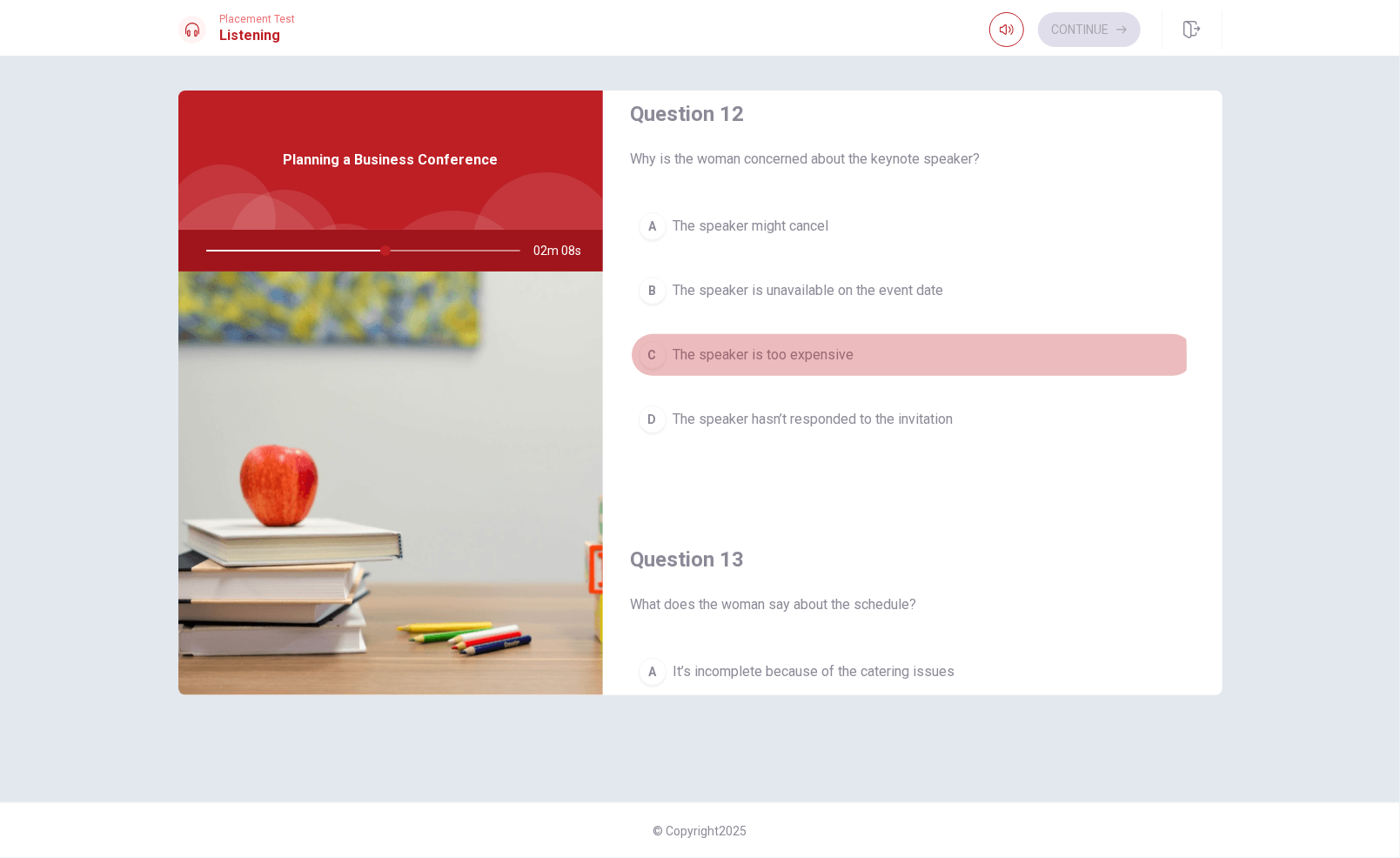
click at [800, 353] on span "The speaker is too expensive" at bounding box center [764, 355] width 181 height 21
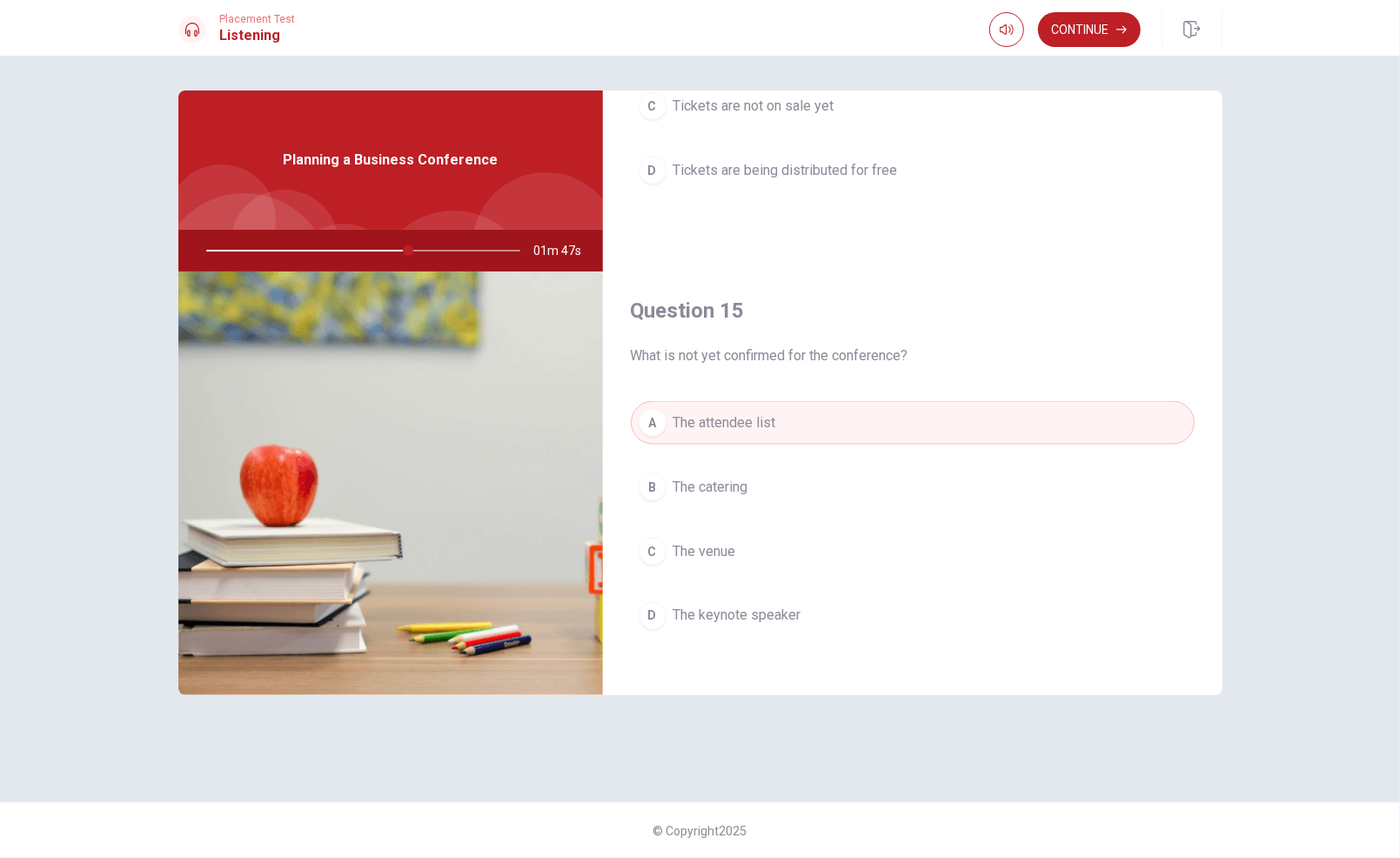
scroll to position [1610, 0]
click at [845, 613] on button "D The keynote speaker" at bounding box center [912, 616] width 564 height 43
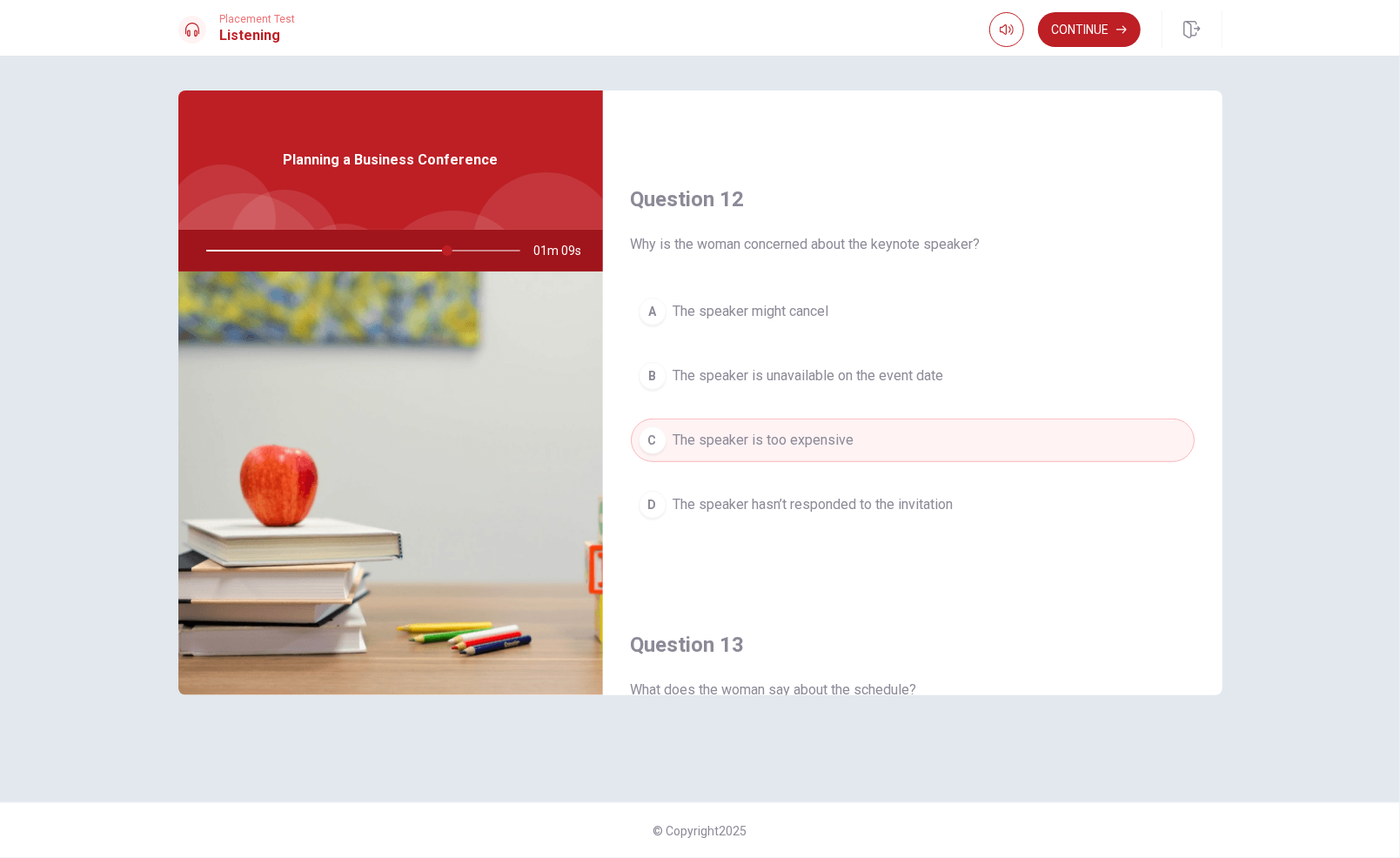
scroll to position [387, 0]
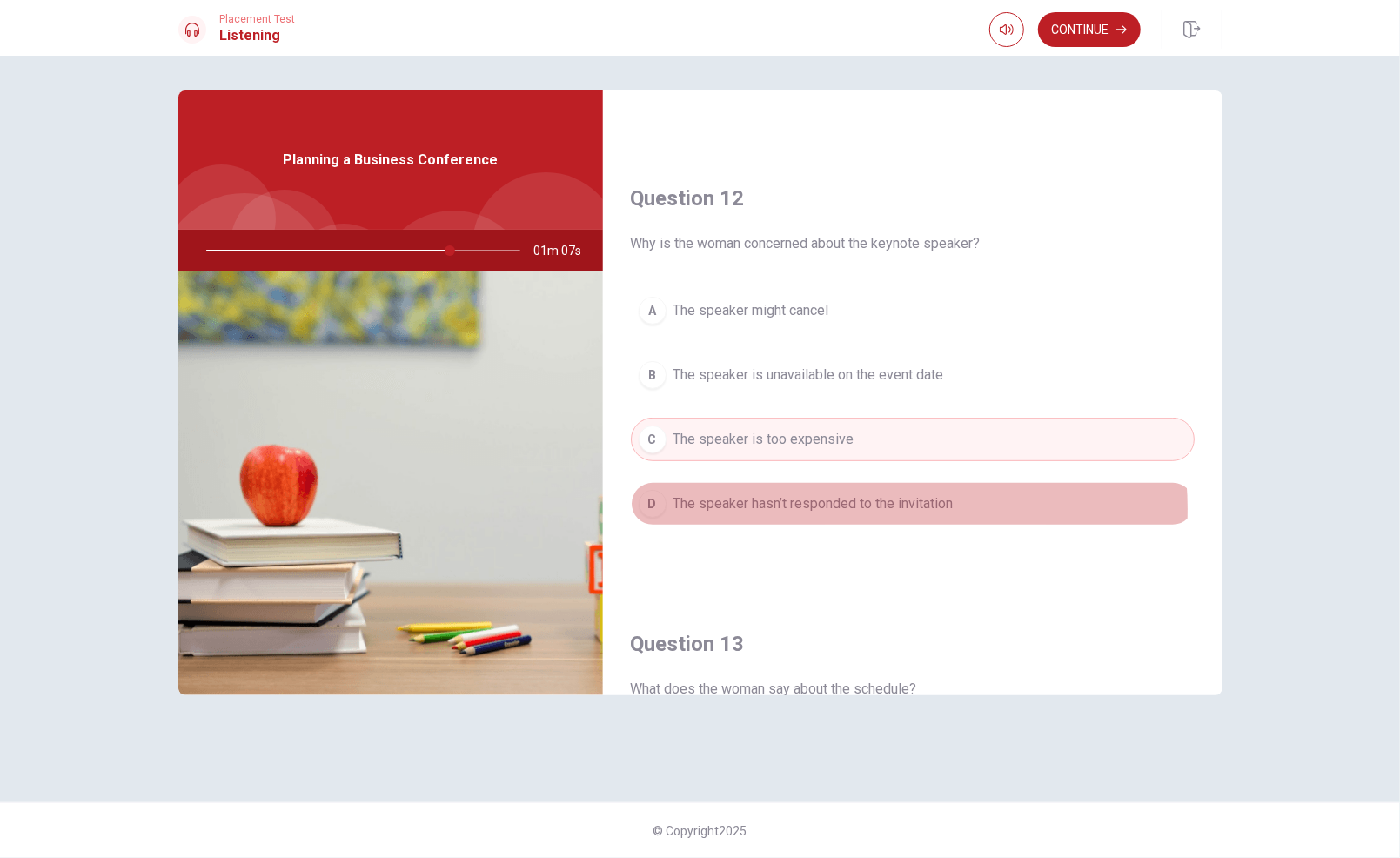
click at [866, 504] on span "The speaker hasn’t responded to the invitation" at bounding box center [813, 504] width 280 height 21
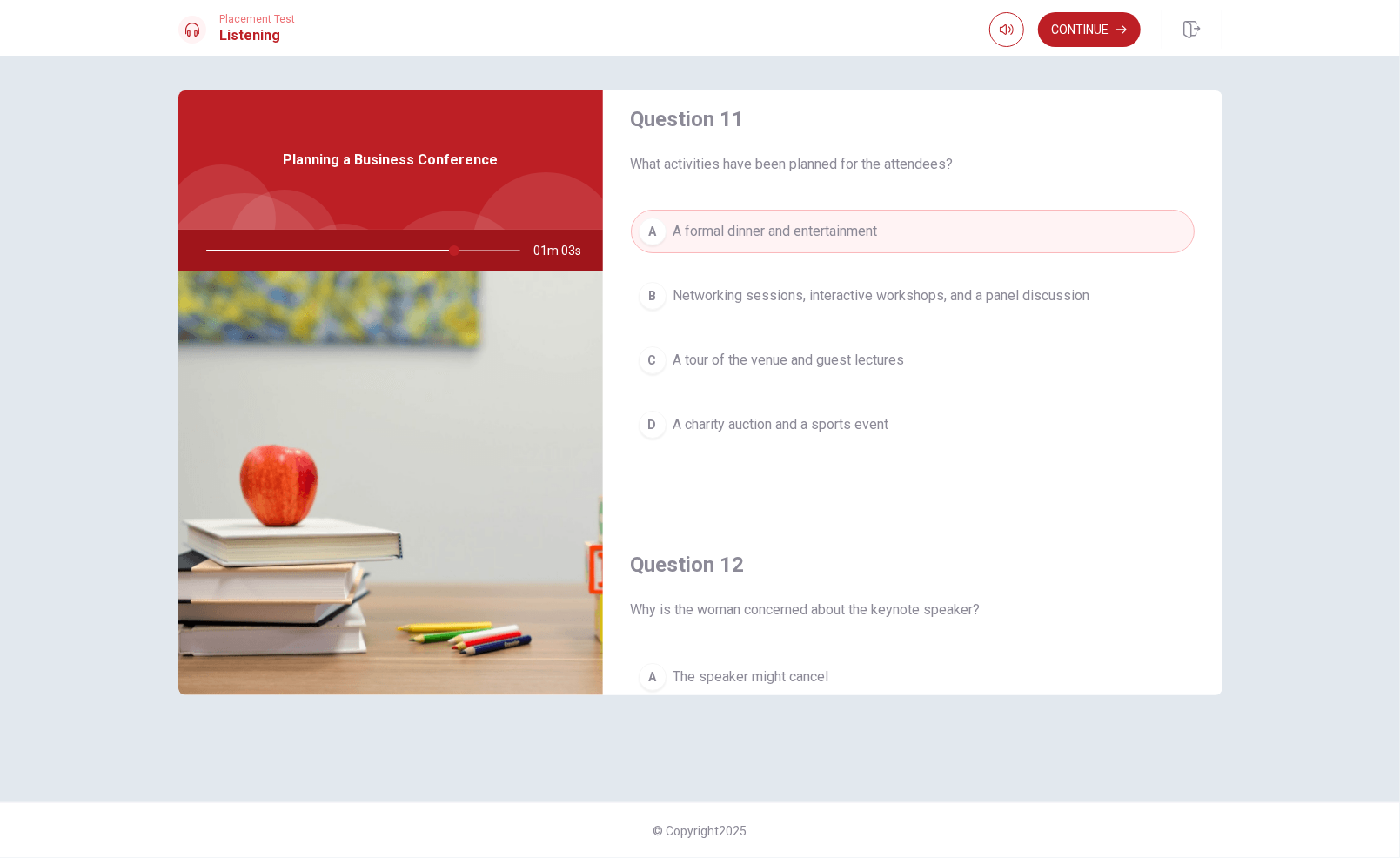
scroll to position [19, 0]
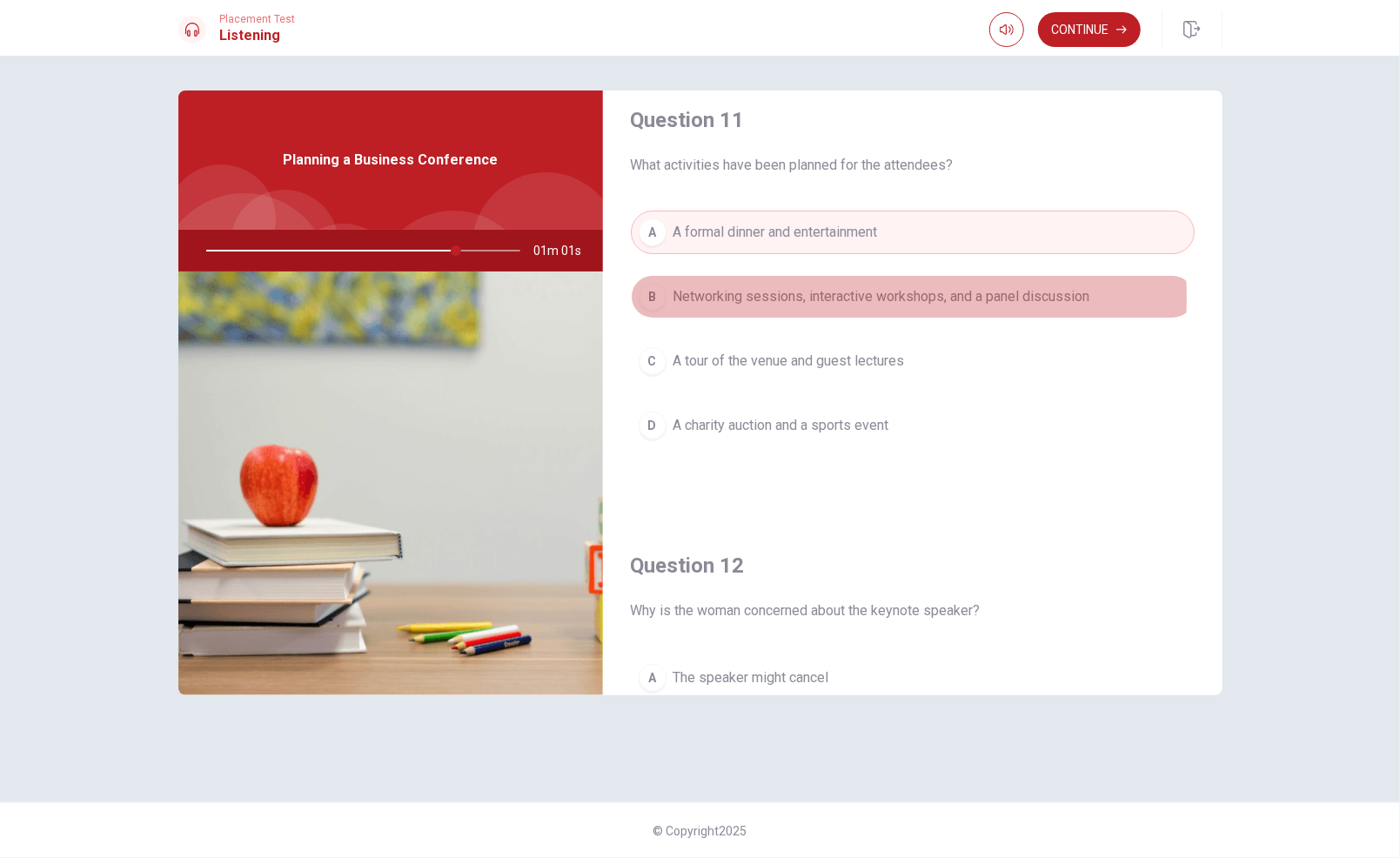
click at [841, 296] on span "Networking sessions, interactive workshops, and a panel discussion" at bounding box center [882, 296] width 417 height 21
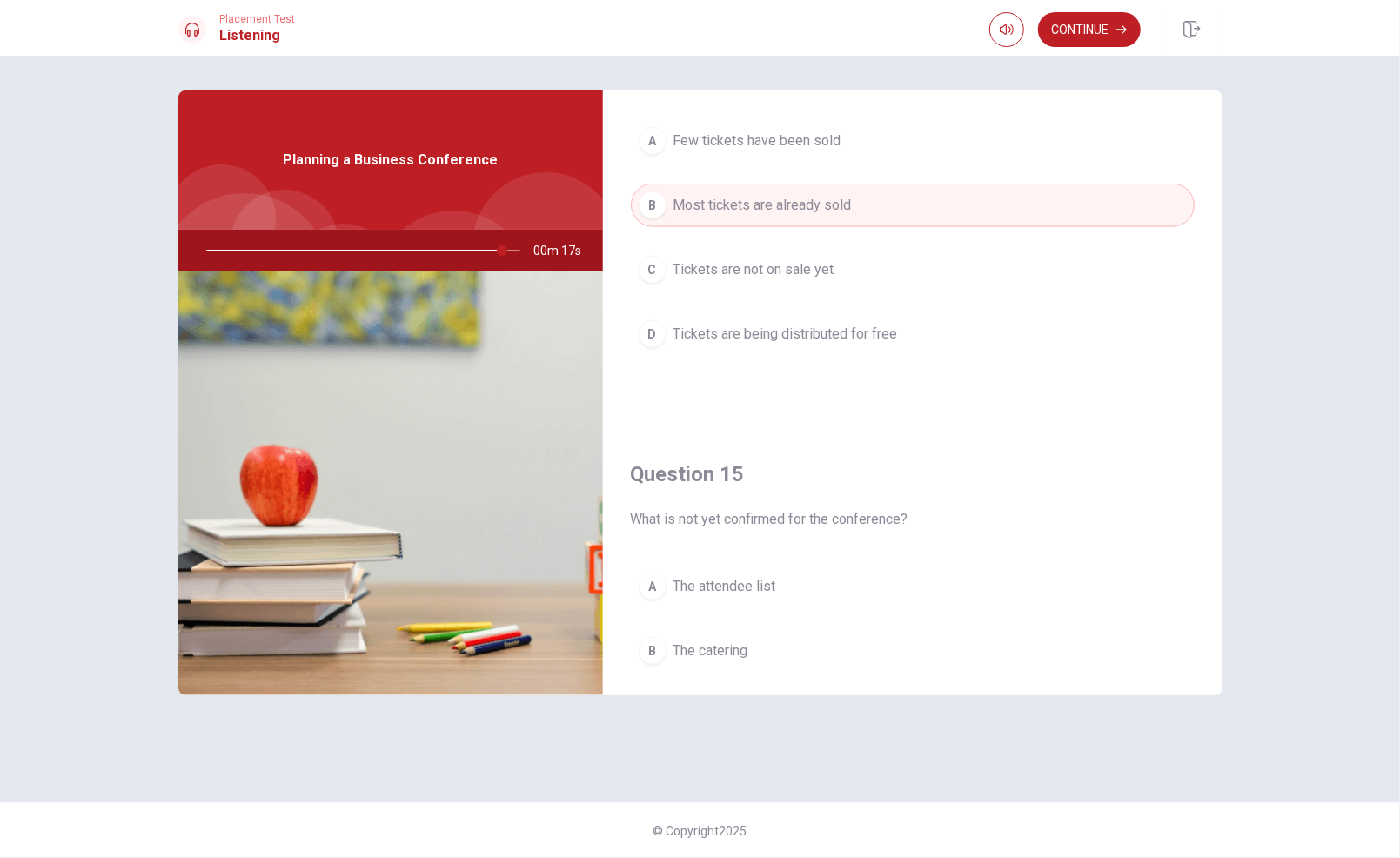
scroll to position [1611, 0]
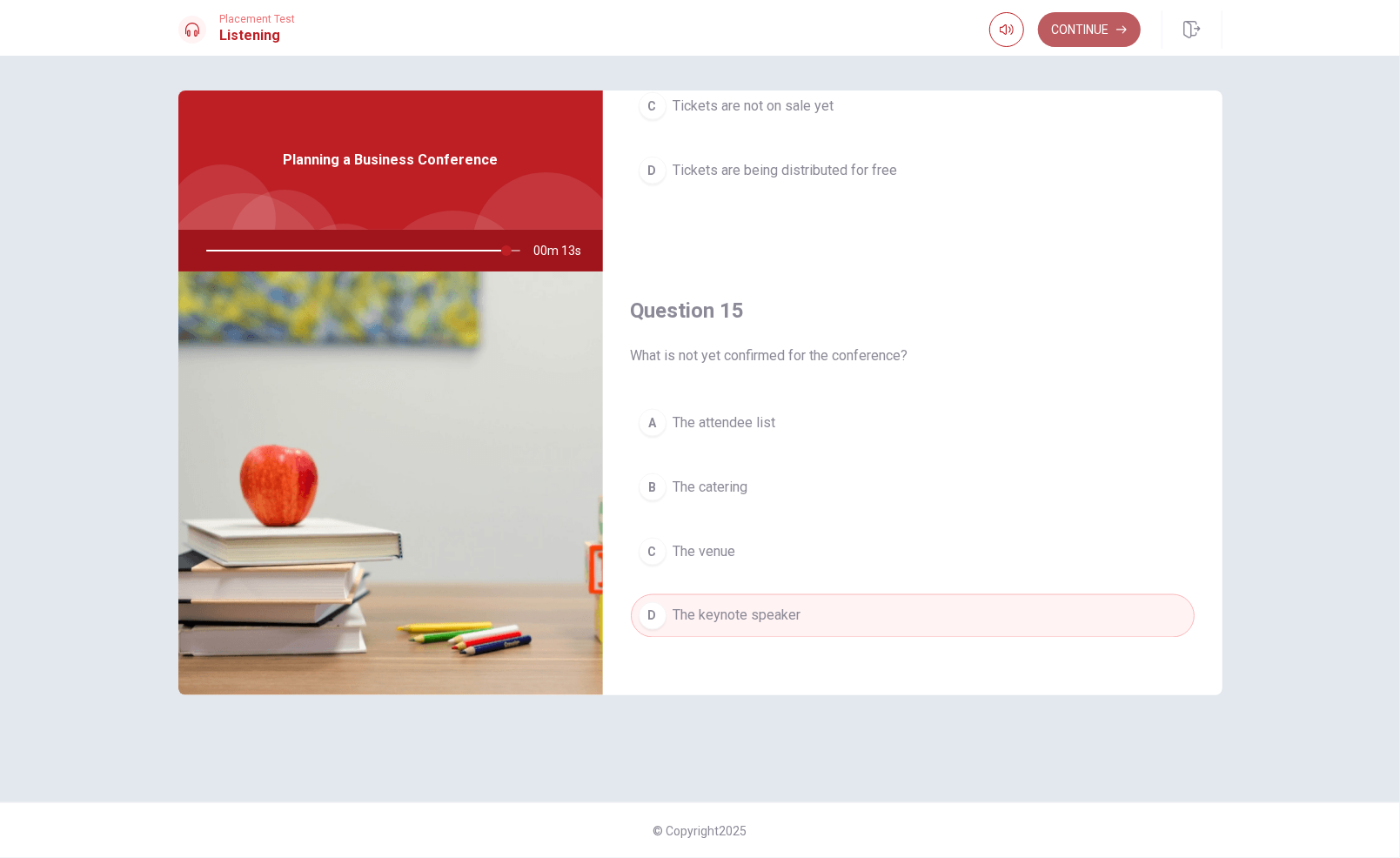
click at [1084, 33] on button "Continue" at bounding box center [1088, 30] width 102 height 35
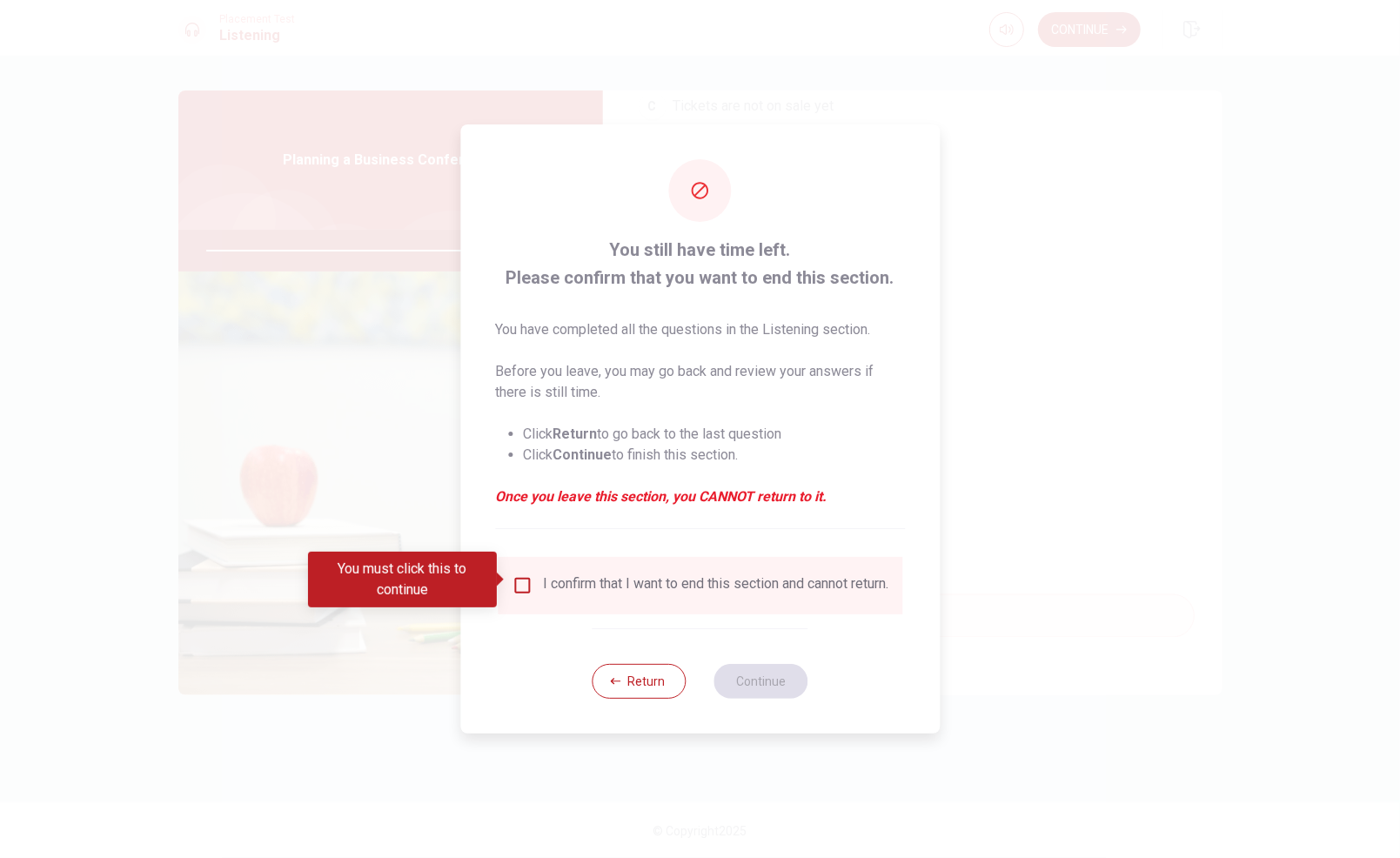
click at [692, 590] on div "I confirm that I want to end this section and cannot return." at bounding box center [716, 586] width 346 height 21
click at [621, 590] on div "I confirm that I want to end this section and cannot return." at bounding box center [716, 586] width 346 height 21
click at [518, 576] on input "You must click this to continue" at bounding box center [522, 586] width 21 height 21
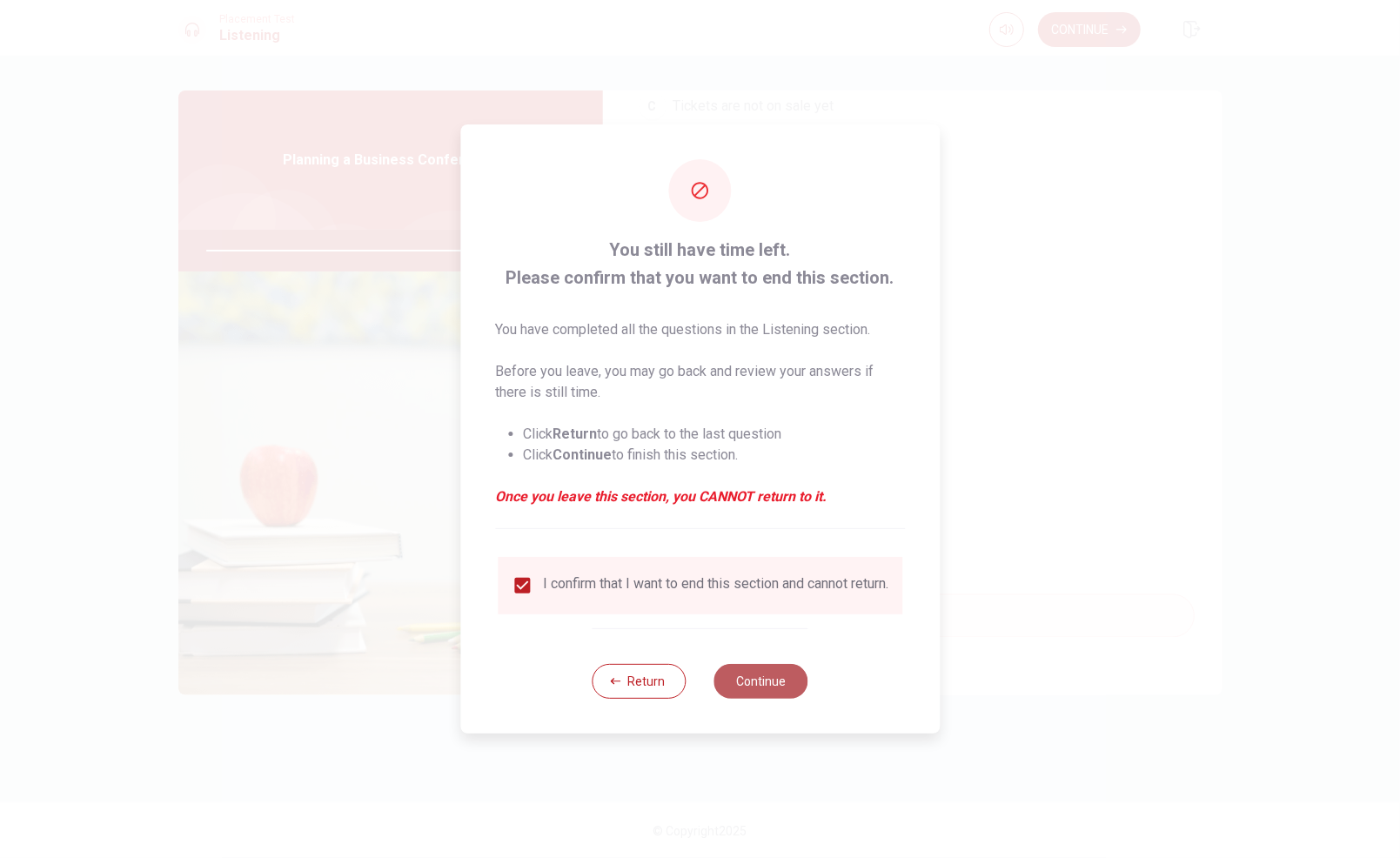
click at [760, 675] on button "Continue" at bounding box center [762, 682] width 94 height 35
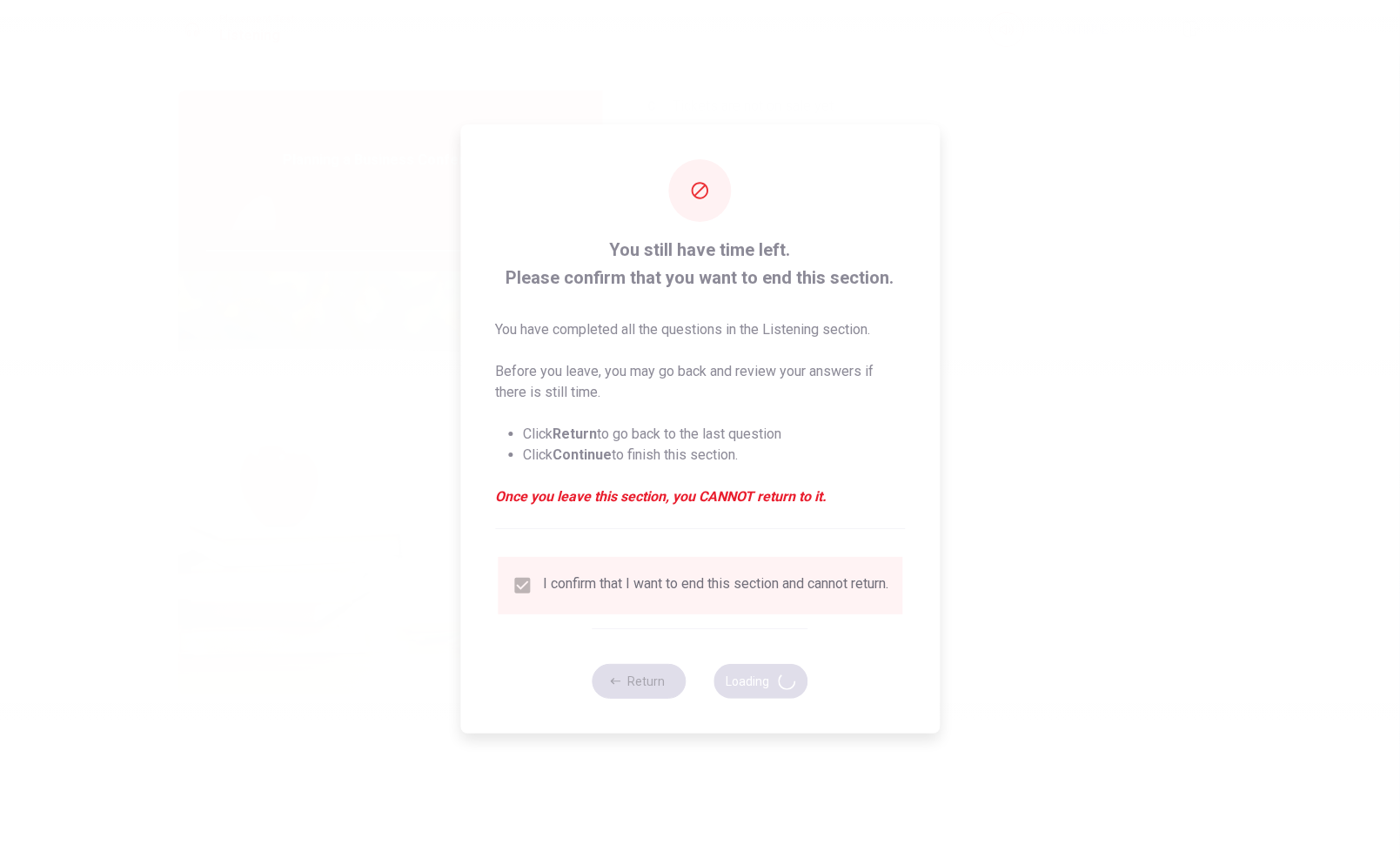
type input "99"
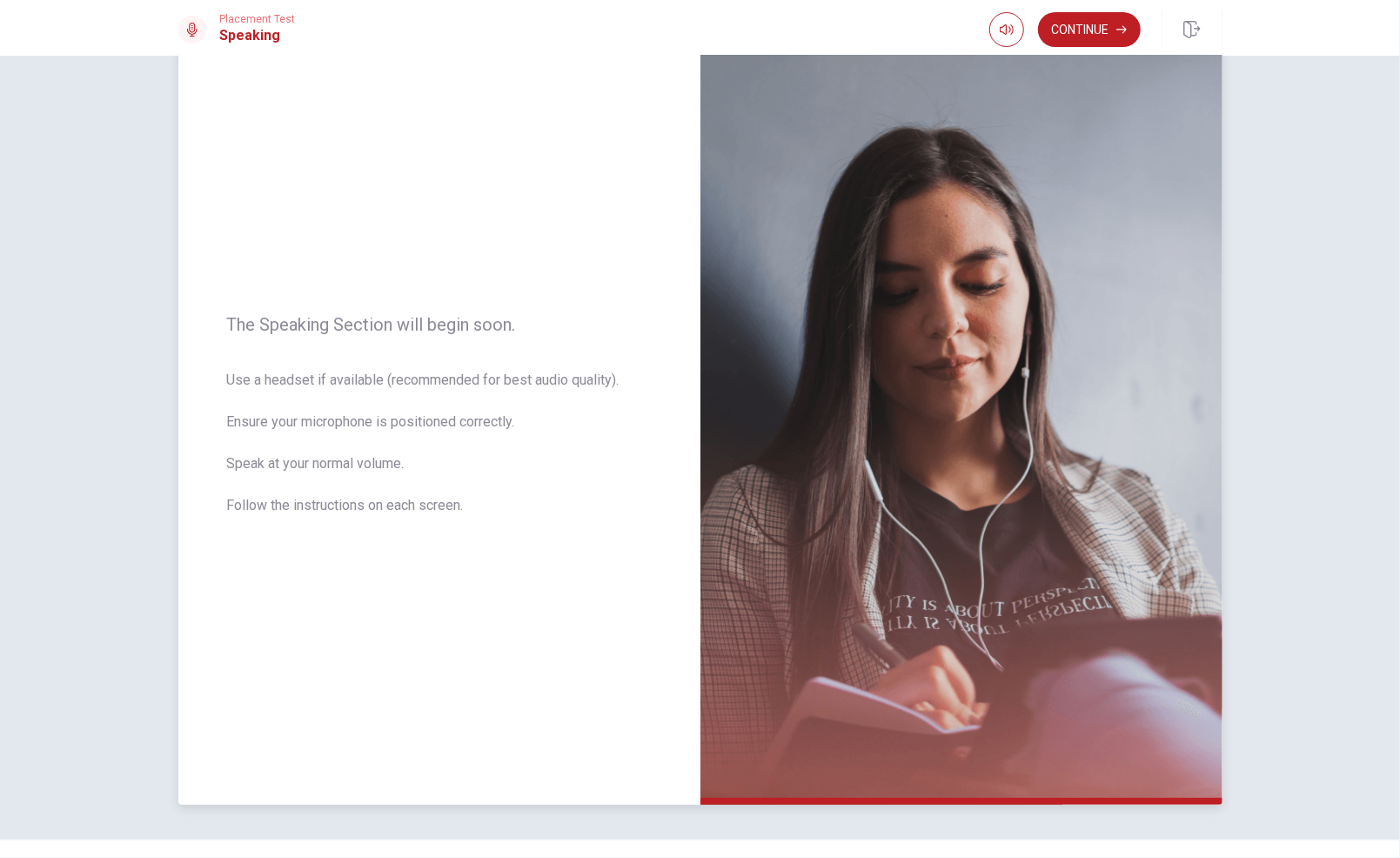
scroll to position [43, 0]
click at [1086, 16] on button "Continue" at bounding box center [1088, 30] width 102 height 35
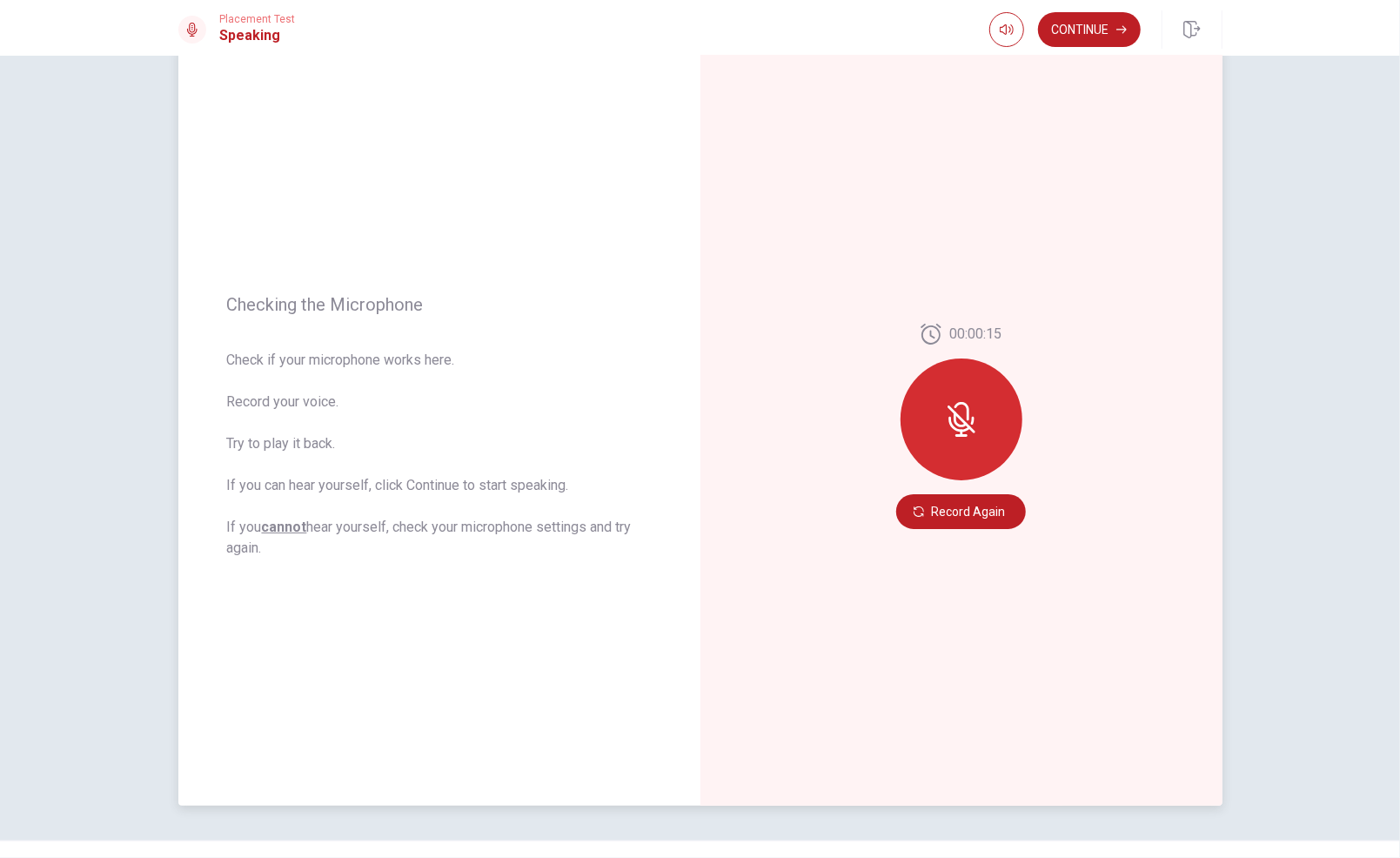
click at [931, 410] on div at bounding box center [961, 420] width 122 height 122
click at [927, 506] on button "Record Again" at bounding box center [961, 512] width 130 height 35
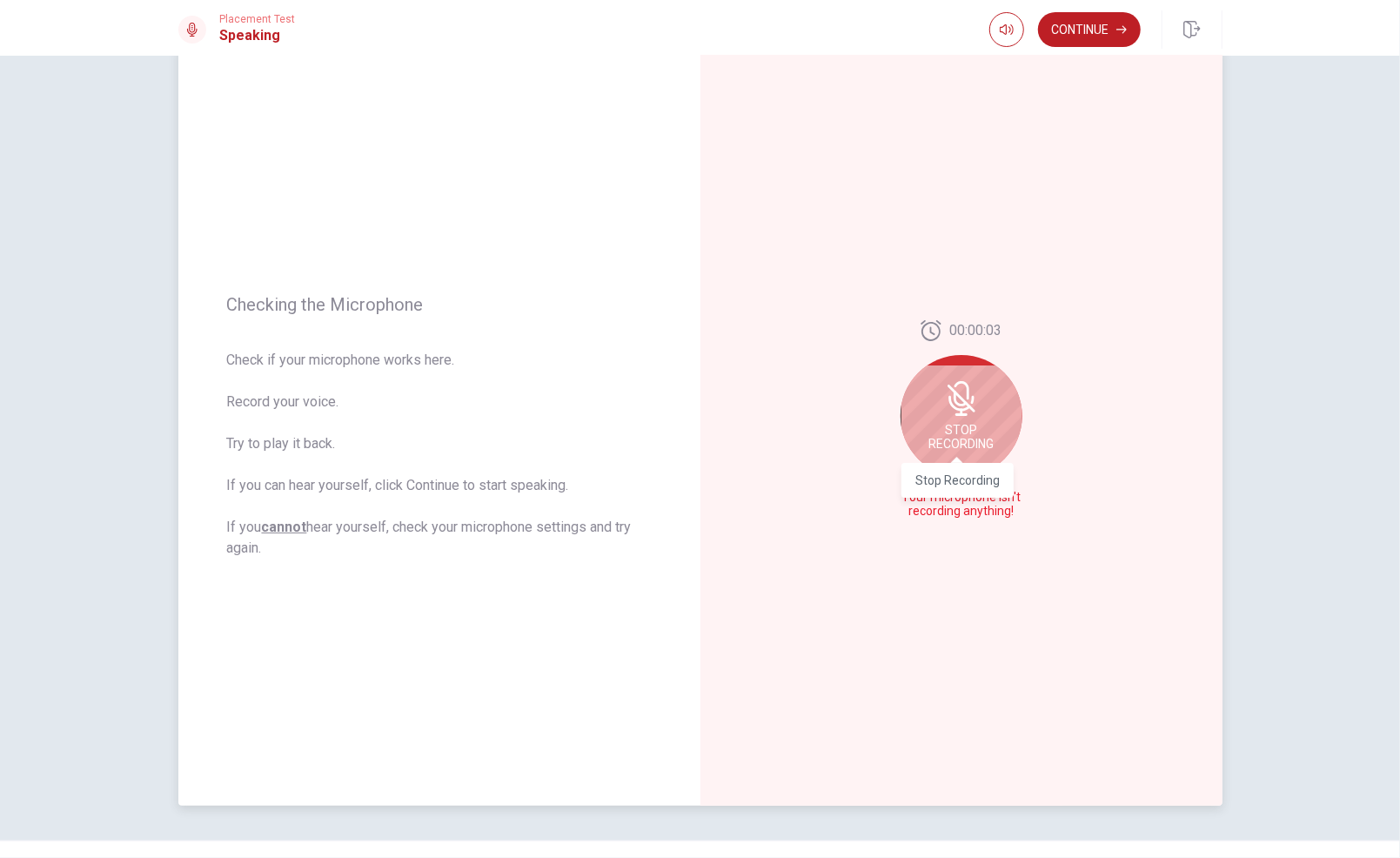
click at [933, 430] on span "Stop Recording" at bounding box center [961, 436] width 65 height 28
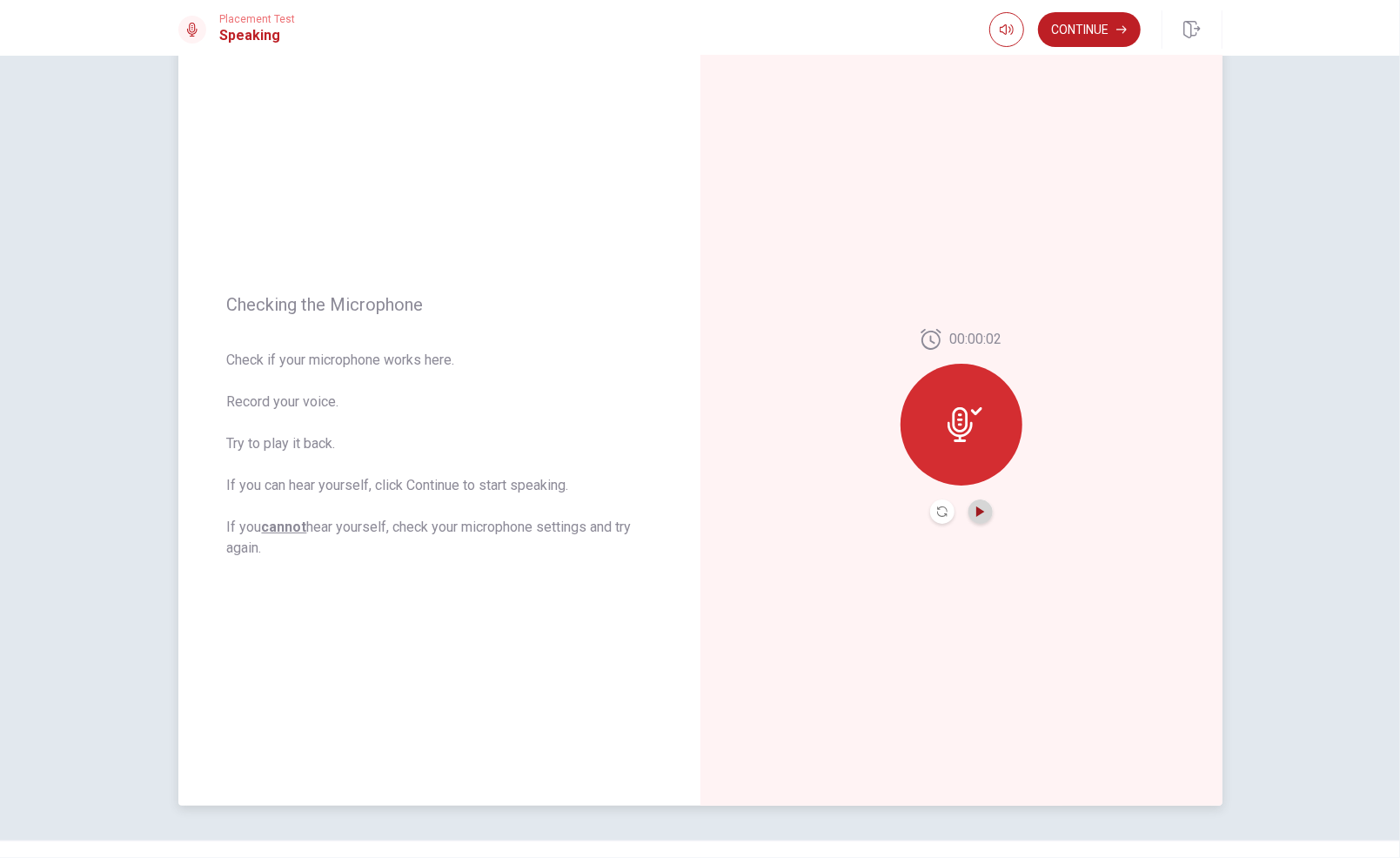
click at [976, 512] on icon "Play Audio" at bounding box center [979, 511] width 7 height 10
click at [940, 511] on icon "Record Again" at bounding box center [942, 511] width 10 height 10
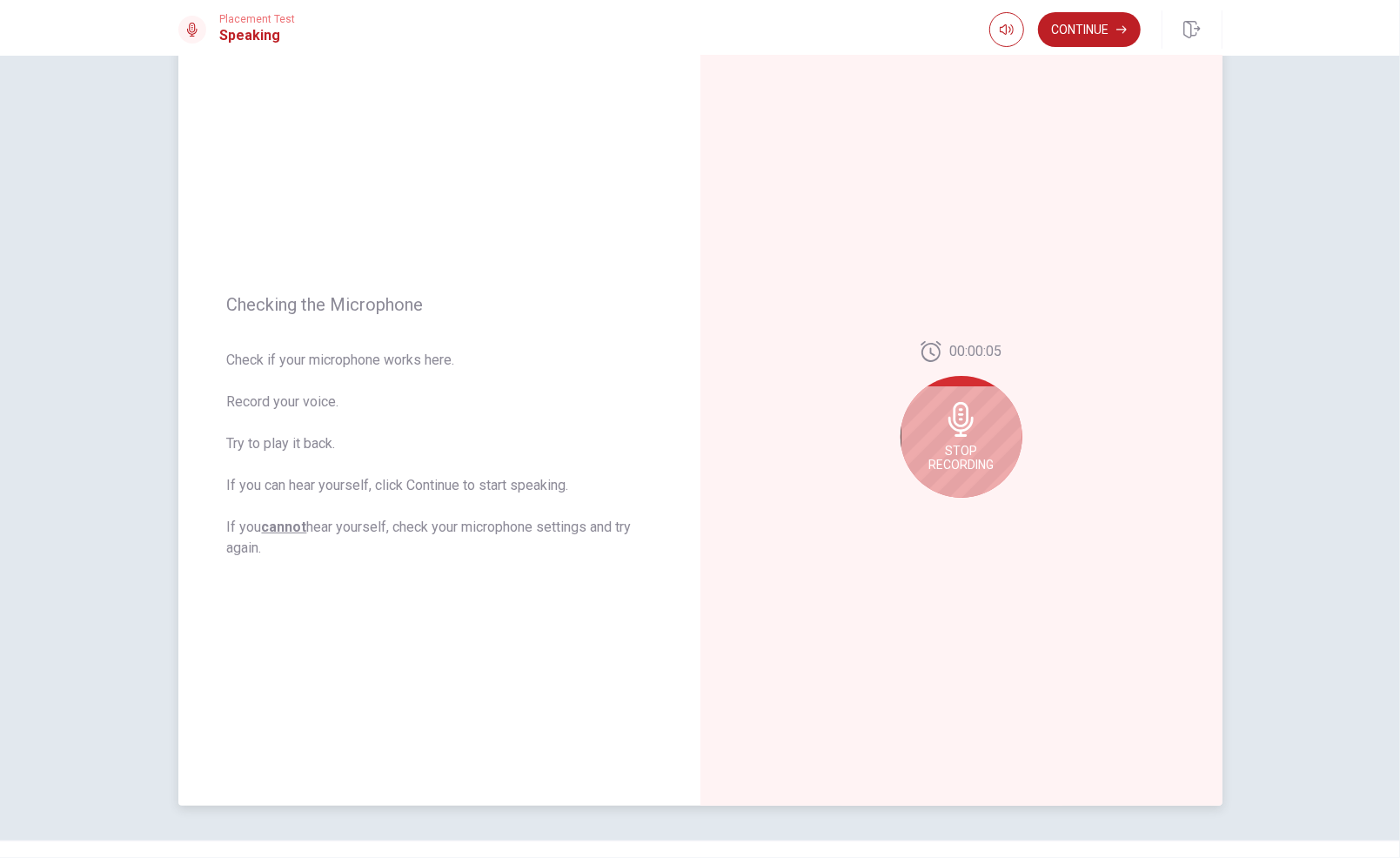
click at [947, 454] on span "Stop Recording" at bounding box center [961, 458] width 65 height 28
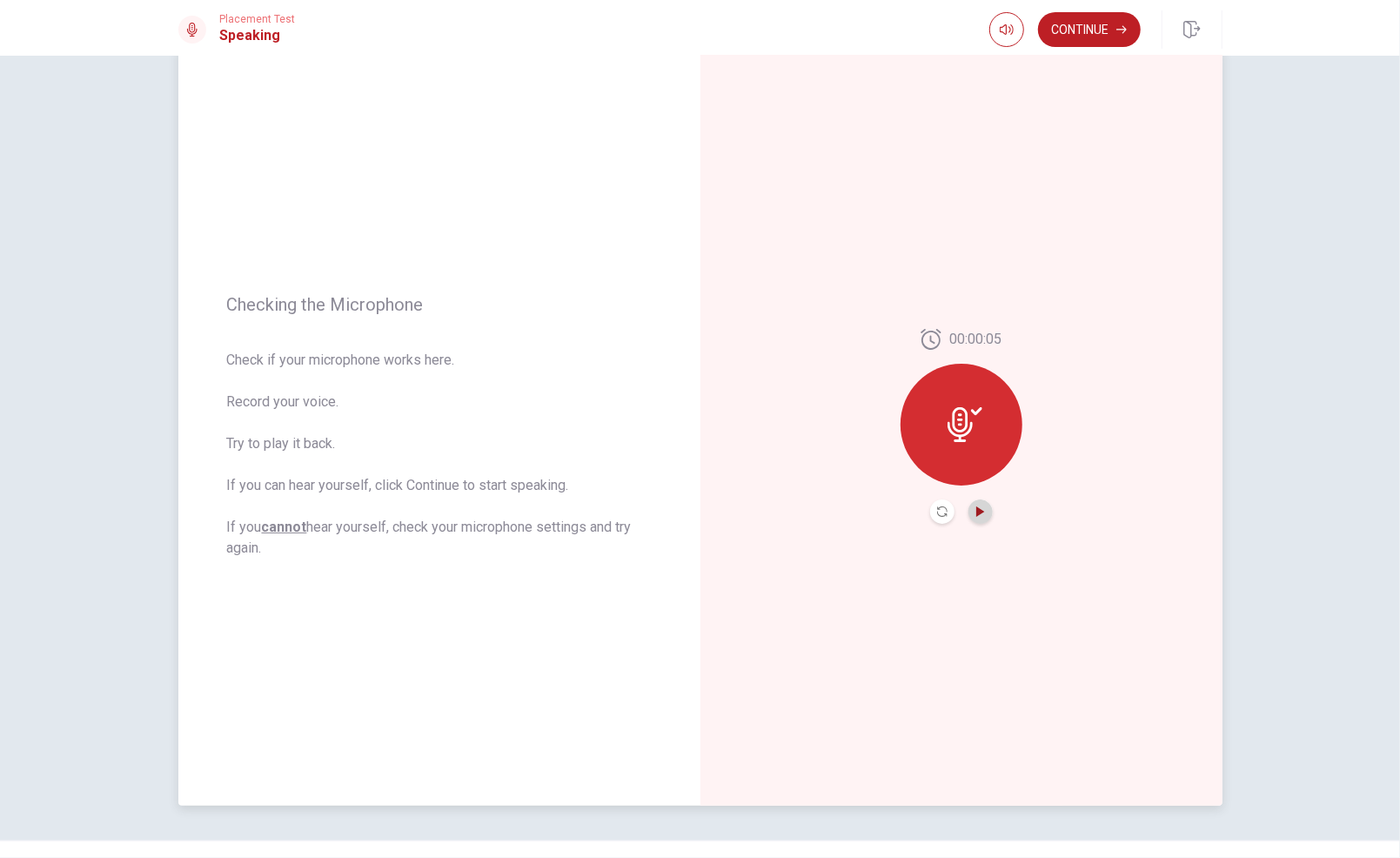
click at [976, 508] on icon "Play Audio" at bounding box center [980, 511] width 10 height 10
click at [1081, 19] on button "Continue" at bounding box center [1088, 30] width 102 height 35
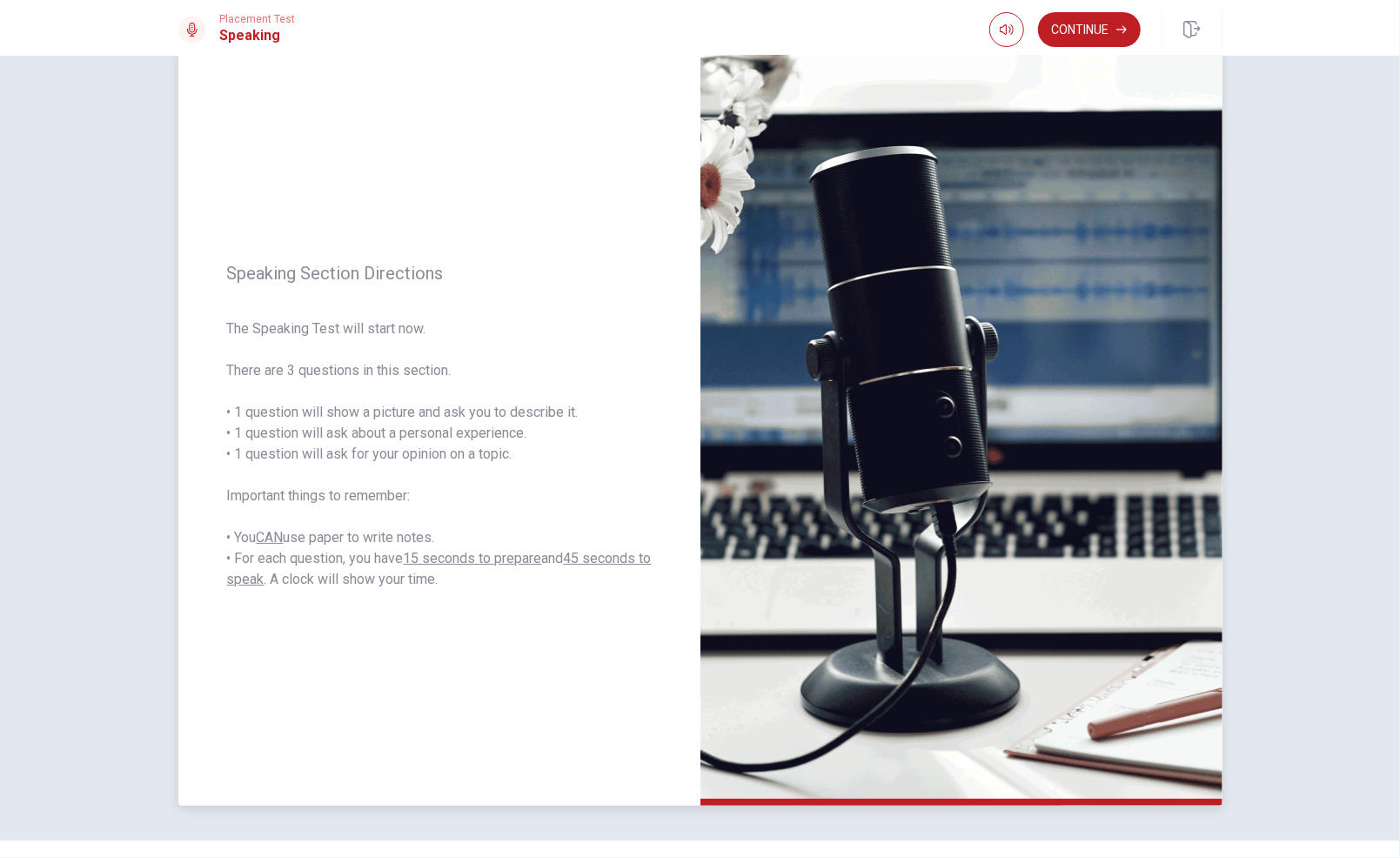
scroll to position [82, 0]
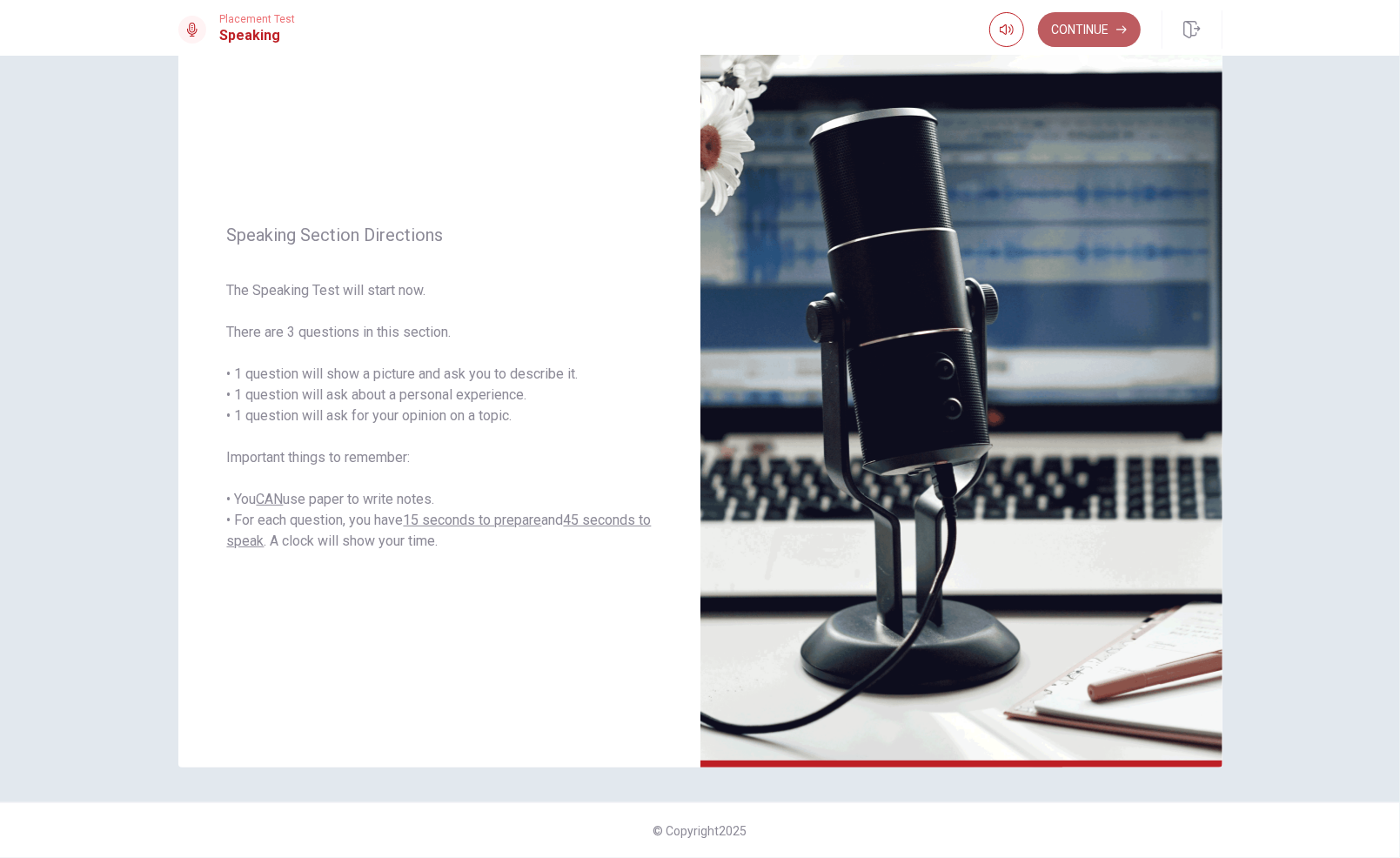
click at [1088, 39] on button "Continue" at bounding box center [1088, 30] width 102 height 35
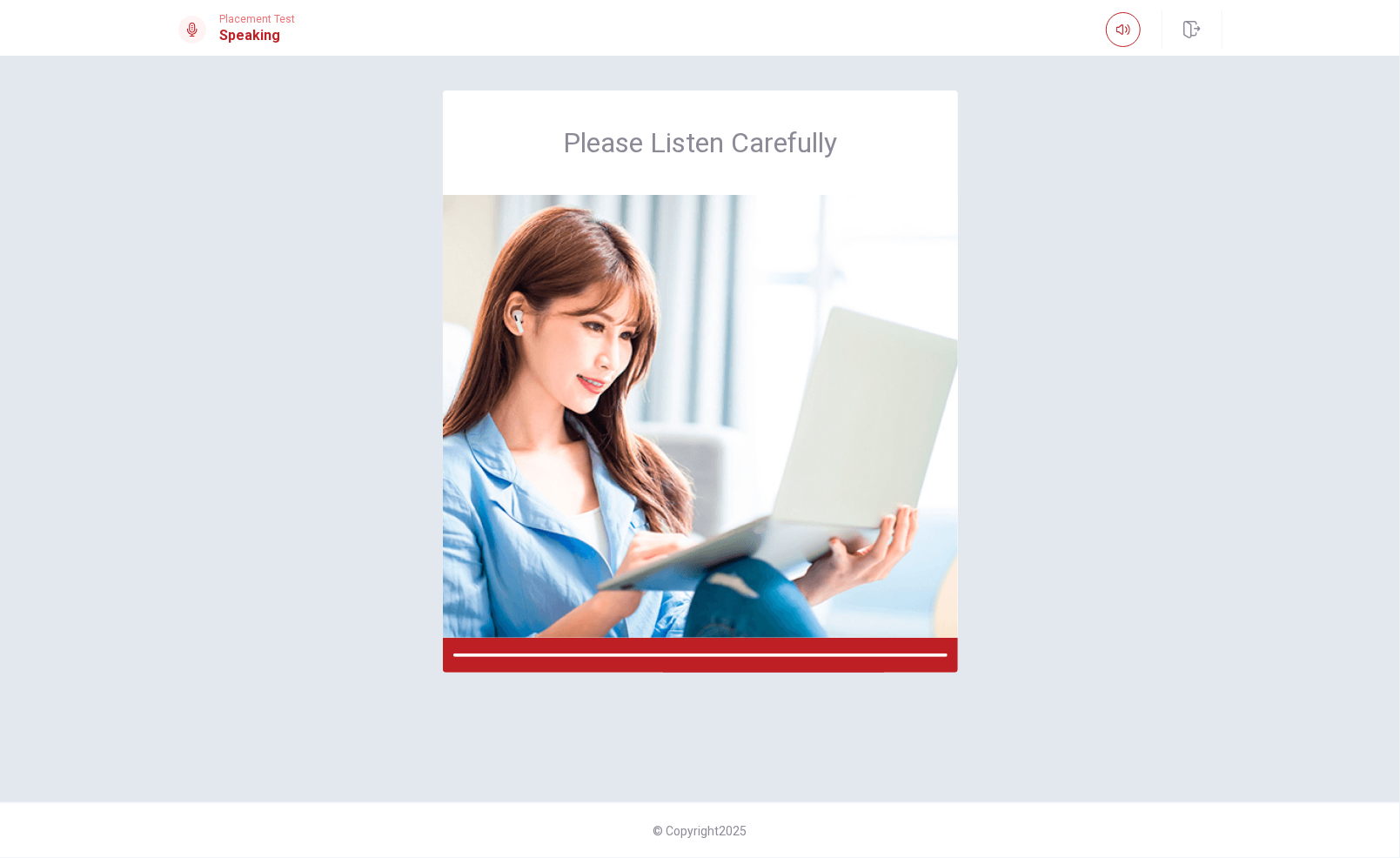
scroll to position [0, 0]
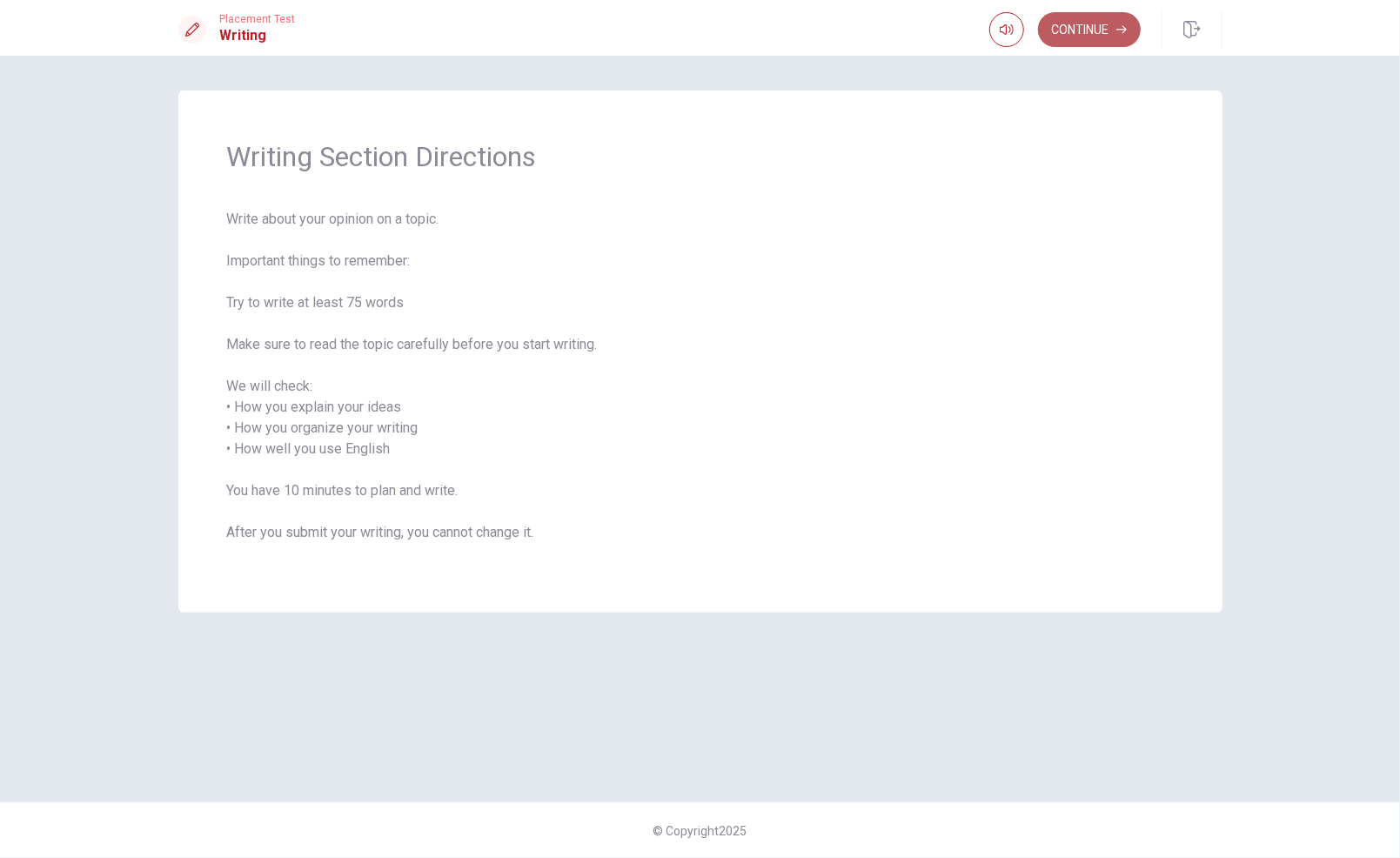
click at [1097, 26] on button "Continue" at bounding box center [1088, 30] width 102 height 35
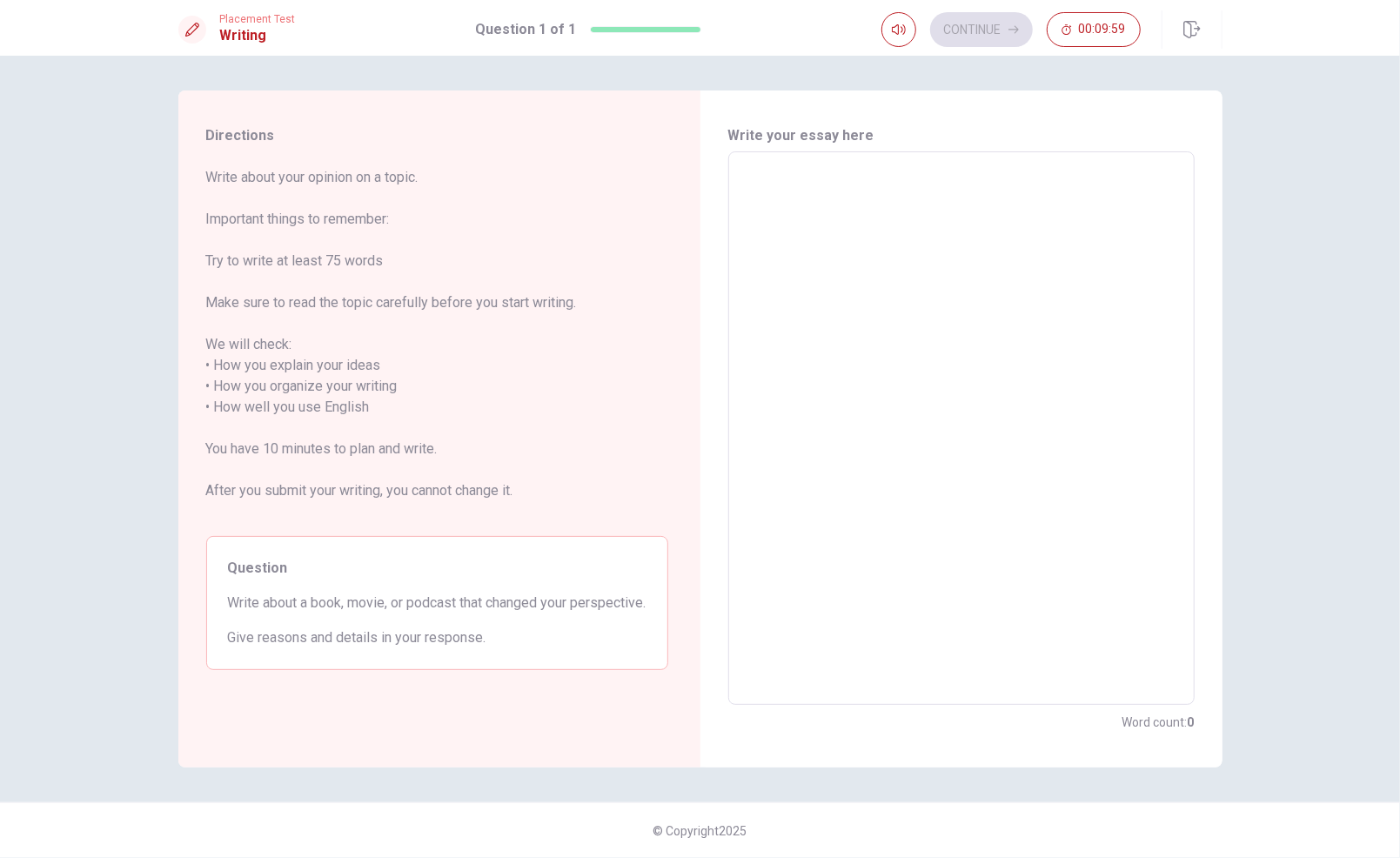
click at [773, 213] on textarea at bounding box center [961, 428] width 442 height 525
type textarea "m"
type textarea "x"
type textarea "M"
type textarea "x"
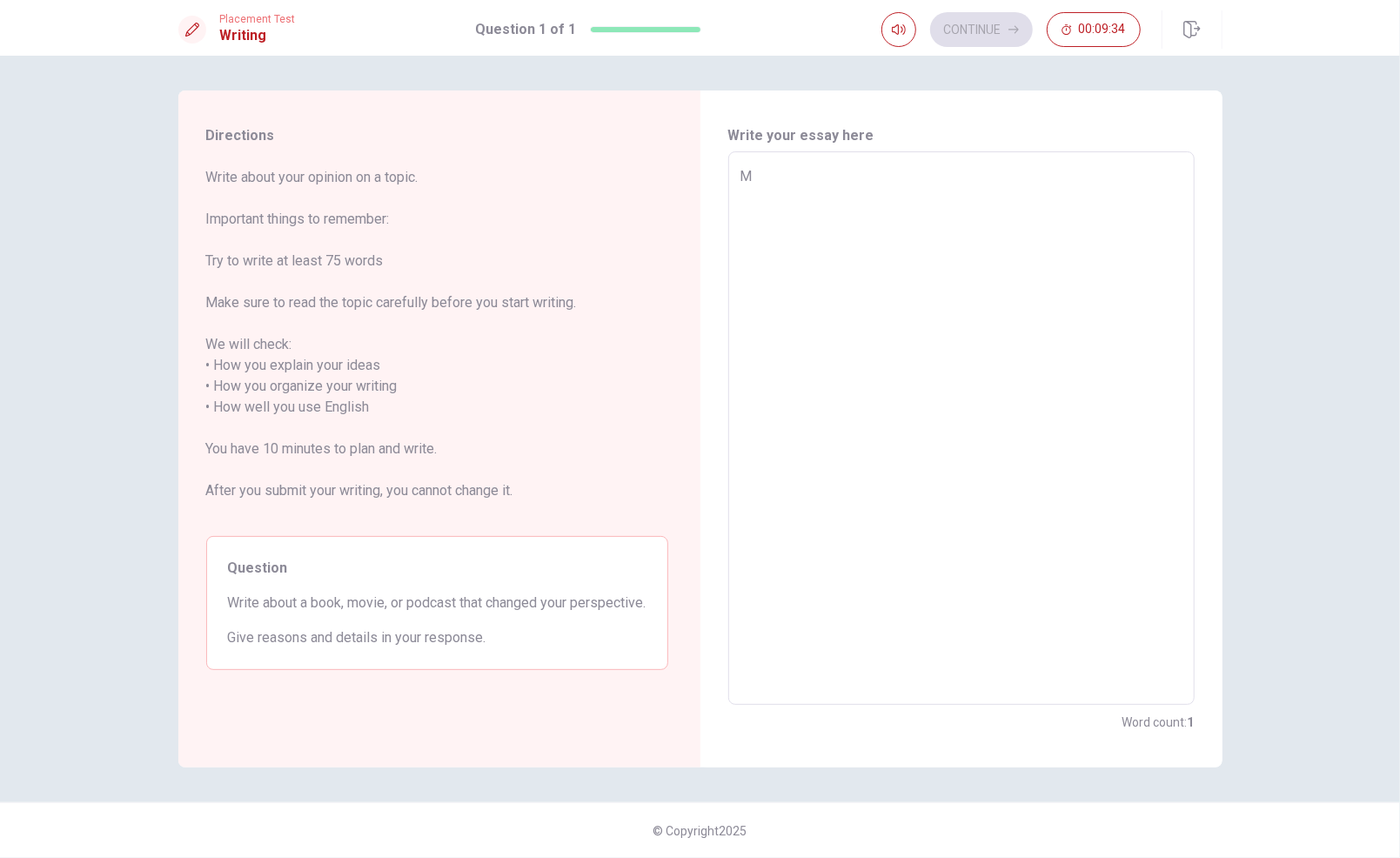
type textarea "My"
type textarea "x"
type textarea "My"
type textarea "x"
type textarea "My"
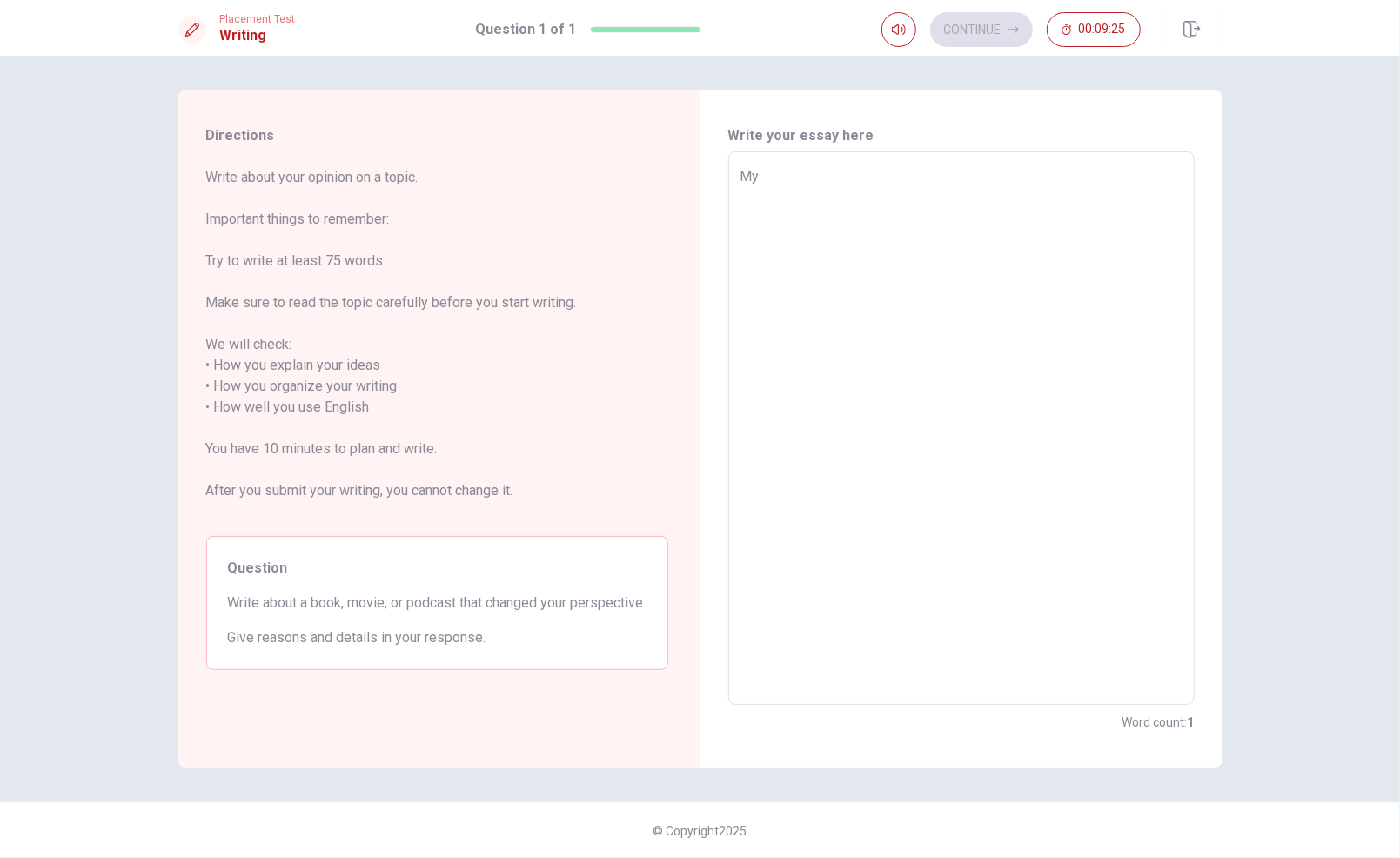
type textarea "x"
type textarea "M"
type textarea "x"
type textarea "t"
type textarea "x"
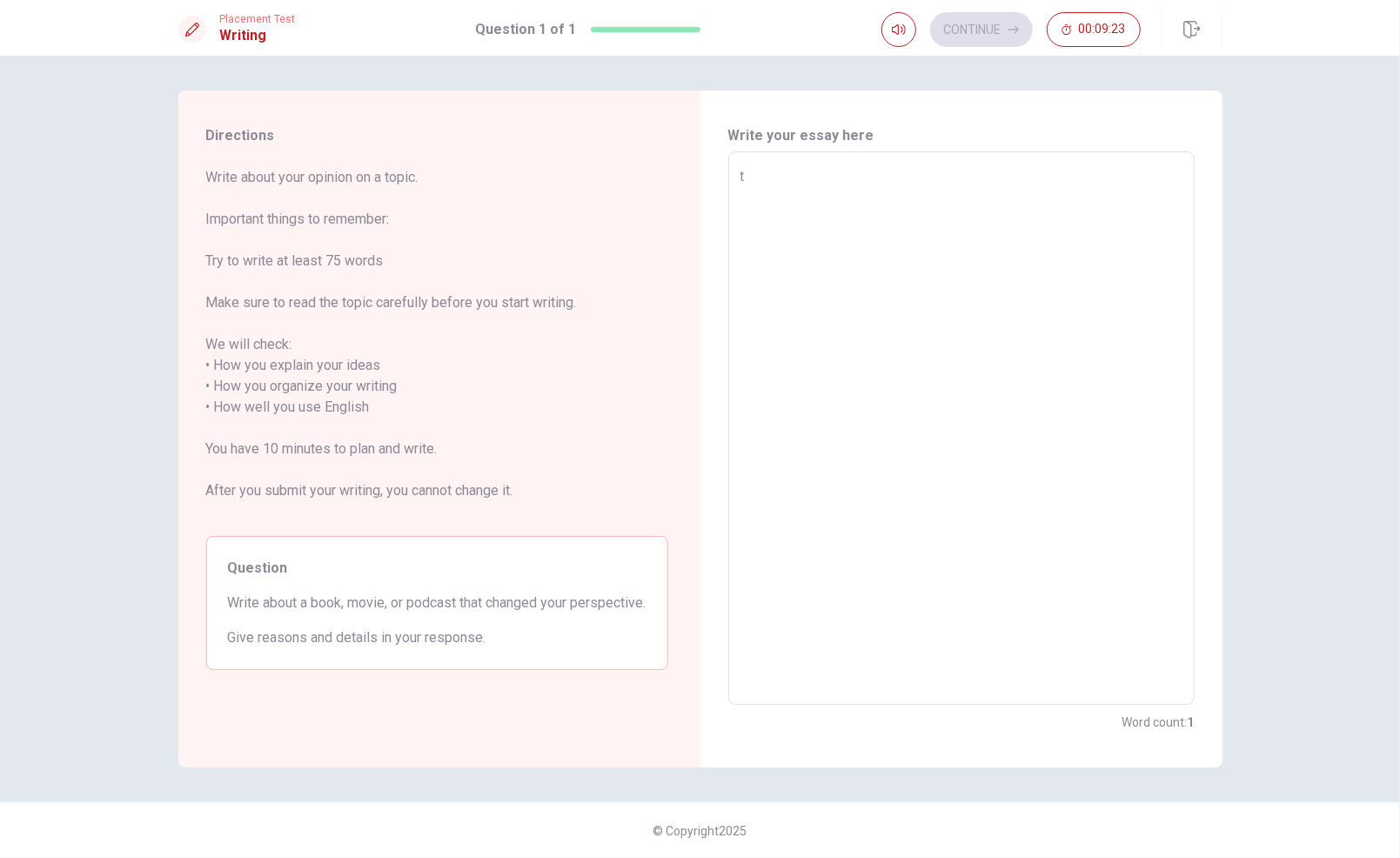
type textarea "th"
type textarea "x"
type textarea "the"
type textarea "x"
type textarea "the"
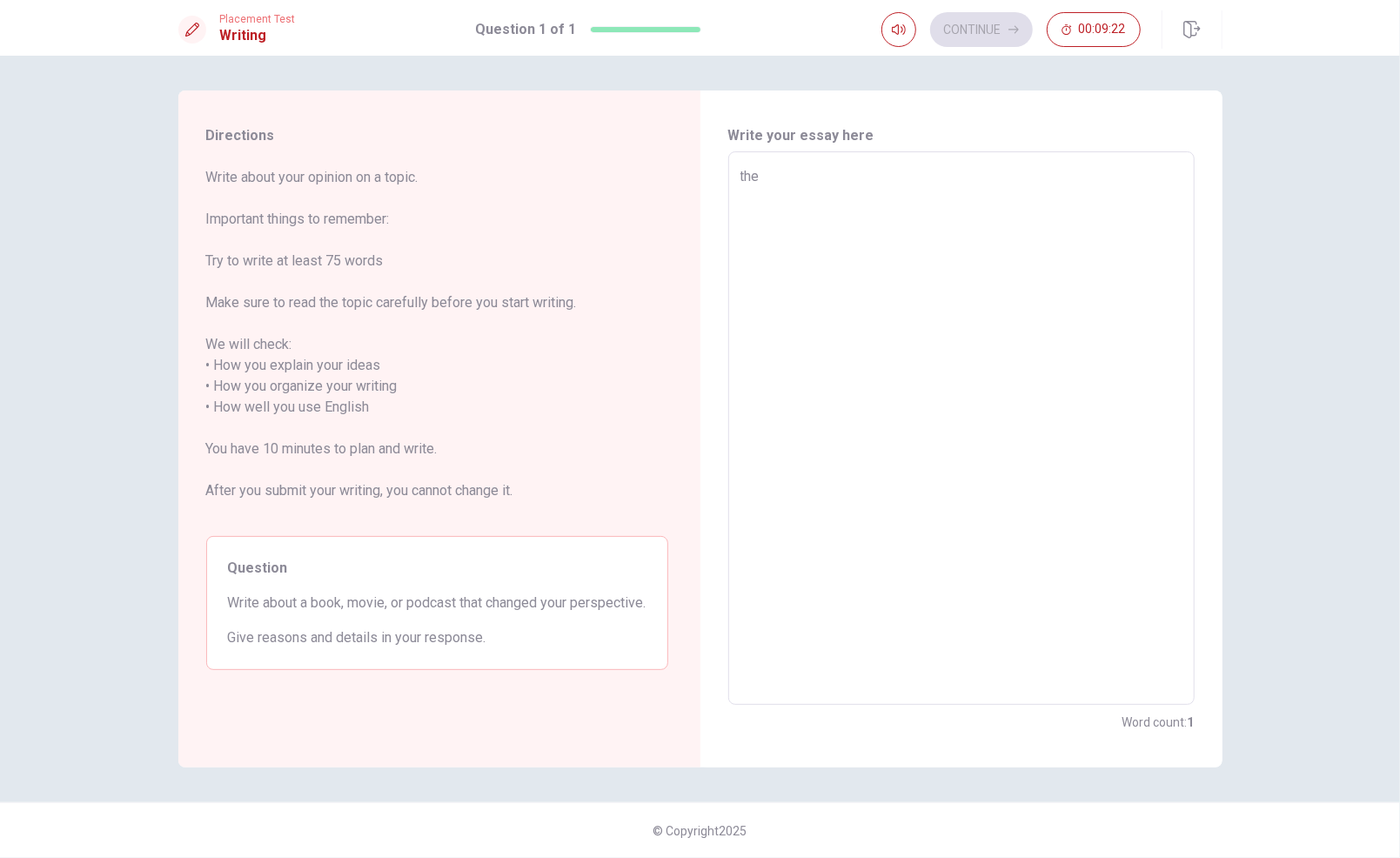
type textarea "x"
type textarea "the"
type textarea "x"
type textarea "th"
type textarea "x"
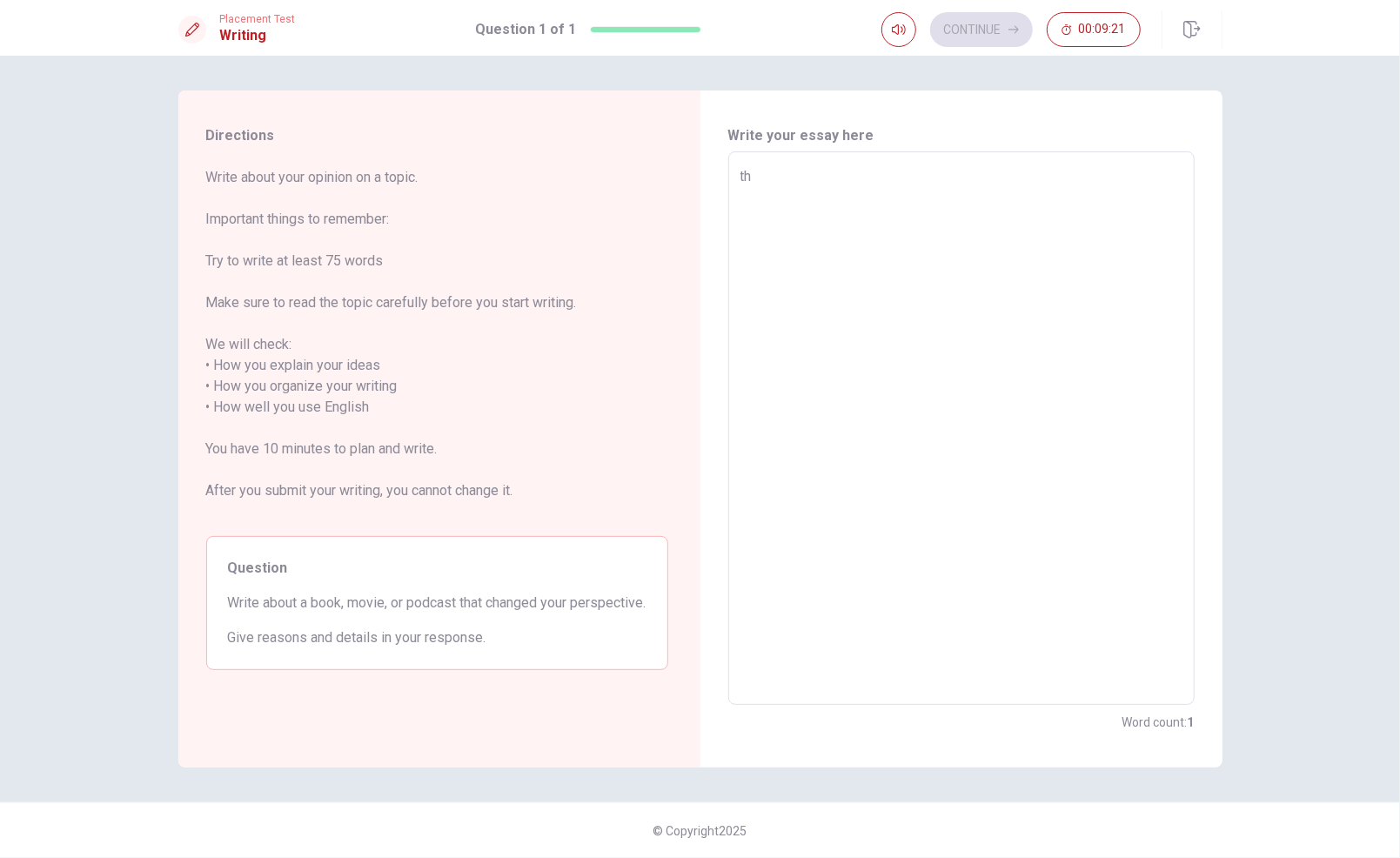
type textarea "t"
type textarea "x"
type textarea "T"
type textarea "x"
type textarea "Th"
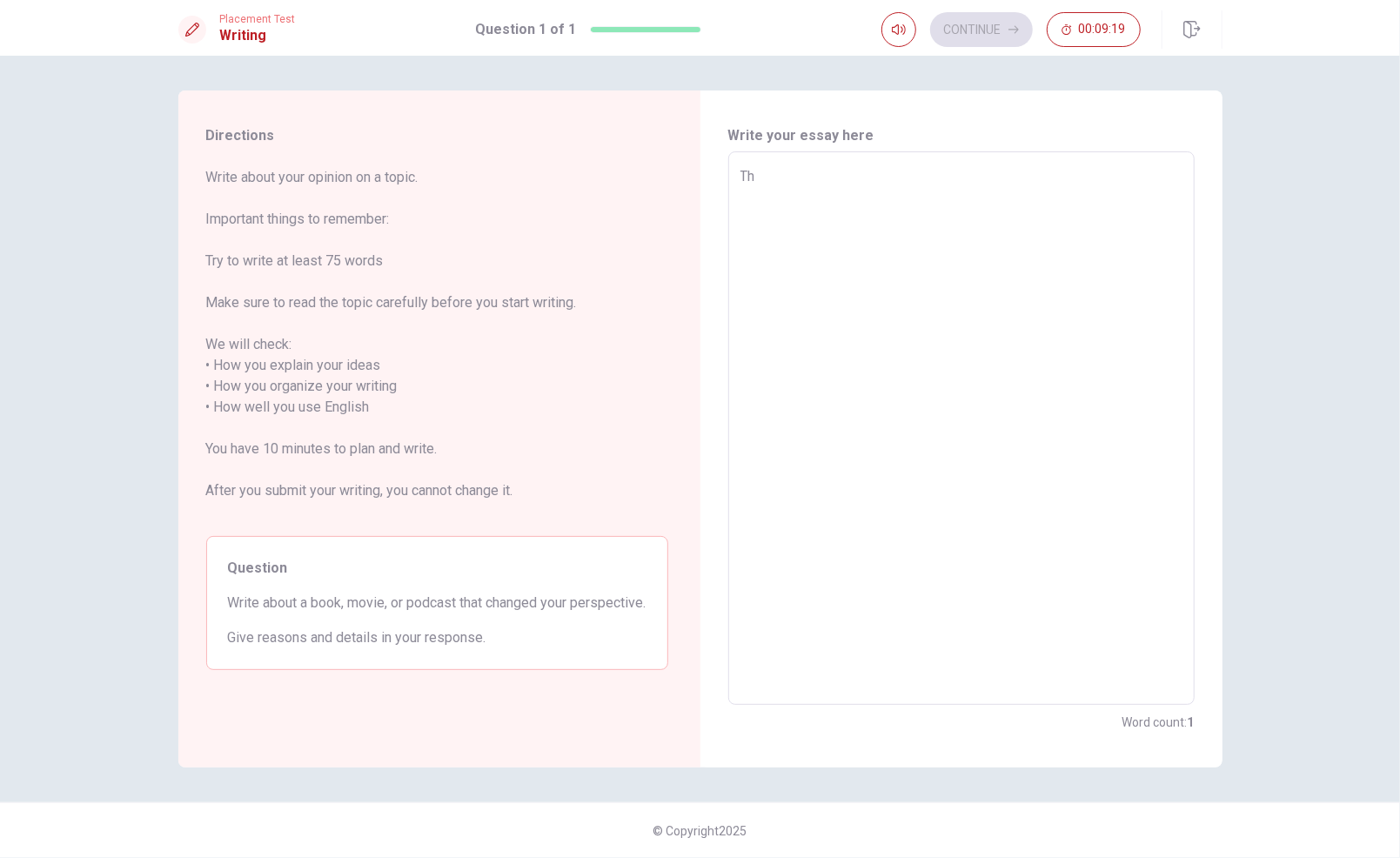
type textarea "x"
type textarea "The"
type textarea "x"
type textarea "The"
type textarea "x"
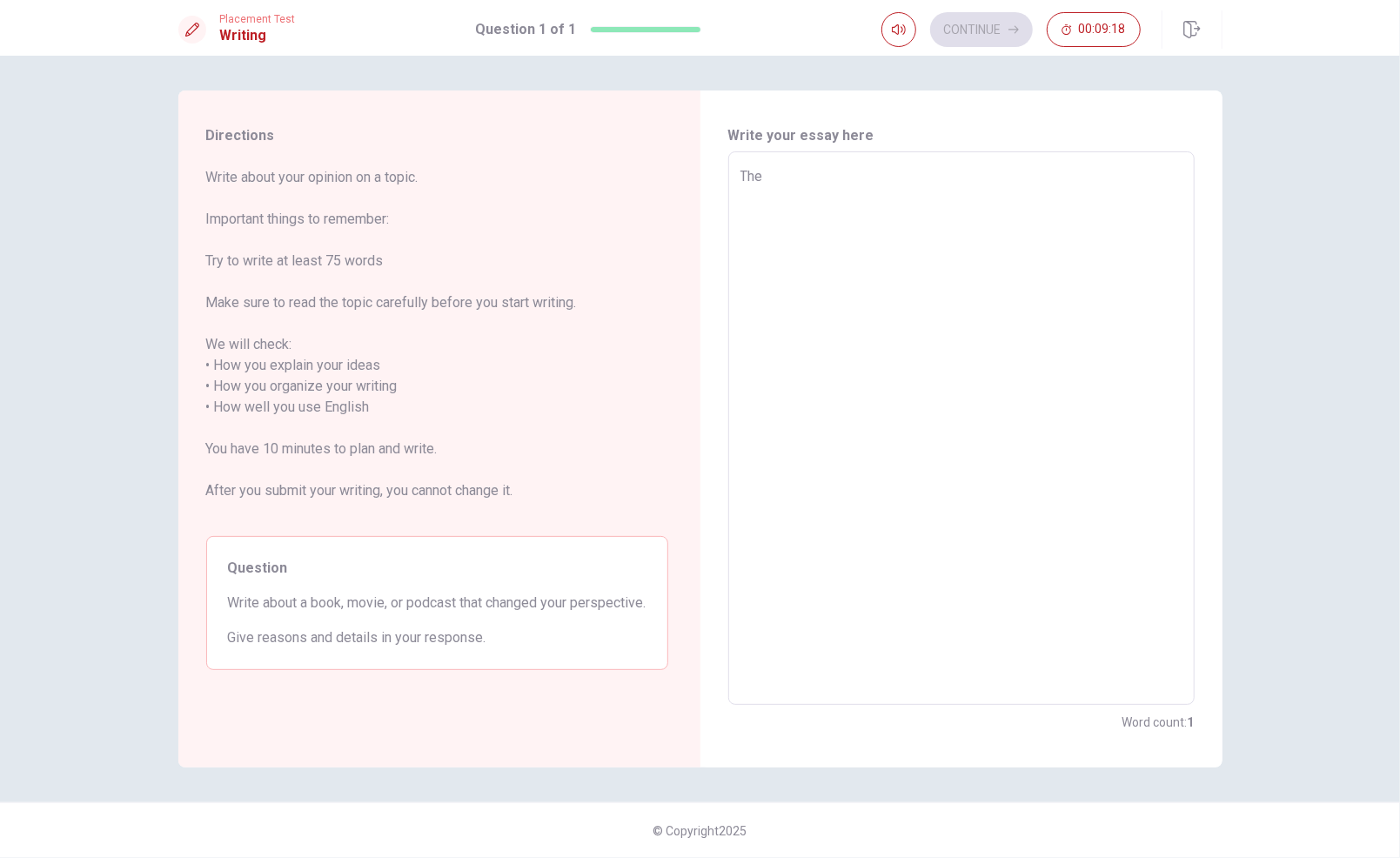
type textarea "The b"
type textarea "x"
type textarea "The bo"
type textarea "x"
type textarea "The boo"
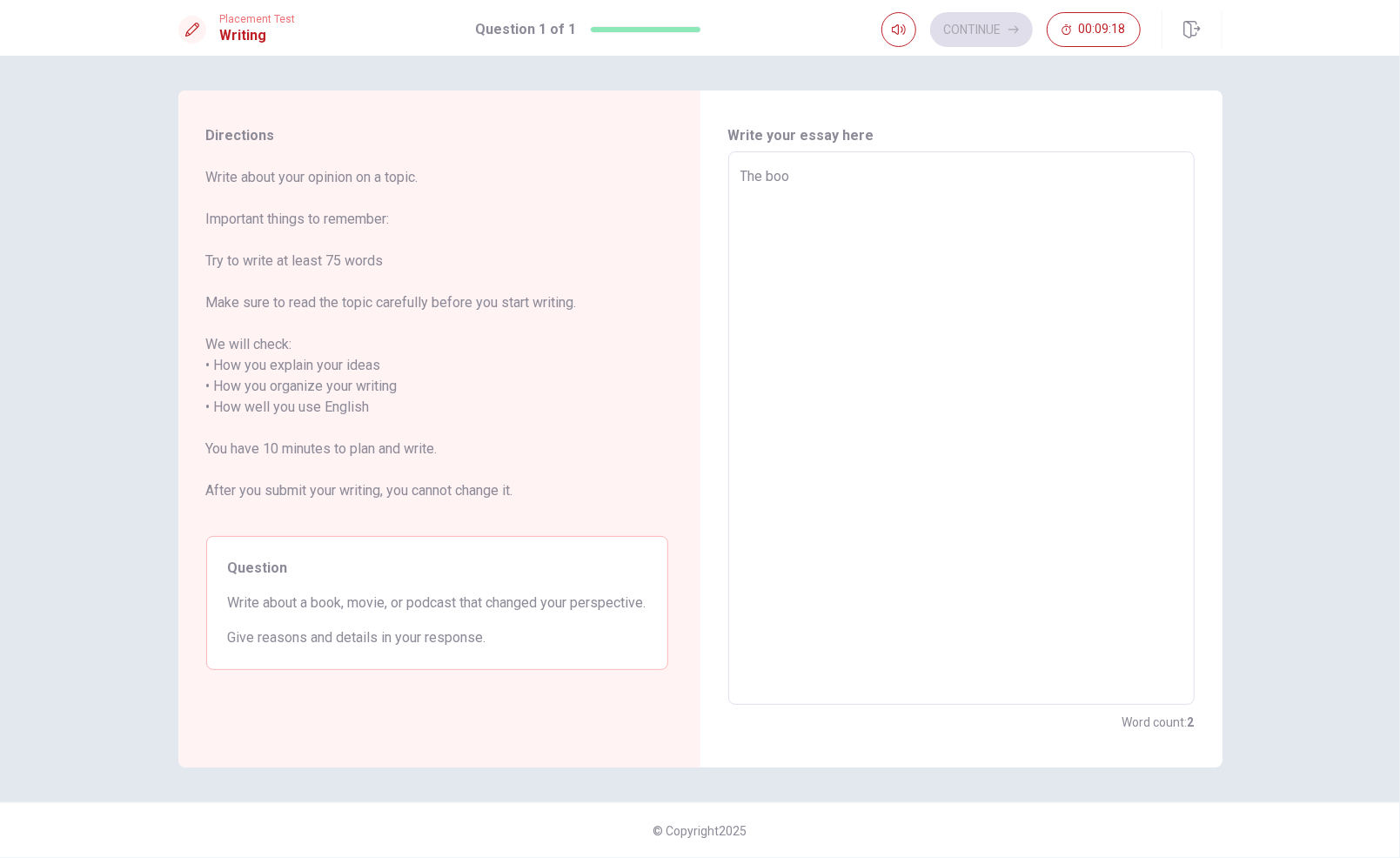
type textarea "x"
type textarea "The book"
type textarea "x"
type textarea "The book"
type textarea "x"
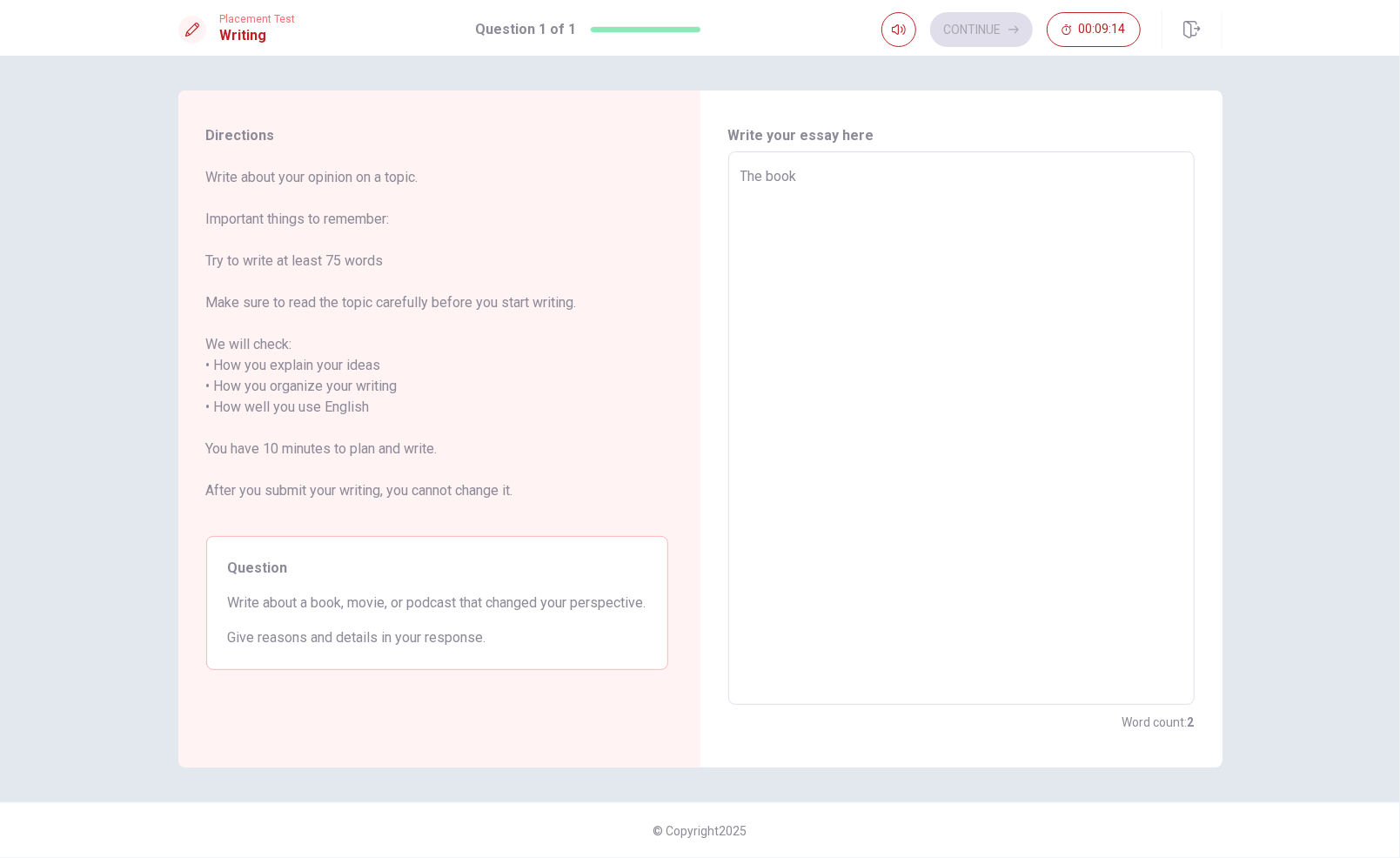
type textarea "The book t"
type textarea "x"
type textarea "The book th"
type textarea "x"
type textarea "The book tha"
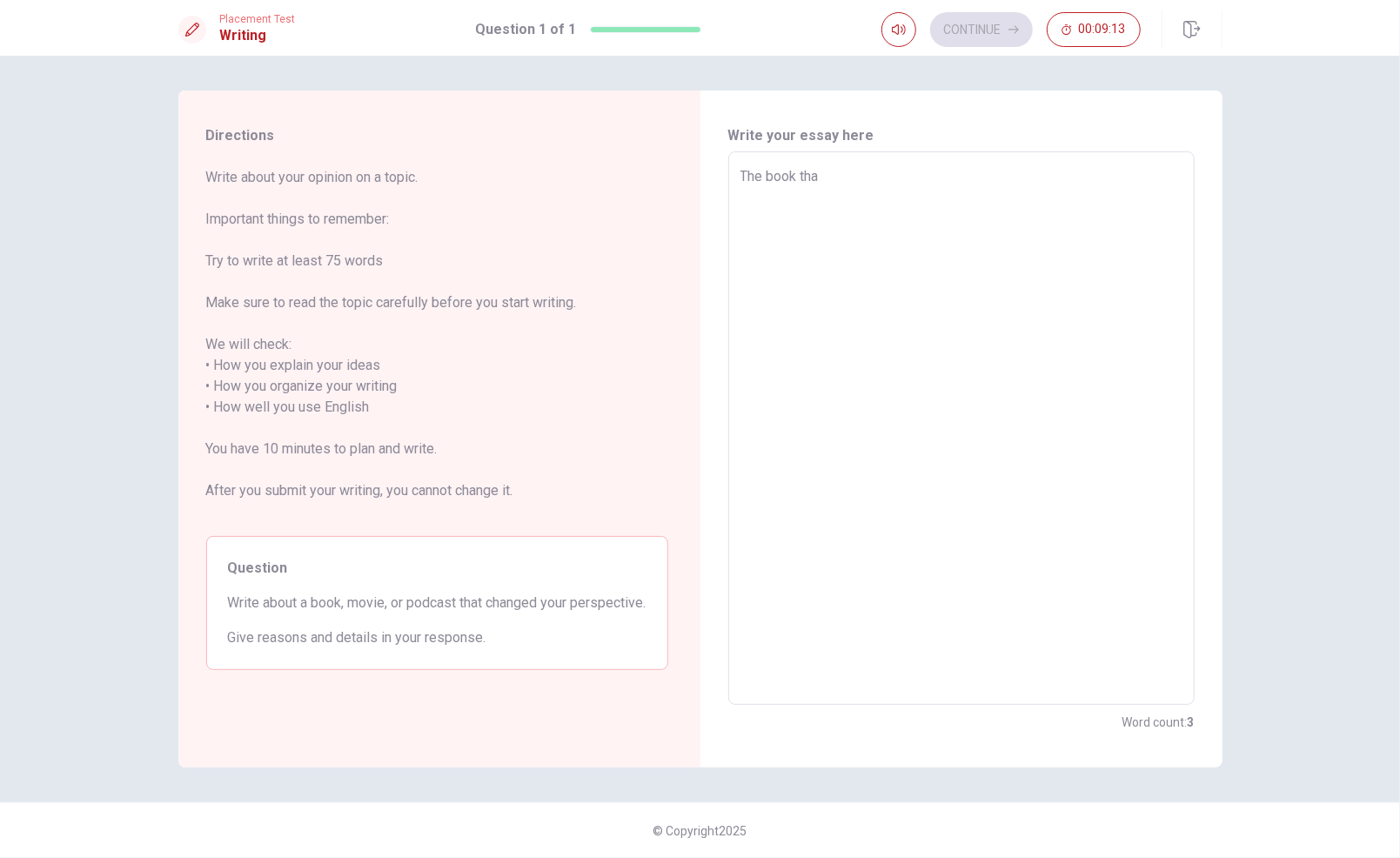
type textarea "x"
type textarea "The book that"
type textarea "x"
type textarea "The book that"
type textarea "x"
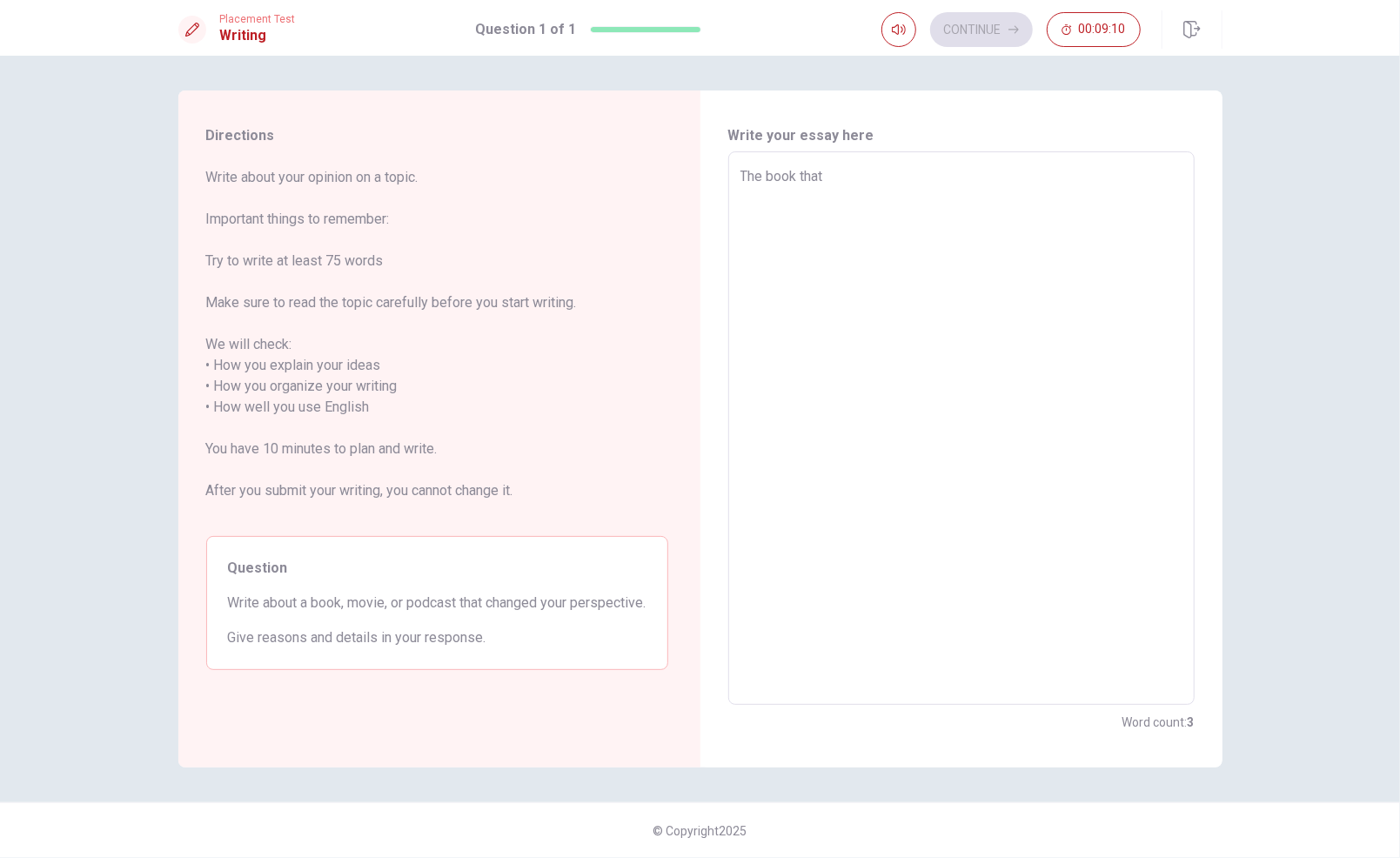
type textarea "The book that i"
type textarea "x"
type textarea "The book that"
type textarea "x"
type textarea "The book that c"
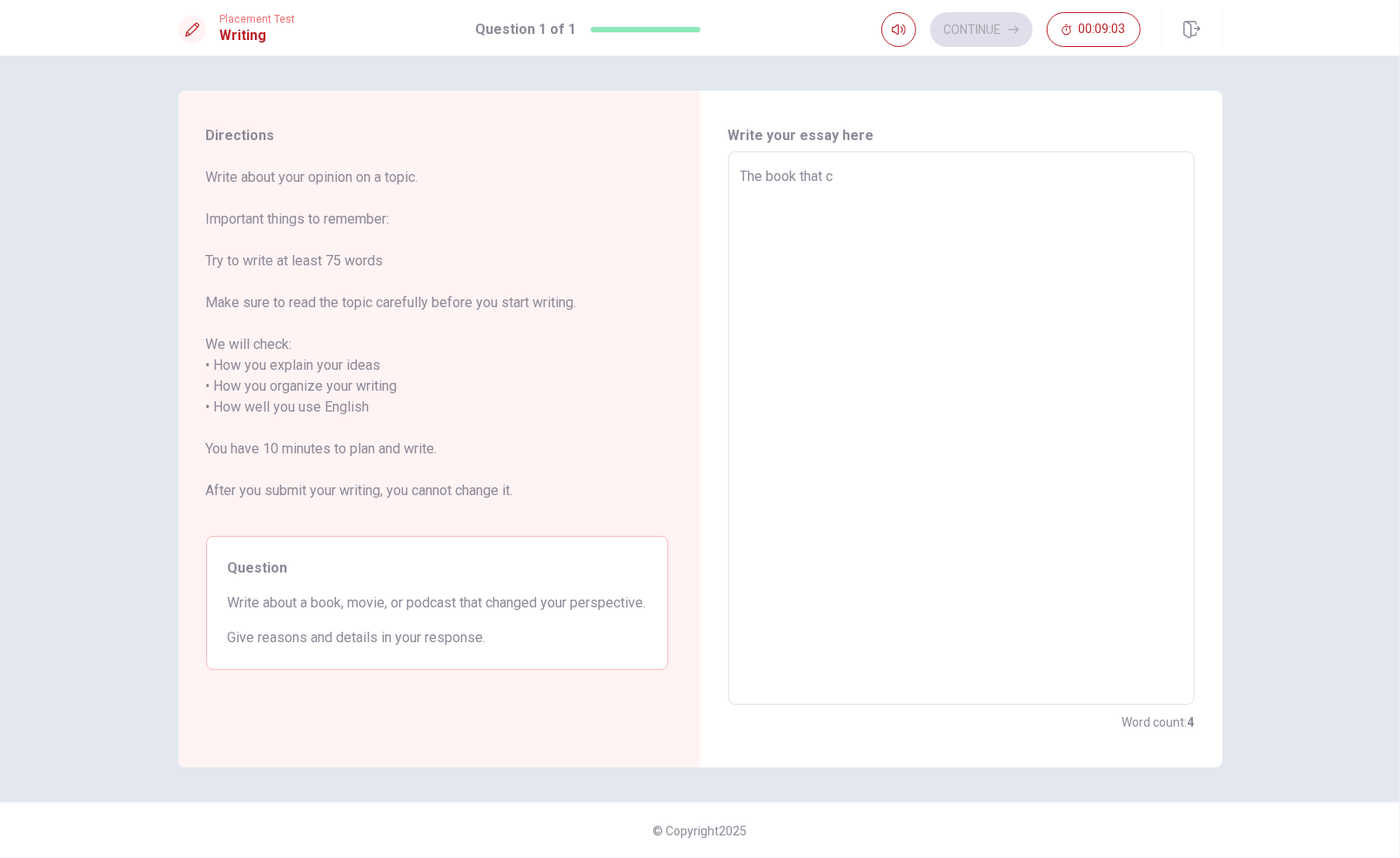
type textarea "x"
type textarea "The book that ch"
type textarea "x"
type textarea "The book that cha"
type textarea "x"
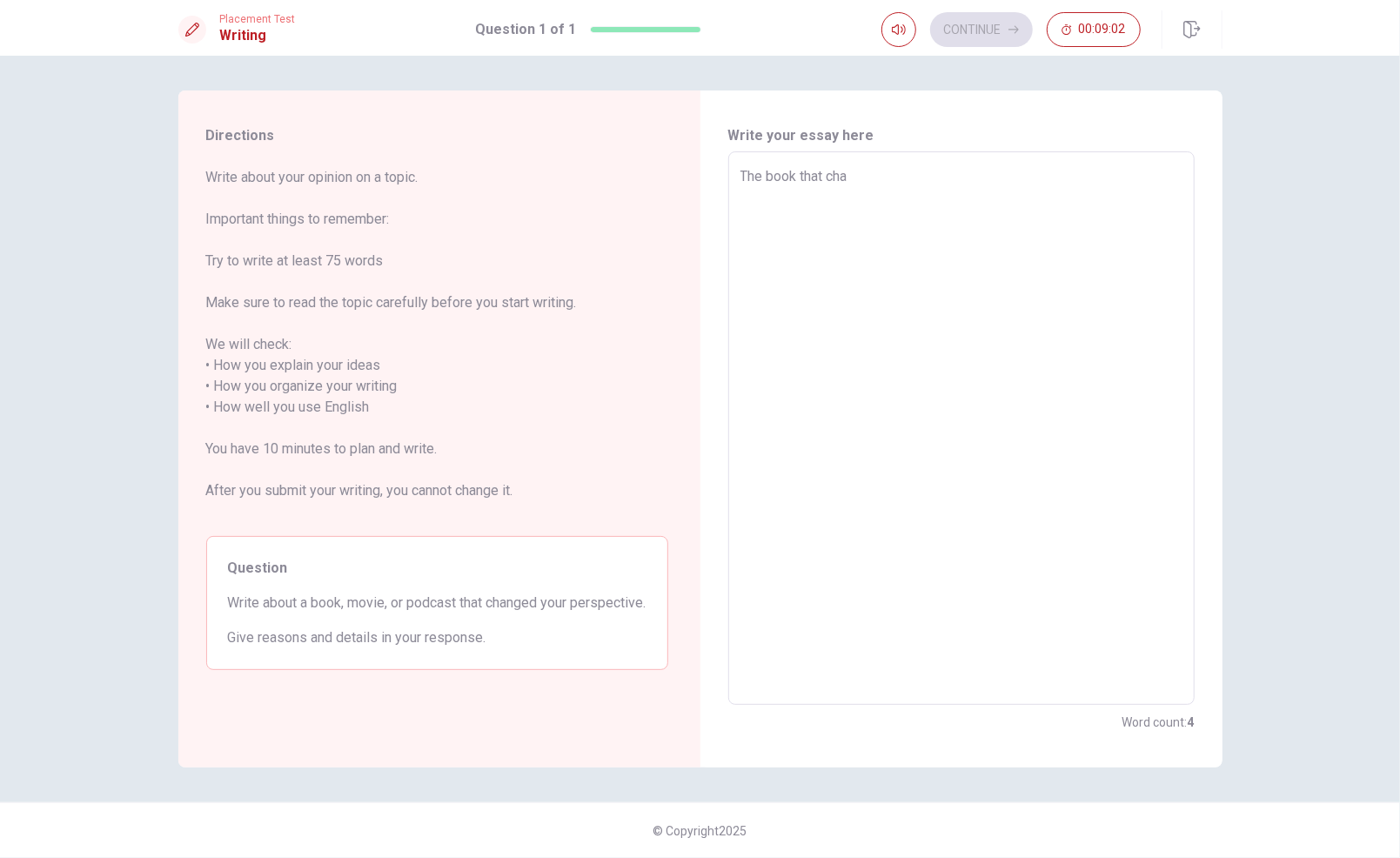
type textarea "The book that [PERSON_NAME]"
type textarea "x"
type textarea "The book that [PERSON_NAME]"
type textarea "x"
type textarea "The book that change"
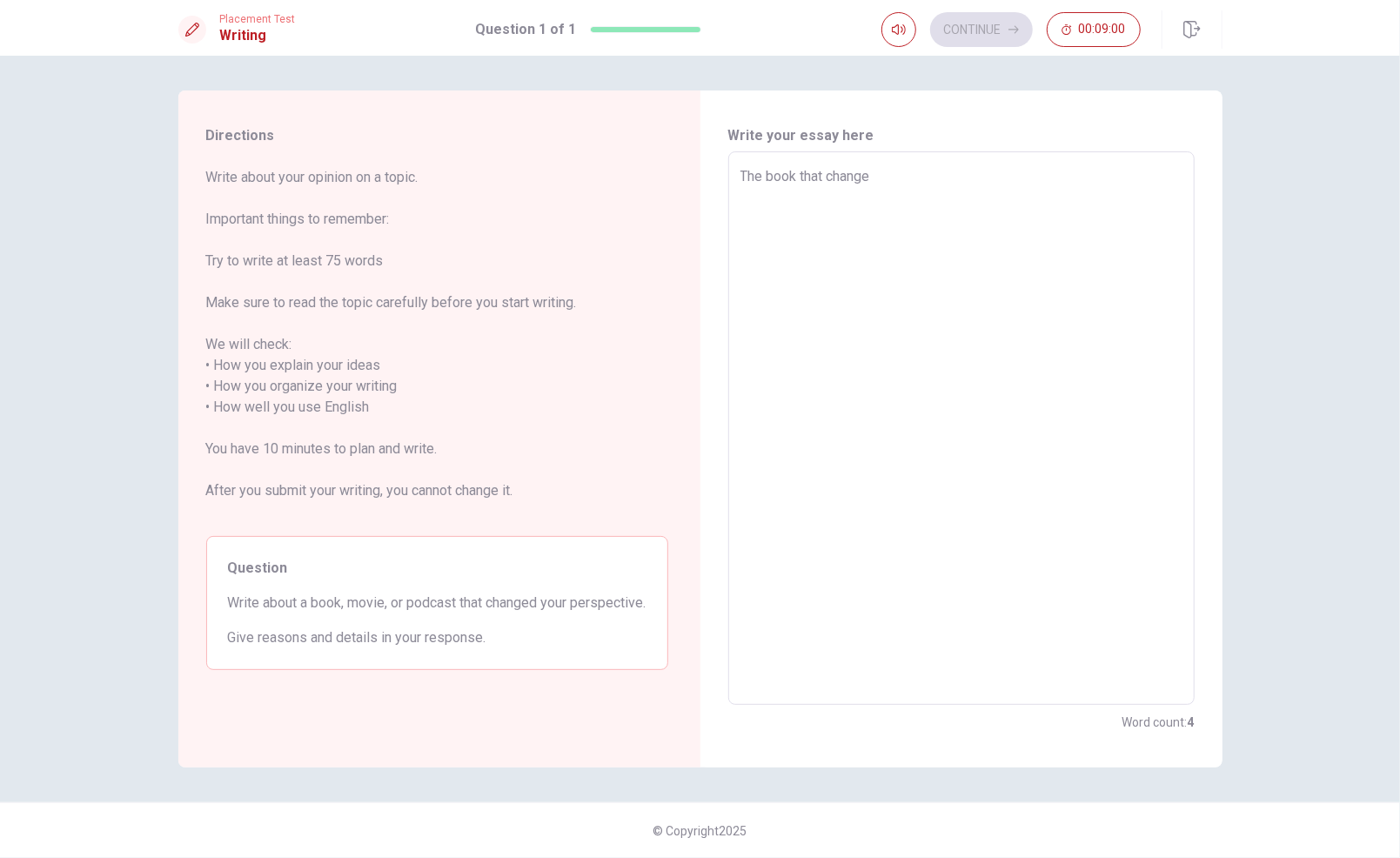
type textarea "x"
type textarea "The book that changed"
type textarea "x"
type textarea "The book that changed"
type textarea "x"
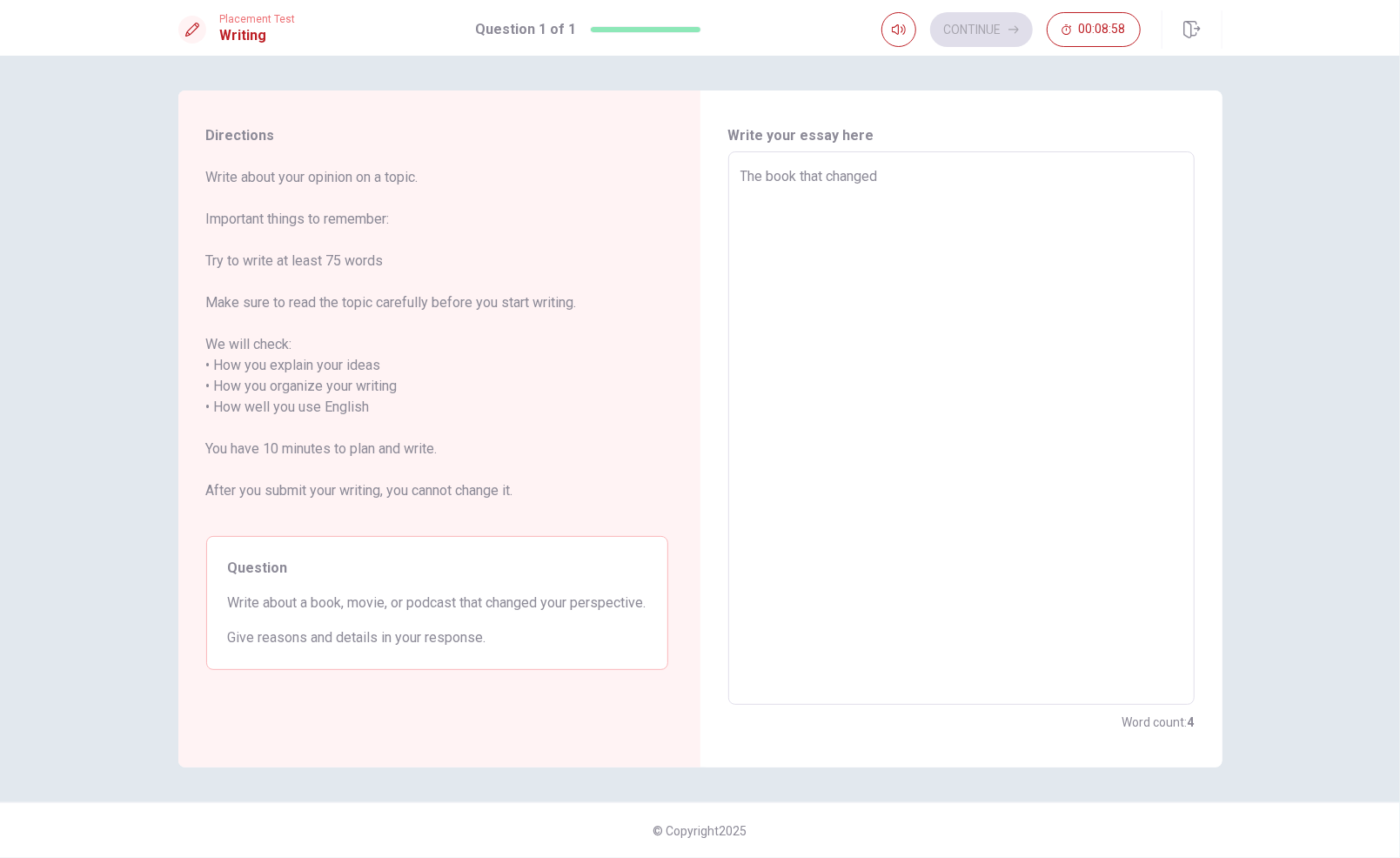
type textarea "The book that changed y"
type textarea "x"
type textarea "The book that changed yo"
type textarea "x"
type textarea "The book that changed you"
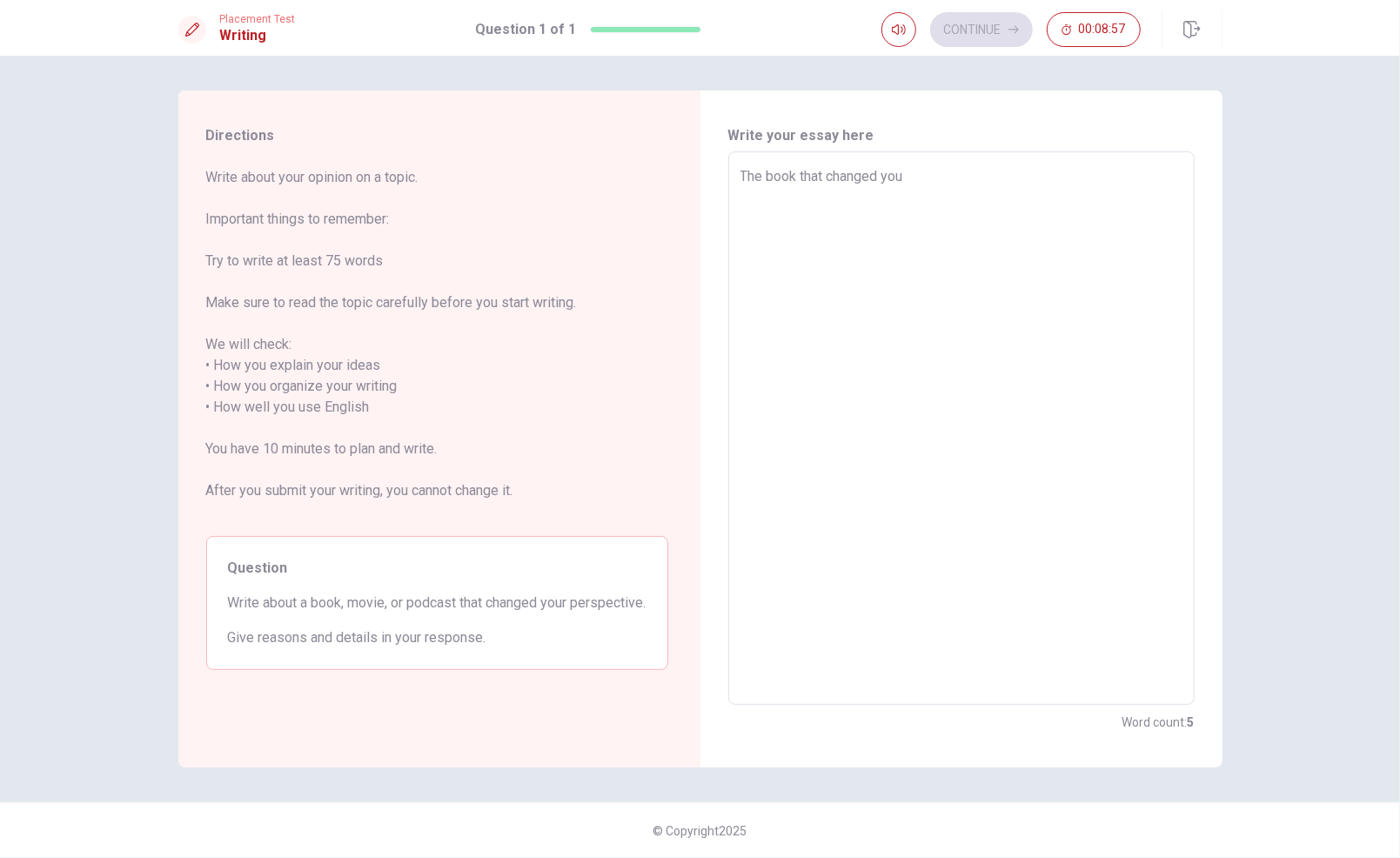
type textarea "x"
type textarea "The book that changed your"
type textarea "x"
type textarea "The book that changed your"
type textarea "x"
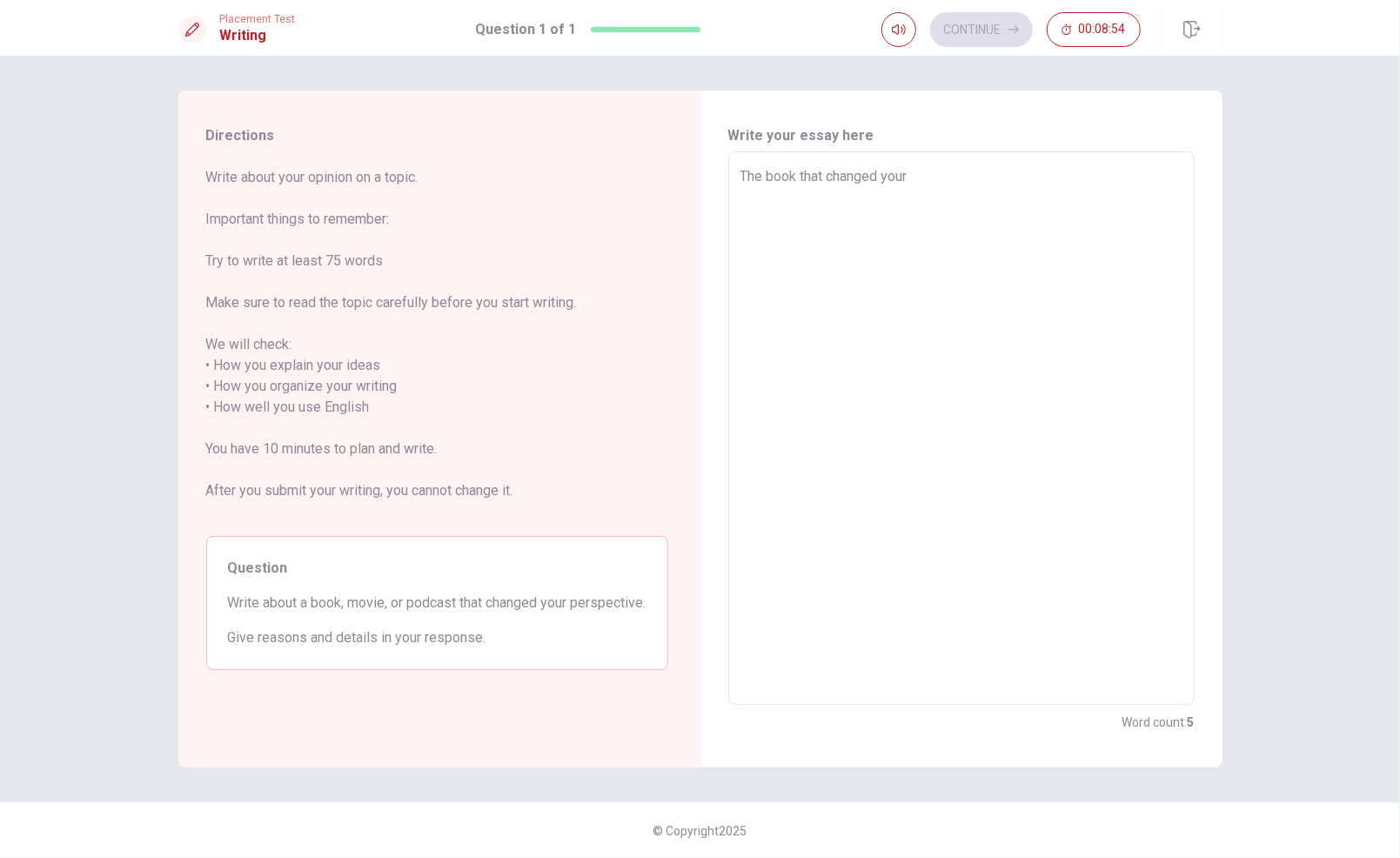
type textarea "The book that changed your p"
type textarea "x"
type textarea "The book that changed your pe"
type textarea "x"
type textarea "The book that changed your per"
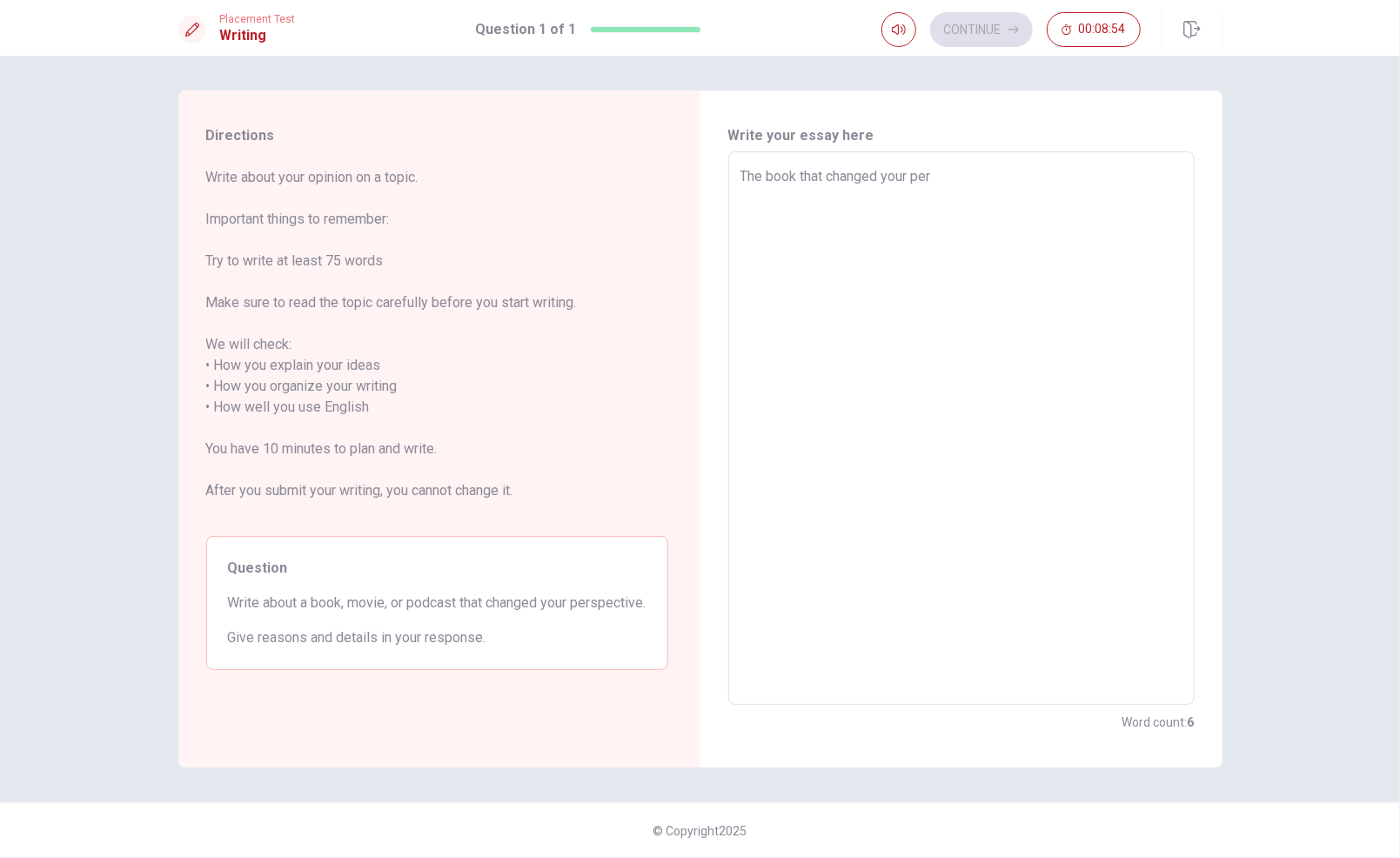
type textarea "x"
type textarea "The book that changed your pers"
type textarea "x"
type textarea "The book that changed your persp"
type textarea "x"
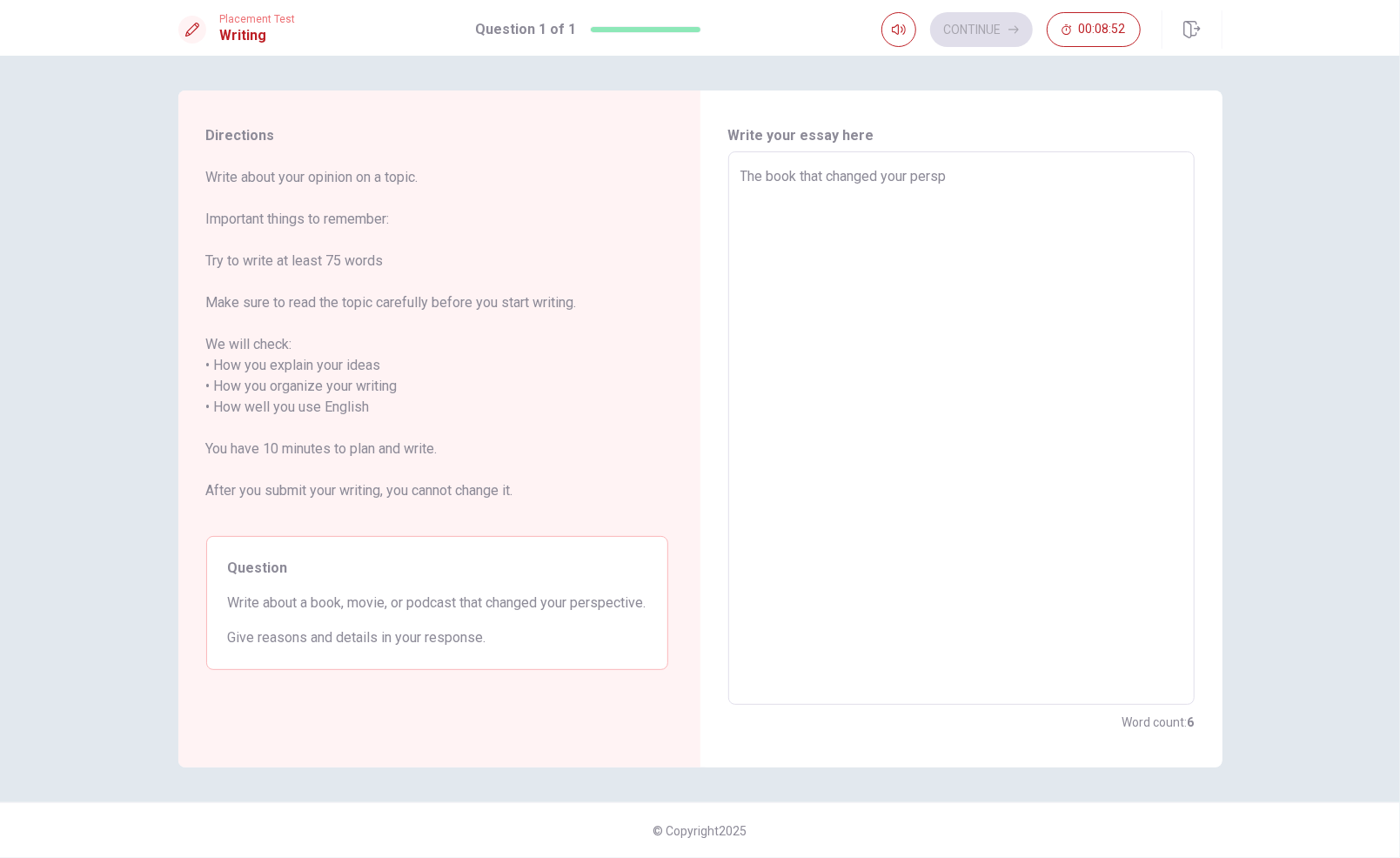
type textarea "The book that changed your perspe"
type textarea "x"
type textarea "The book that changed your perspet"
type textarea "x"
type textarea "The book that changed your perspeti"
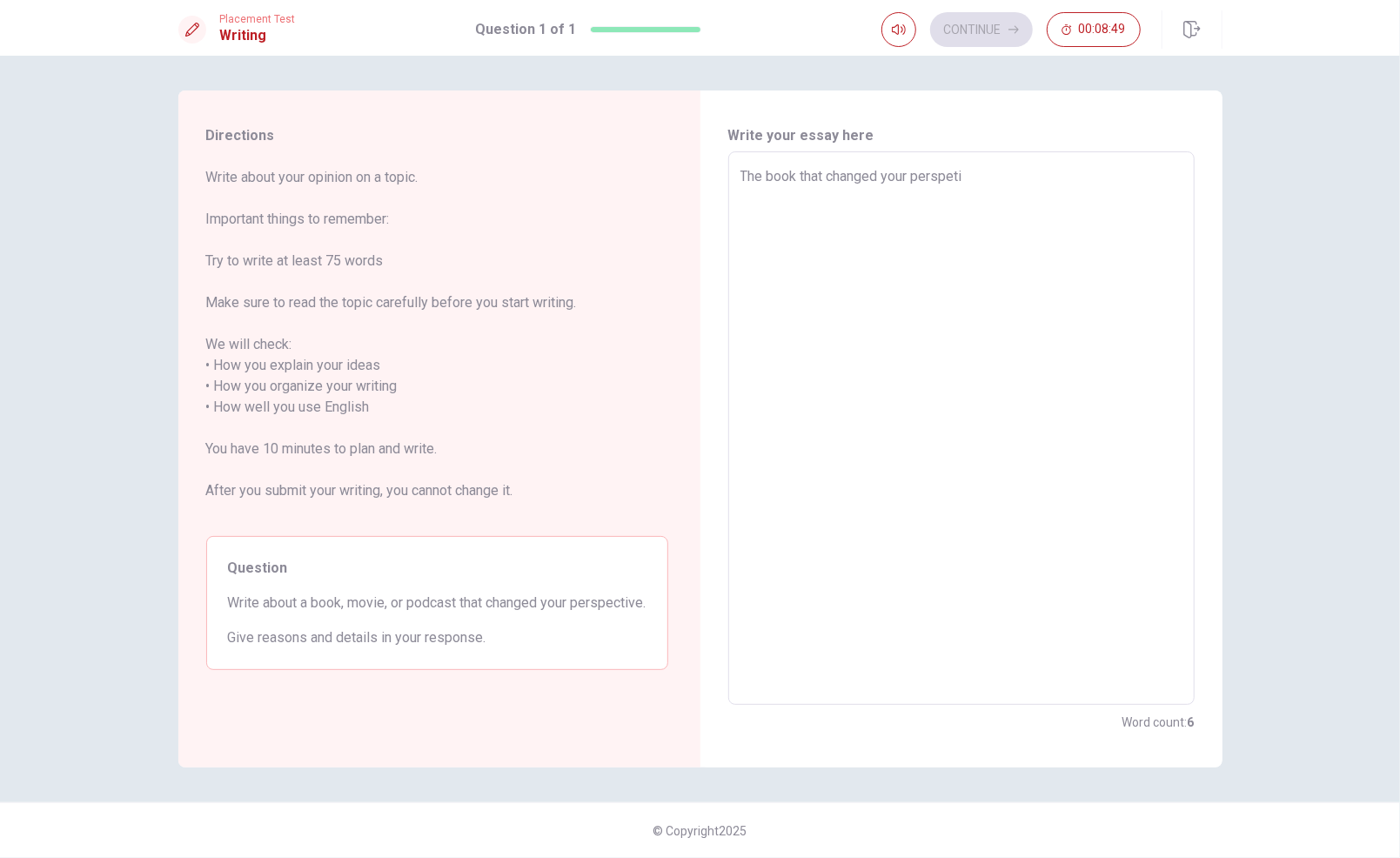
type textarea "x"
type textarea "The book that changed your perspetiv"
type textarea "x"
type textarea "The book that changed your perspetive"
type textarea "x"
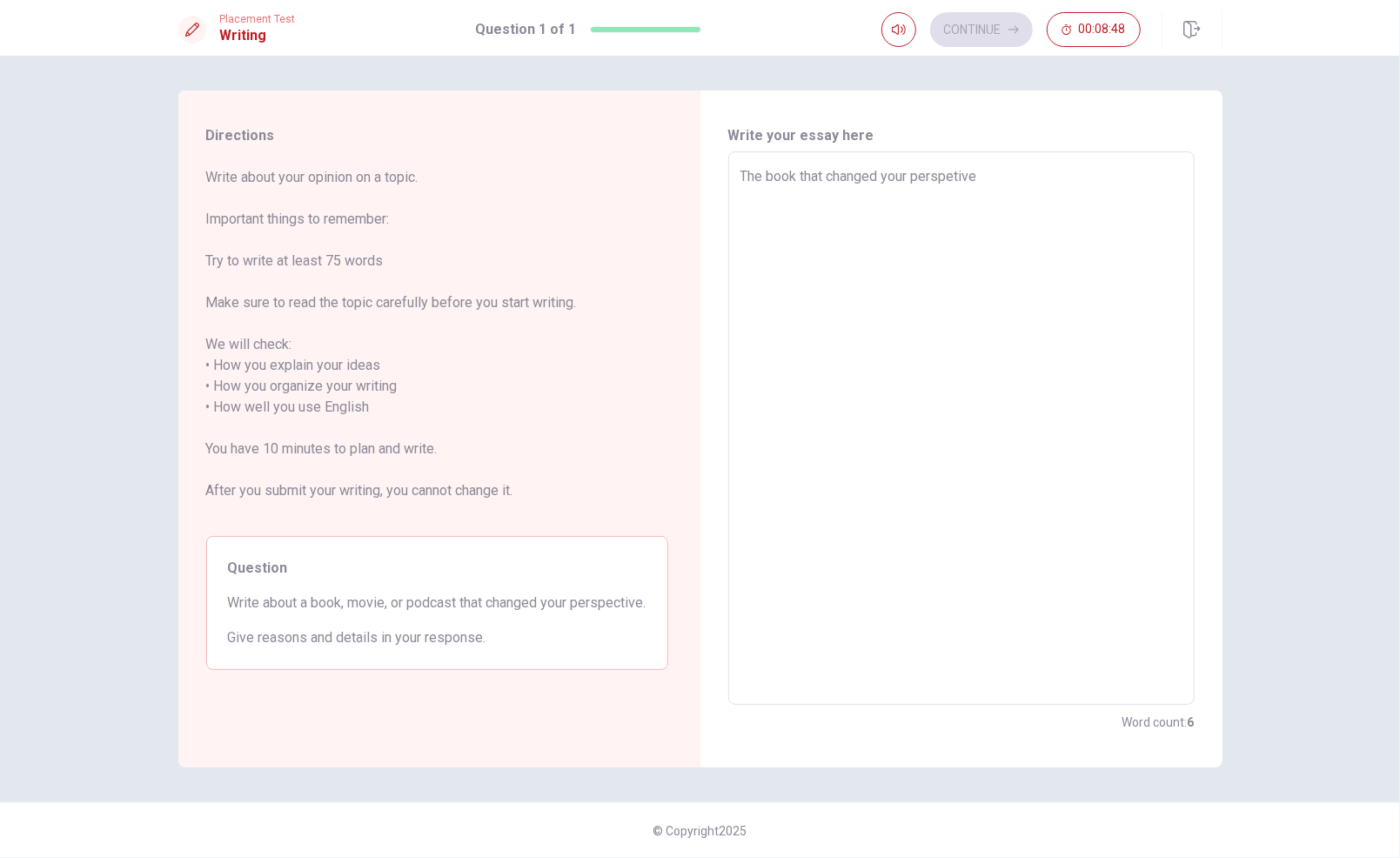
type textarea "The book that changed your perspetive"
type textarea "x"
type textarea "The book that changed your perspetive i"
type textarea "x"
type textarea "The book that changed your perspetive is"
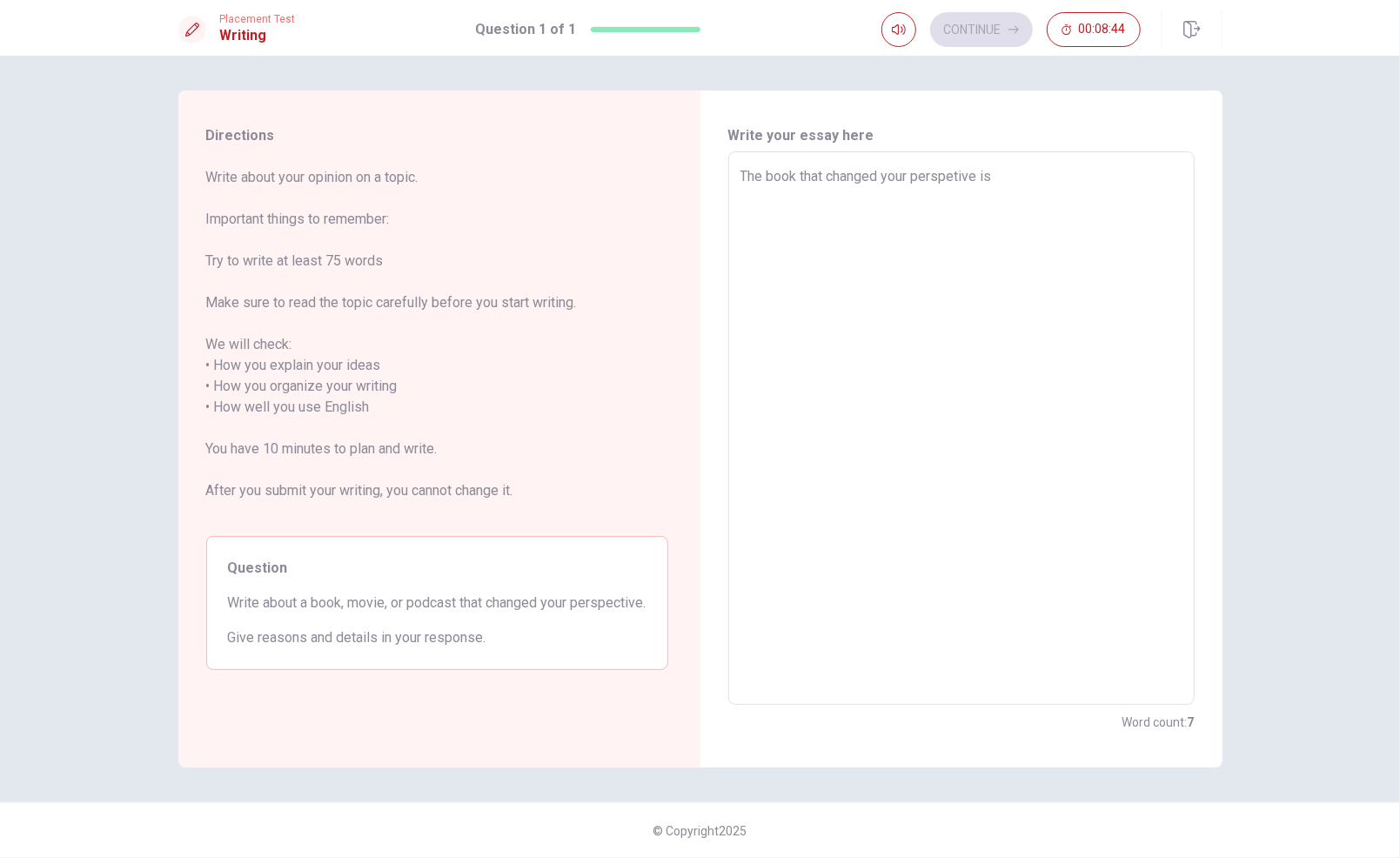
type textarea "x"
type textarea "The book that changed your perspetive is"
type textarea "x"
type textarea "The book that changed your perspetive is ""
type textarea "x"
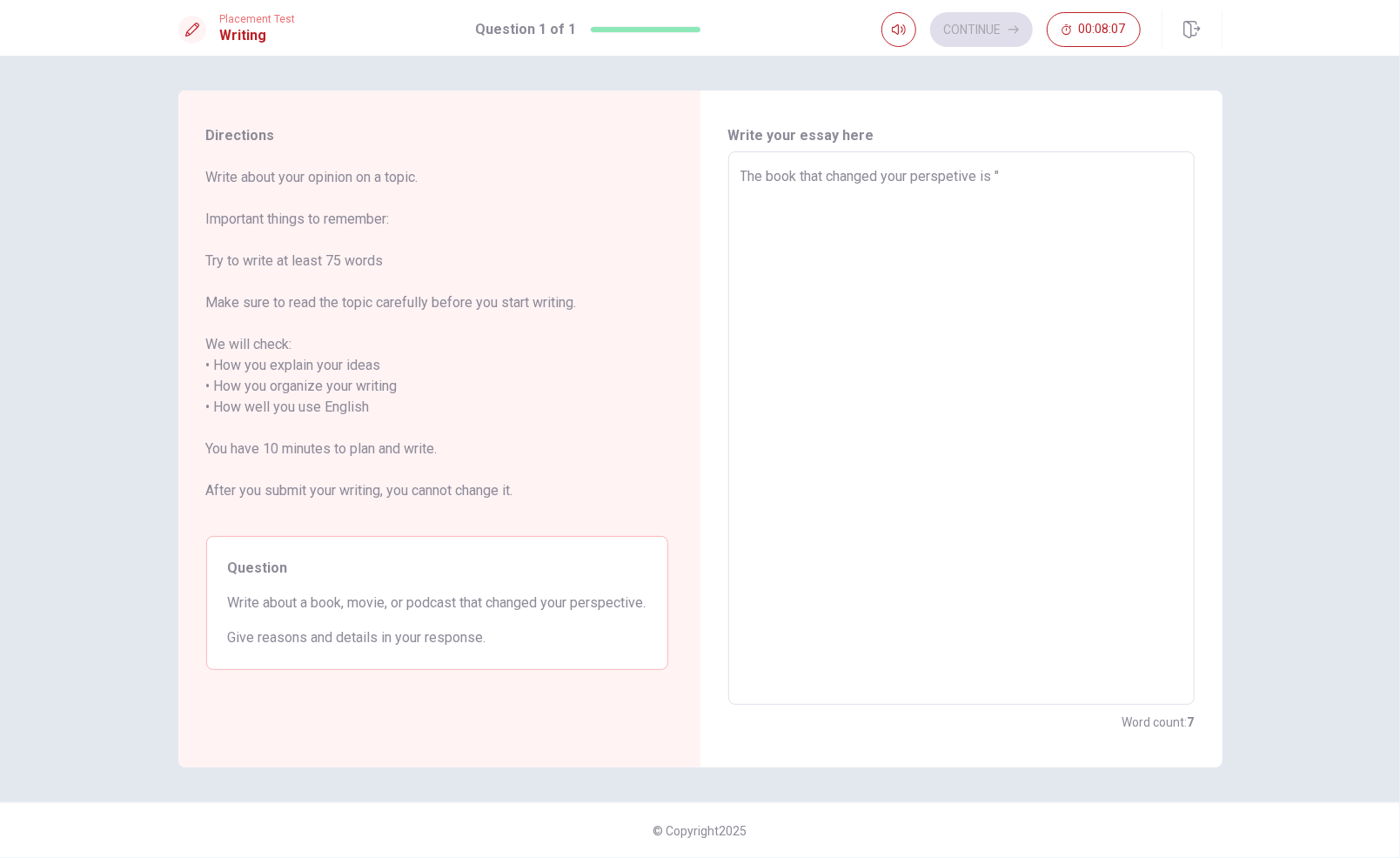
type textarea "The book that changed your perspetive is "H"
type textarea "x"
type textarea "The book that changed your perspetive is "Ha"
type textarea "x"
type textarea "The book that changed your perspetive is "Har"
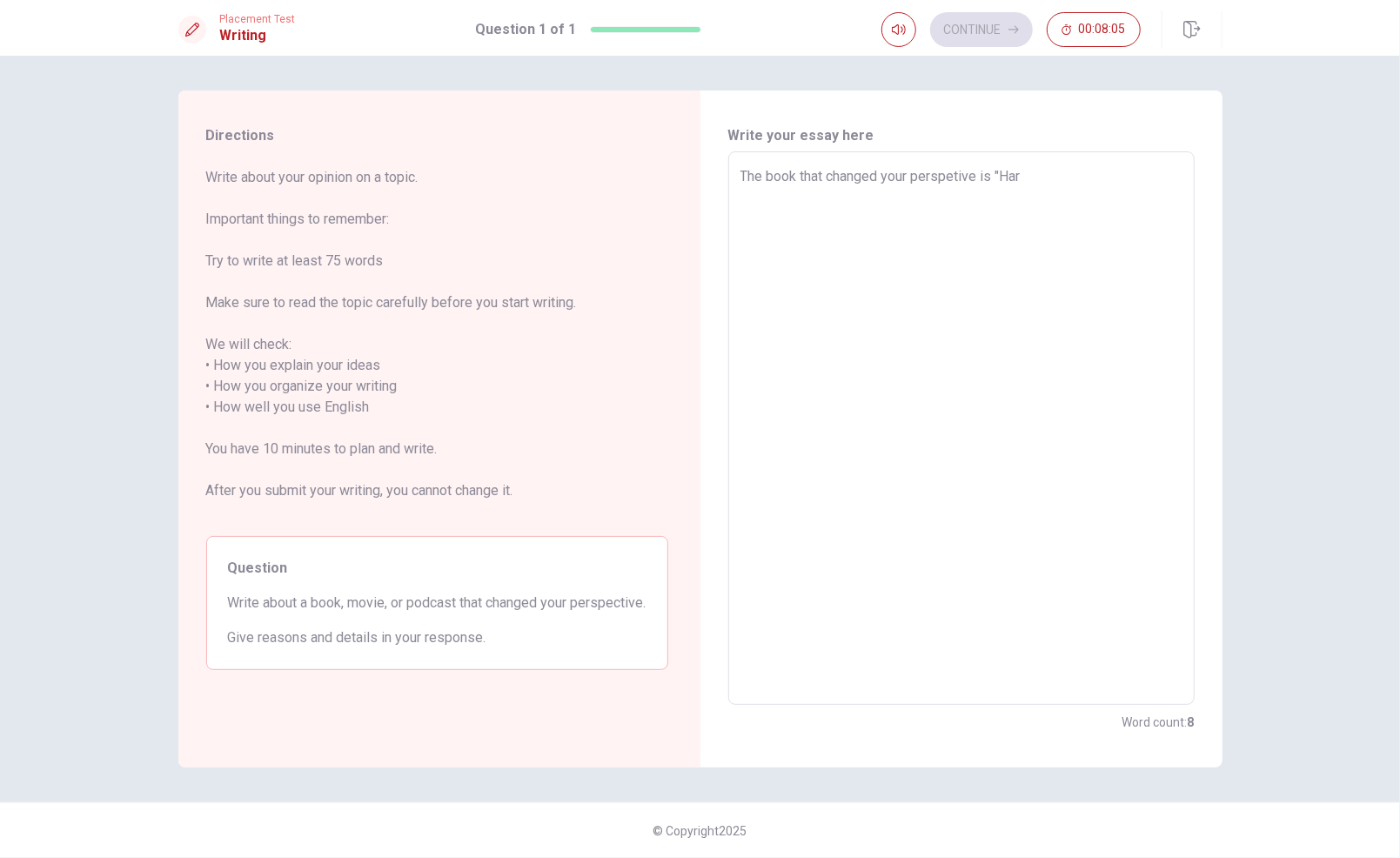
type textarea "x"
type textarea "The book that changed your perspetive is "[PERSON_NAME]"
type textarea "x"
type textarea "The book that changed your perspetive is "[PERSON_NAME]"
type textarea "x"
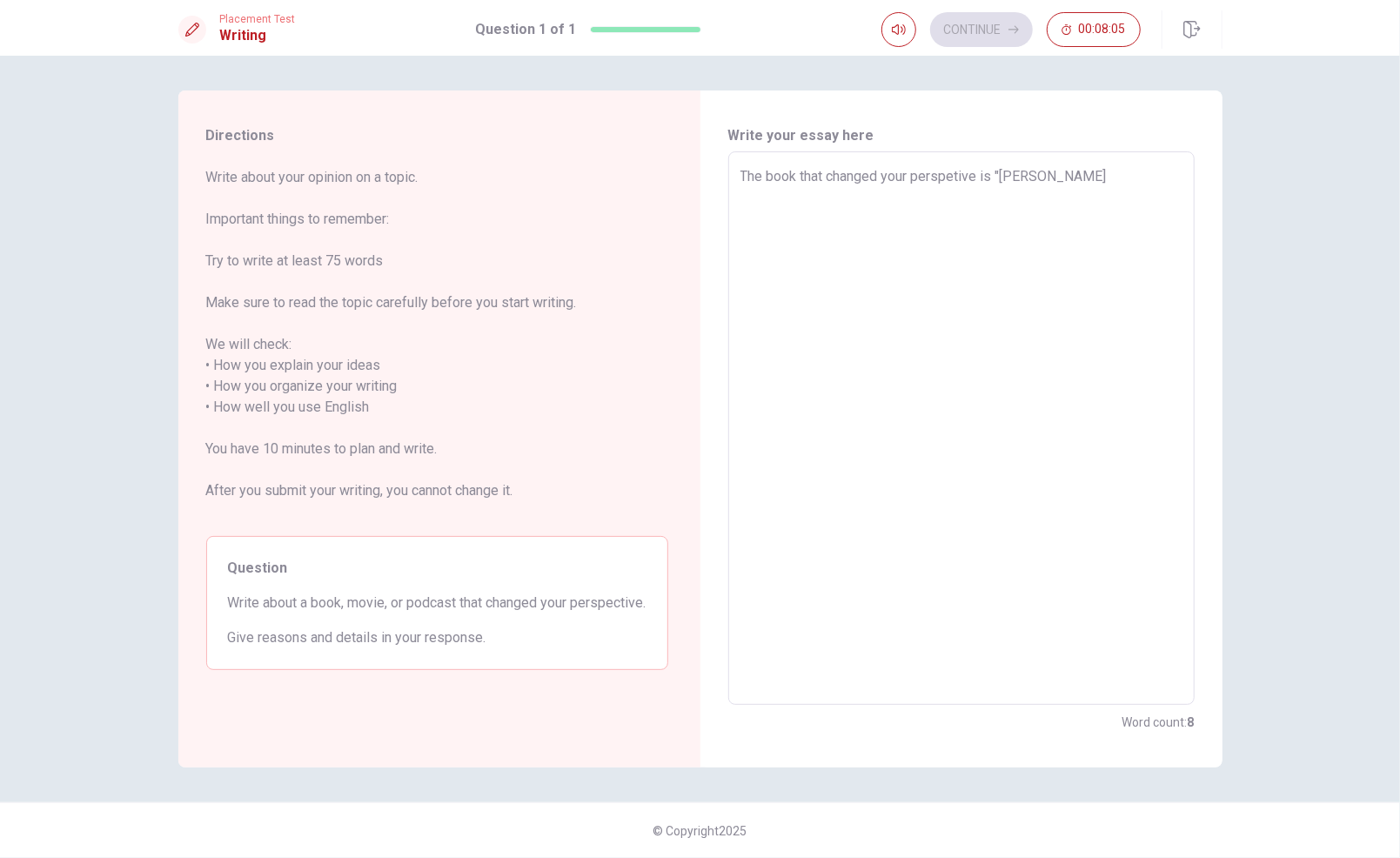
type textarea "The book that changed your perspetive is "[PERSON_NAME]"
type textarea "x"
type textarea "The book that changed your perspetive is "[PERSON_NAME]"
type textarea "x"
type textarea "The book that changed your perspetive is "[PERSON_NAME]"
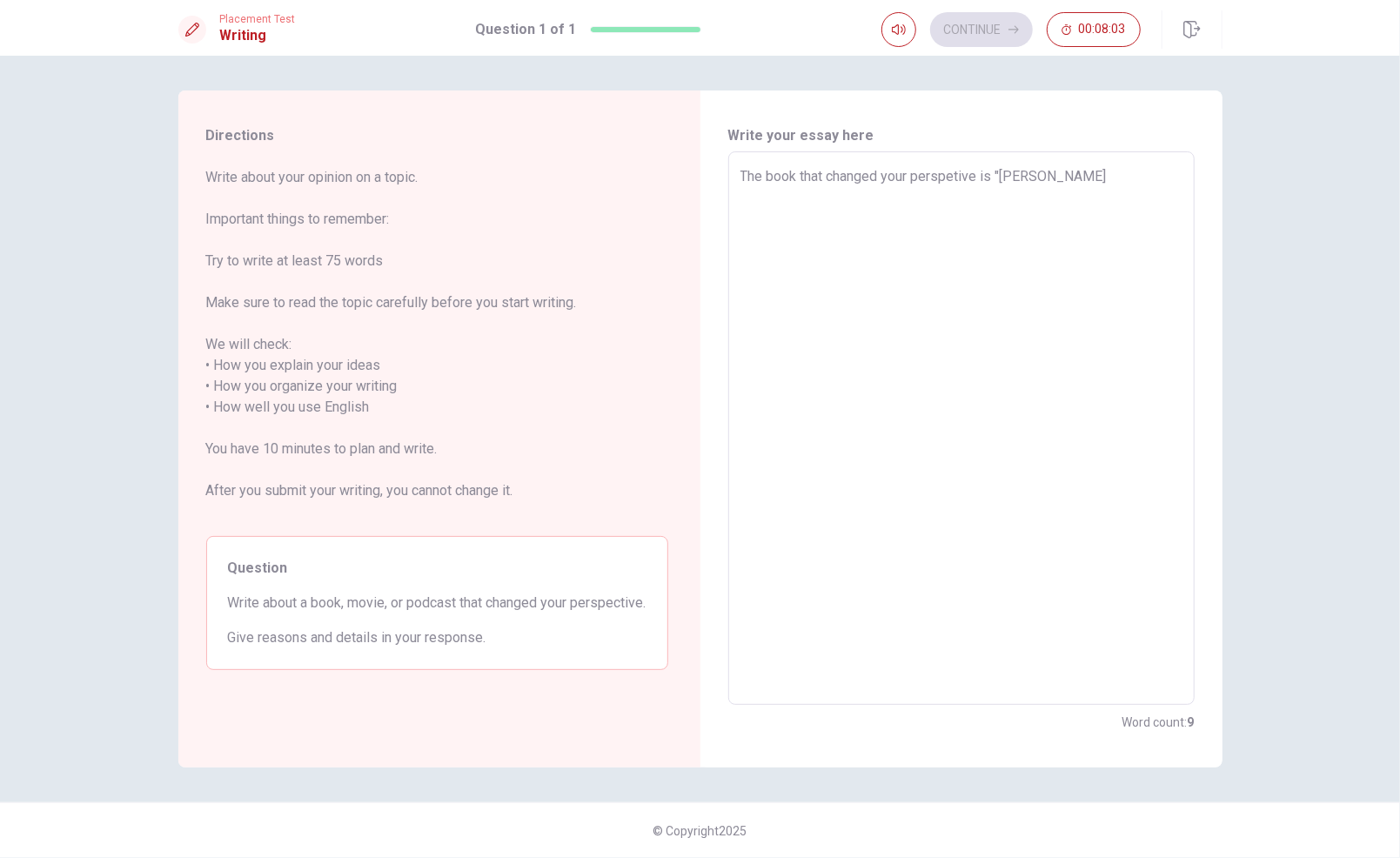
type textarea "x"
type textarea "The book that changed your perspetive is "[PERSON_NAME]"
type textarea "x"
type textarea "The book that changed your perspetive is "[PERSON_NAME]"
type textarea "x"
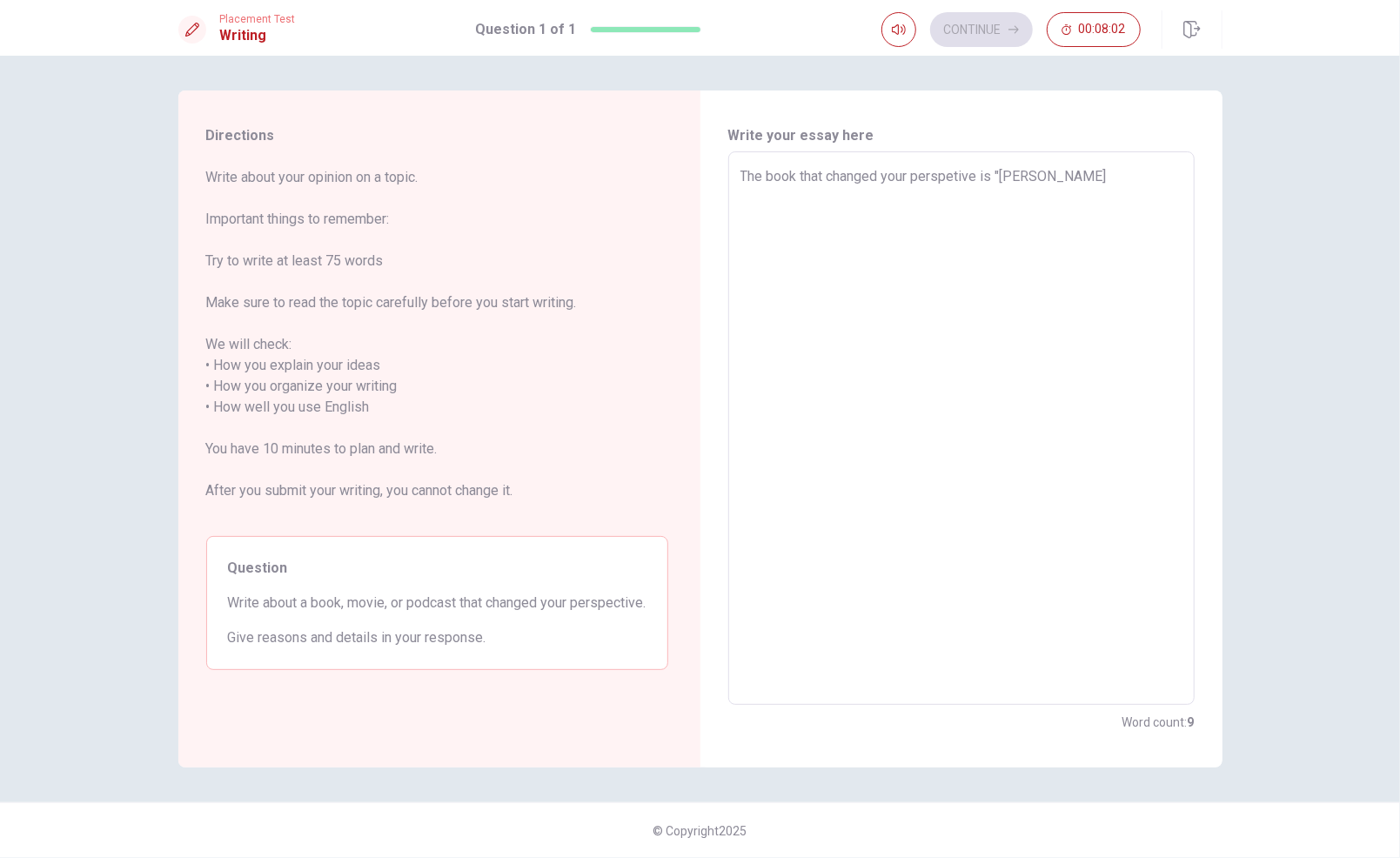
type textarea "The book that changed your perspetive is "[PERSON_NAME]"
type textarea "x"
type textarea "The book that changed your perspetive is "[PERSON_NAME]"
type textarea "x"
type textarea "The book that changed your perspetive is "[PERSON_NAME]"
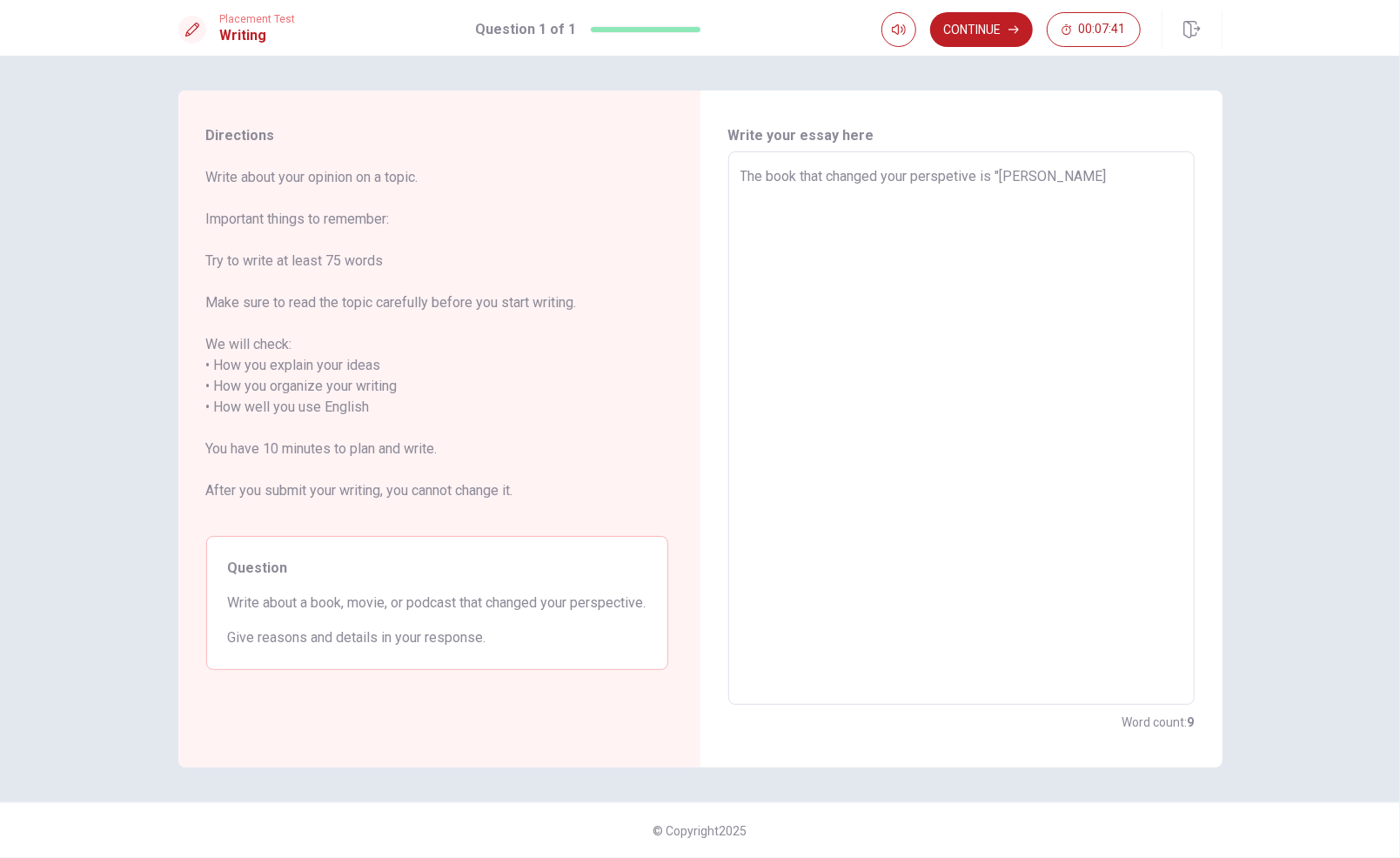
type textarea "x"
type textarea "The book that changed your perspetive is "[PERSON_NAME]"
type textarea "x"
type textarea "The book that changed your perspetive is "[PERSON_NAME]"
type textarea "x"
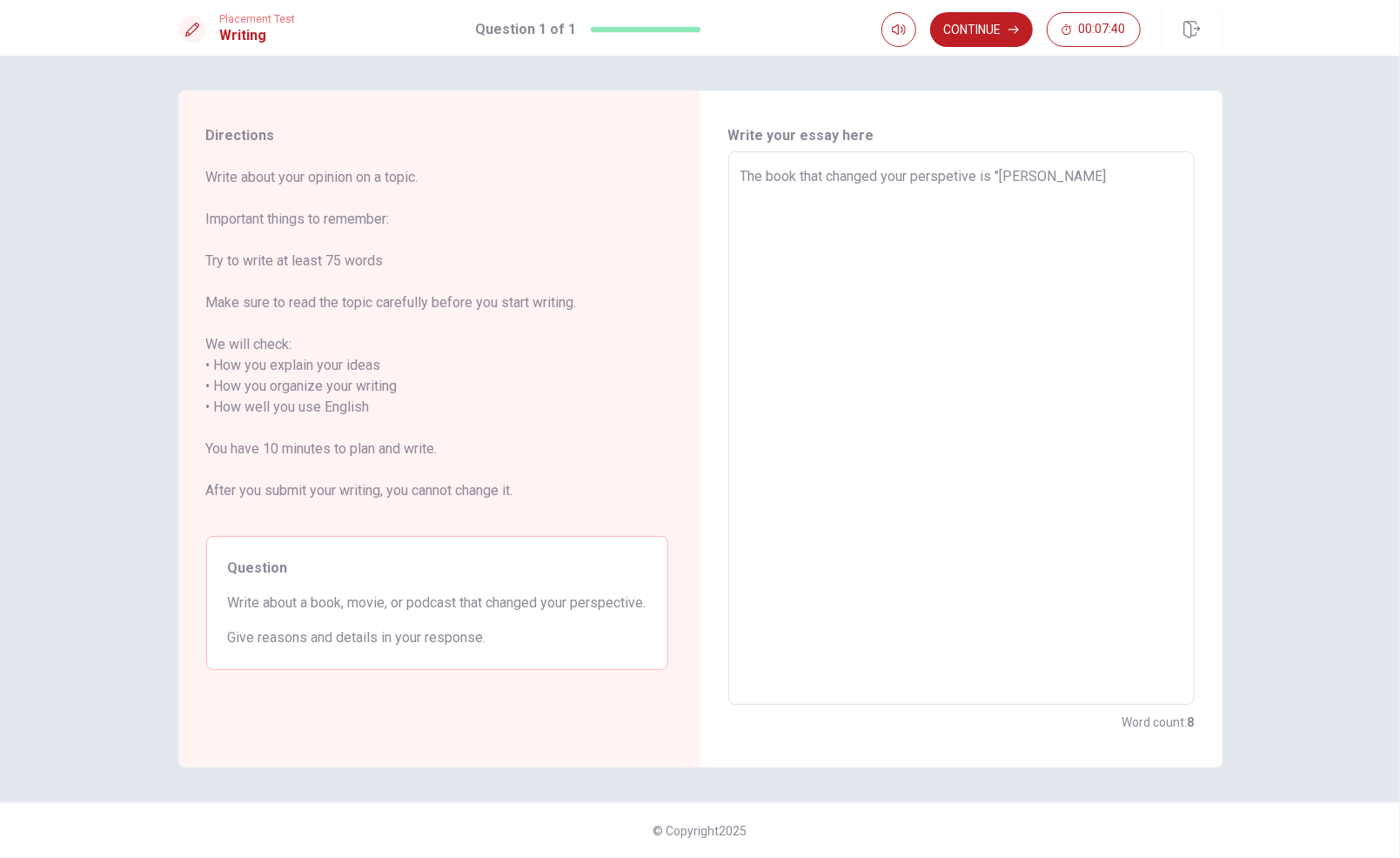
type textarea "The book that changed your perspetive is "[PERSON_NAME]"
type textarea "x"
type textarea "The book that changed your perspetive is "[PERSON_NAME]"
type textarea "x"
type textarea "The book that changed your perspetive is "[PERSON_NAME]"
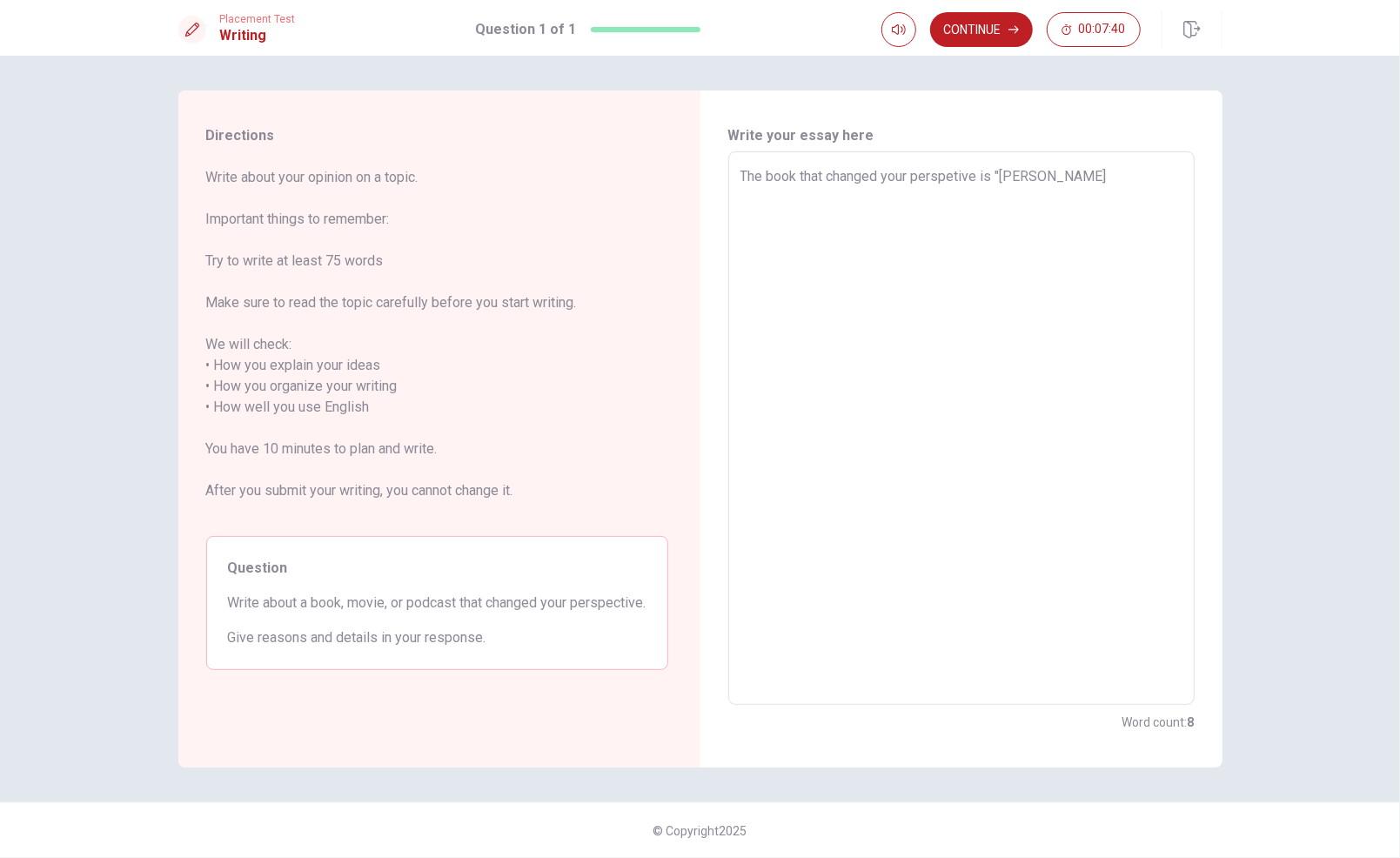
type textarea "x"
type textarea "The book that changed your perspetive is "Har"
type textarea "x"
type textarea "The book that changed your perspetive is "Ha"
type textarea "x"
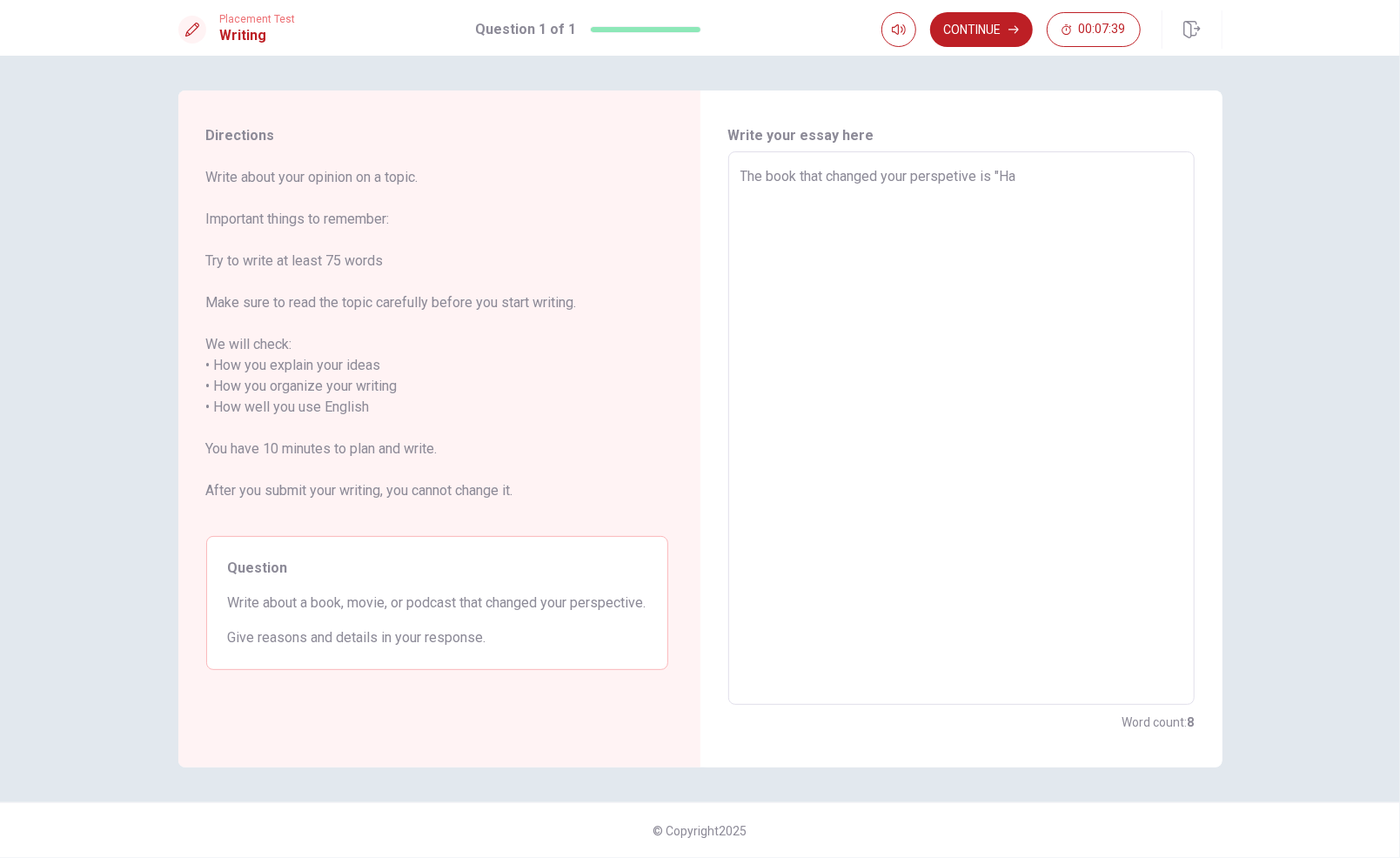
type textarea "The book that changed your perspetive is "H"
type textarea "x"
type textarea "The book that changed your perspetive is ""
type textarea "x"
type textarea "The book that changed your perspetive is ""
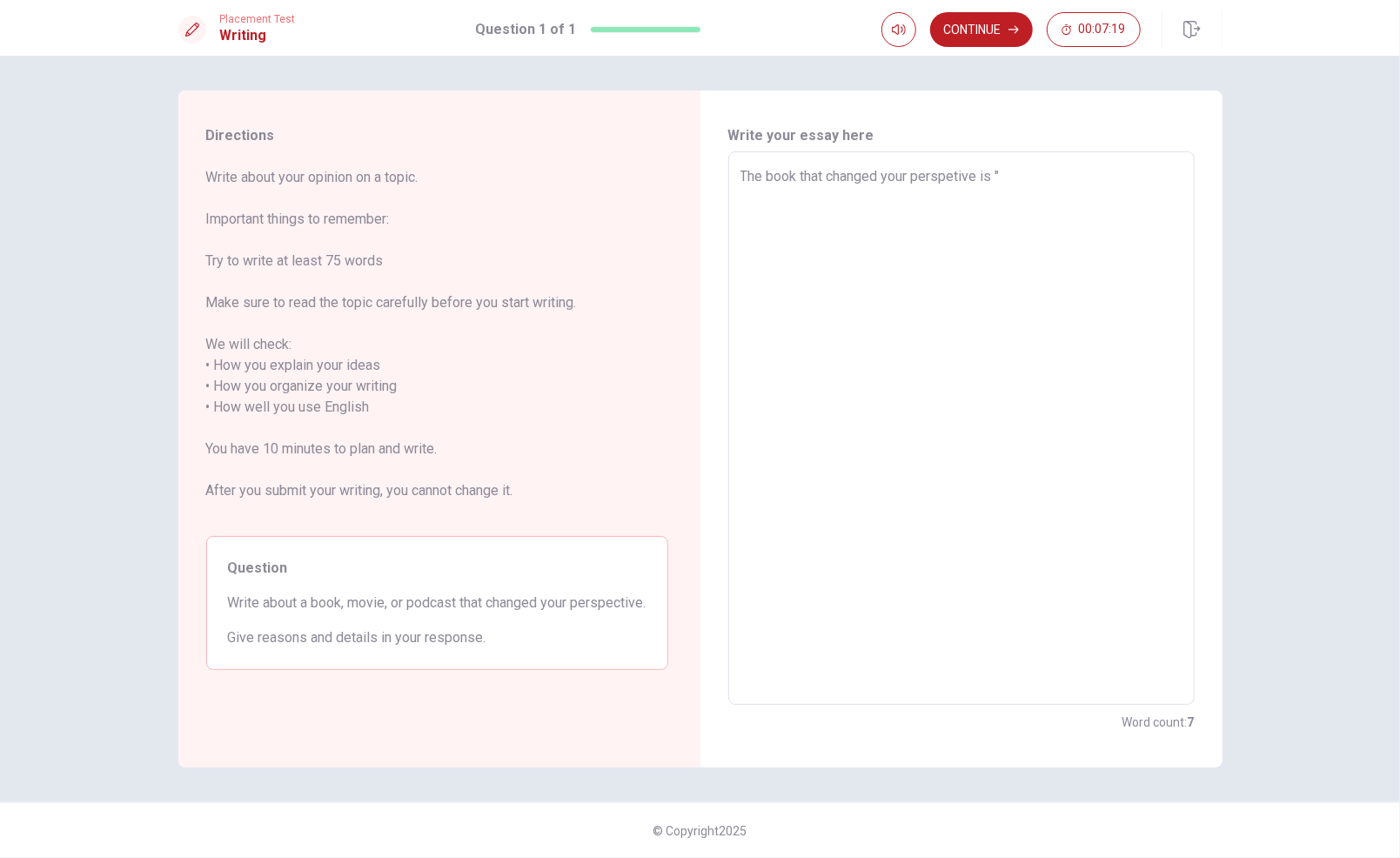
type textarea "x"
type textarea "The book that changed your perspetive is ""
type textarea "x"
type textarea "The book that changed your perspetive is " W"
type textarea "x"
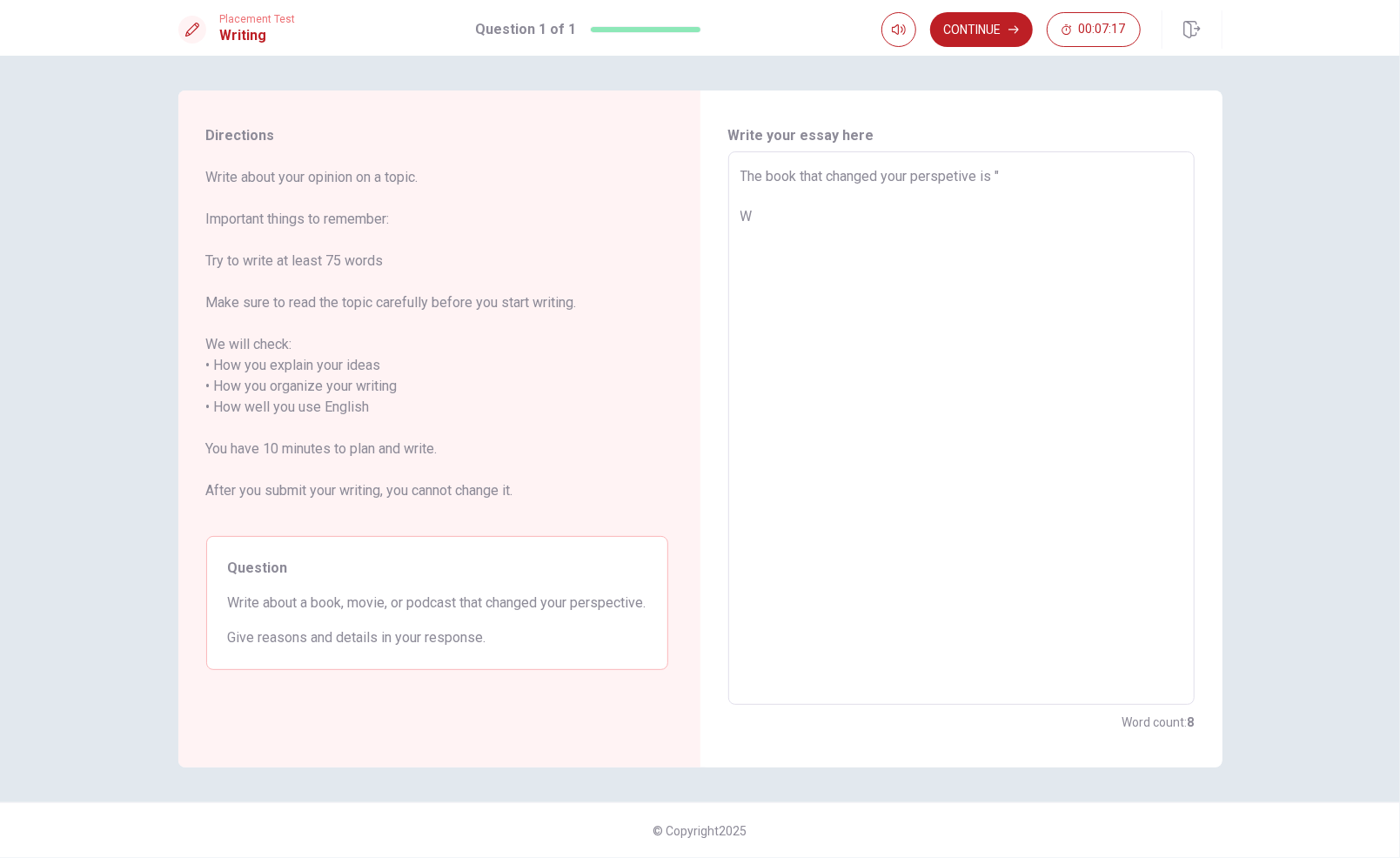
type textarea "The book that changed your perspetive is " Wh"
type textarea "x"
type textarea "The book that changed your perspetive is " Whe"
type textarea "x"
type textarea "The book that changed your perspetive is " When"
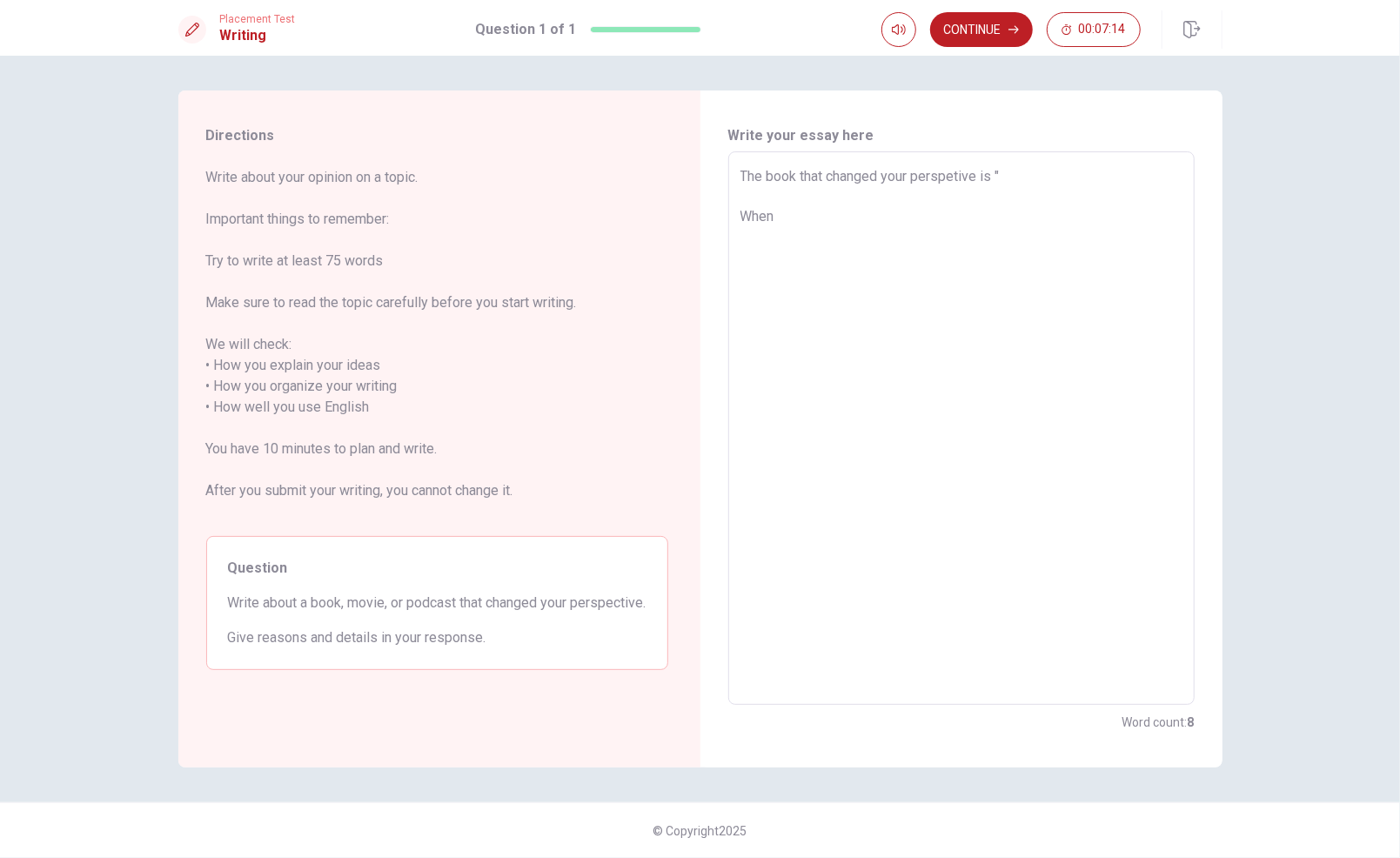
type textarea "x"
type textarea "The book that changed your perspetive is " When"
type textarea "x"
type textarea "The book that changed your perspetive is " When i"
type textarea "x"
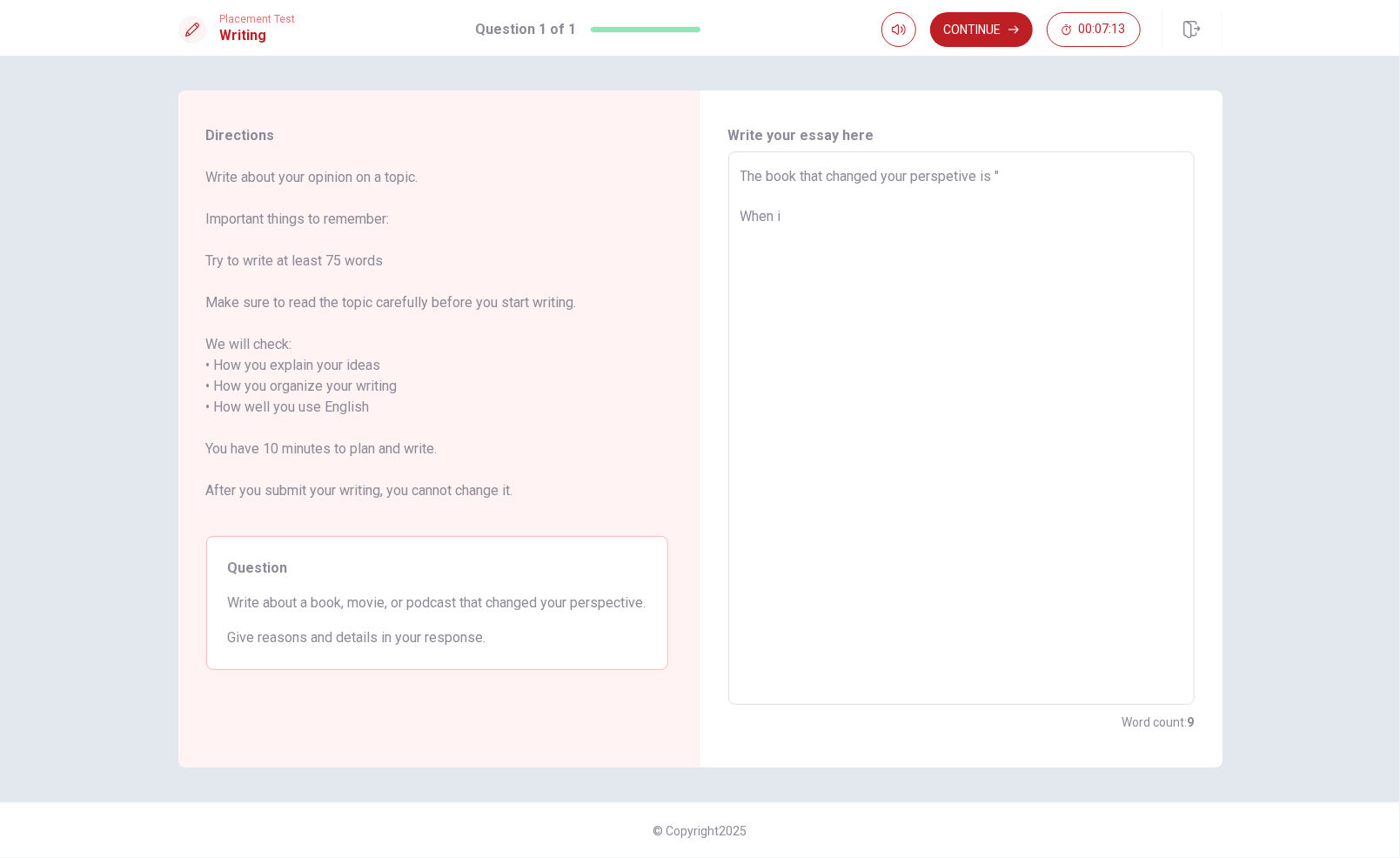
type textarea "The book that changed your perspetive is " When i"
type textarea "x"
type textarea "The book that changed your perspetive is " When i w"
type textarea "x"
type textarea "The book that changed your perspetive is " When i wa"
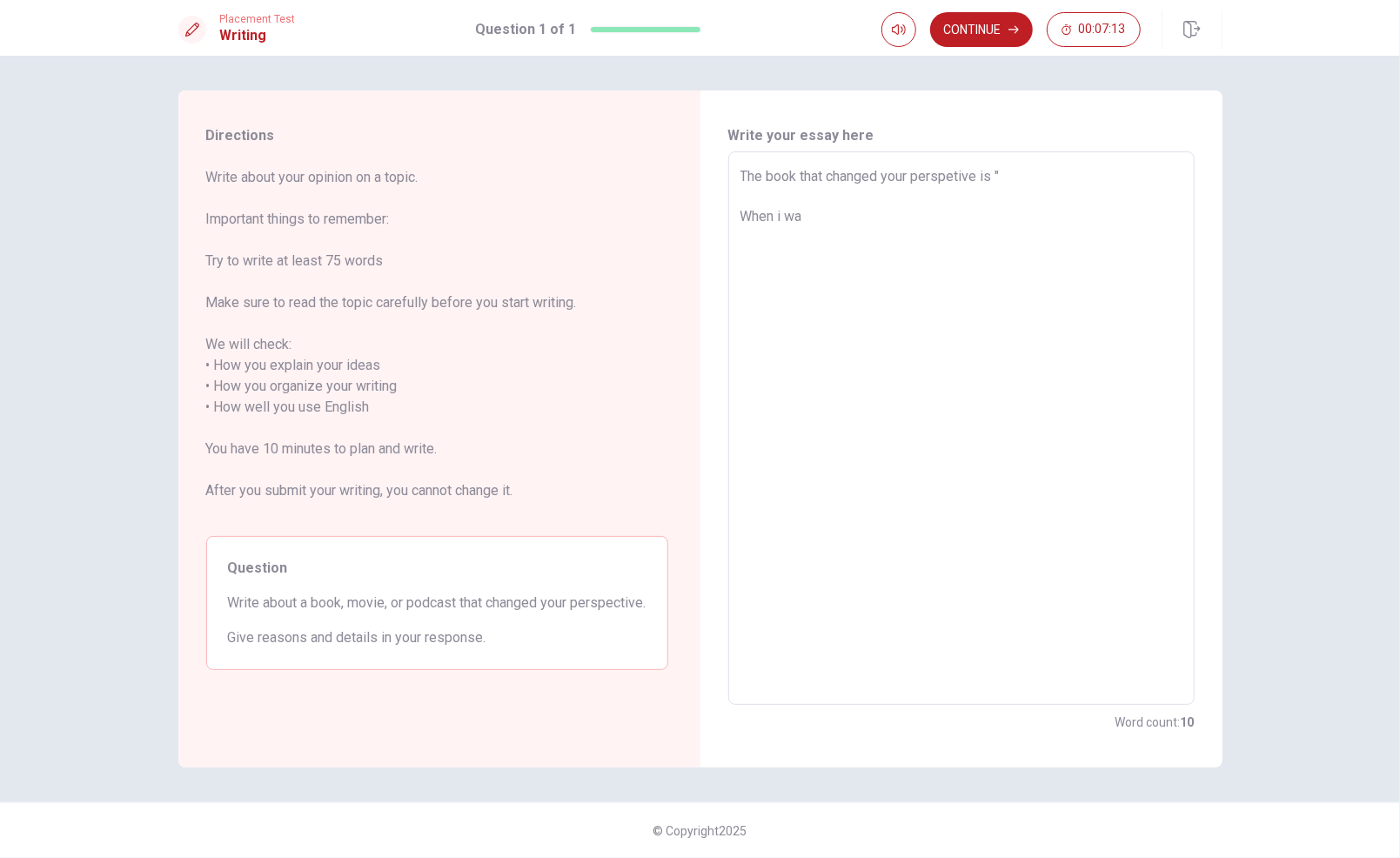
type textarea "x"
type textarea "The book that changed your perspetive is " When i was"
type textarea "x"
type textarea "The book that changed your perspetive is " When i was"
type textarea "x"
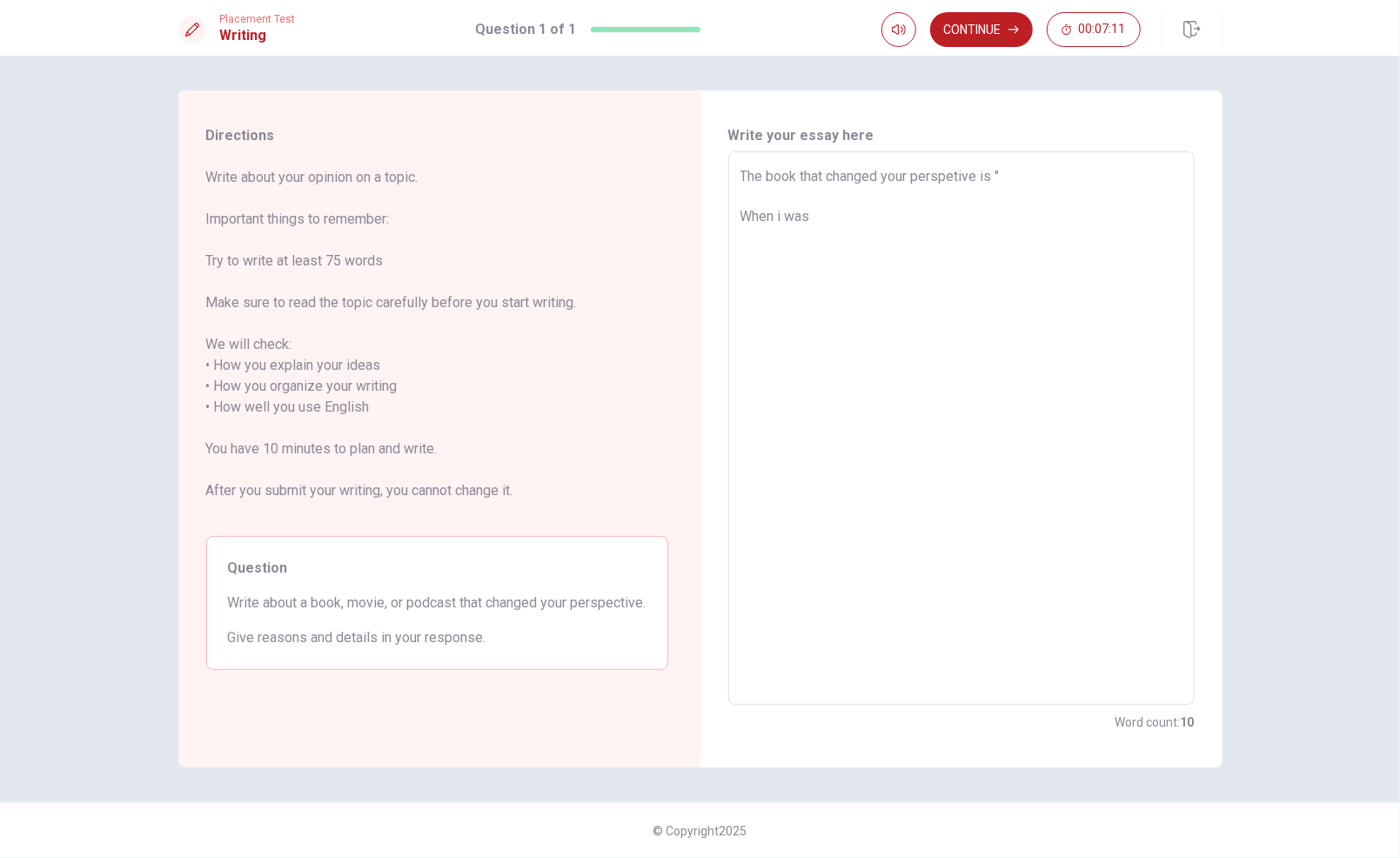
type textarea "The book that changed your perspetive is " When i was"
type textarea "x"
type textarea "The book that changed your perspetive is " When i wa"
type textarea "x"
type textarea "The book that changed your perspetive is " When i w"
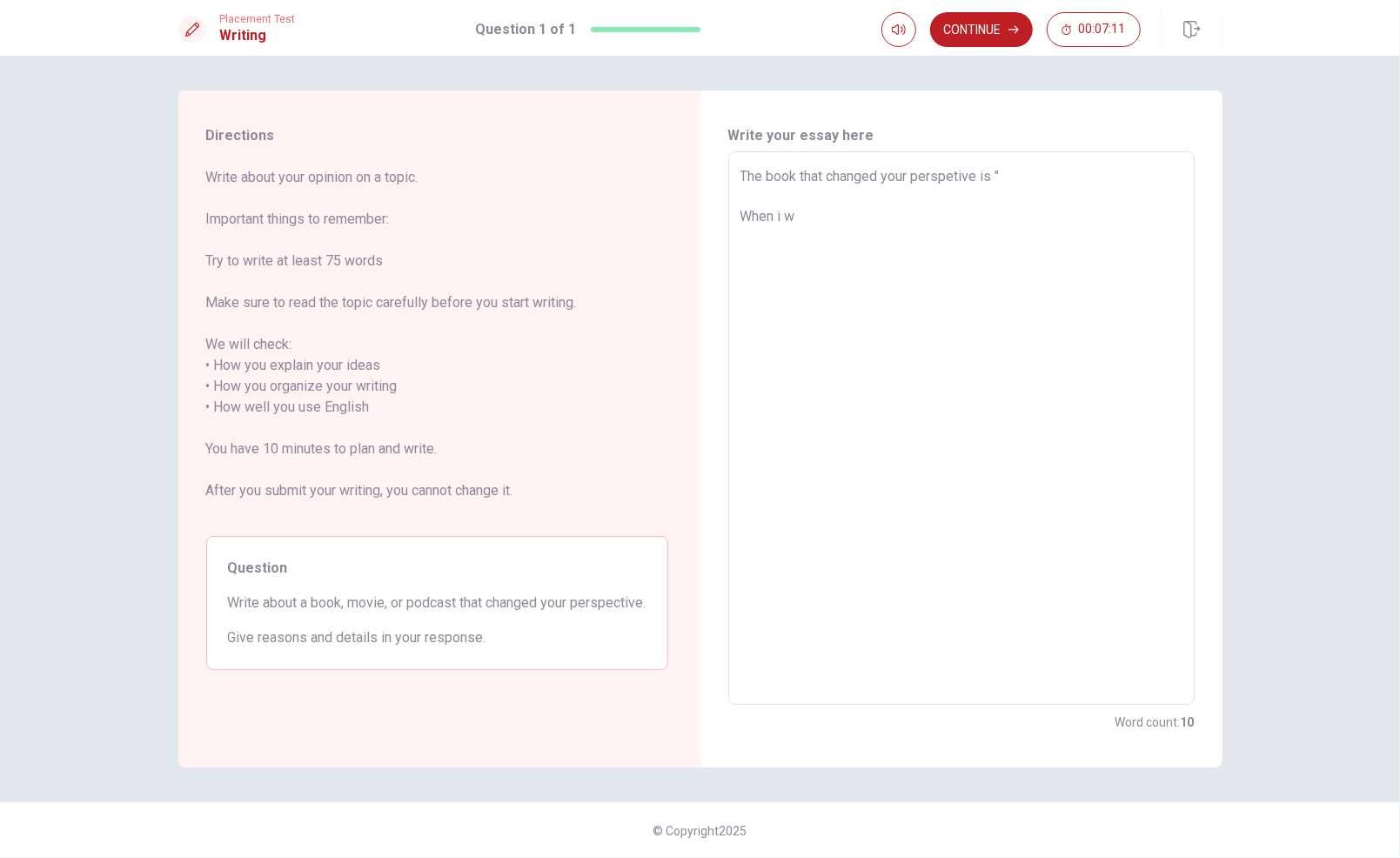
type textarea "x"
type textarea "The book that changed your perspetive is " When i"
type textarea "x"
type textarea "The book that changed your perspetive is " When i"
type textarea "x"
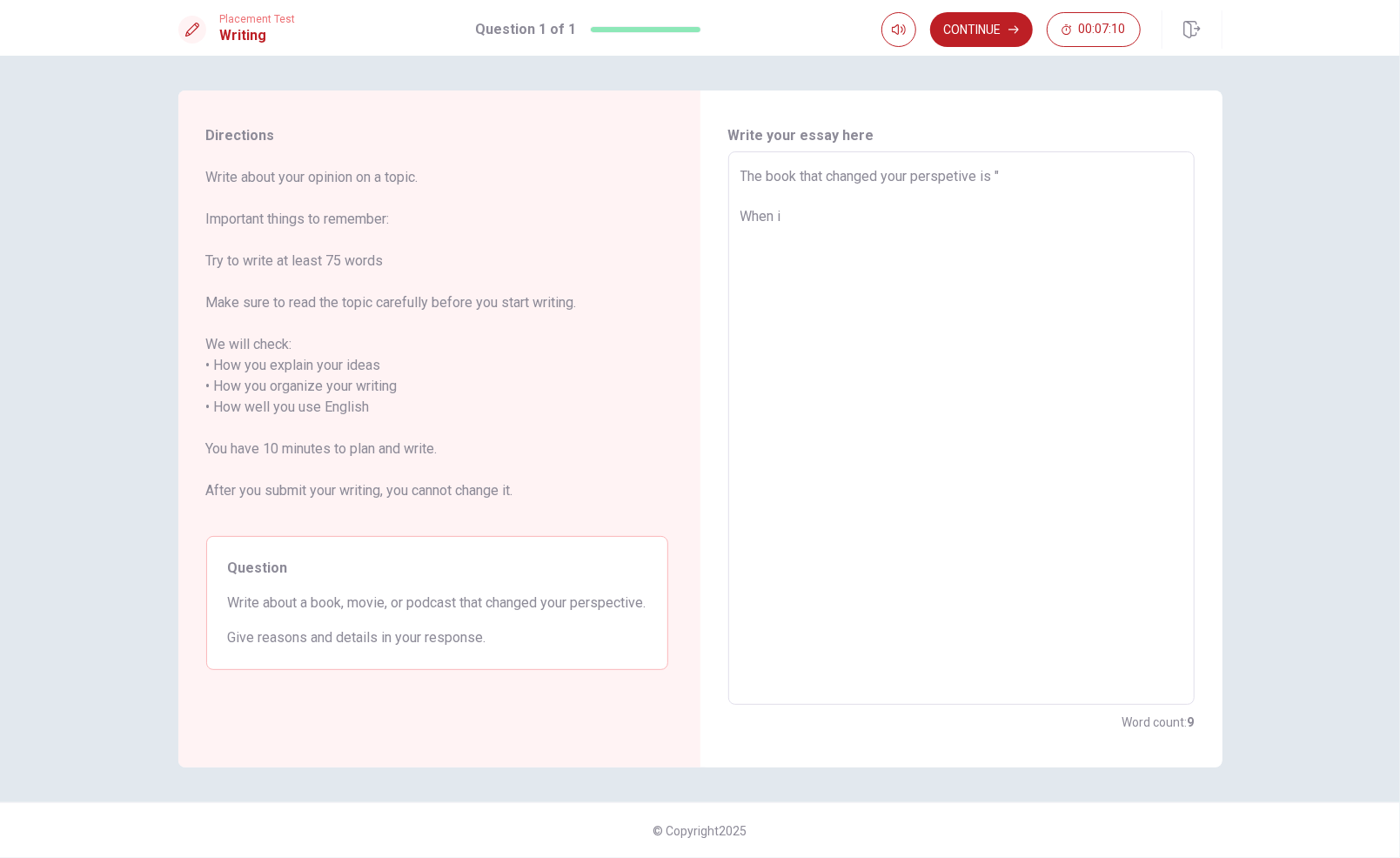
type textarea "The book that changed your perspetive is " When"
type textarea "x"
type textarea "The book that changed your perspetive is " When I"
click at [744, 176] on textarea "The book that changed your perspetive is " When I was a high school student, I …" at bounding box center [961, 428] width 442 height 525
click at [1013, 170] on textarea "The book that changed your perspetive is " When I was a high school student, I …" at bounding box center [961, 428] width 442 height 525
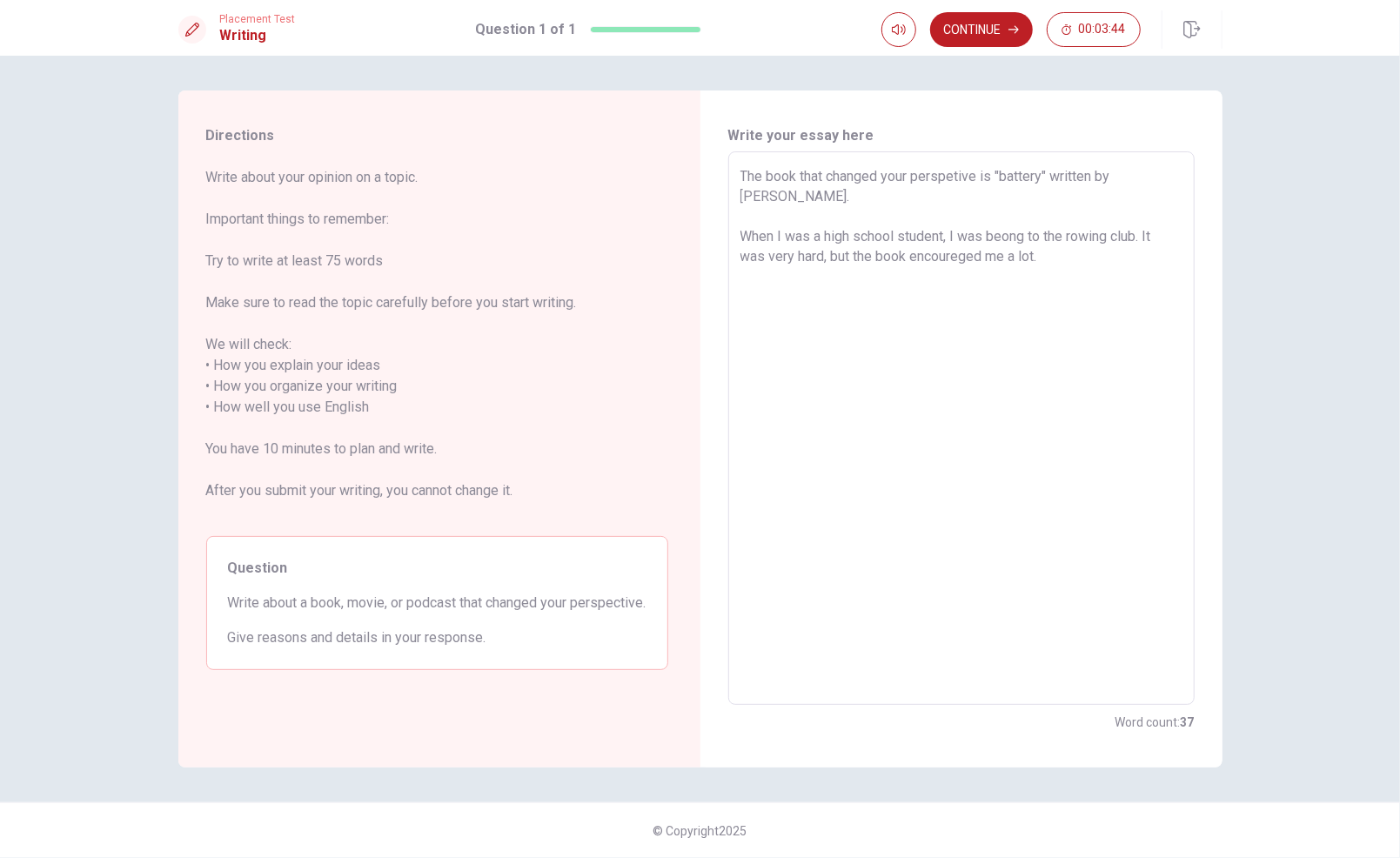
click at [1084, 268] on textarea "The book that changed your perspetive is "battery" written by [PERSON_NAME]. Wh…" at bounding box center [961, 428] width 442 height 525
click at [775, 210] on textarea "The book that changed your perspetive is "battery" written by [PERSON_NAME]. Wh…" at bounding box center [961, 428] width 442 height 525
click at [765, 212] on textarea "The book that changed your perspetive is "battery" written by [PERSON_NAME]. th…" at bounding box center [961, 428] width 442 height 525
click at [821, 212] on textarea "The book that changed your perspetive is "battery" written by [PERSON_NAME]. th…" at bounding box center [961, 428] width 442 height 525
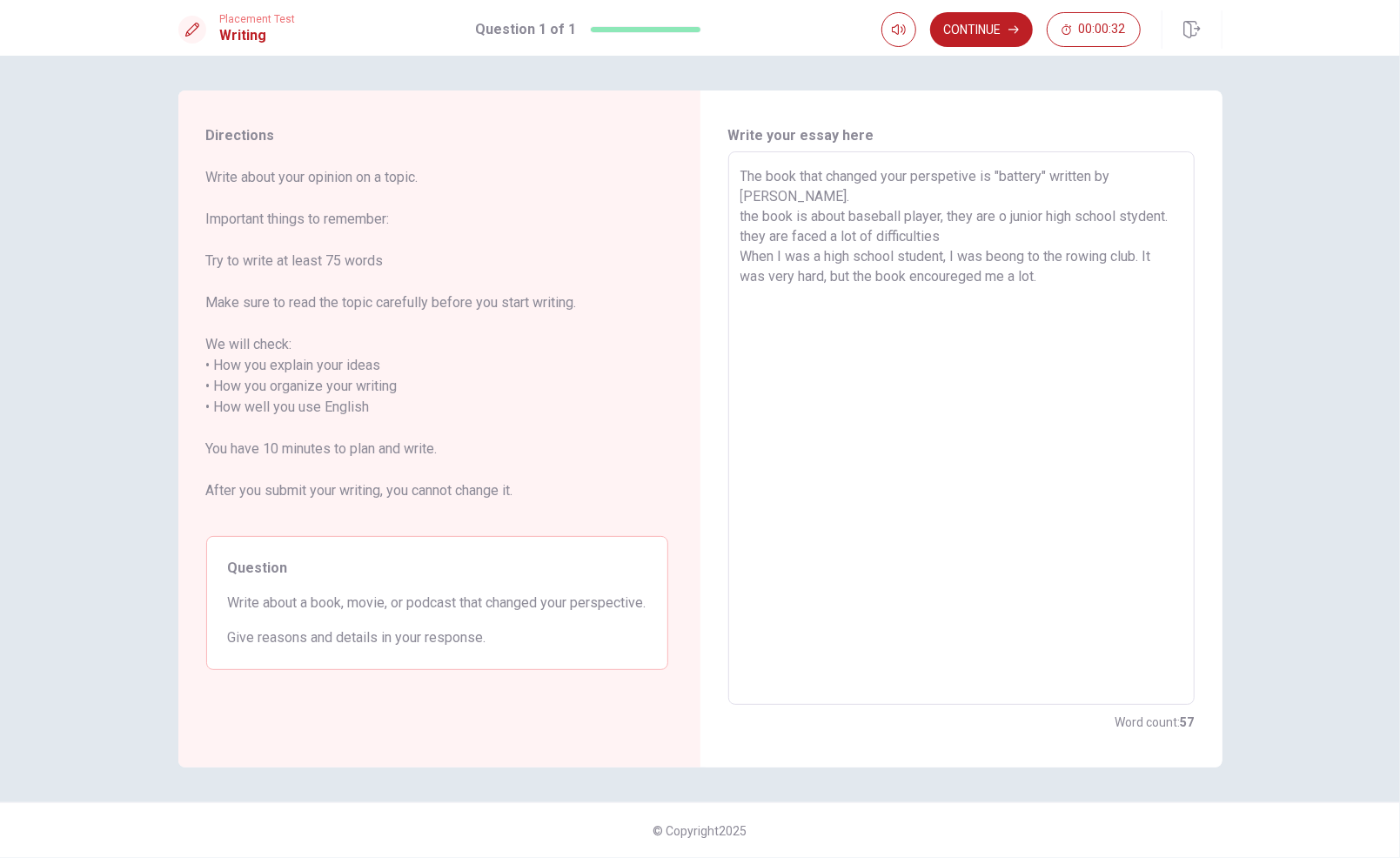
click at [942, 238] on textarea "The book that changed your perspetive is "battery" written by [PERSON_NAME]. th…" at bounding box center [961, 428] width 442 height 525
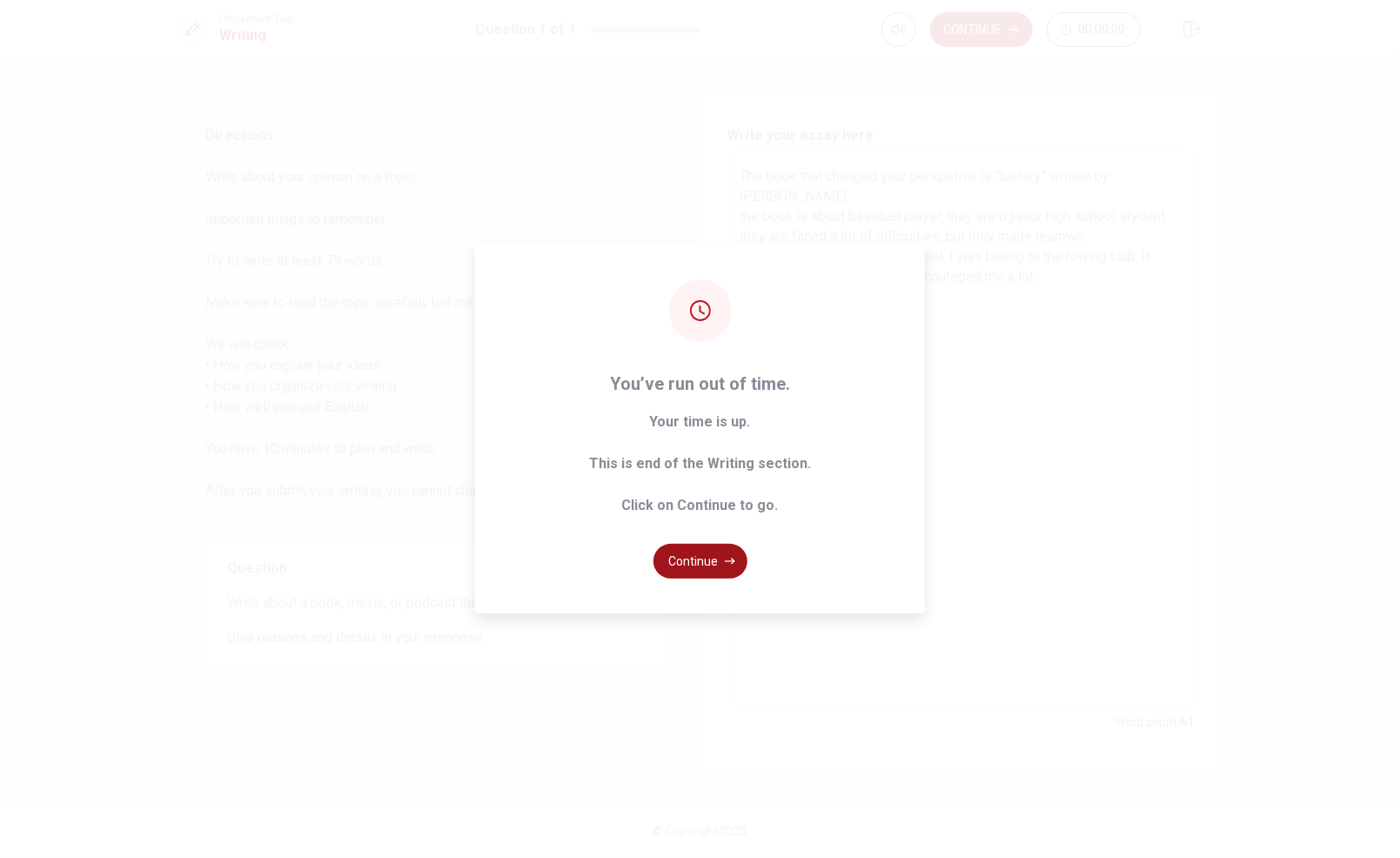
click at [721, 556] on button "Continue" at bounding box center [700, 562] width 94 height 35
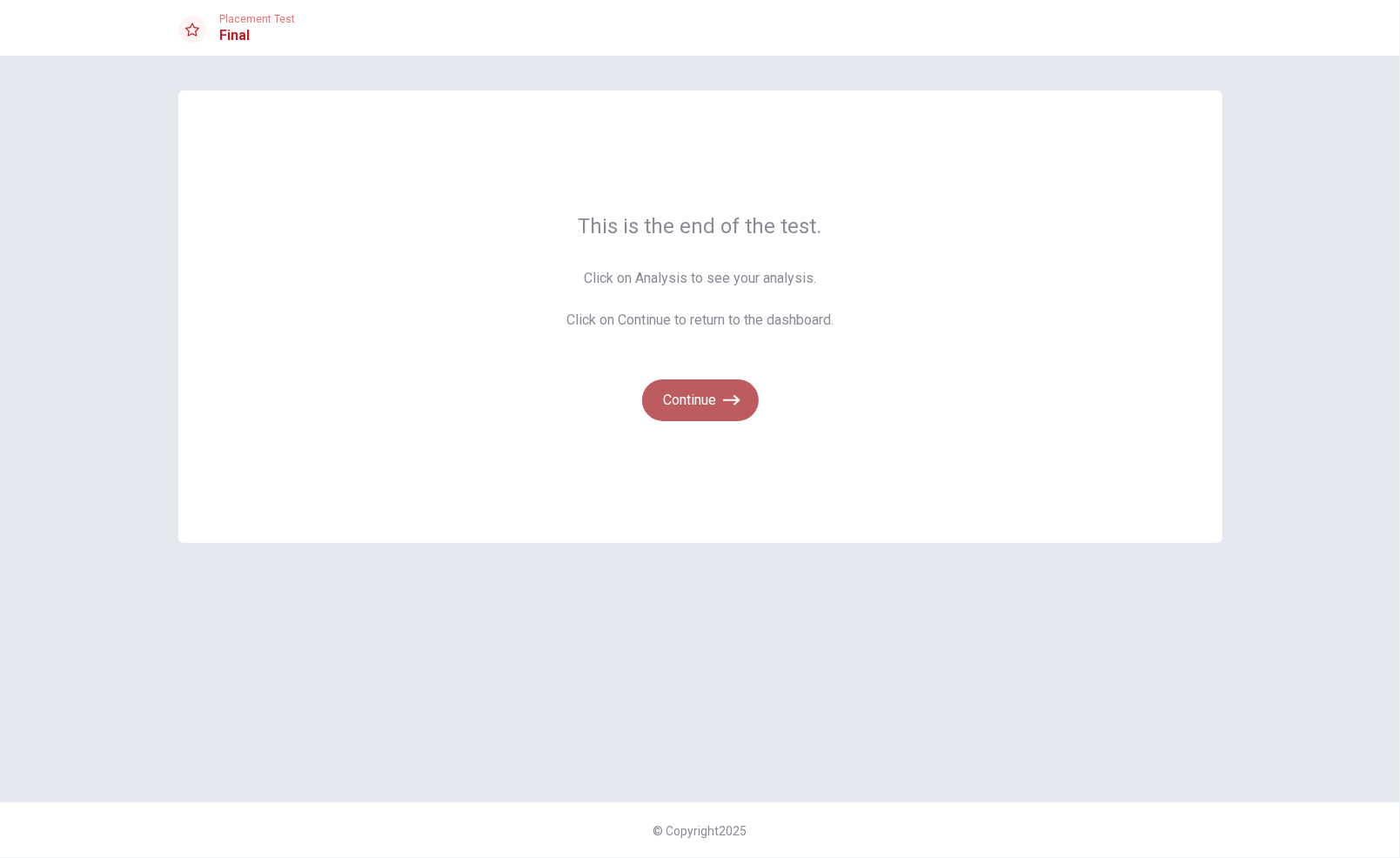
click at [709, 402] on button "Continue" at bounding box center [700, 399] width 116 height 42
